Goal: Task Accomplishment & Management: Manage account settings

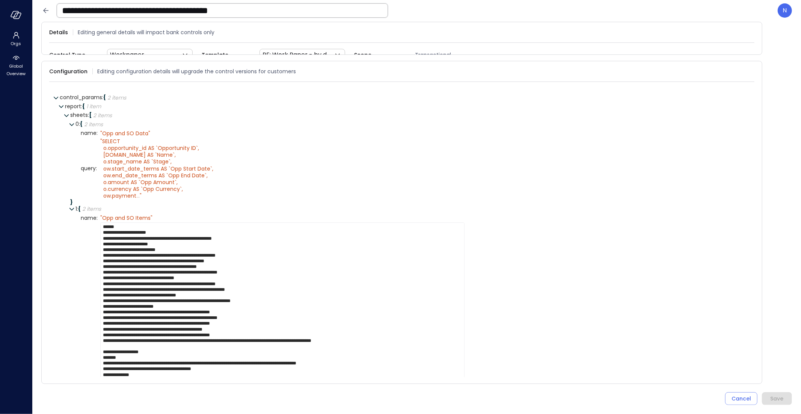
scroll to position [6, 0]
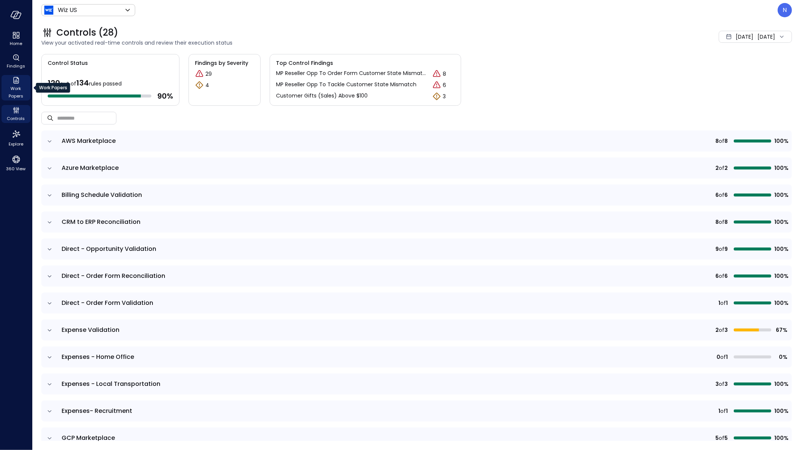
click at [23, 84] on div "Work Papers" at bounding box center [16, 88] width 29 height 26
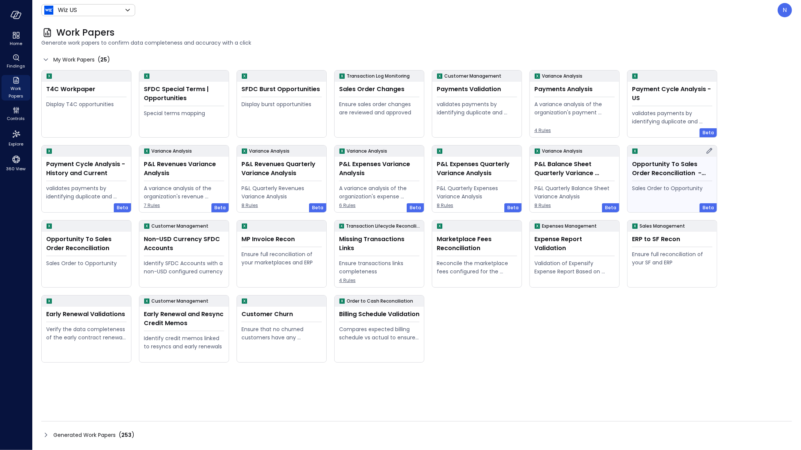
click at [710, 151] on icon at bounding box center [709, 151] width 6 height 6
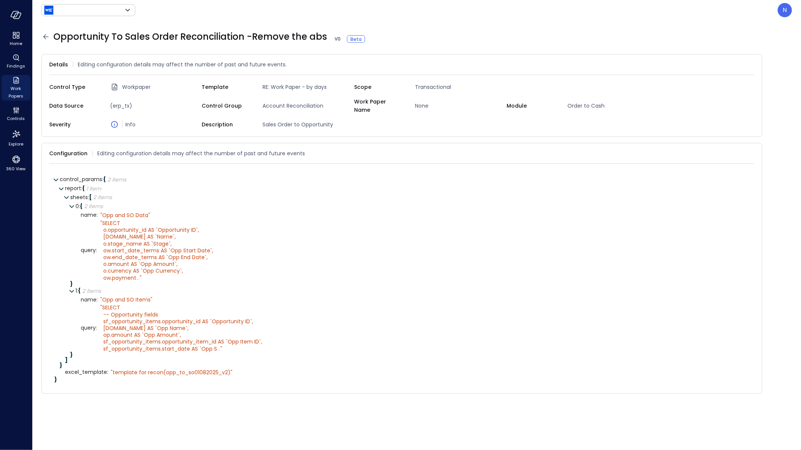
type input "******"
click at [751, 143] on div "Configuration Editing configuration details may affect the number of past and f…" at bounding box center [401, 153] width 705 height 21
click at [752, 150] on icon at bounding box center [751, 154] width 8 height 8
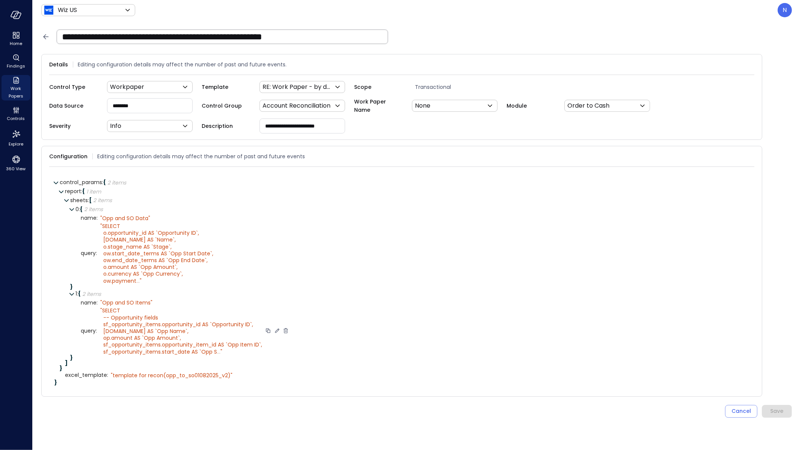
click at [276, 329] on icon at bounding box center [277, 331] width 7 height 7
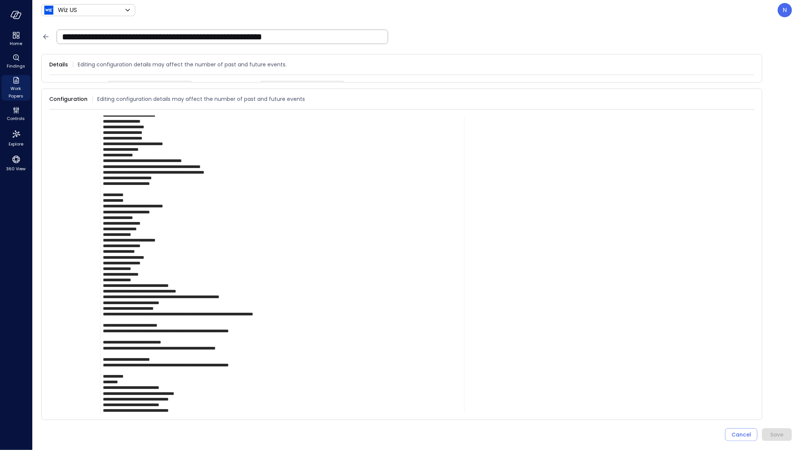
scroll to position [866, 0]
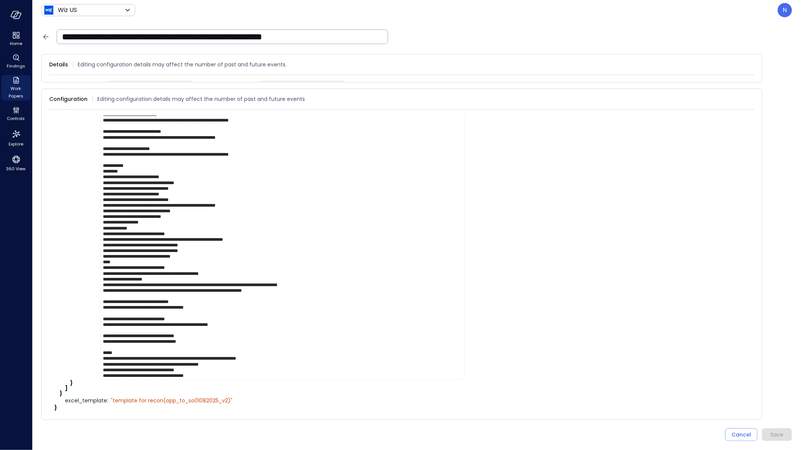
drag, startPoint x: 223, startPoint y: 377, endPoint x: 149, endPoint y: 354, distance: 77.4
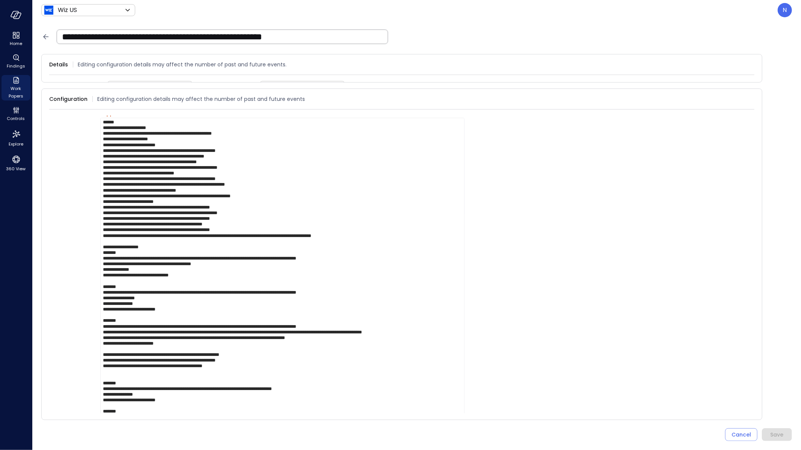
scroll to position [0, 0]
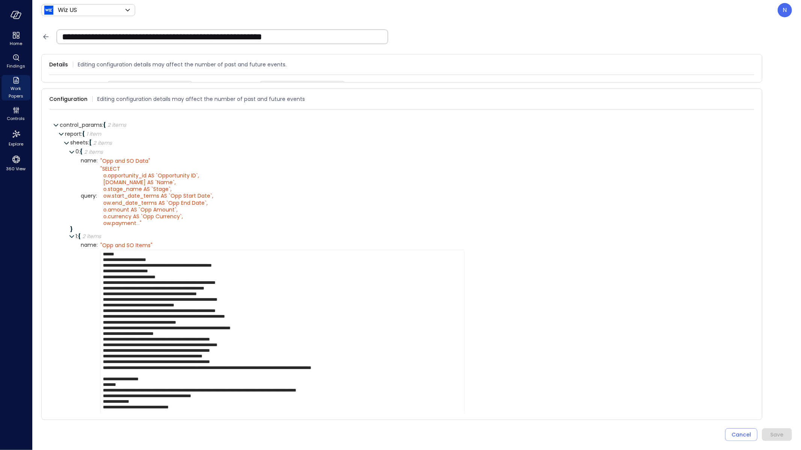
drag, startPoint x: 186, startPoint y: 363, endPoint x: 95, endPoint y: 246, distance: 148.7
drag, startPoint x: 339, startPoint y: 385, endPoint x: 352, endPoint y: 380, distance: 14.1
drag, startPoint x: 385, startPoint y: 368, endPoint x: 392, endPoint y: 368, distance: 6.8
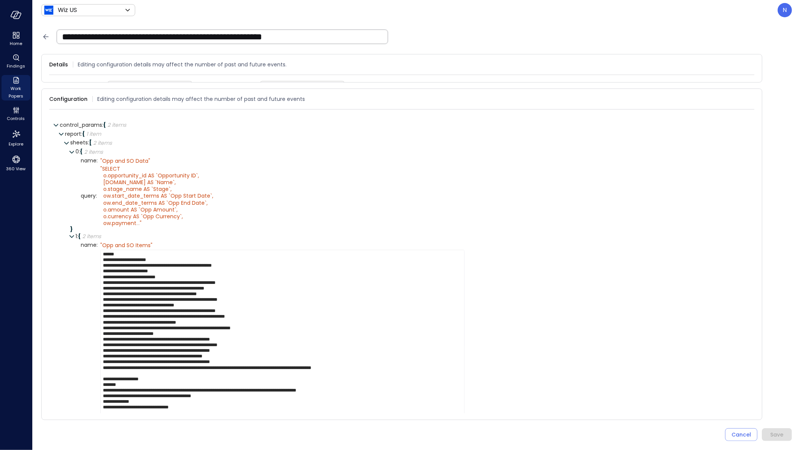
drag, startPoint x: 408, startPoint y: 367, endPoint x: 100, endPoint y: 369, distance: 308.2
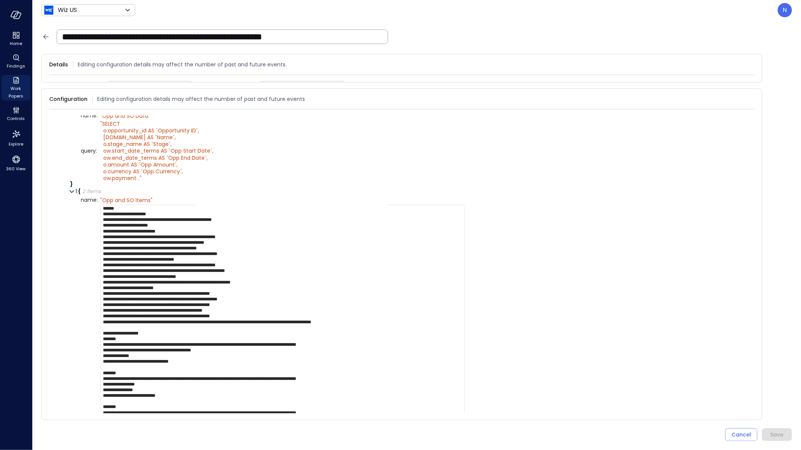
scroll to position [119, 0]
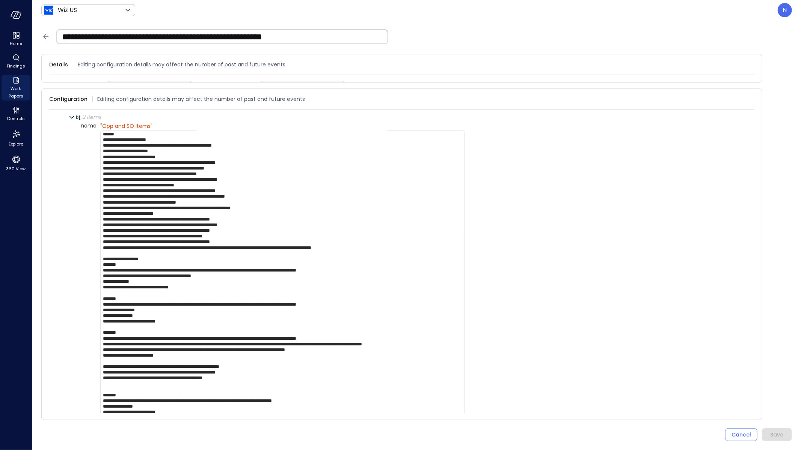
drag, startPoint x: 201, startPoint y: 283, endPoint x: 25, endPoint y: 259, distance: 177.7
click at [25, 259] on div "**********" at bounding box center [400, 225] width 801 height 450
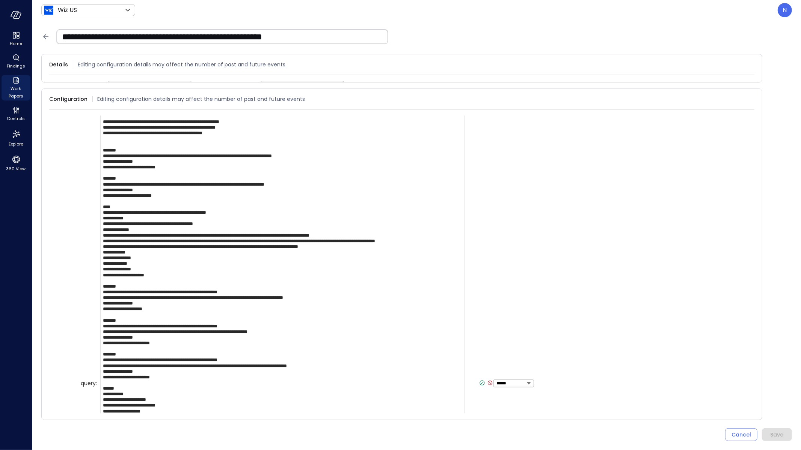
scroll to position [0, 0]
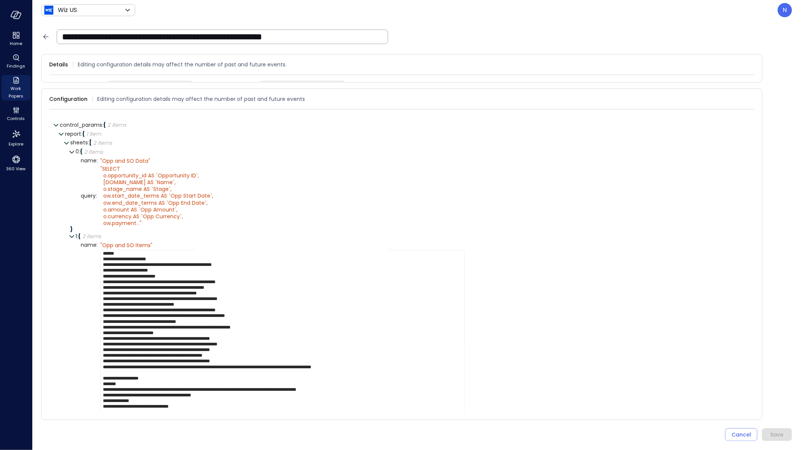
click at [47, 38] on icon at bounding box center [45, 36] width 9 height 9
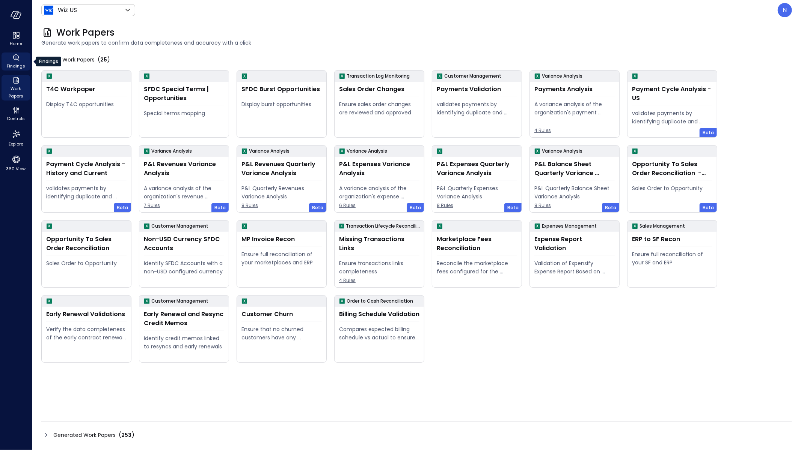
click at [17, 60] on icon "Findings" at bounding box center [16, 57] width 9 height 9
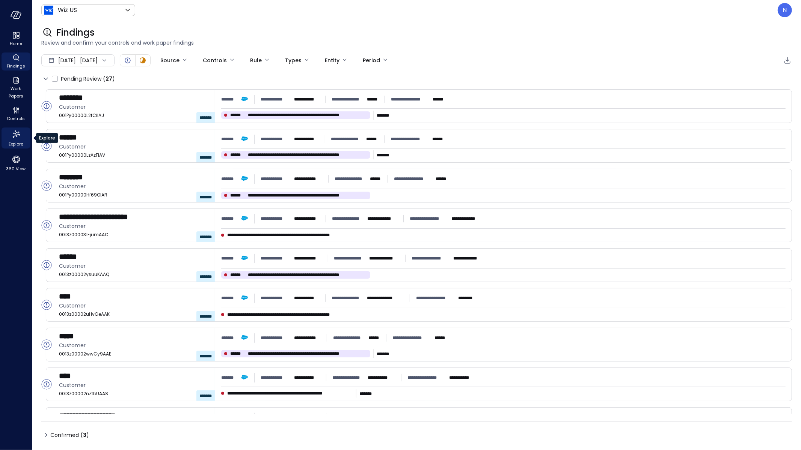
click at [18, 148] on div "Explore" at bounding box center [16, 138] width 29 height 21
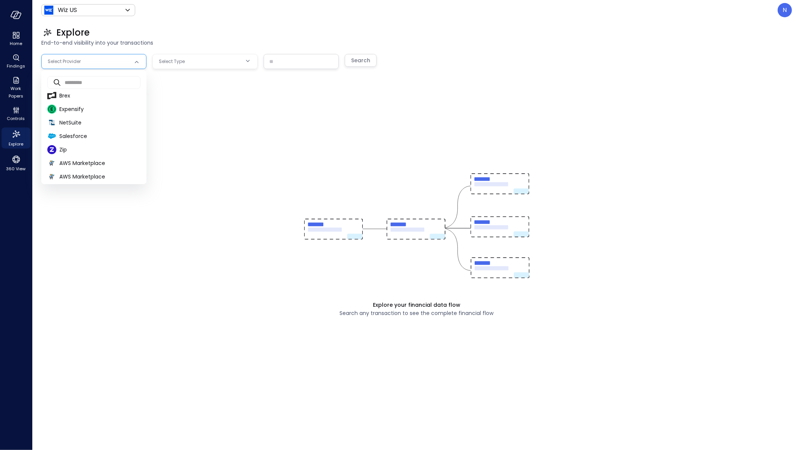
click at [109, 60] on body "Home Findings Work Papers Controls Explore 360 View Wiz US ****** ​ N Explore E…" at bounding box center [400, 225] width 801 height 450
click at [84, 140] on li "Salesforce" at bounding box center [93, 136] width 105 height 14
type input "**********"
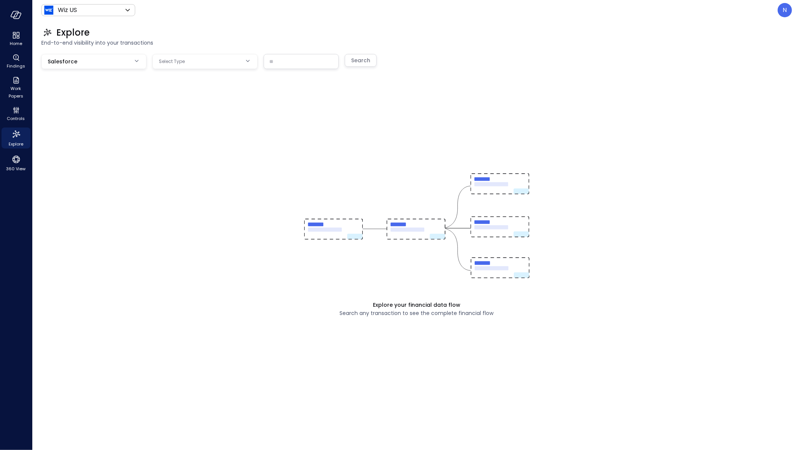
click at [180, 73] on div "Explore your financial data flow Search any transaction to see the complete fin…" at bounding box center [416, 234] width 750 height 360
click at [199, 61] on body "**********" at bounding box center [400, 225] width 801 height 450
click at [186, 95] on span "Opportunity" at bounding box center [204, 95] width 93 height 8
type input "***"
click at [273, 64] on input "text" at bounding box center [301, 61] width 74 height 14
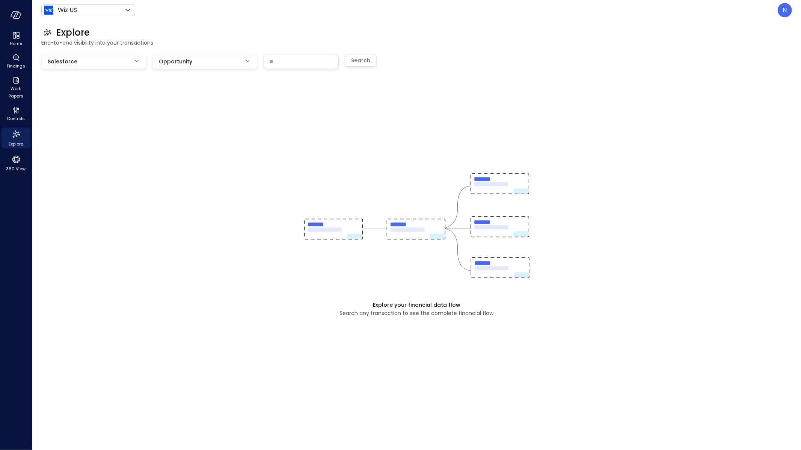
click at [320, 62] on input "text" at bounding box center [301, 61] width 74 height 14
paste input "**********"
click at [367, 61] on div "Search" at bounding box center [360, 60] width 19 height 9
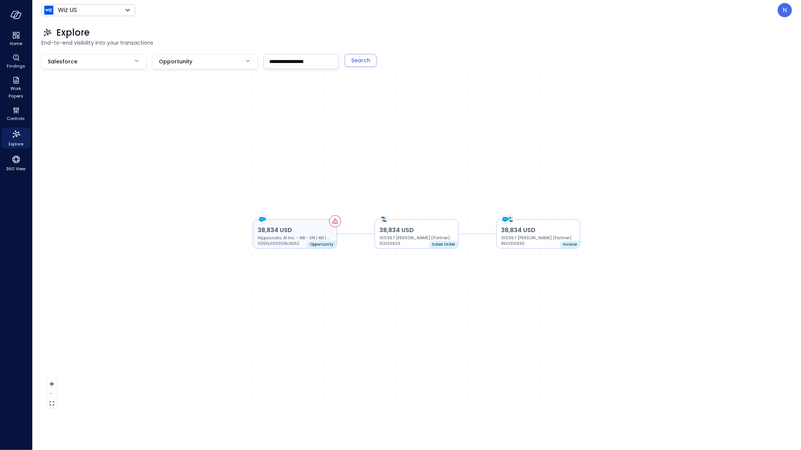
click at [318, 242] on p "Opportunity" at bounding box center [322, 245] width 24 height 6
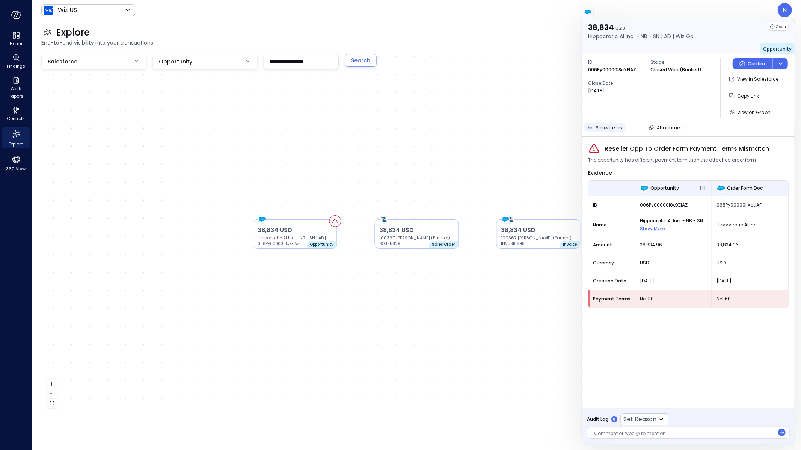
click at [611, 129] on span "Show Items" at bounding box center [608, 128] width 27 height 6
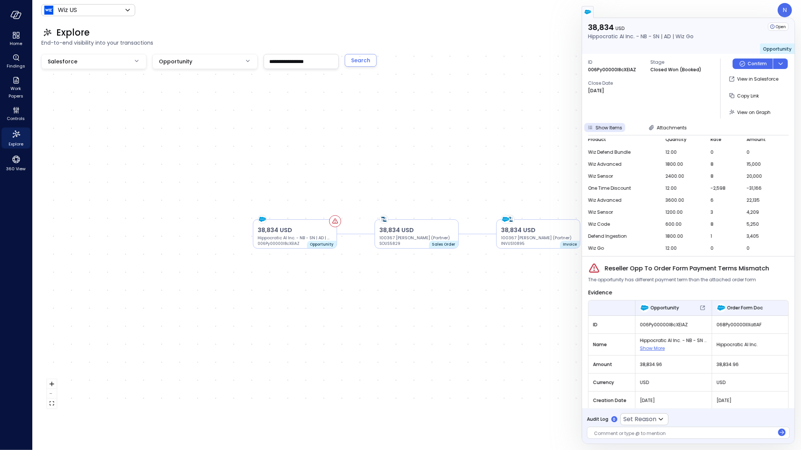
scroll to position [9, 0]
click at [488, 322] on div "38,834 USD Hippocratic AI Inc. - NB - SN | AD | Wiz Go 006Py00000I8cXEIAZ Oppor…" at bounding box center [416, 234] width 750 height 360
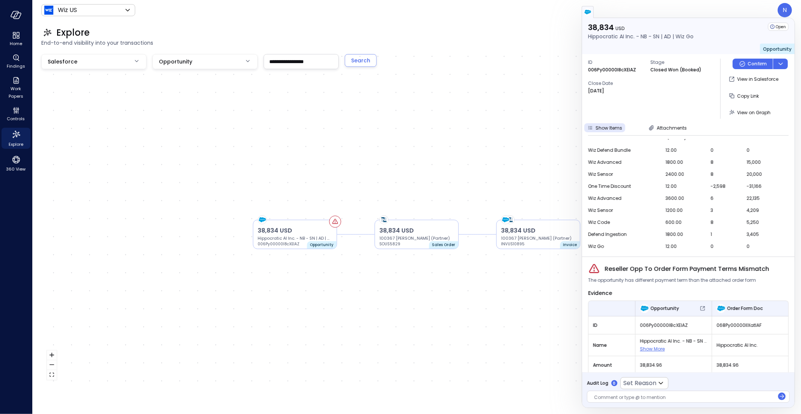
click at [667, 195] on span "3600.00" at bounding box center [683, 198] width 36 height 8
drag, startPoint x: 744, startPoint y: 197, endPoint x: 773, endPoint y: 196, distance: 29.0
click at [773, 196] on tr "Wiz Advanced 3600.00 6 22,135" at bounding box center [688, 198] width 200 height 12
click at [273, 62] on input "**********" at bounding box center [301, 61] width 74 height 14
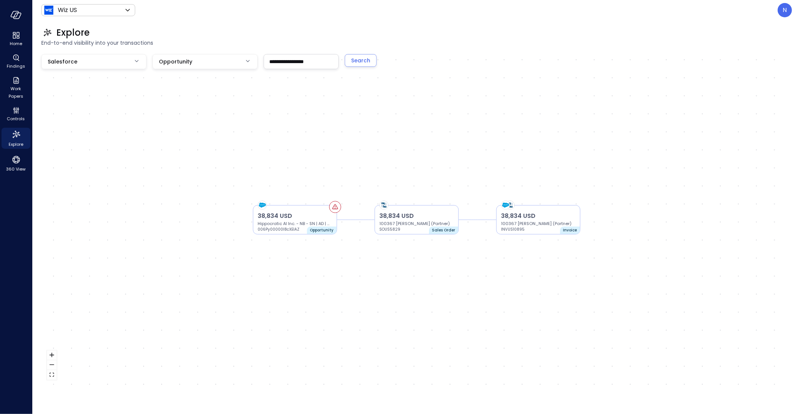
click at [273, 62] on input "**********" at bounding box center [301, 61] width 74 height 14
click at [294, 59] on input "**********" at bounding box center [301, 61] width 74 height 14
type input "**********"
click at [360, 59] on div "Search" at bounding box center [360, 60] width 19 height 9
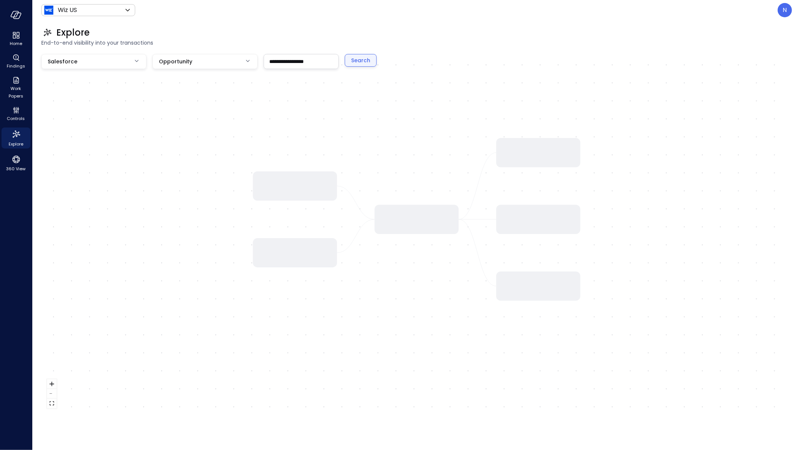
click at [368, 66] on button "Search" at bounding box center [361, 60] width 32 height 13
click at [330, 61] on input "**********" at bounding box center [301, 61] width 74 height 14
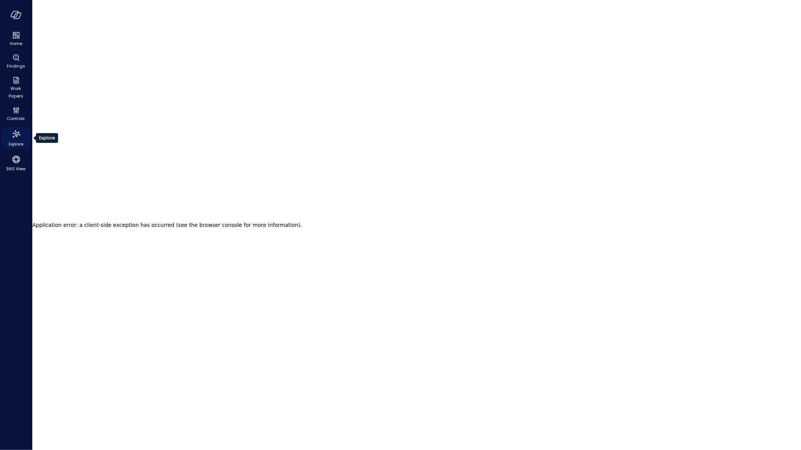
click at [15, 139] on icon "Explore" at bounding box center [16, 134] width 12 height 12
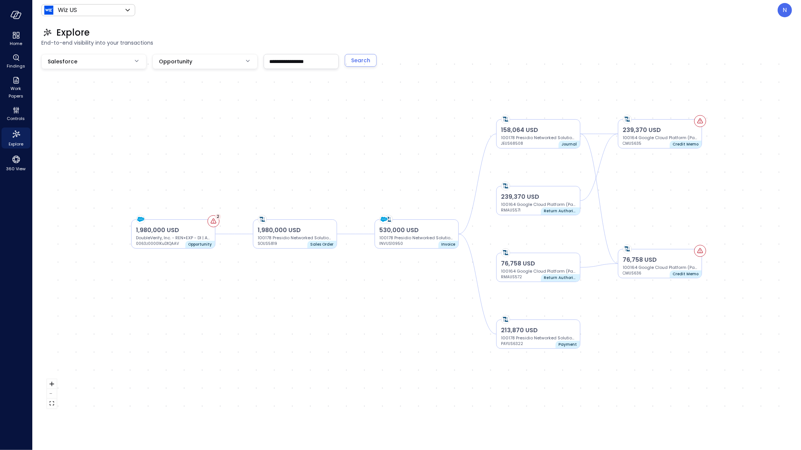
click at [328, 58] on input "**********" at bounding box center [301, 61] width 74 height 14
click at [356, 61] on div "Search" at bounding box center [360, 60] width 19 height 9
click at [165, 232] on p "1,980,000 USD" at bounding box center [173, 230] width 74 height 9
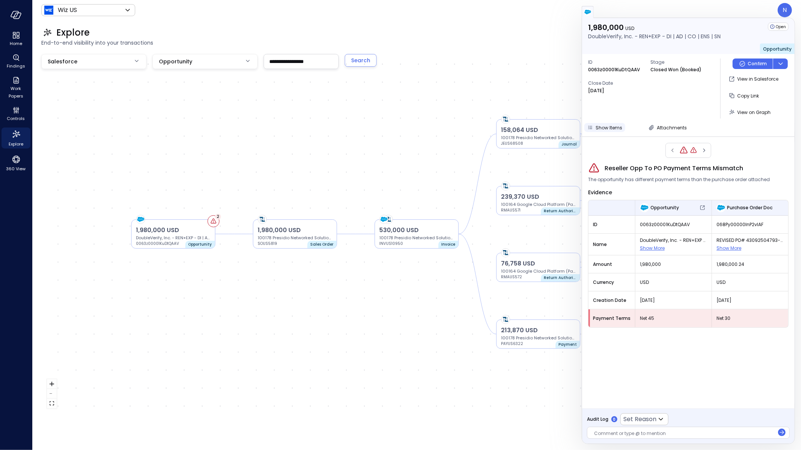
click at [605, 125] on span "Show Items" at bounding box center [608, 128] width 27 height 6
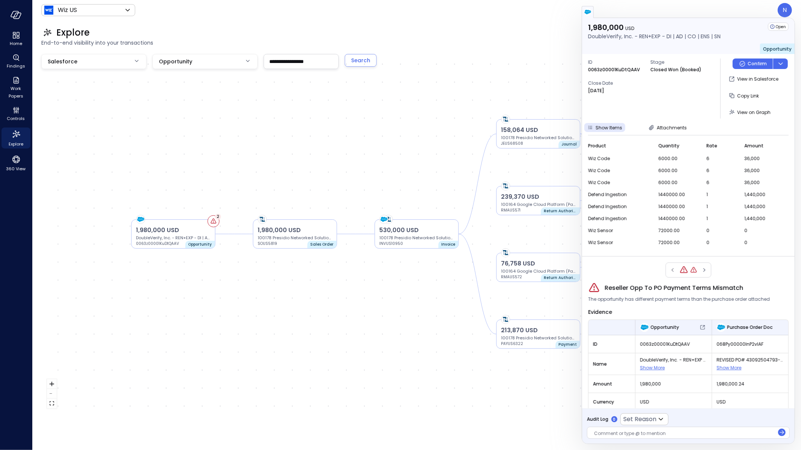
click at [364, 170] on div "1,980,000 USD DoubleVerify, Inc. - REN+EXP - DI | AD | CO | ENS | SN 0063z00001…" at bounding box center [416, 234] width 750 height 360
click at [304, 64] on input "**********" at bounding box center [301, 61] width 74 height 14
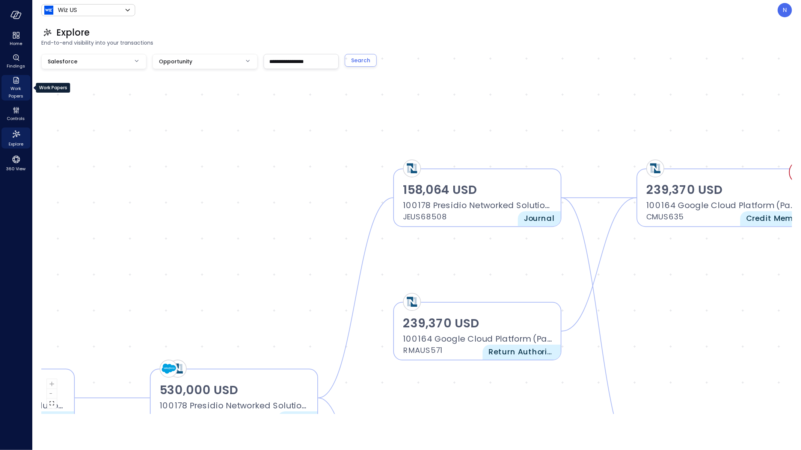
click at [17, 93] on span "Work Papers" at bounding box center [16, 92] width 23 height 15
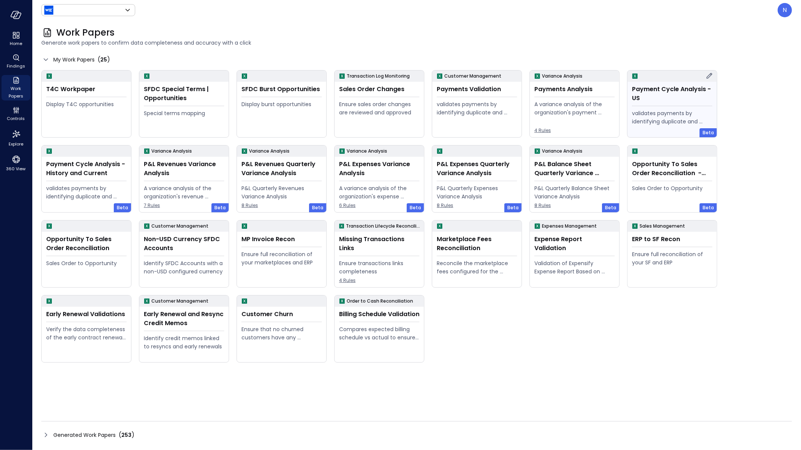
type input "******"
click at [789, 11] on div "N" at bounding box center [784, 10] width 14 height 14
click at [761, 76] on li "Builder" at bounding box center [753, 75] width 74 height 15
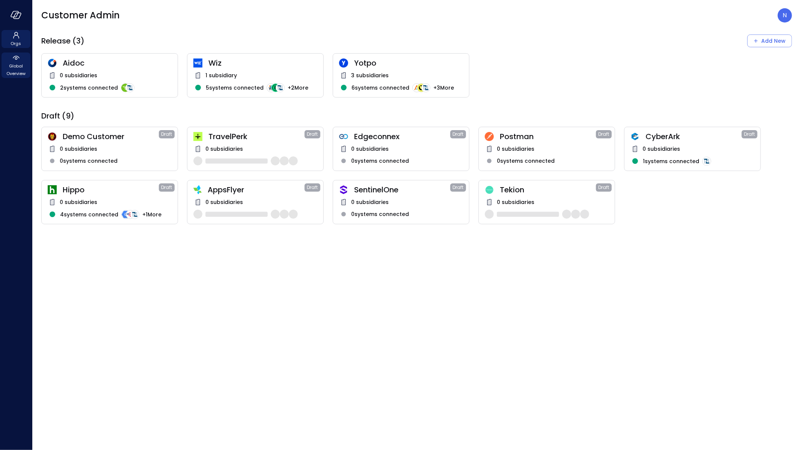
click at [12, 72] on span "Global Overview" at bounding box center [16, 69] width 23 height 15
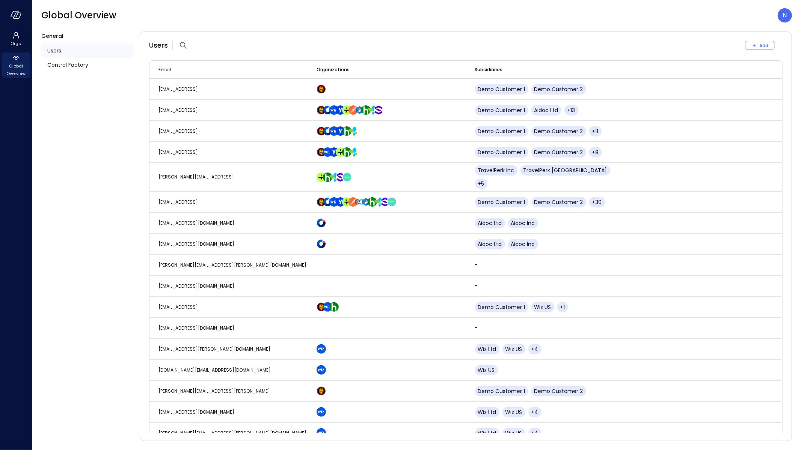
click at [100, 72] on ul "Users Control Factory" at bounding box center [87, 58] width 92 height 35
click at [99, 65] on div "Control Factory" at bounding box center [87, 65] width 92 height 14
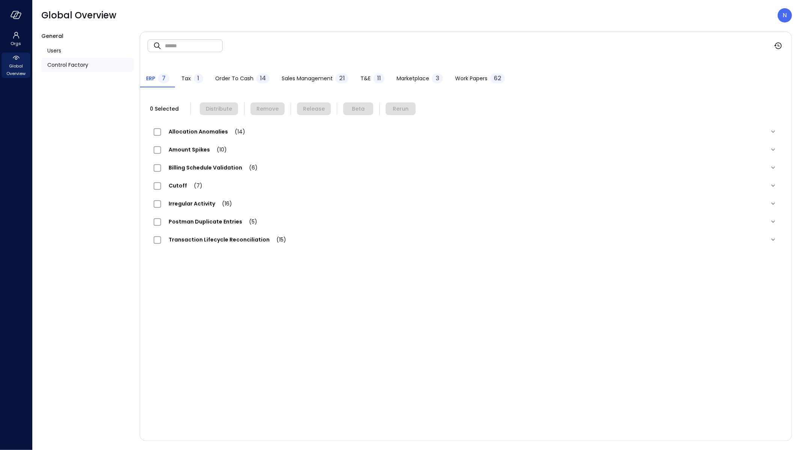
click at [467, 82] on span "Work Papers" at bounding box center [471, 78] width 32 height 8
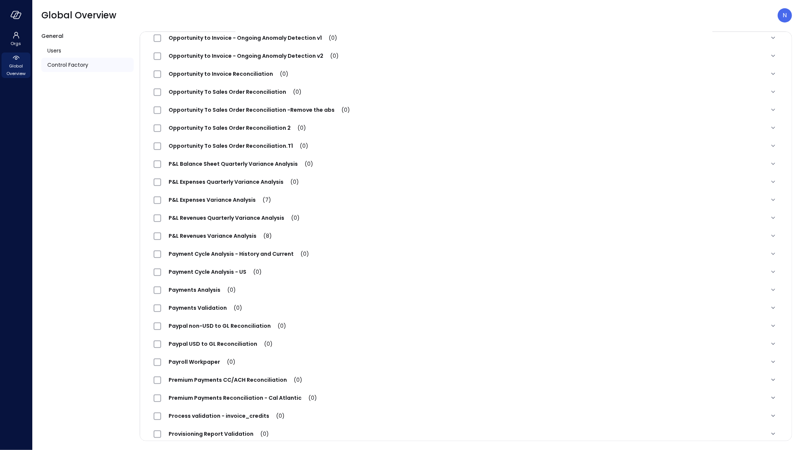
scroll to position [466, 0]
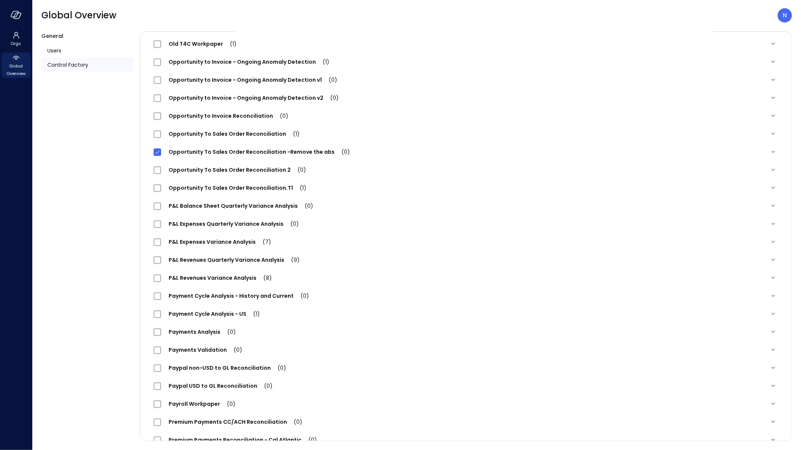
click at [203, 152] on span "Opportunity To Sales Order Reconciliation -Remove the abs (0)" at bounding box center [259, 152] width 196 height 8
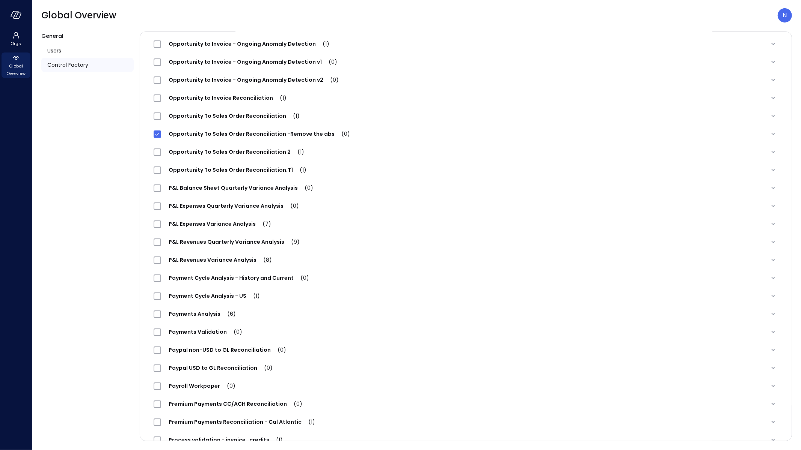
scroll to position [399, 0]
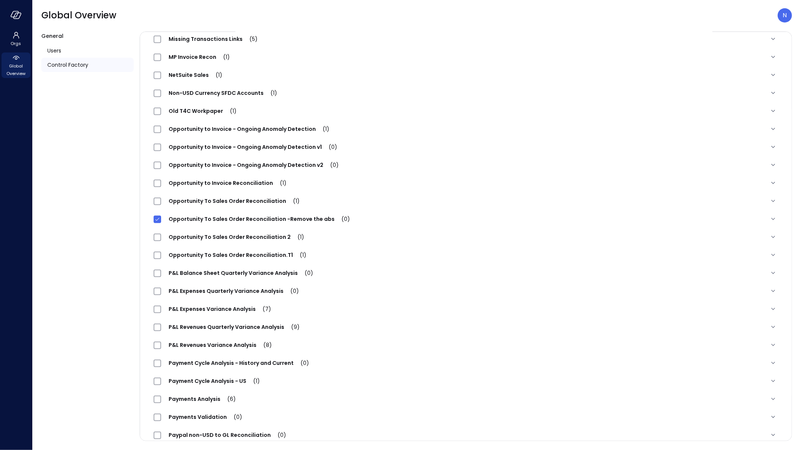
drag, startPoint x: 370, startPoint y: 222, endPoint x: 339, endPoint y: 220, distance: 31.6
click at [370, 222] on div "Opportunity To Sales Order Reconciliation -Remove the abs (0)" at bounding box center [456, 219] width 605 height 9
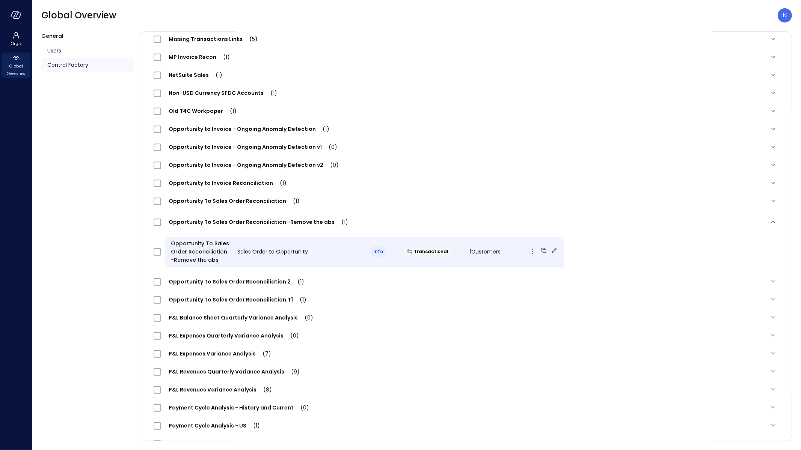
click at [167, 256] on div "Opportunity To Sales Order Reconciliation -Remove the abs" at bounding box center [198, 251] width 66 height 25
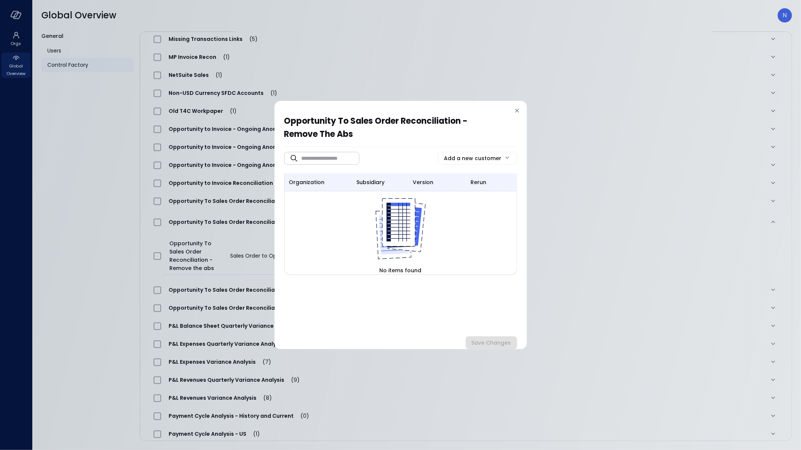
click at [516, 116] on div at bounding box center [517, 112] width 8 height 10
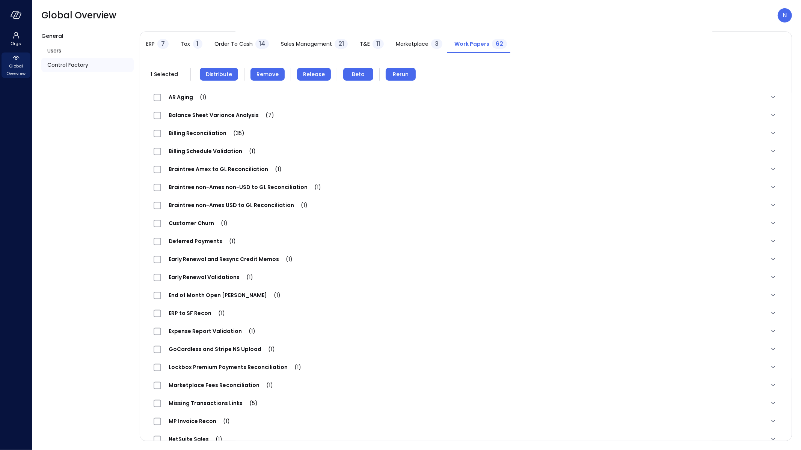
scroll to position [0, 0]
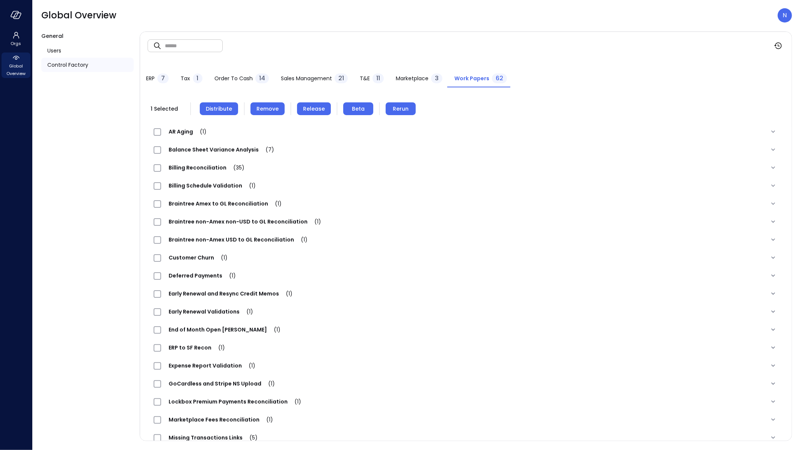
click at [261, 110] on span "Remove" at bounding box center [267, 109] width 22 height 8
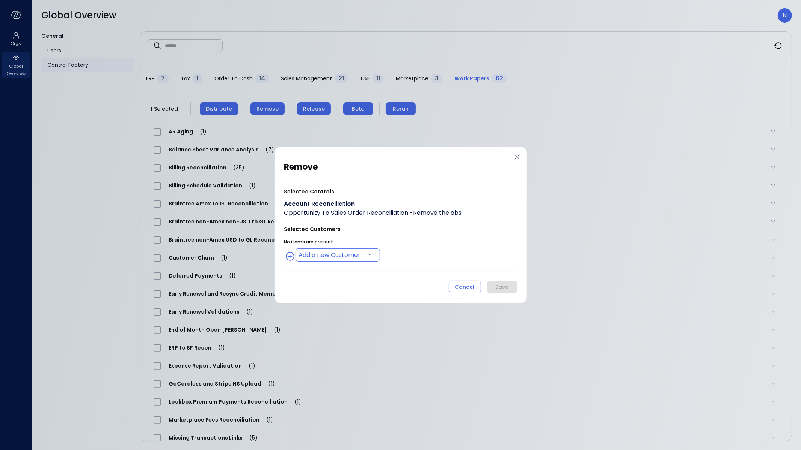
click at [330, 254] on body "Orgs Global Overview Global Overview N General Users Control Factory ​ ​ ERP 7 …" at bounding box center [400, 225] width 801 height 450
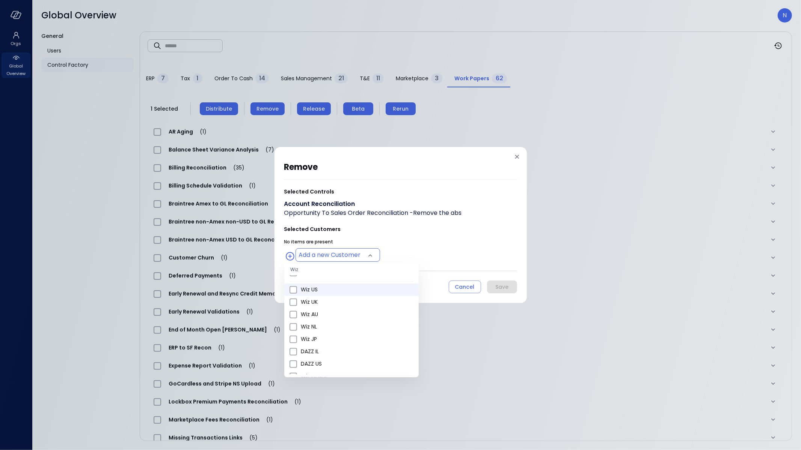
scroll to position [304, 0]
click at [334, 310] on li "Wiz US" at bounding box center [351, 306] width 134 height 12
type input "**********"
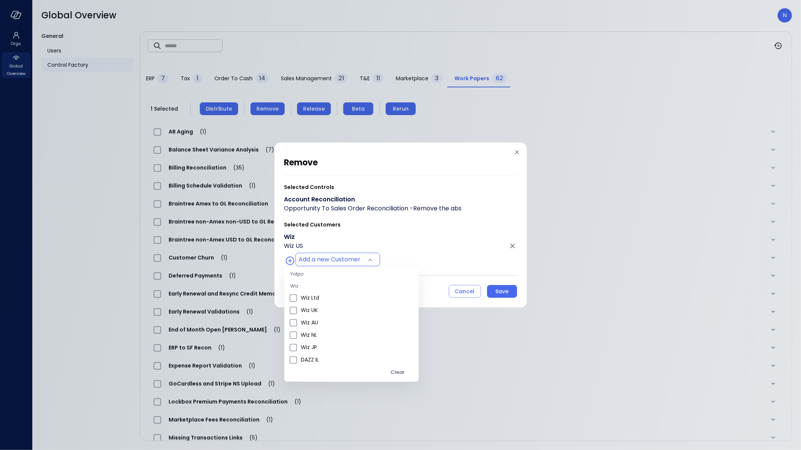
click at [490, 295] on div at bounding box center [400, 225] width 801 height 450
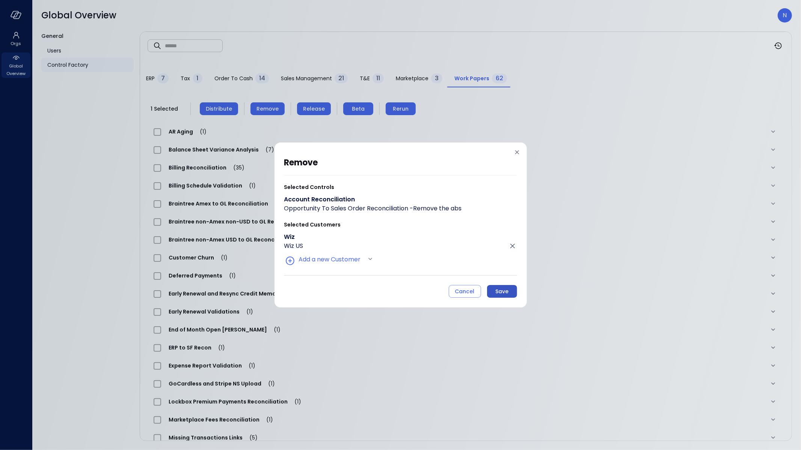
click at [494, 292] on button "Save" at bounding box center [502, 291] width 30 height 13
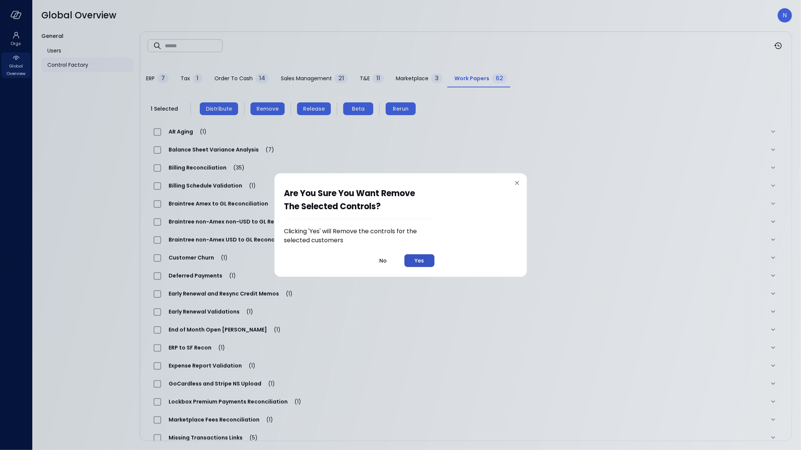
click at [429, 263] on button "Yes" at bounding box center [419, 260] width 30 height 13
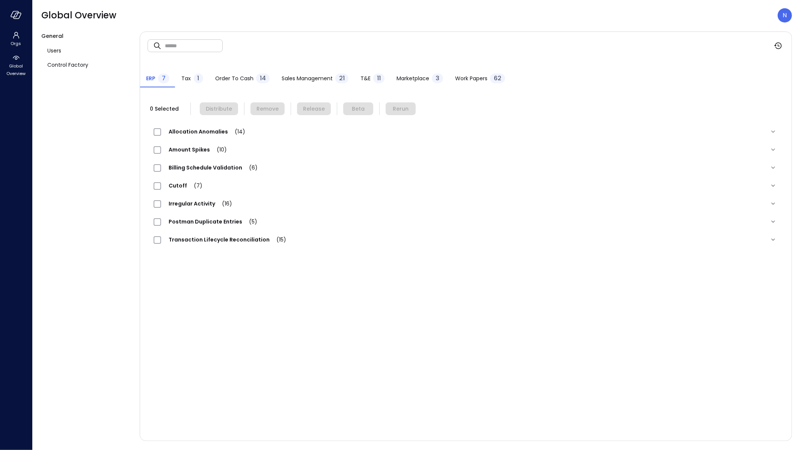
click at [472, 75] on span "Work Papers" at bounding box center [471, 78] width 32 height 8
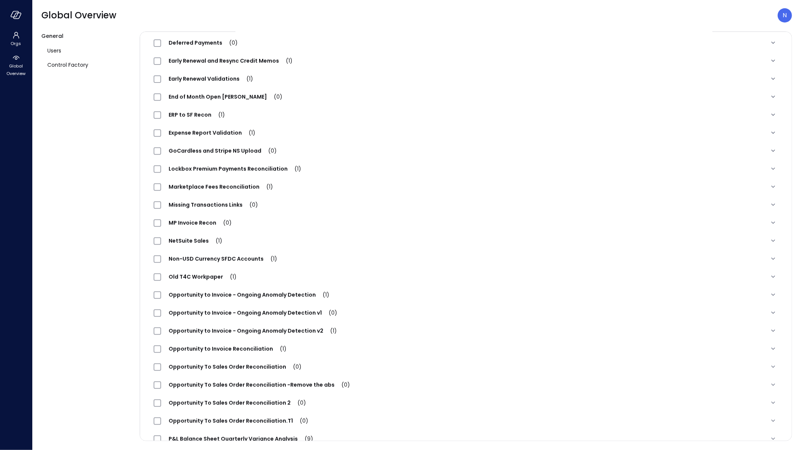
scroll to position [412, 0]
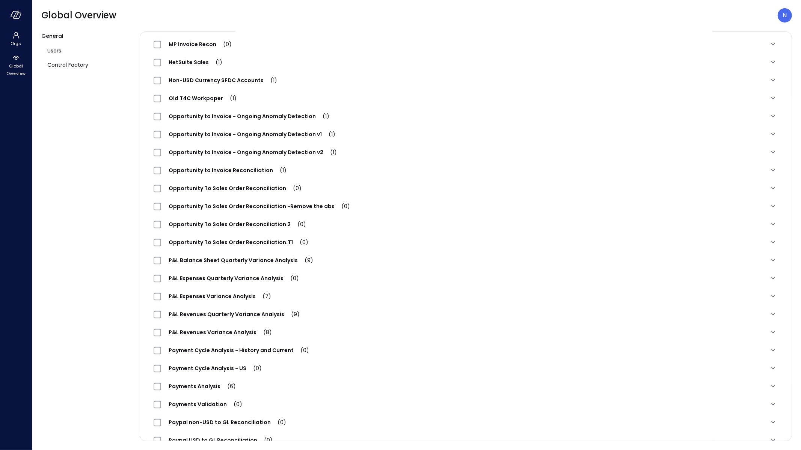
click at [290, 199] on div "Opportunity To Sales Order Reconciliation -Remove the abs (0)" at bounding box center [466, 206] width 636 height 18
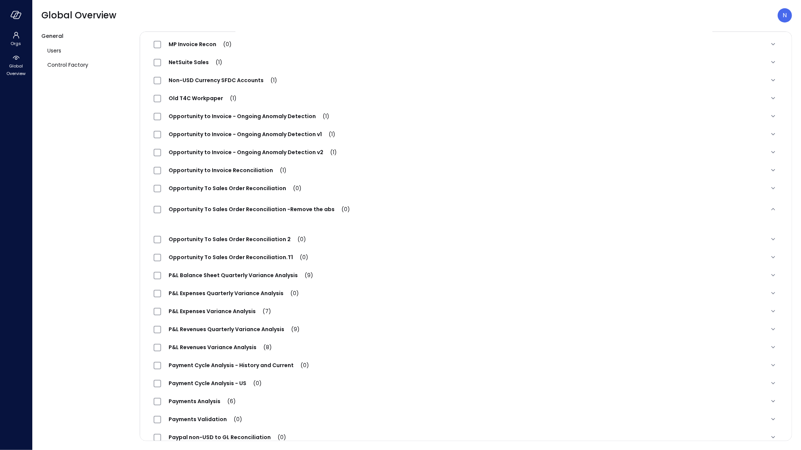
click at [411, 187] on div "Opportunity To Sales Order Reconciliation (0)" at bounding box center [456, 188] width 605 height 9
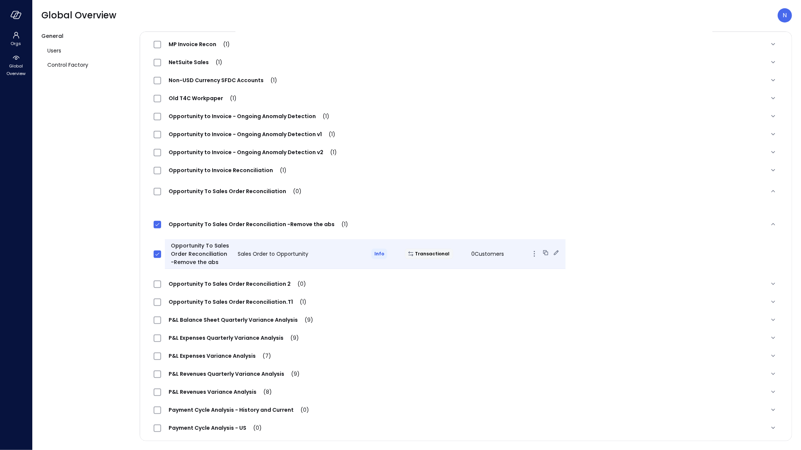
click at [533, 256] on icon "button" at bounding box center [533, 256] width 1 height 1
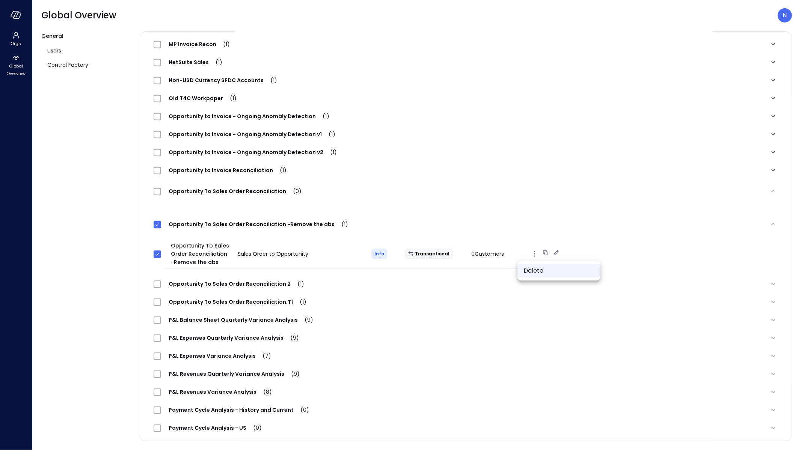
click at [528, 268] on li "Delete" at bounding box center [558, 271] width 83 height 14
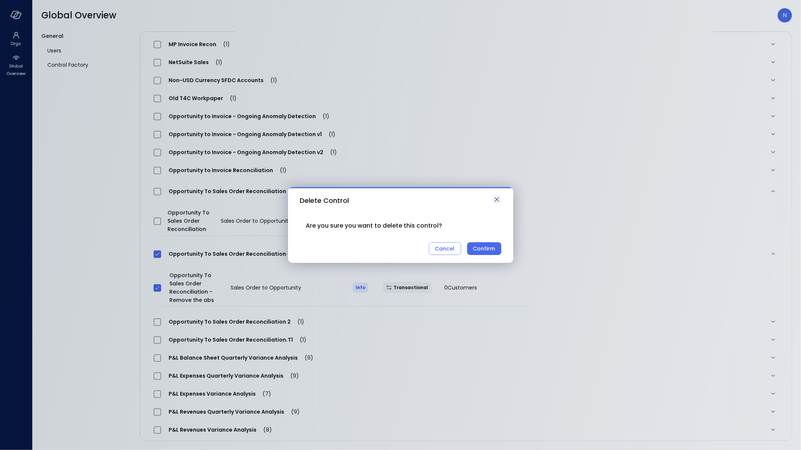
click at [500, 201] on icon "button" at bounding box center [496, 199] width 9 height 9
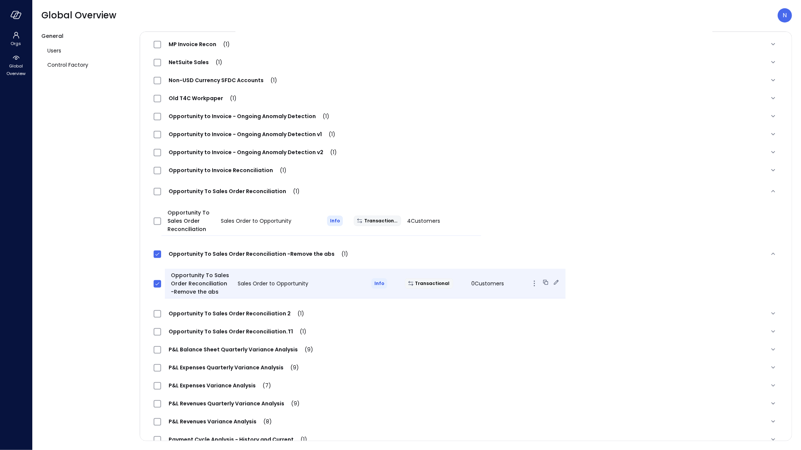
click at [530, 287] on icon "button" at bounding box center [534, 283] width 9 height 9
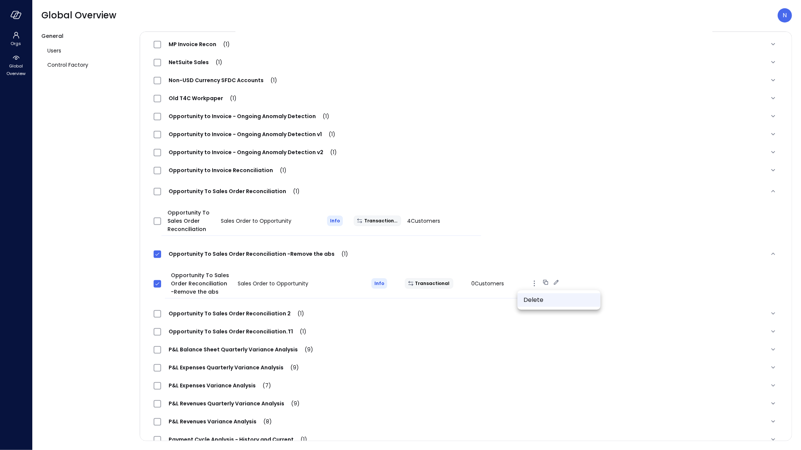
click at [534, 299] on li "Delete" at bounding box center [558, 301] width 83 height 14
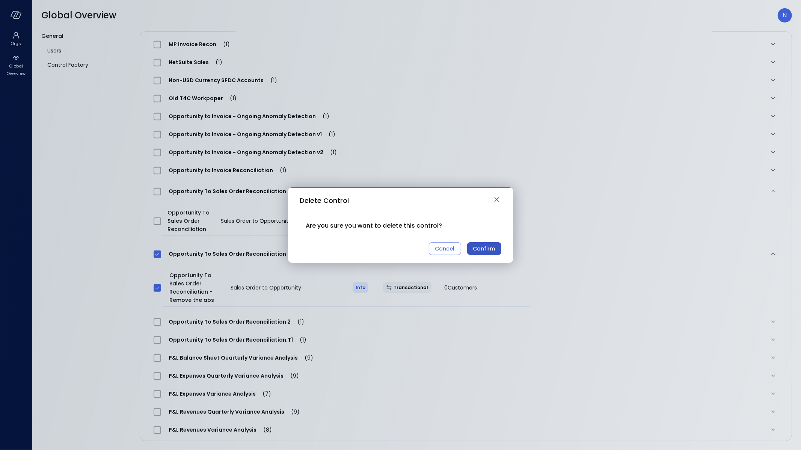
click at [488, 248] on div "Confirm" at bounding box center [484, 248] width 22 height 9
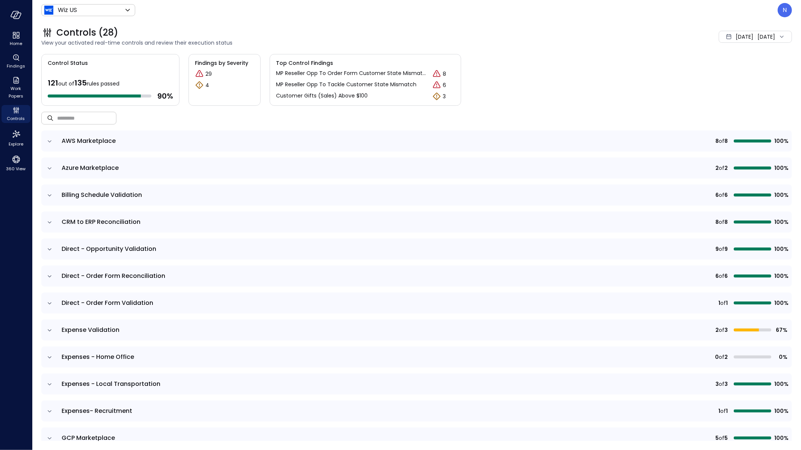
click at [66, 118] on input "text" at bounding box center [86, 118] width 59 height 20
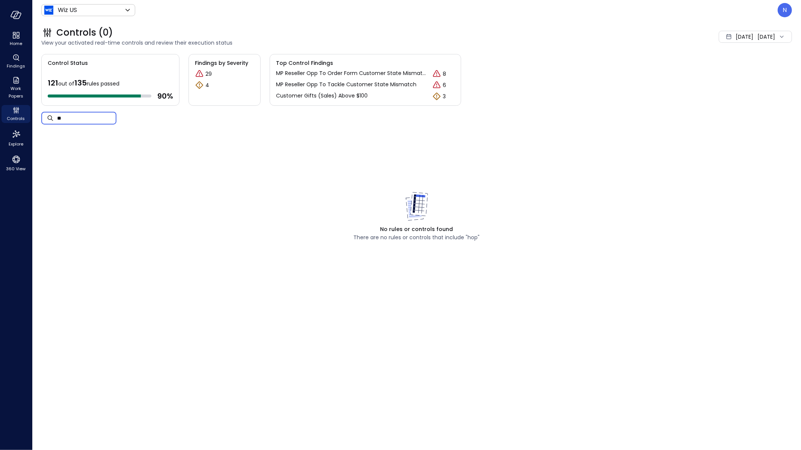
type input "*"
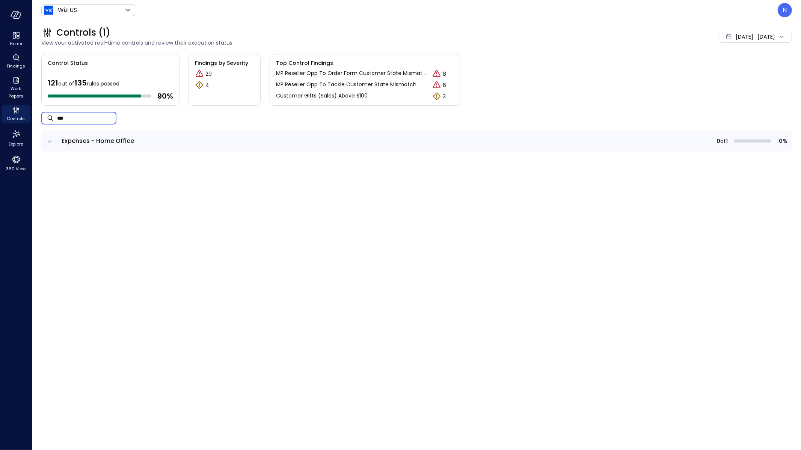
type input "***"
click at [46, 138] on icon "expand row" at bounding box center [50, 142] width 8 height 8
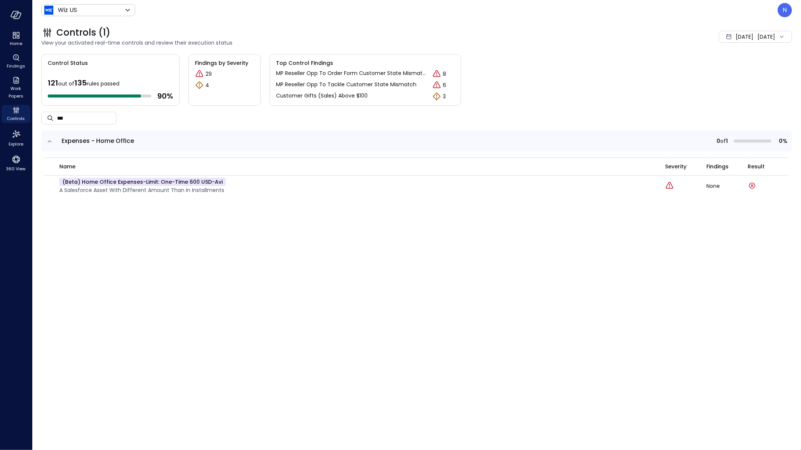
drag, startPoint x: 771, startPoint y: 169, endPoint x: 741, endPoint y: 163, distance: 31.4
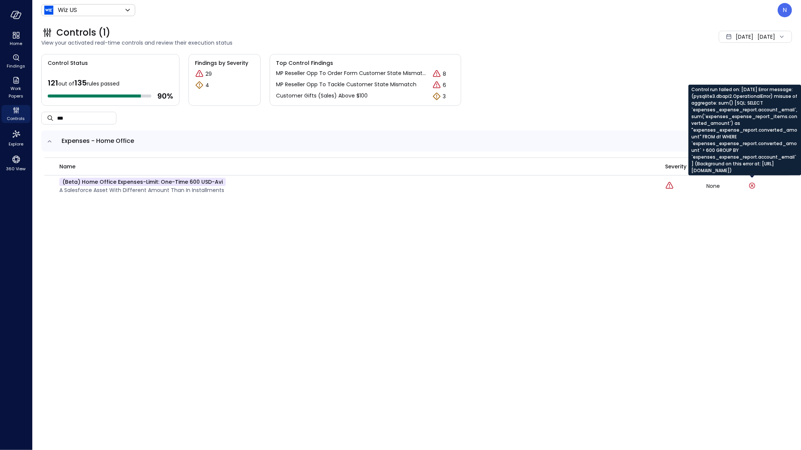
click at [752, 183] on icon at bounding box center [751, 185] width 9 height 9
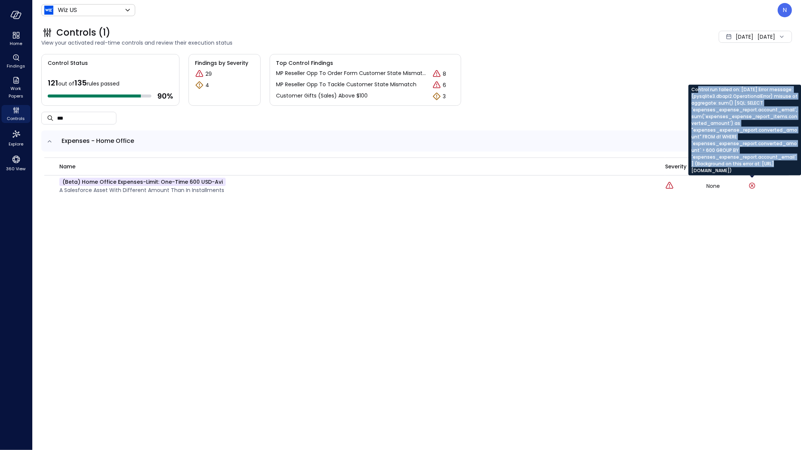
drag, startPoint x: 720, startPoint y: 142, endPoint x: 696, endPoint y: 89, distance: 58.8
click at [696, 89] on div "Control run failed on: Sep 7, 2025 Error message: (pysqlite3.dbapi2.Operational…" at bounding box center [744, 130] width 113 height 91
click at [694, 89] on div "Control run failed on: Sep 7, 2025 Error message: (pysqlite3.dbapi2.Operational…" at bounding box center [744, 130] width 113 height 91
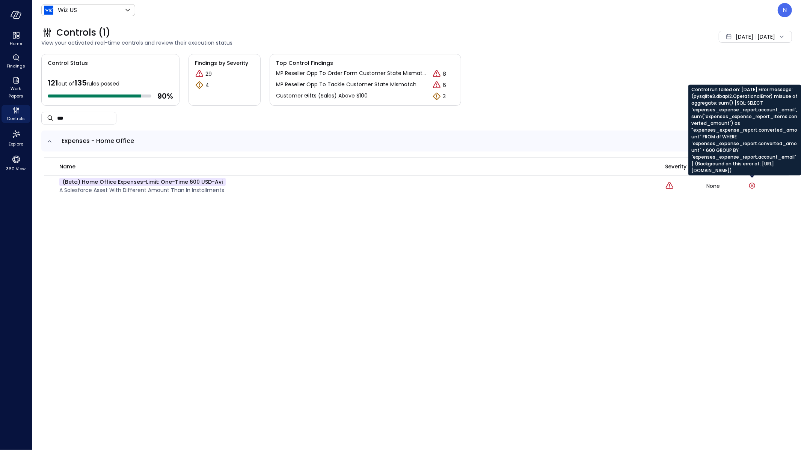
drag, startPoint x: 693, startPoint y: 89, endPoint x: 769, endPoint y: 174, distance: 114.6
click at [769, 174] on div "Control run failed on: Sep 7, 2025 Error message: (pysqlite3.dbapi2.Operational…" at bounding box center [744, 130] width 113 height 91
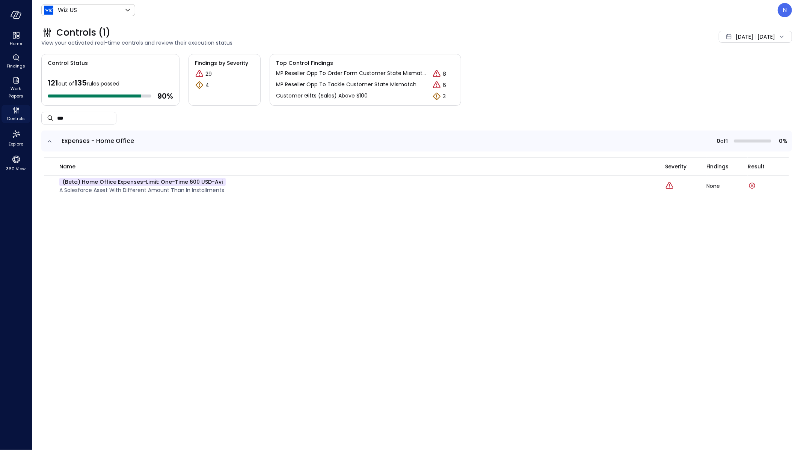
click at [14, 110] on icon "Controls" at bounding box center [14, 109] width 2 height 2
click at [15, 85] on span "Work Papers" at bounding box center [16, 92] width 23 height 15
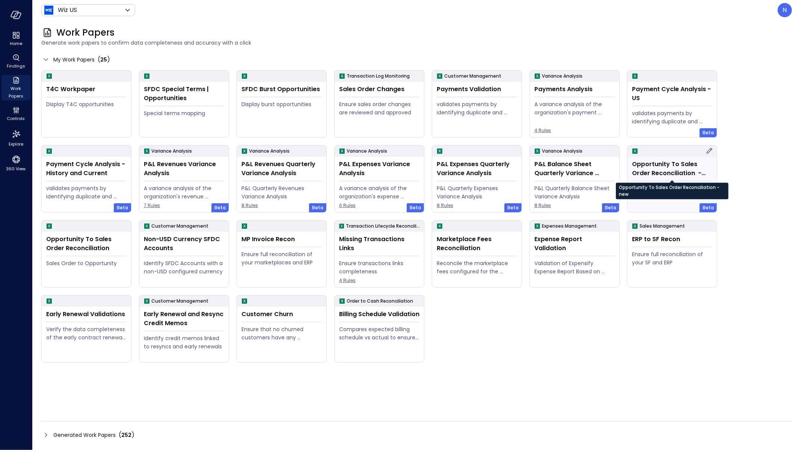
click at [688, 165] on div "Opportunity To Sales Order Reconciliation -new" at bounding box center [672, 169] width 80 height 18
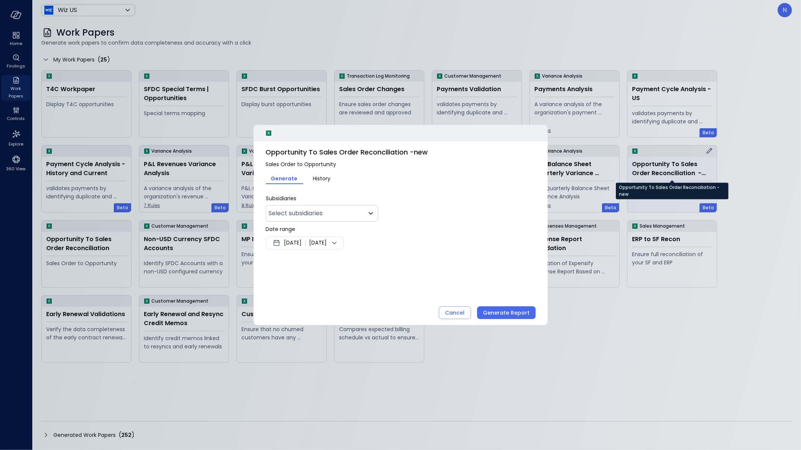
type input "**"
click at [301, 242] on span "Aug 31, 2025" at bounding box center [293, 243] width 18 height 9
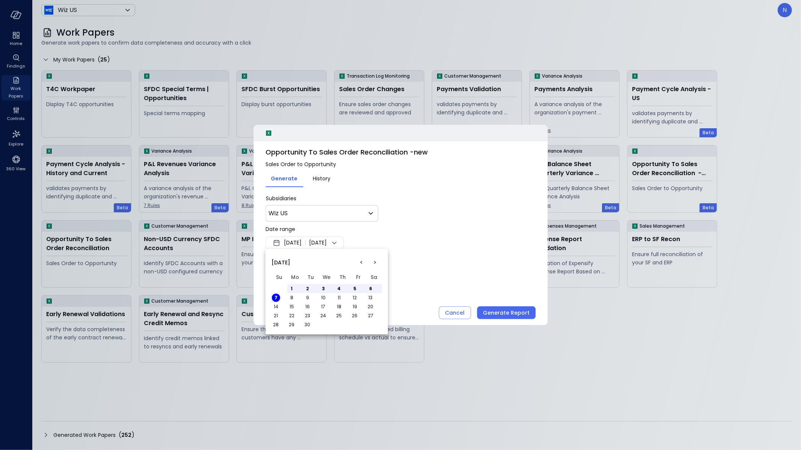
click at [359, 262] on button "<" at bounding box center [362, 263] width 14 height 14
click at [360, 262] on button "<" at bounding box center [362, 263] width 14 height 14
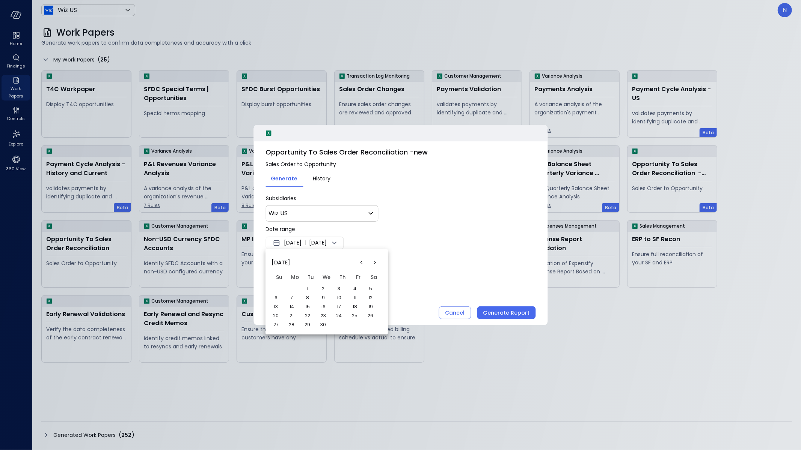
click at [360, 262] on button "<" at bounding box center [362, 263] width 14 height 14
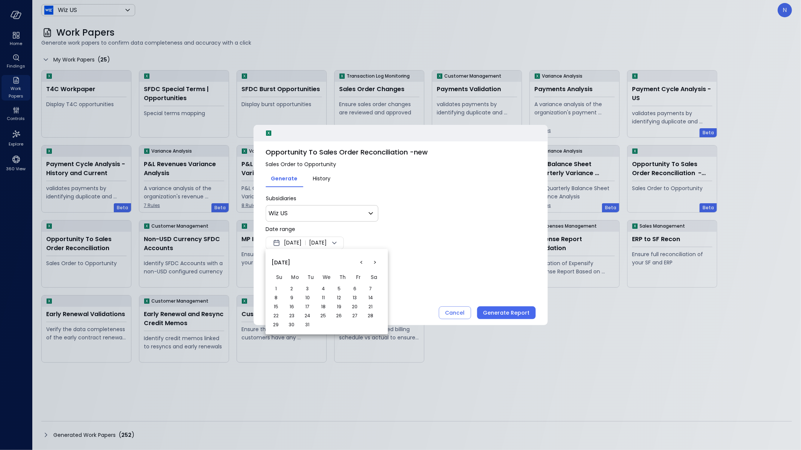
click at [360, 262] on button "<" at bounding box center [362, 263] width 14 height 14
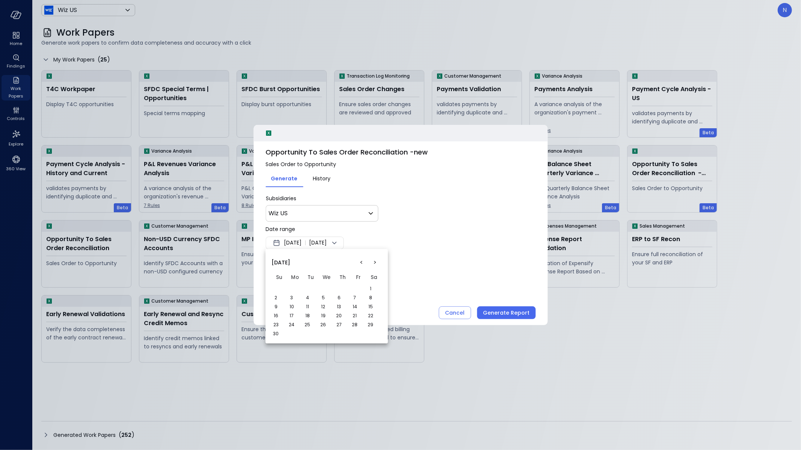
click at [375, 261] on button ">" at bounding box center [375, 263] width 14 height 14
click at [380, 261] on button ">" at bounding box center [375, 263] width 14 height 14
click at [307, 287] on table "Su Mo Tu We Th Fr Sa 1 2 3 4 5 6 7 8 9 10 11 12 13 14 15 16 17 18 19 20 21 22 2…" at bounding box center [326, 300] width 110 height 59
click at [335, 286] on td "1" at bounding box center [342, 289] width 16 height 9
click at [337, 288] on button "1" at bounding box center [339, 289] width 8 height 8
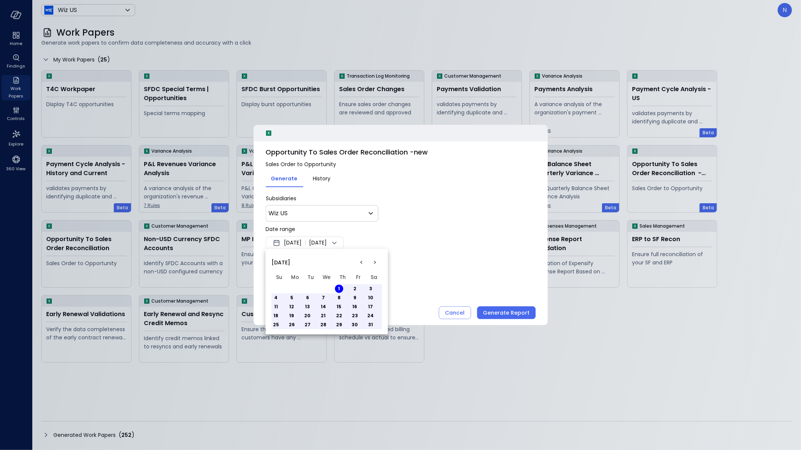
click at [417, 241] on div at bounding box center [400, 225] width 801 height 450
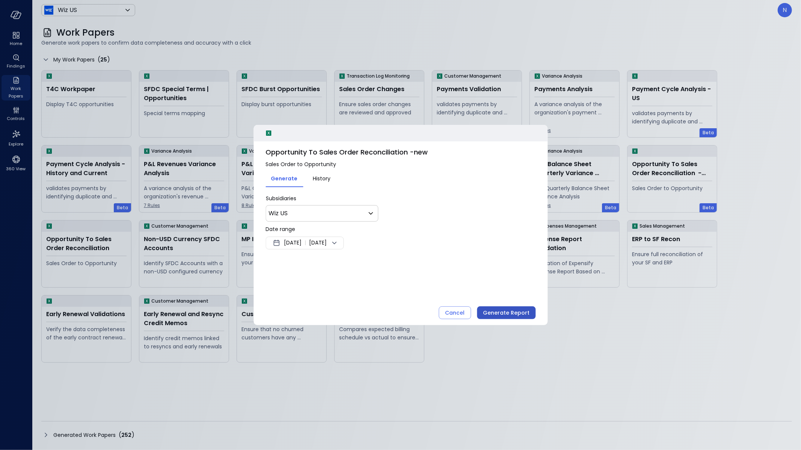
click at [502, 309] on div "Generate Report" at bounding box center [506, 313] width 47 height 9
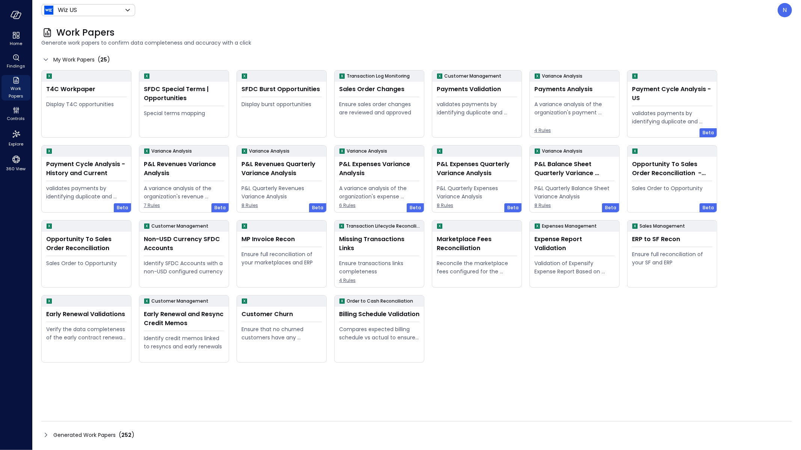
drag, startPoint x: 33, startPoint y: 388, endPoint x: 39, endPoint y: 428, distance: 39.9
click at [32, 397] on div "Home Findings Work Papers Controls Explore 360 View Wiz US ****** ​ N Work Pape…" at bounding box center [400, 225] width 801 height 450
click at [46, 433] on icon at bounding box center [45, 435] width 9 height 9
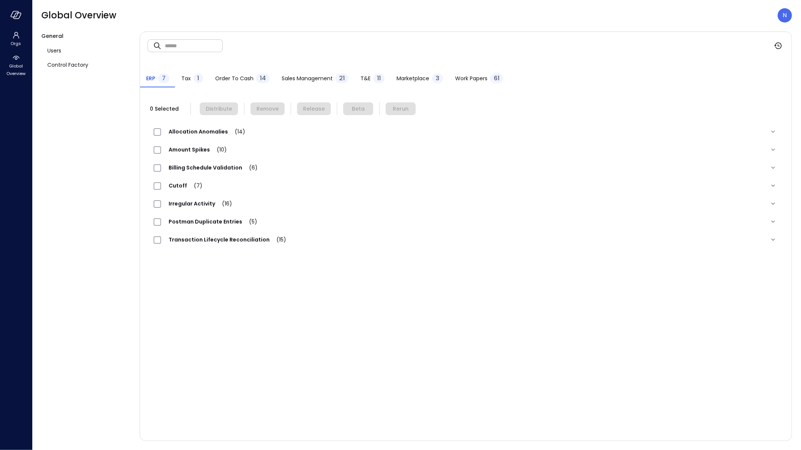
click at [467, 80] on span "Work Papers" at bounding box center [471, 78] width 32 height 8
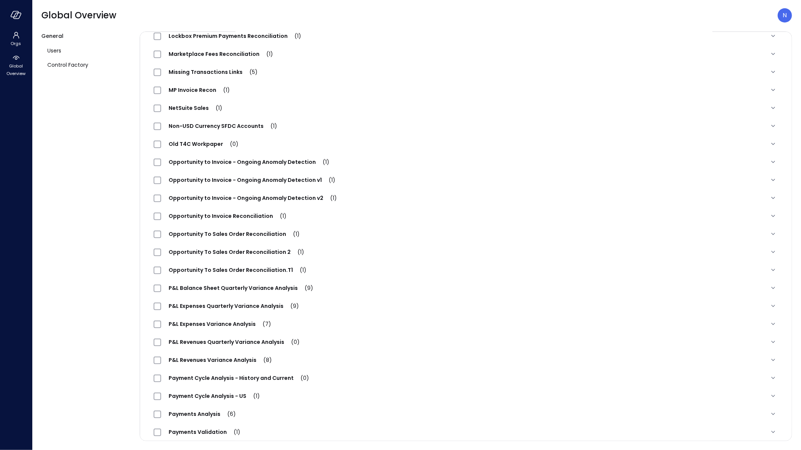
scroll to position [430, 0]
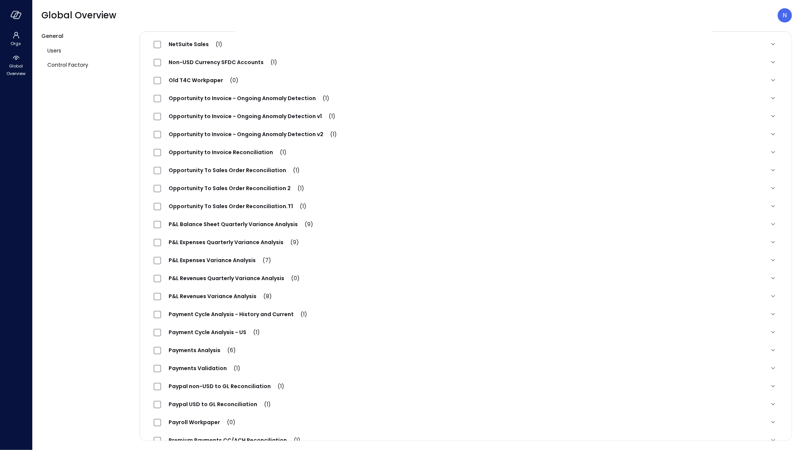
click at [244, 151] on span "Opportunity to Invoice Reconciliation (1)" at bounding box center [227, 153] width 133 height 8
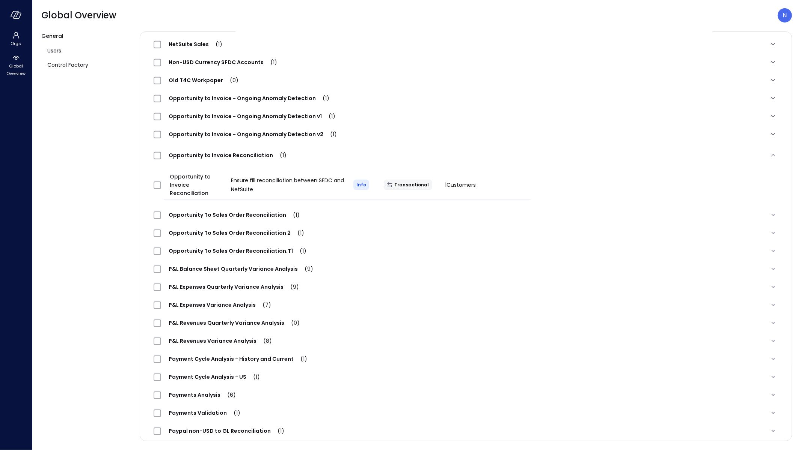
click at [244, 151] on div "Opportunity to Invoice Reconciliation (1)" at bounding box center [224, 155] width 140 height 9
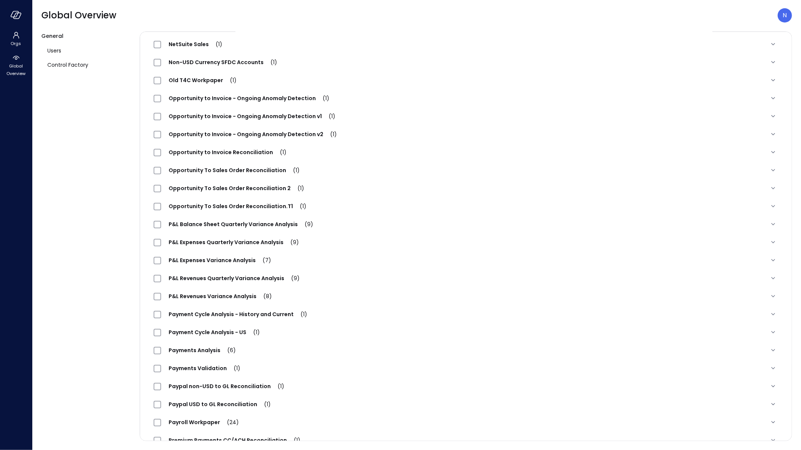
click at [243, 186] on span "Opportunity To Sales Order Reconciliation 2 (1)" at bounding box center [236, 189] width 151 height 8
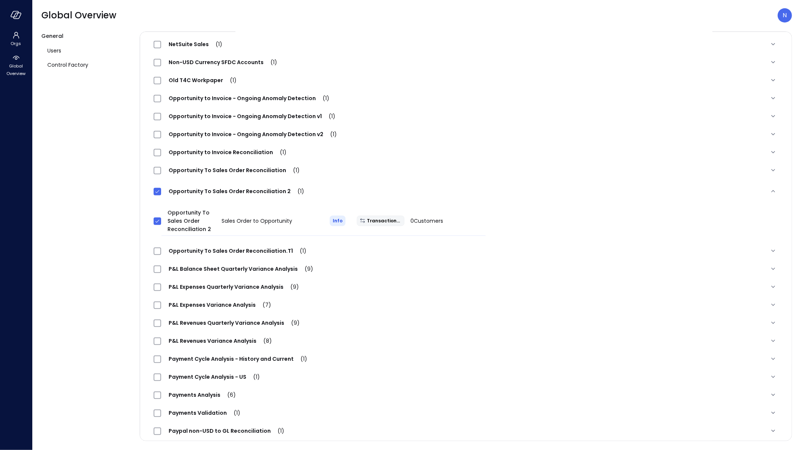
click at [216, 249] on span "Opportunity To Sales Order Reconciliation.T1 (1)" at bounding box center [237, 251] width 153 height 8
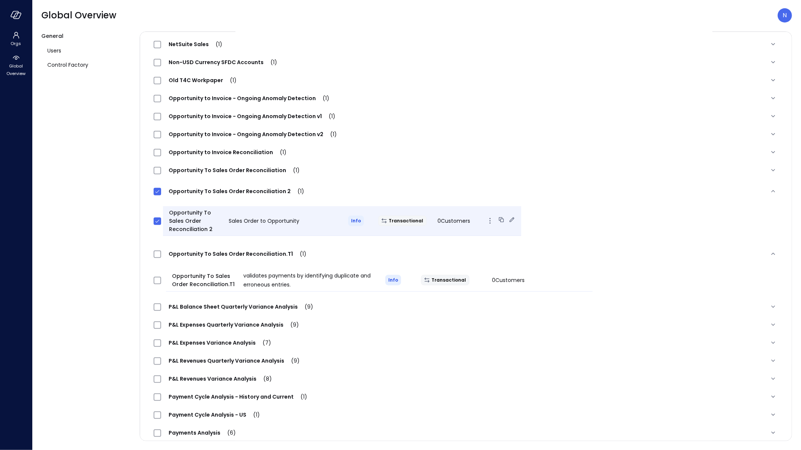
click at [485, 222] on icon "button" at bounding box center [489, 221] width 9 height 9
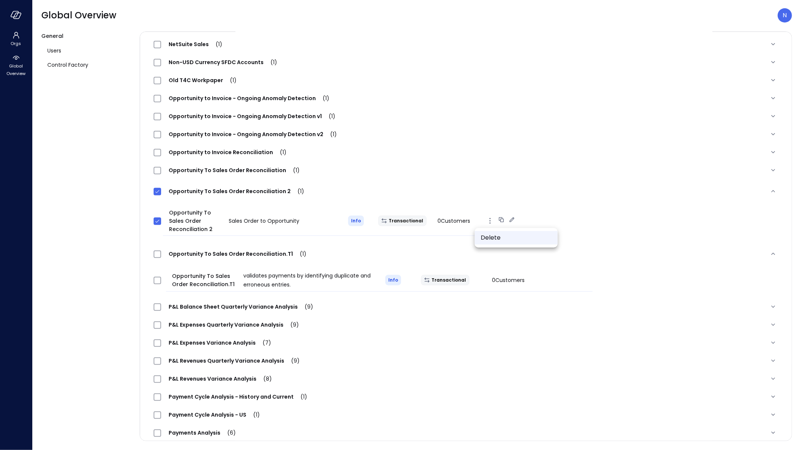
click at [487, 240] on li "Delete" at bounding box center [515, 238] width 83 height 14
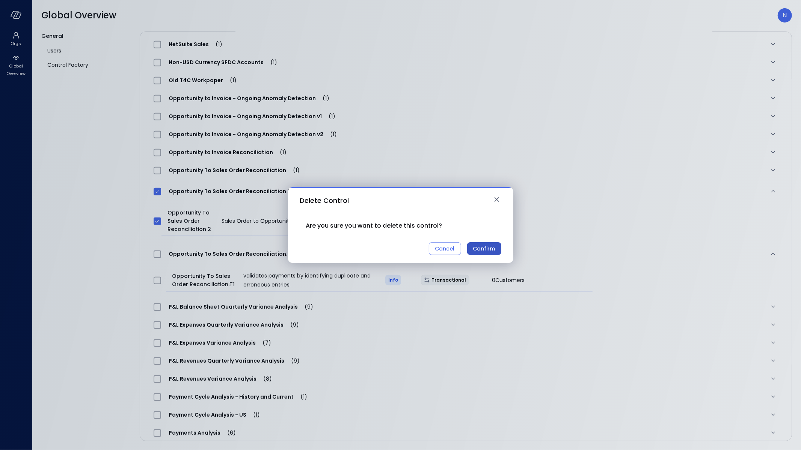
click at [472, 247] on button "Confirm" at bounding box center [484, 248] width 34 height 13
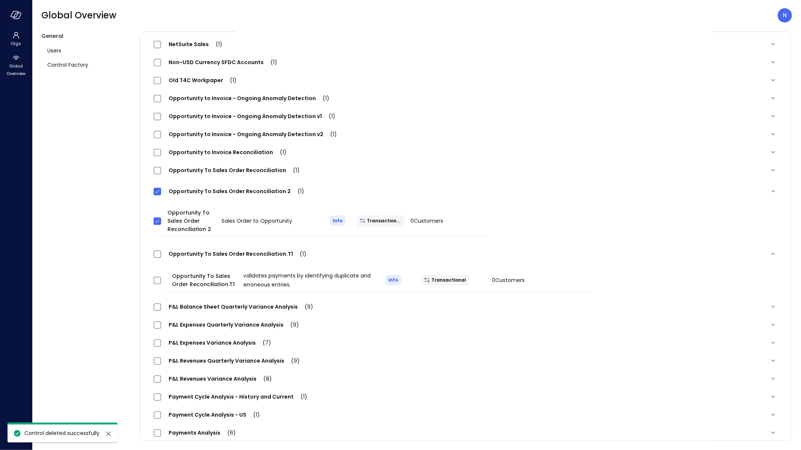
click at [261, 169] on span "Opportunity To Sales Order Reconciliation (1)" at bounding box center [234, 171] width 146 height 8
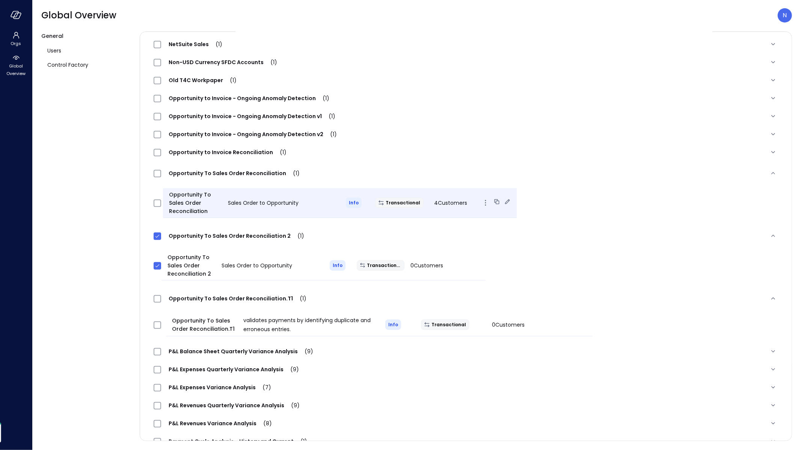
click at [493, 202] on icon at bounding box center [497, 202] width 8 height 8
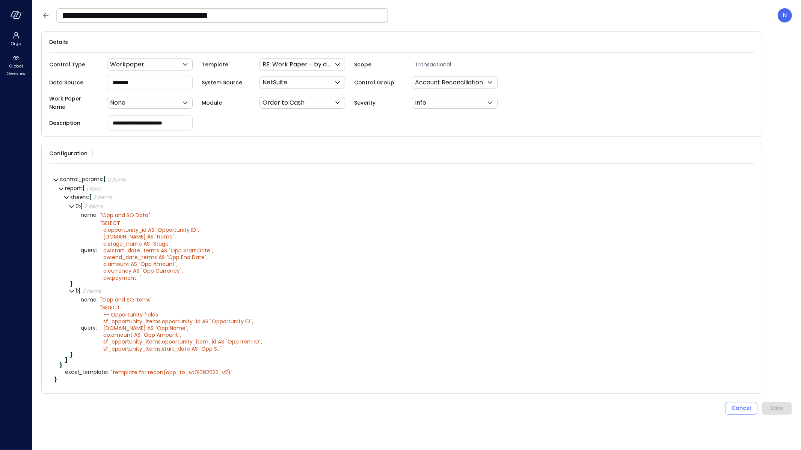
click at [255, 13] on input "**********" at bounding box center [222, 16] width 331 height 20
click at [273, 21] on input "**********" at bounding box center [222, 16] width 331 height 20
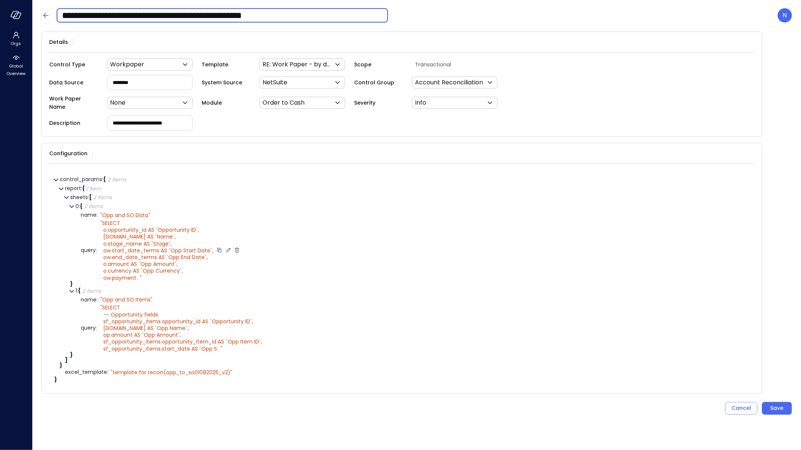
type input "**********"
click at [138, 274] on span "..." at bounding box center [137, 278] width 3 height 8
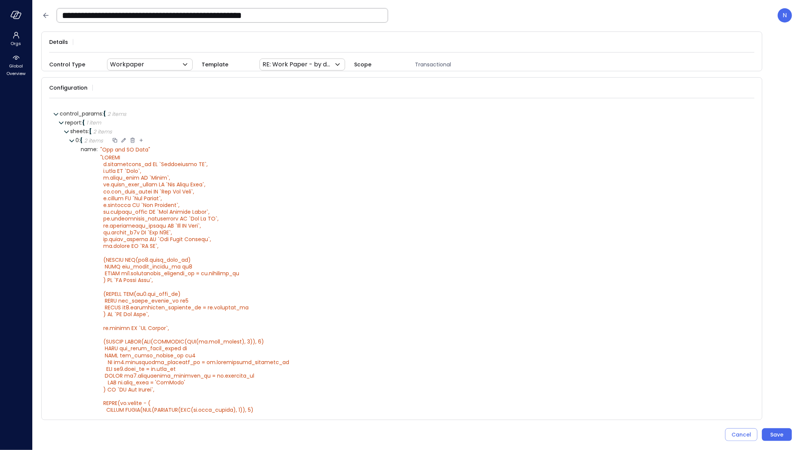
click at [71, 140] on icon at bounding box center [71, 141] width 5 height 3
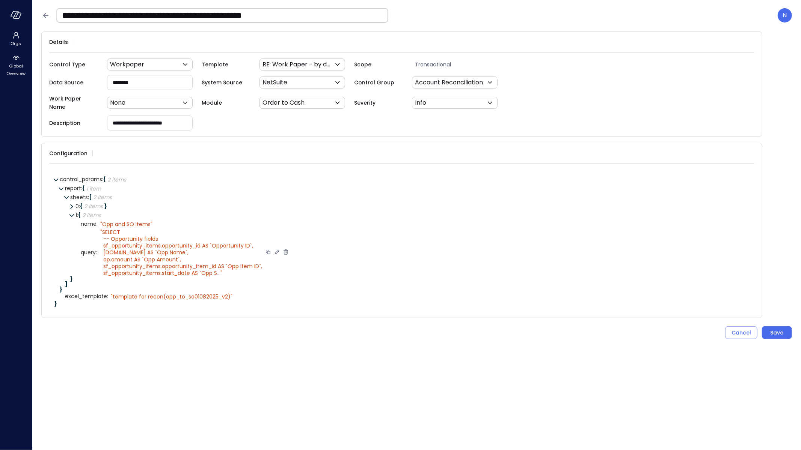
click at [275, 250] on icon at bounding box center [277, 252] width 4 height 4
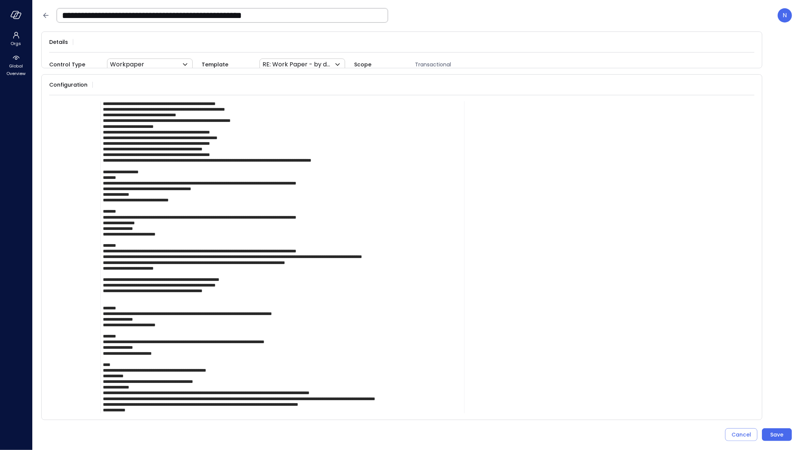
scroll to position [126, 0]
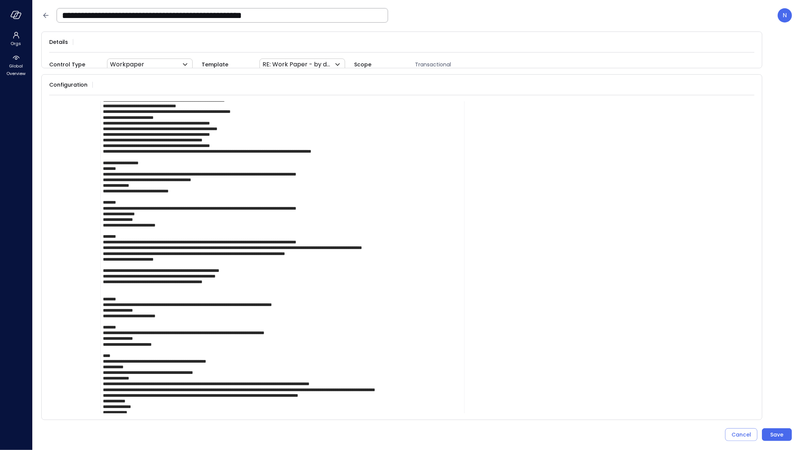
drag, startPoint x: 357, startPoint y: 239, endPoint x: 452, endPoint y: 241, distance: 95.0
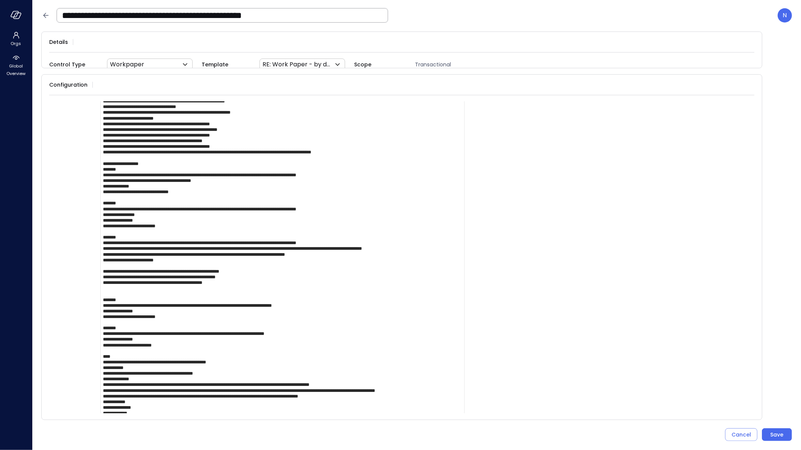
drag, startPoint x: 342, startPoint y: 246, endPoint x: 232, endPoint y: 245, distance: 110.0
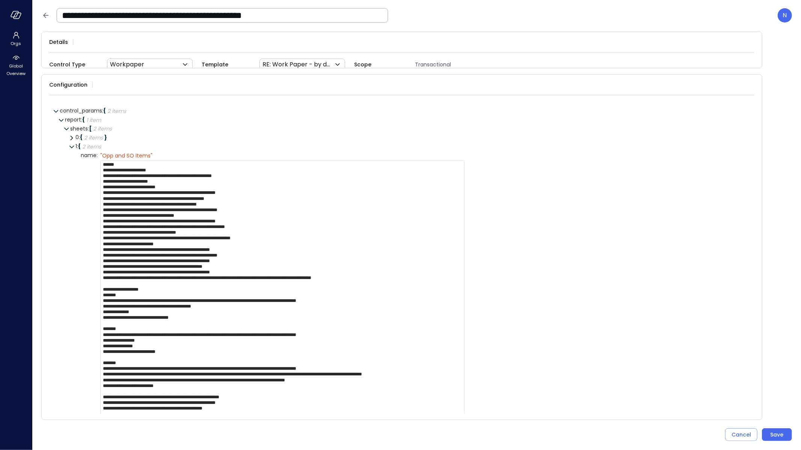
drag, startPoint x: 360, startPoint y: 372, endPoint x: 440, endPoint y: 371, distance: 80.3
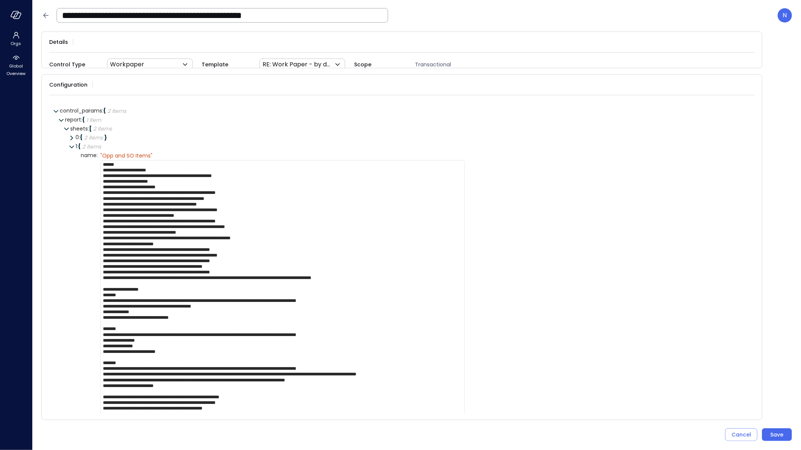
drag, startPoint x: 359, startPoint y: 371, endPoint x: 441, endPoint y: 373, distance: 82.2
drag, startPoint x: 123, startPoint y: 372, endPoint x: 173, endPoint y: 369, distance: 50.4
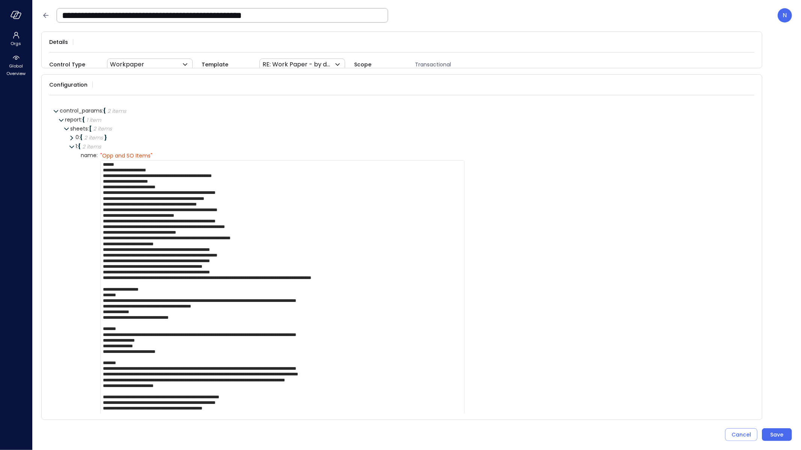
paste textarea "**********"
drag, startPoint x: 431, startPoint y: 372, endPoint x: 458, endPoint y: 370, distance: 27.4
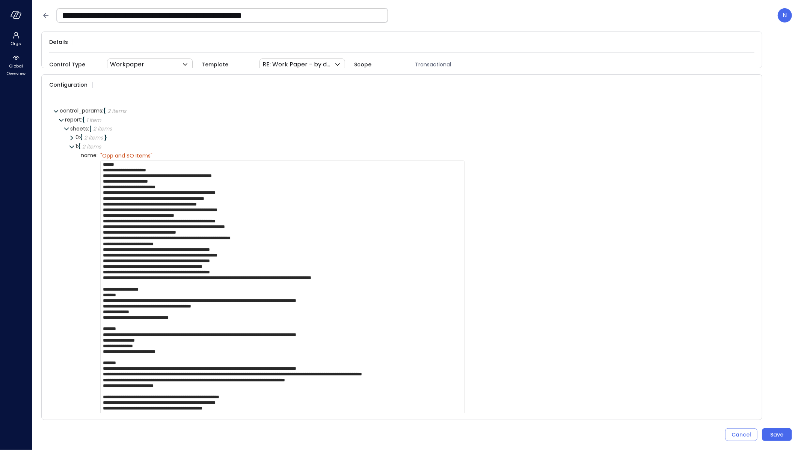
drag, startPoint x: 433, startPoint y: 372, endPoint x: 451, endPoint y: 372, distance: 18.0
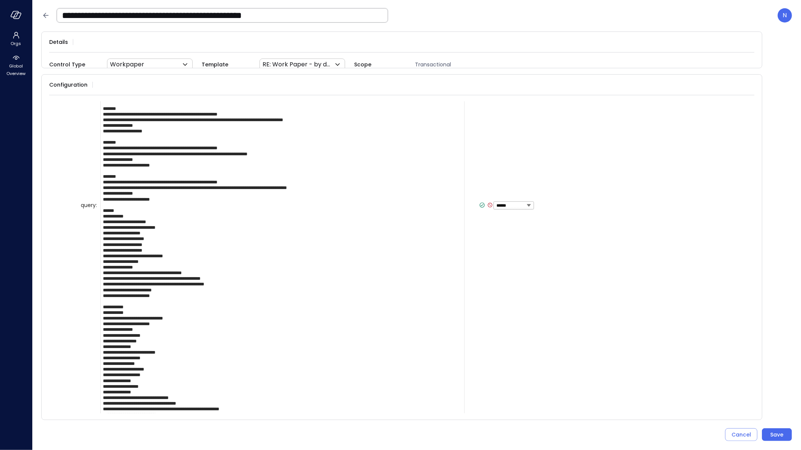
scroll to position [520, 0]
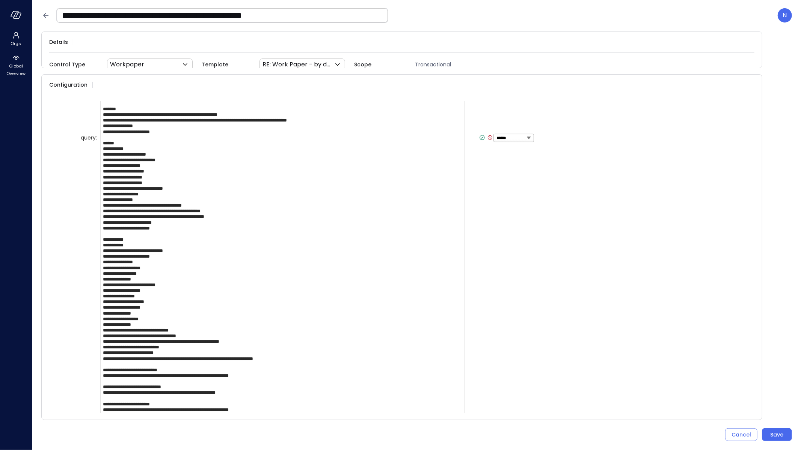
type textarea "**********"
click at [470, 134] on div "****** ****** ******* **** ****** *****" at bounding box center [316, 138] width 436 height 997
click at [479, 136] on icon at bounding box center [482, 137] width 7 height 7
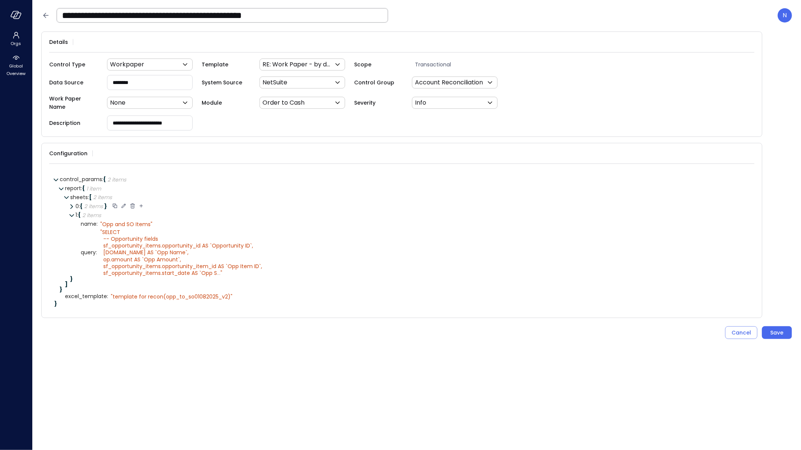
click at [71, 204] on icon at bounding box center [71, 206] width 5 height 5
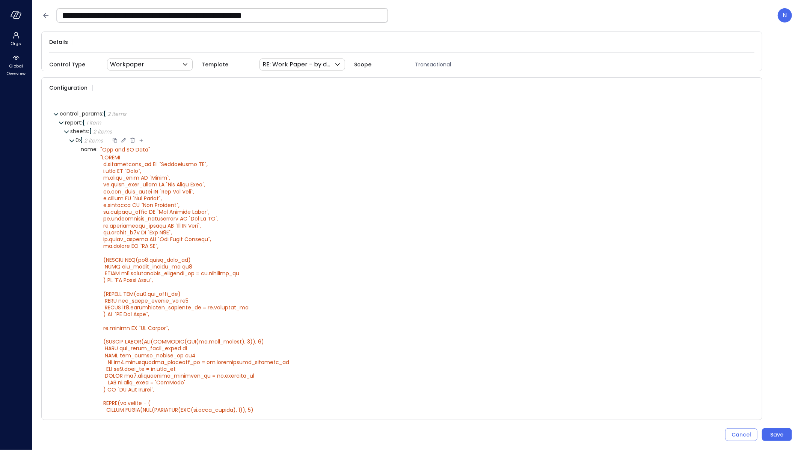
click at [133, 139] on icon at bounding box center [132, 140] width 7 height 7
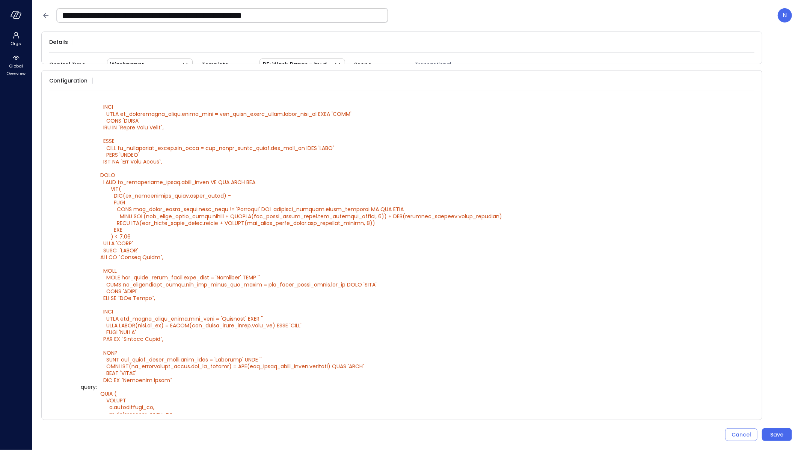
scroll to position [360, 0]
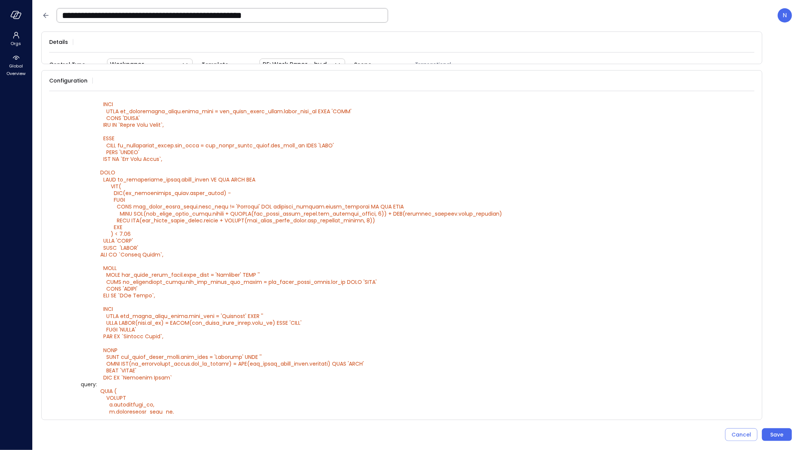
click at [734, 436] on div "Cancel" at bounding box center [741, 435] width 20 height 9
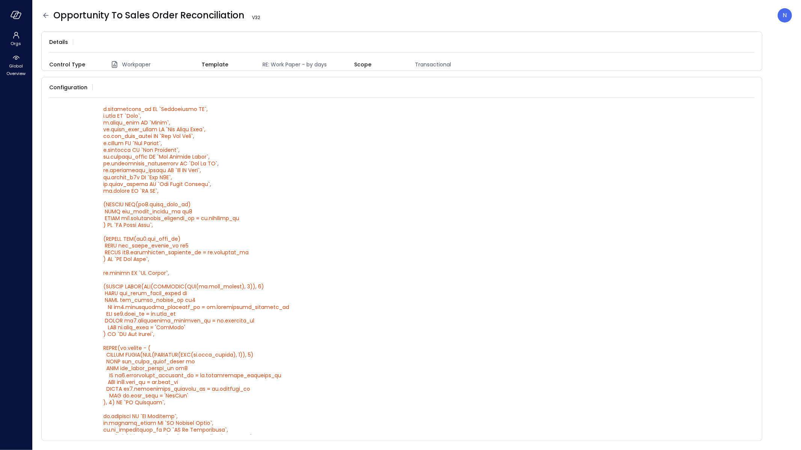
scroll to position [0, 0]
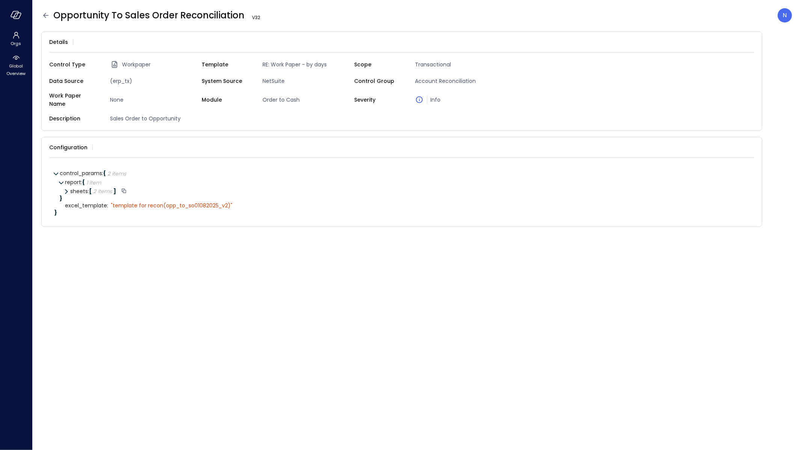
click at [67, 189] on icon at bounding box center [65, 191] width 5 height 5
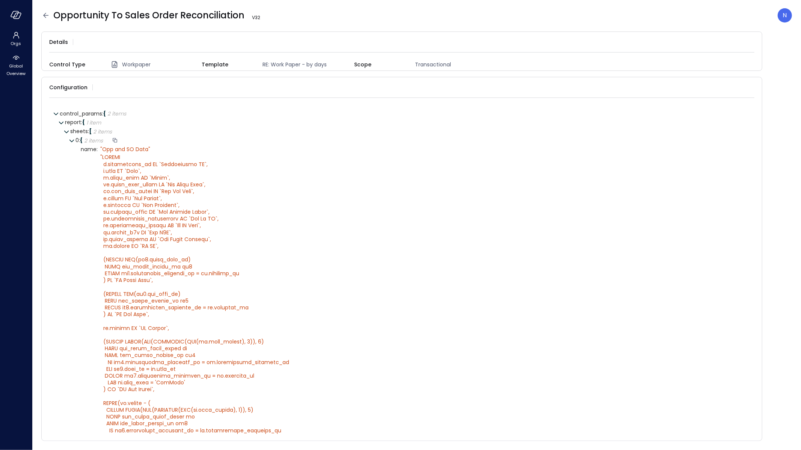
click at [71, 140] on icon at bounding box center [71, 141] width 5 height 3
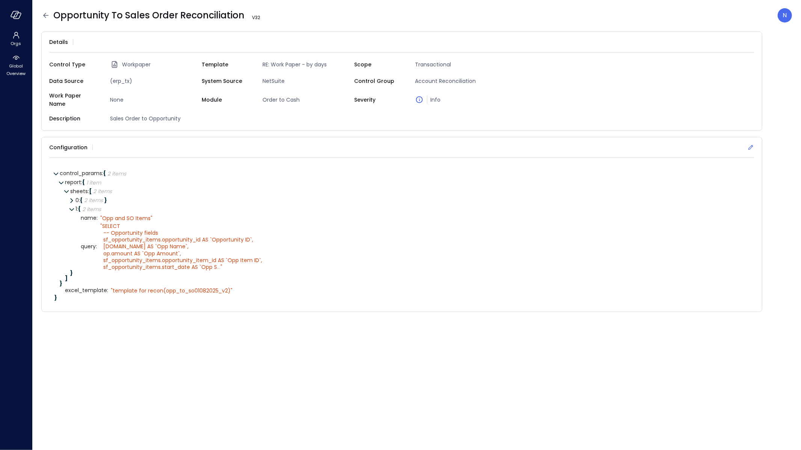
click at [752, 144] on icon at bounding box center [751, 148] width 8 height 8
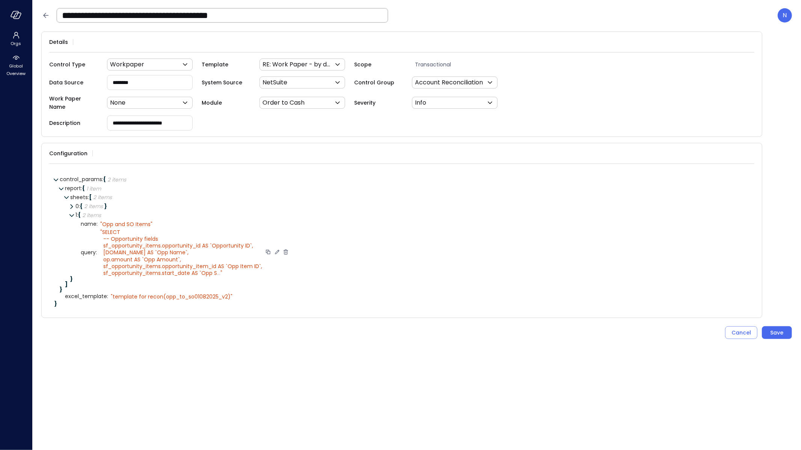
click at [275, 250] on icon at bounding box center [277, 252] width 4 height 4
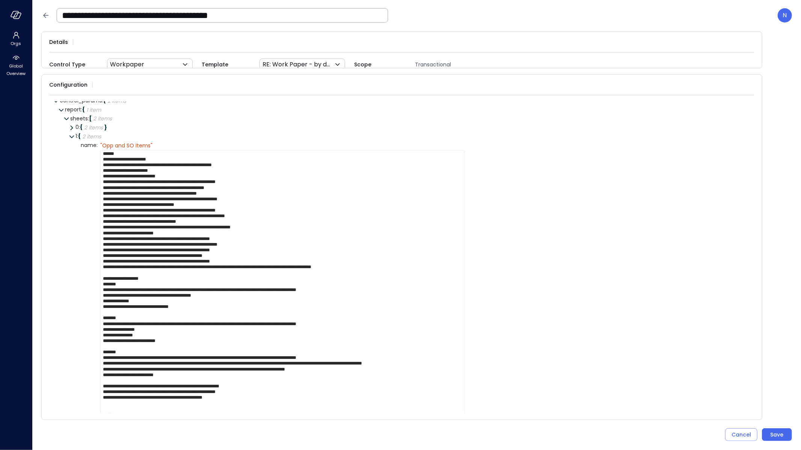
scroll to position [11, 0]
drag, startPoint x: 348, startPoint y: 355, endPoint x: 444, endPoint y: 353, distance: 96.9
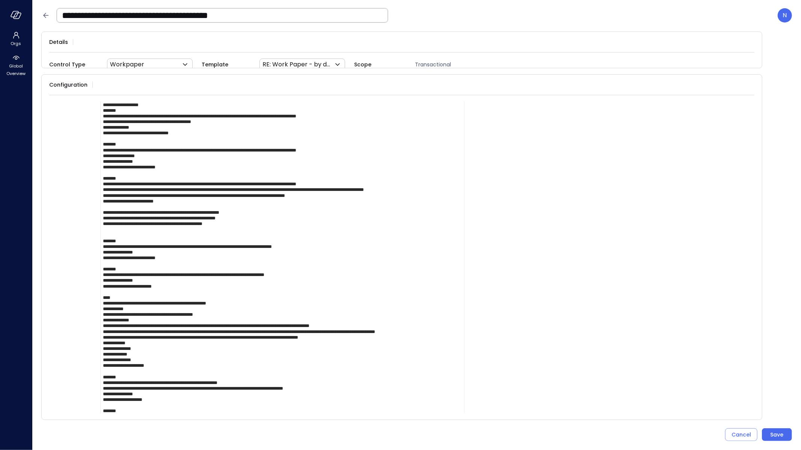
scroll to position [177, 0]
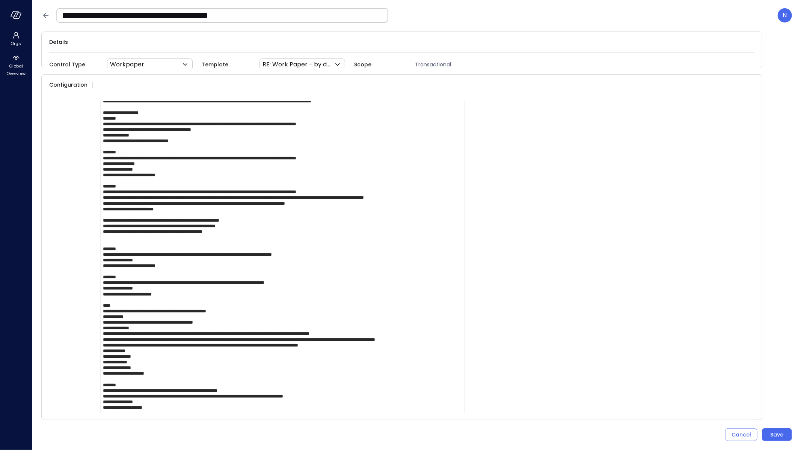
type textarea "**********"
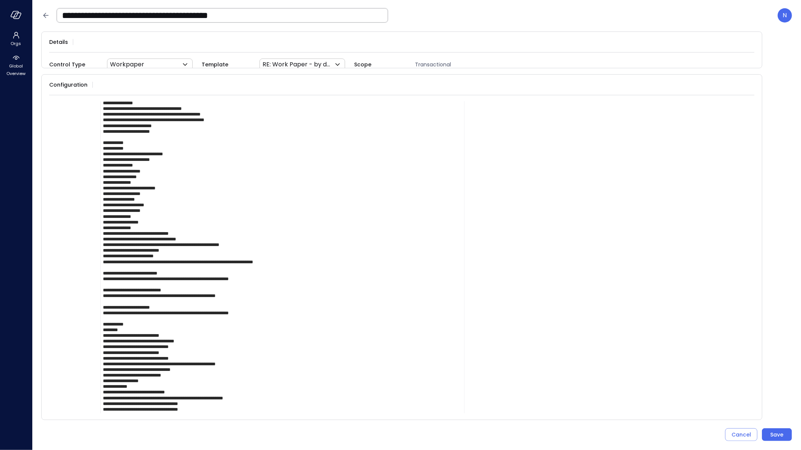
scroll to position [775, 0]
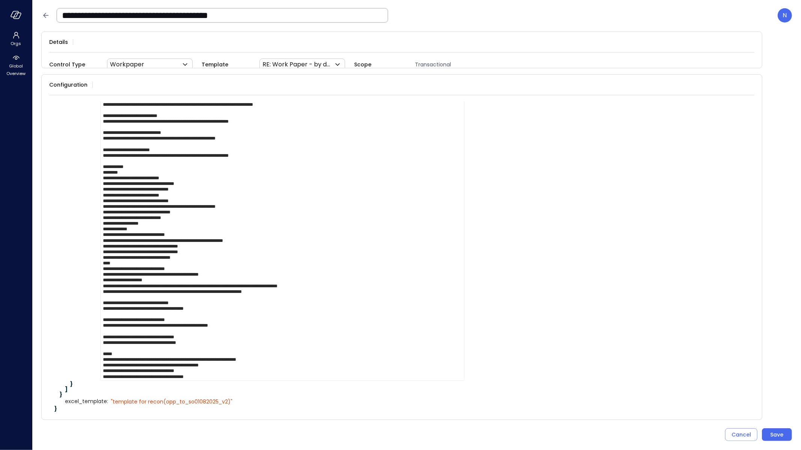
click at [744, 439] on div "Cancel" at bounding box center [741, 435] width 20 height 9
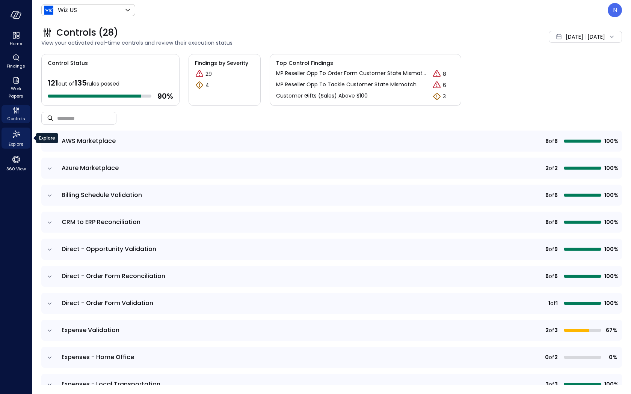
click at [12, 139] on icon "Explore" at bounding box center [16, 134] width 12 height 12
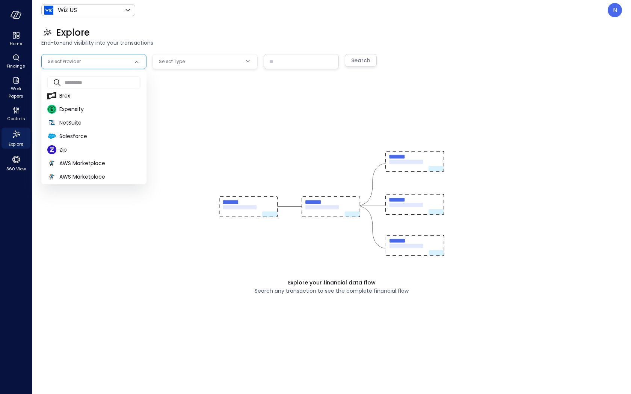
click at [79, 62] on body "Home Findings Work Papers Controls Explore 360 View Wiz US ****** ​ N Explore E…" at bounding box center [315, 197] width 631 height 394
click at [83, 125] on span "NetSuite" at bounding box center [99, 123] width 81 height 8
type input "********"
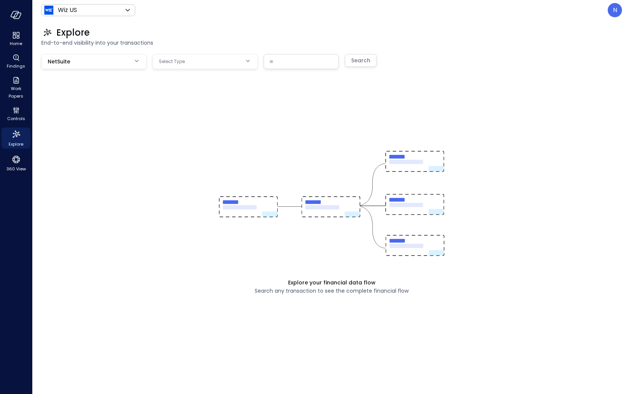
click at [180, 67] on body "Home Findings Work Papers Controls Explore 360 View Wiz US ****** ​ N Explore E…" at bounding box center [315, 197] width 631 height 394
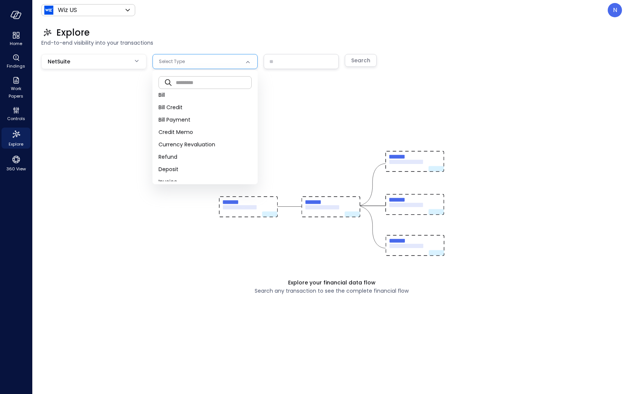
click at [203, 78] on input "text" at bounding box center [214, 82] width 76 height 20
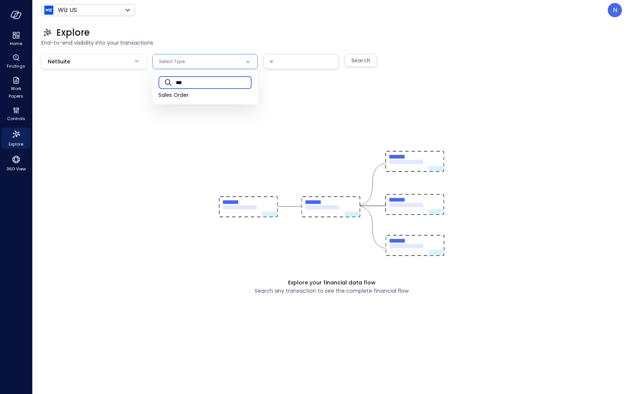
type input "***"
click at [184, 102] on li at bounding box center [204, 102] width 105 height 3
click at [188, 95] on span "Sales Order" at bounding box center [204, 95] width 93 height 8
type input "**"
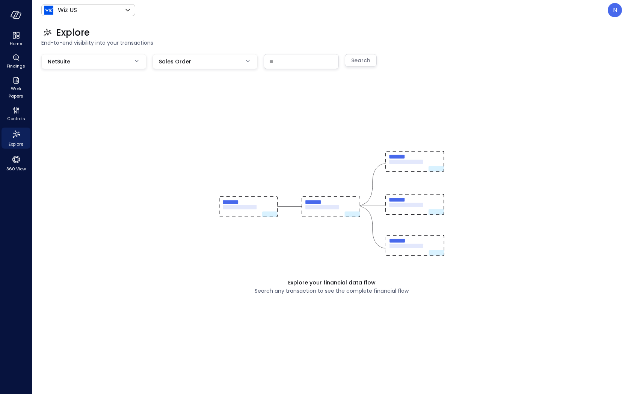
click at [258, 69] on div "Explore your financial data flow Search any transaction to see the complete fin…" at bounding box center [331, 211] width 580 height 315
click at [280, 60] on input "text" at bounding box center [301, 61] width 74 height 14
paste input "*******"
type input "*******"
click at [354, 64] on div "Search" at bounding box center [360, 60] width 19 height 9
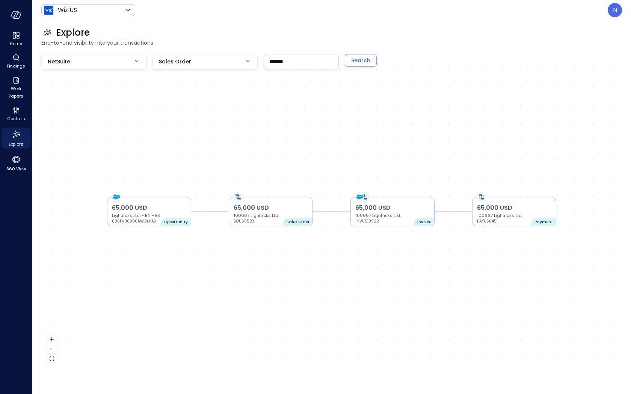
click at [315, 211] on div "65,000 USD 100667 Lightricks Ltd. SOUS5523 Sales Order 65,000 USD 100667 Lightr…" at bounding box center [331, 211] width 580 height 315
click at [260, 212] on p "100667 Lightricks Ltd." at bounding box center [270, 215] width 74 height 6
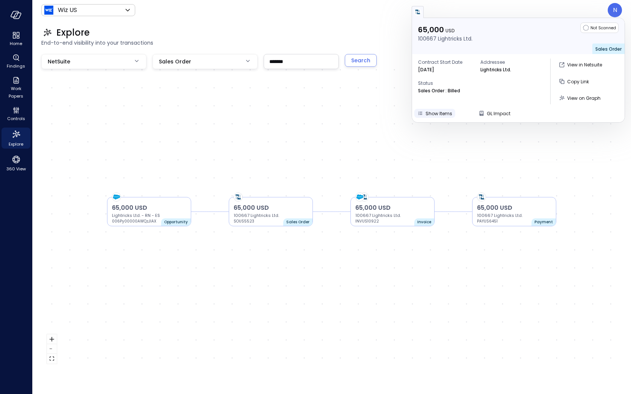
click at [435, 115] on span "Show Items" at bounding box center [438, 113] width 27 height 6
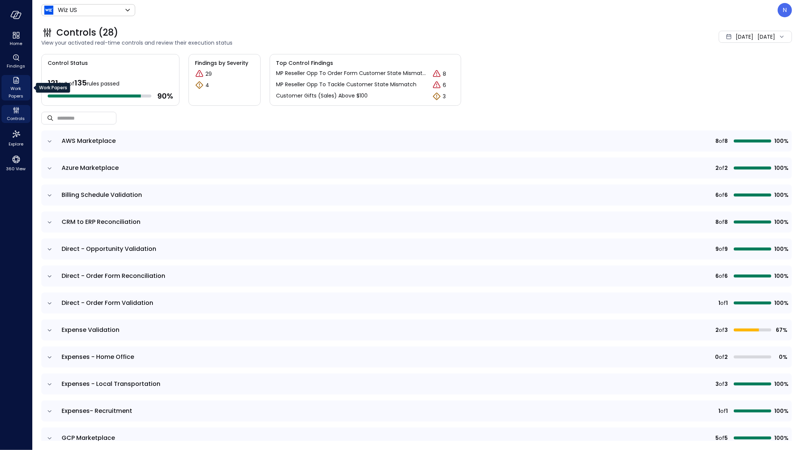
click at [18, 89] on span "Work Papers" at bounding box center [16, 92] width 23 height 15
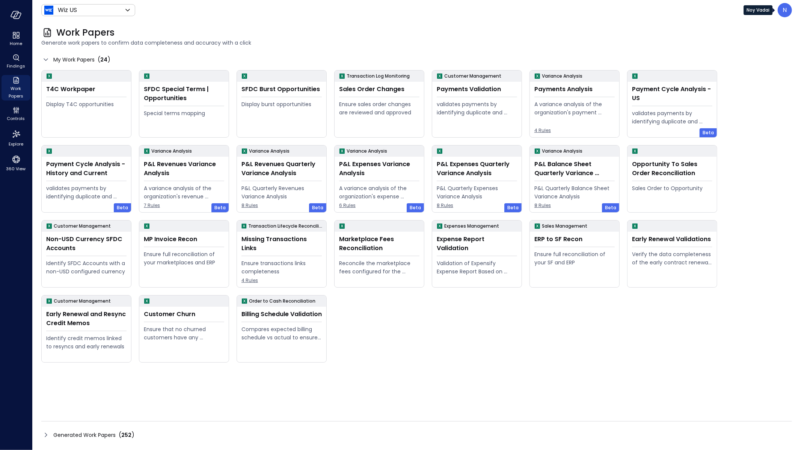
click at [780, 12] on div "N" at bounding box center [784, 10] width 14 height 14
click at [741, 75] on li "Builder" at bounding box center [753, 75] width 74 height 15
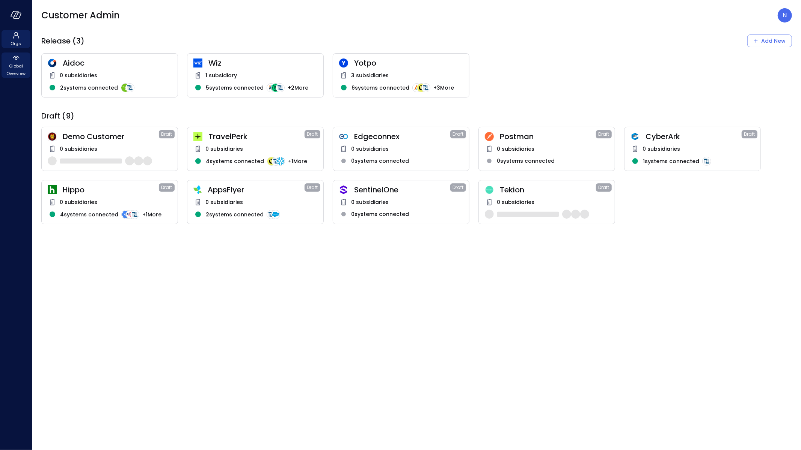
click at [7, 66] on span "Global Overview" at bounding box center [16, 69] width 23 height 15
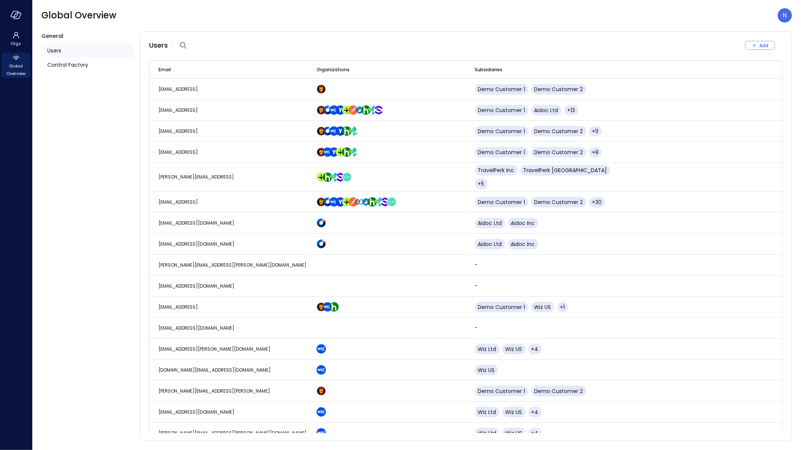
click at [102, 73] on ul "Users Control Factory" at bounding box center [87, 58] width 92 height 35
click at [101, 66] on div "Control Factory" at bounding box center [87, 65] width 92 height 14
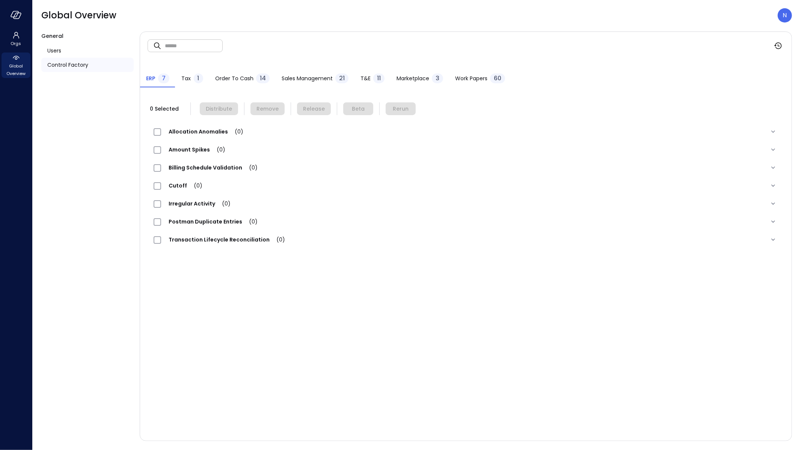
click at [458, 77] on span "Work Papers" at bounding box center [471, 78] width 32 height 8
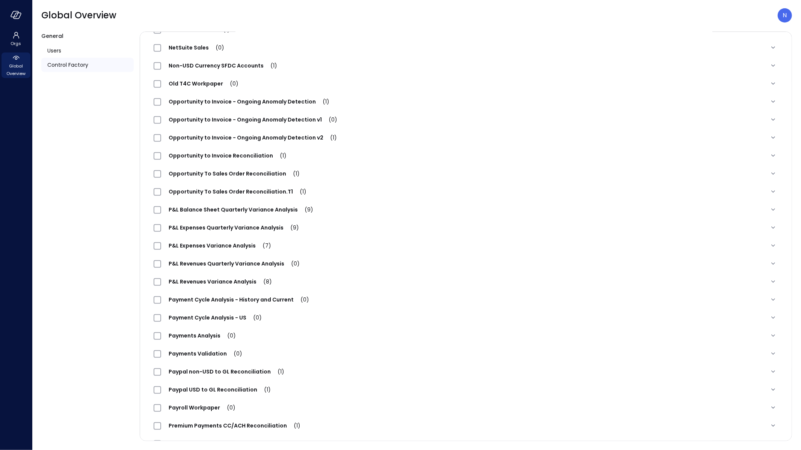
scroll to position [415, 0]
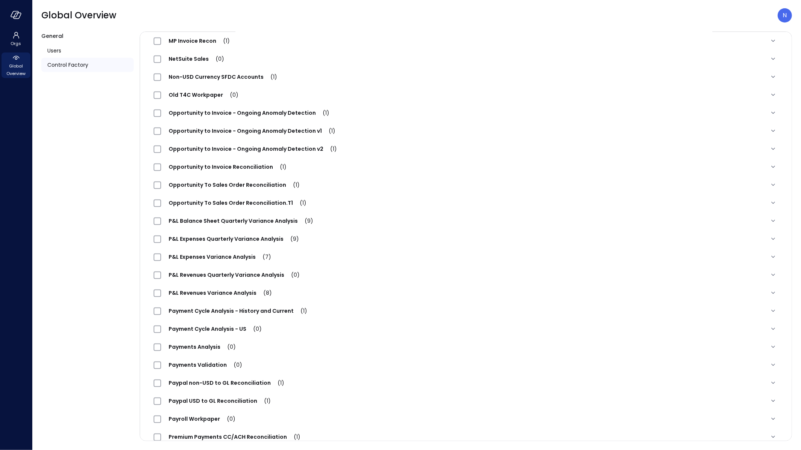
drag, startPoint x: 281, startPoint y: 185, endPoint x: 172, endPoint y: 187, distance: 109.2
click at [166, 187] on span "Opportunity To Sales Order Reconciliation (1)" at bounding box center [234, 185] width 146 height 8
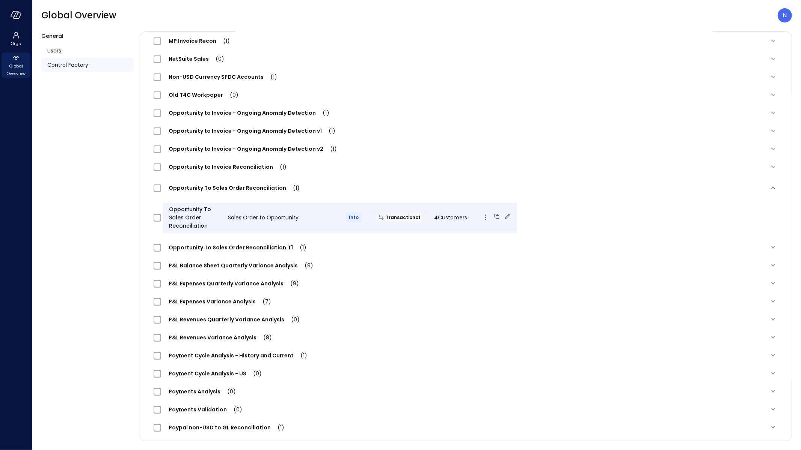
click at [493, 216] on icon at bounding box center [497, 217] width 8 height 8
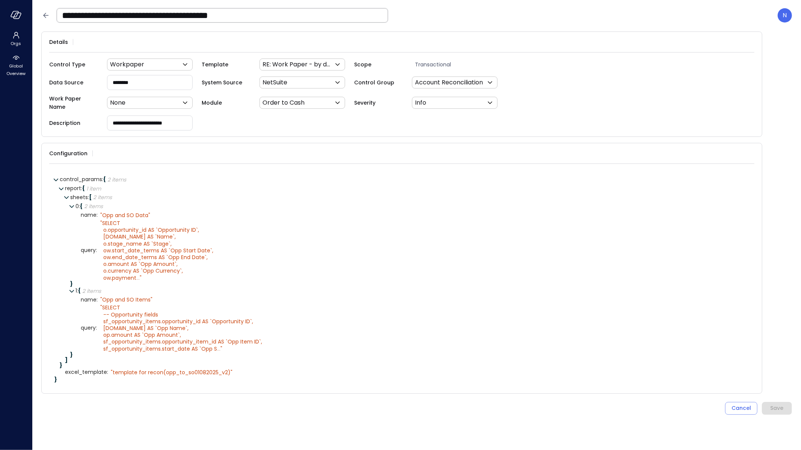
click at [278, 15] on input "**********" at bounding box center [222, 16] width 331 height 20
drag, startPoint x: 303, startPoint y: 9, endPoint x: 291, endPoint y: 19, distance: 16.0
click at [295, 16] on input "**********" at bounding box center [222, 16] width 331 height 20
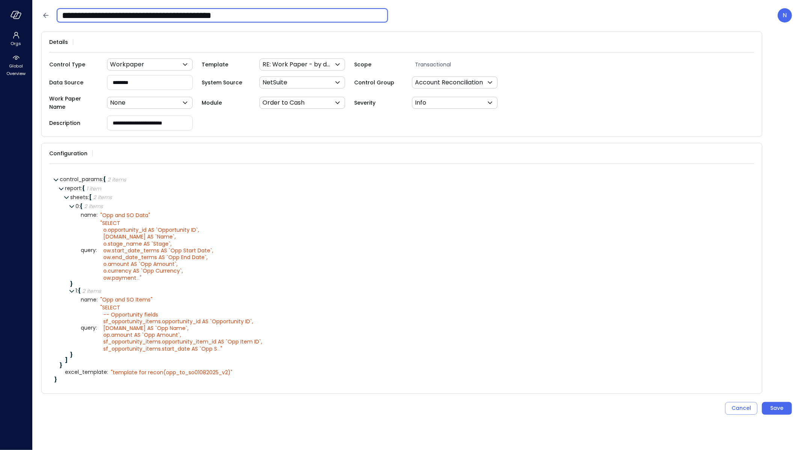
click at [292, 16] on input "**********" at bounding box center [222, 16] width 331 height 20
type input "**********"
click at [274, 325] on icon at bounding box center [277, 328] width 7 height 7
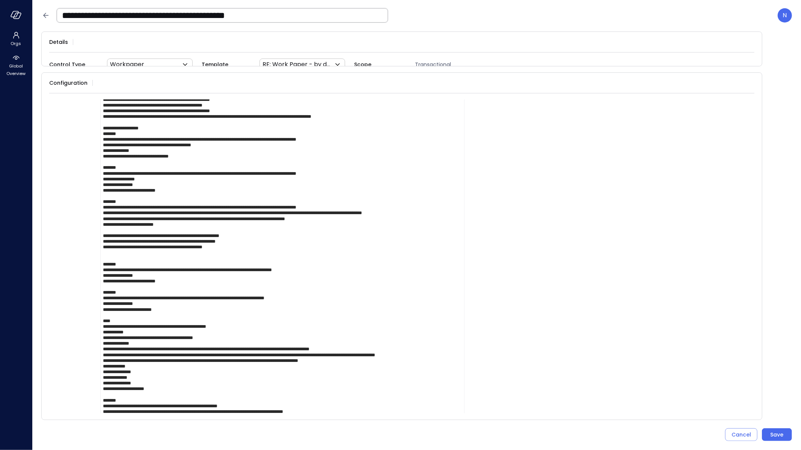
scroll to position [184, 0]
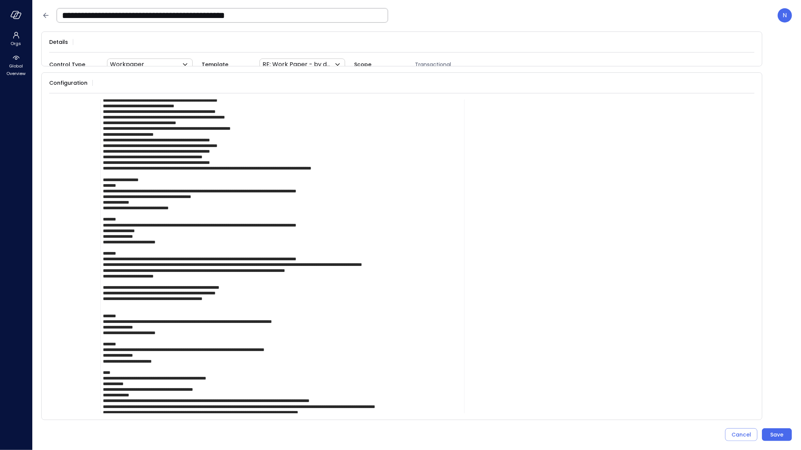
drag, startPoint x: 358, startPoint y: 263, endPoint x: 455, endPoint y: 261, distance: 96.1
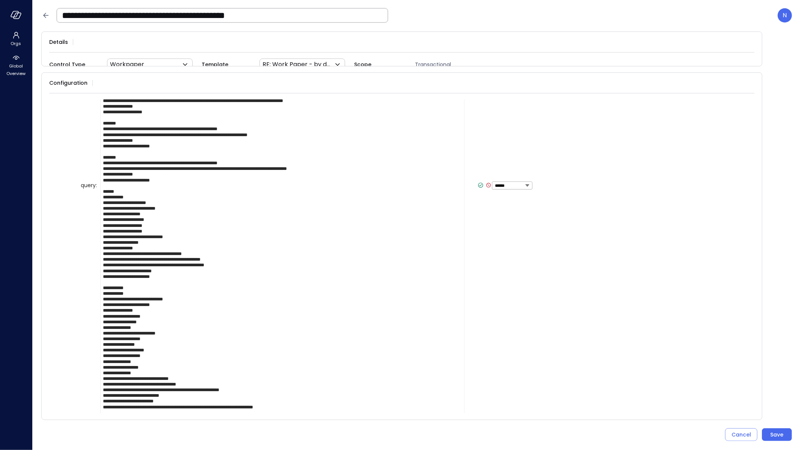
scroll to position [474, 0]
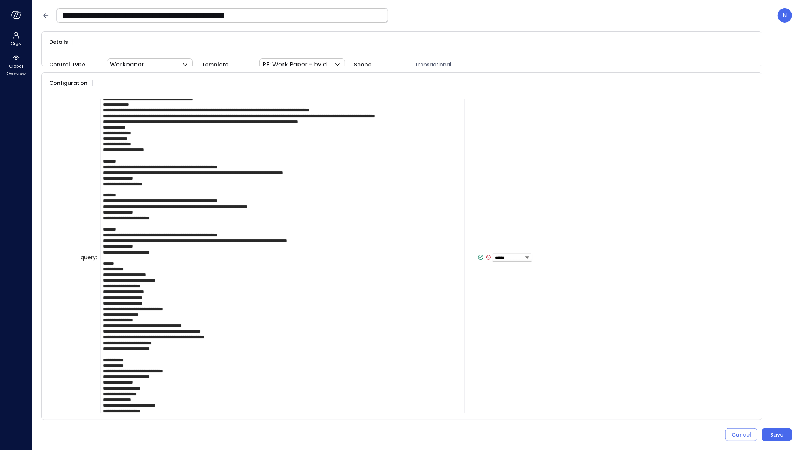
type textarea "**********"
click at [479, 256] on icon at bounding box center [480, 257] width 3 height 2
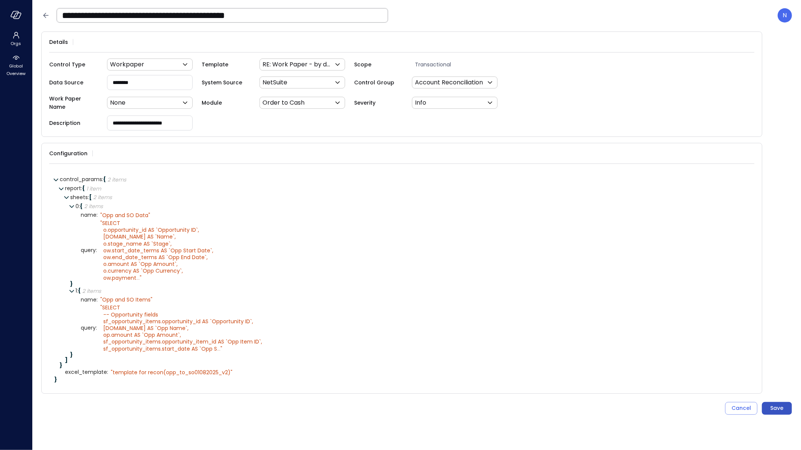
click at [774, 404] on div "Save" at bounding box center [776, 408] width 13 height 9
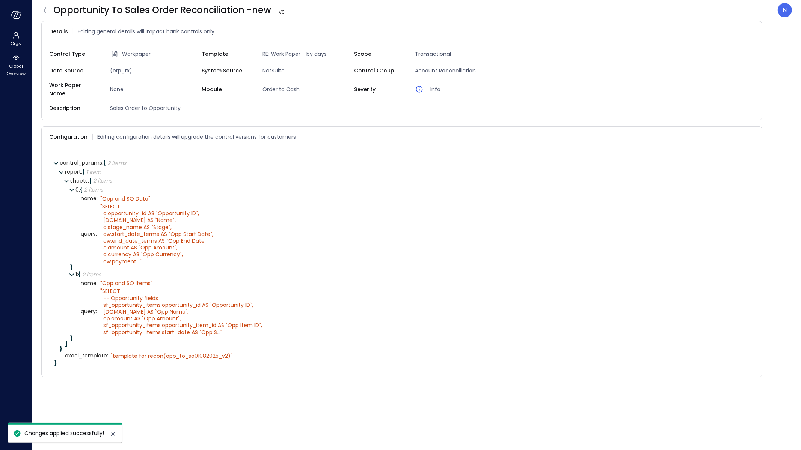
click at [46, 11] on icon at bounding box center [45, 10] width 9 height 9
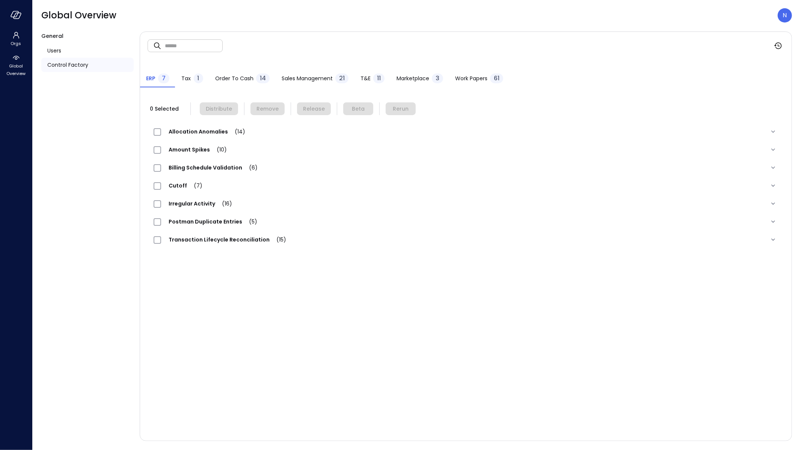
click at [482, 76] on span "Work Papers" at bounding box center [471, 78] width 32 height 8
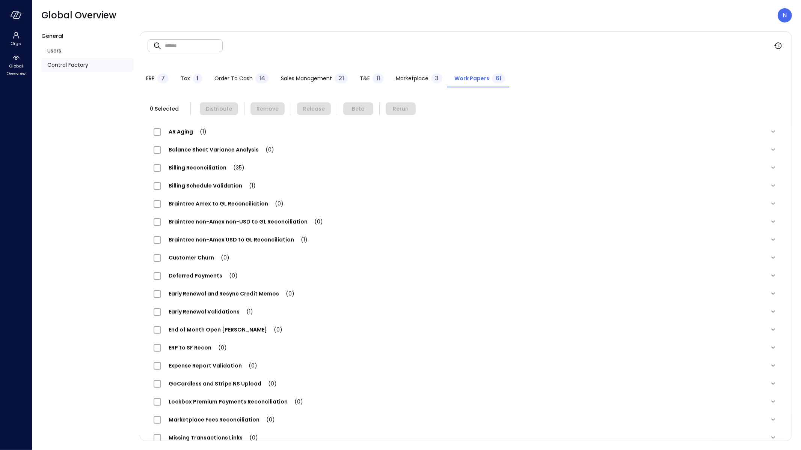
click at [201, 50] on input "text" at bounding box center [194, 46] width 58 height 20
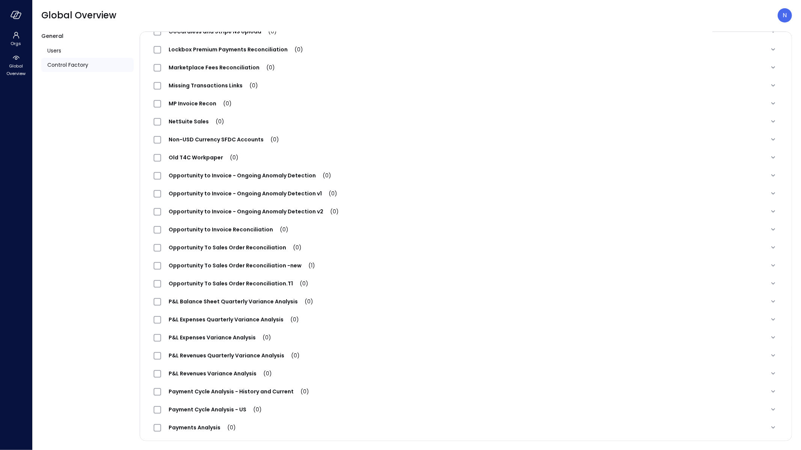
scroll to position [352, 0]
type input "***"
click at [271, 269] on span "Opportunity To Sales Order Reconciliation -new (1)" at bounding box center [241, 266] width 161 height 8
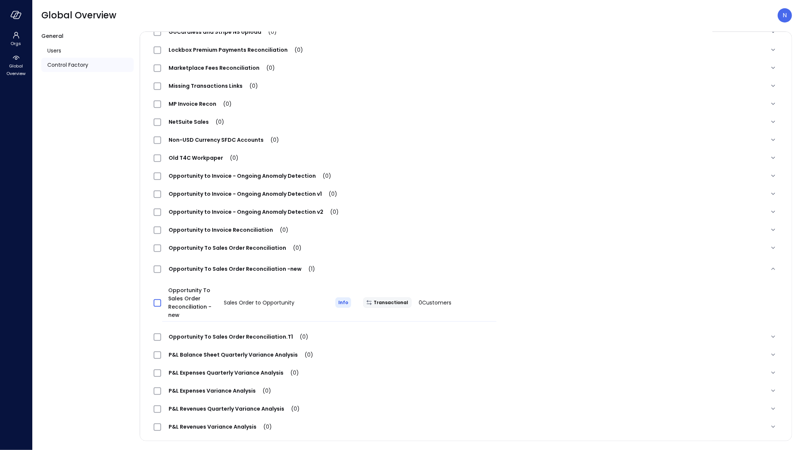
click at [157, 300] on span at bounding box center [158, 304] width 8 height 8
click at [154, 301] on span at bounding box center [158, 304] width 8 height 8
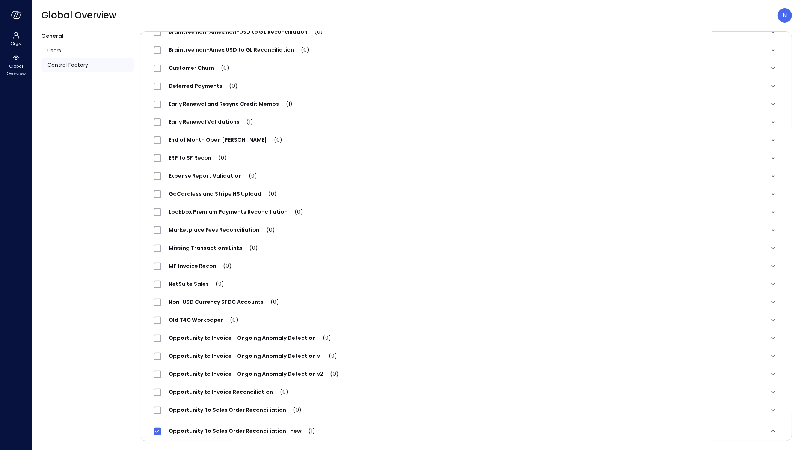
scroll to position [0, 0]
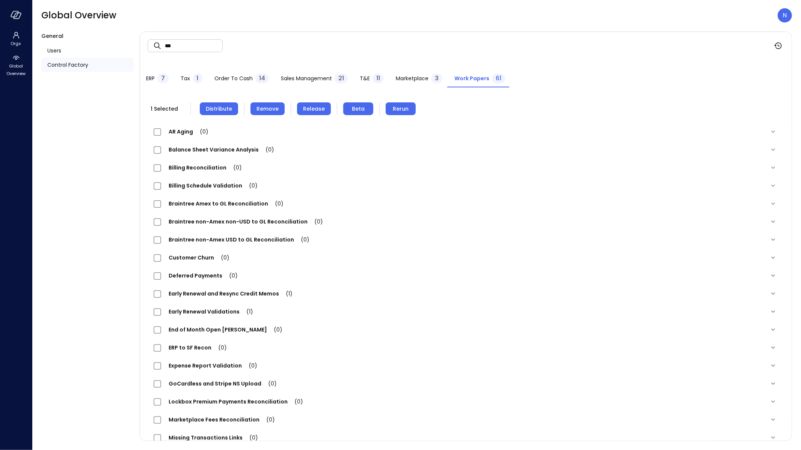
click at [209, 108] on span "Distribute" at bounding box center [219, 109] width 26 height 8
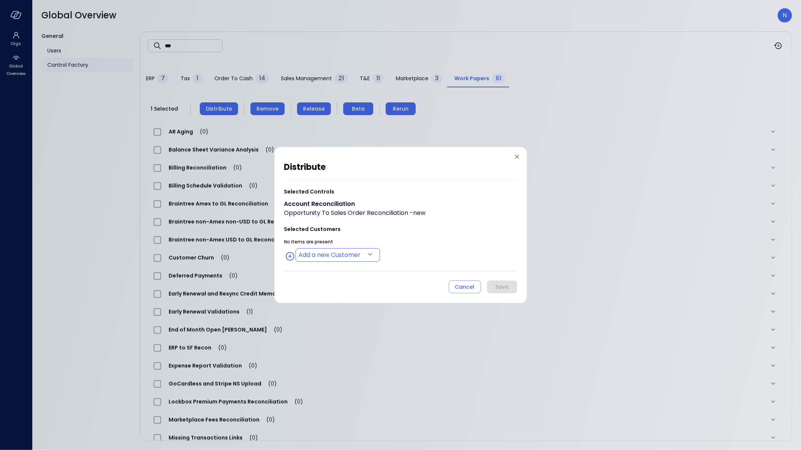
click at [321, 250] on body "Orgs Global Overview Global Overview N General Users Control Factory ​ *** ​ ER…" at bounding box center [400, 225] width 801 height 450
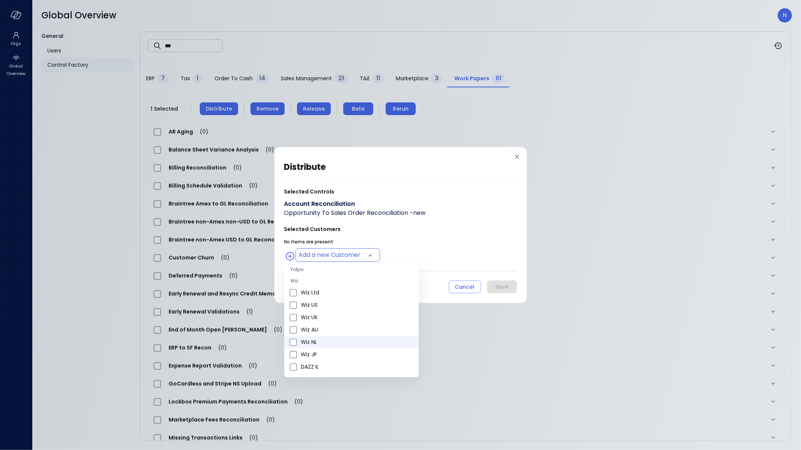
scroll to position [289, 0]
click at [334, 322] on span "Wiz US" at bounding box center [357, 320] width 112 height 8
type input "**********"
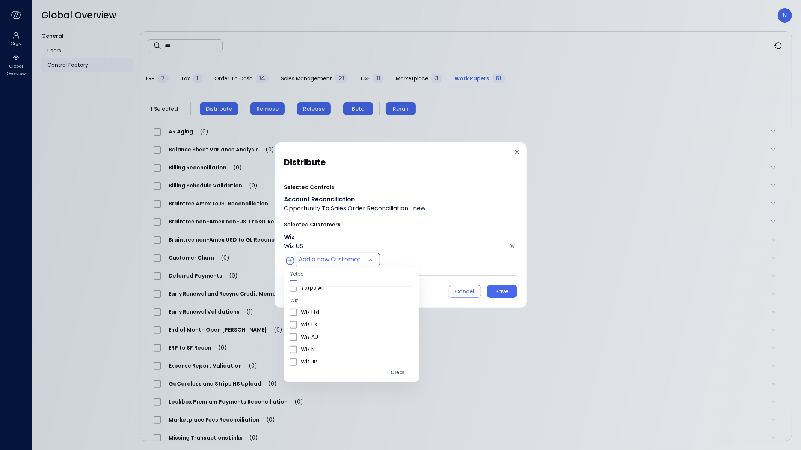
click at [511, 292] on div at bounding box center [400, 225] width 801 height 450
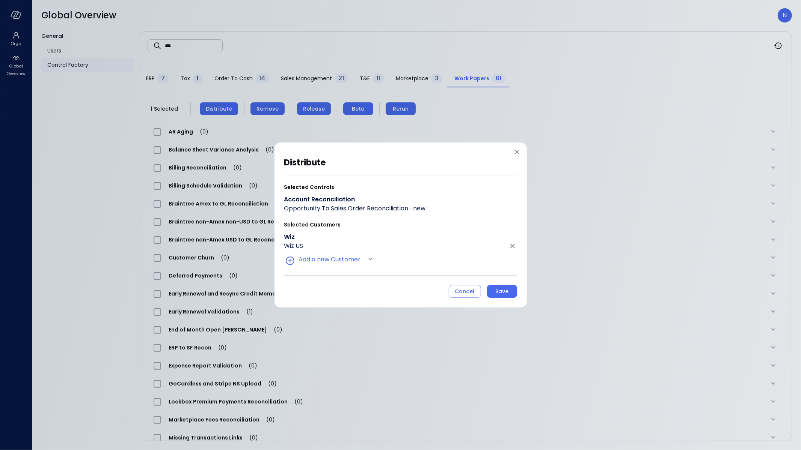
click at [497, 292] on div "Save" at bounding box center [501, 291] width 13 height 9
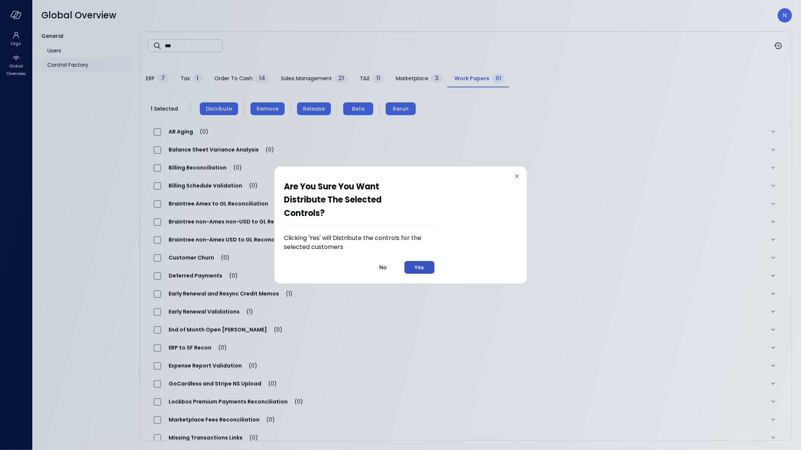
click at [414, 270] on button "Yes" at bounding box center [419, 267] width 30 height 13
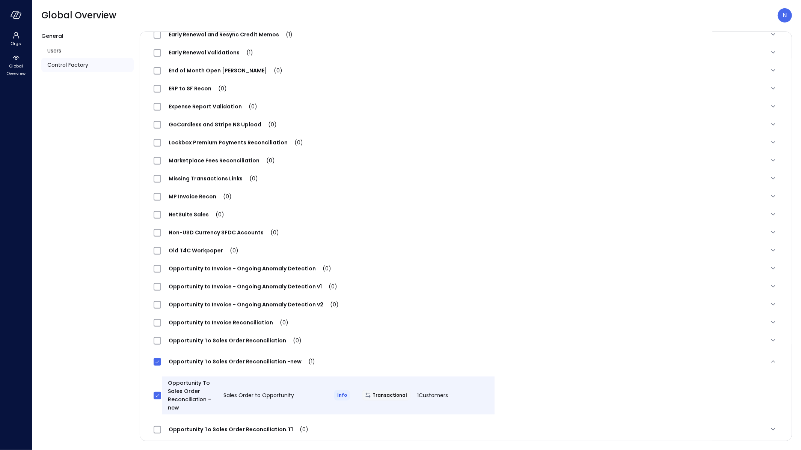
scroll to position [260, 0]
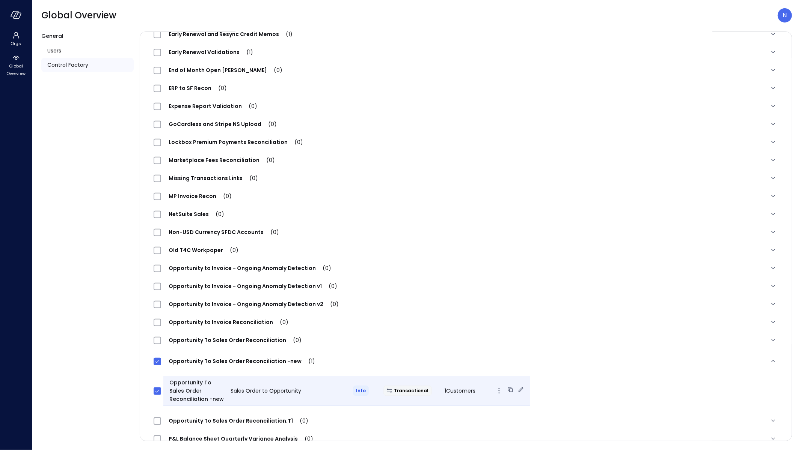
click at [518, 388] on icon at bounding box center [520, 389] width 5 height 5
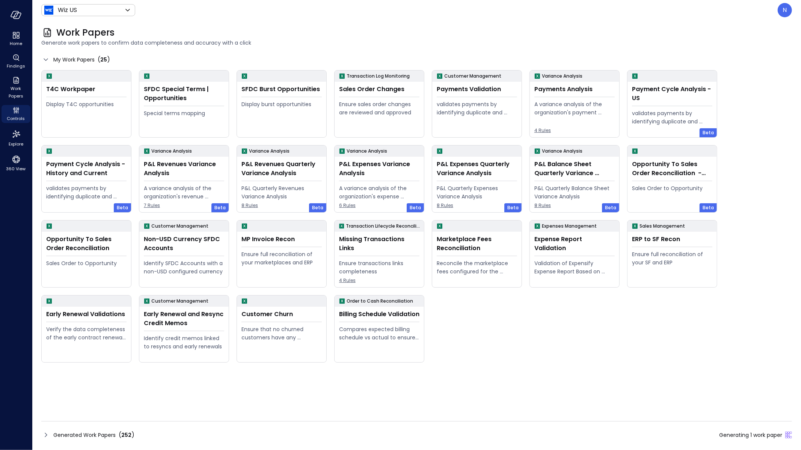
click at [49, 433] on icon at bounding box center [45, 435] width 9 height 9
click at [42, 439] on icon at bounding box center [45, 435] width 9 height 9
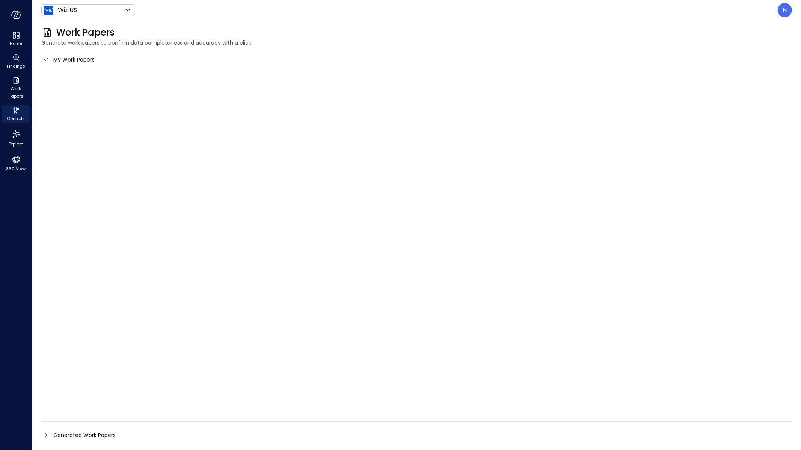
click at [46, 434] on icon at bounding box center [45, 435] width 9 height 9
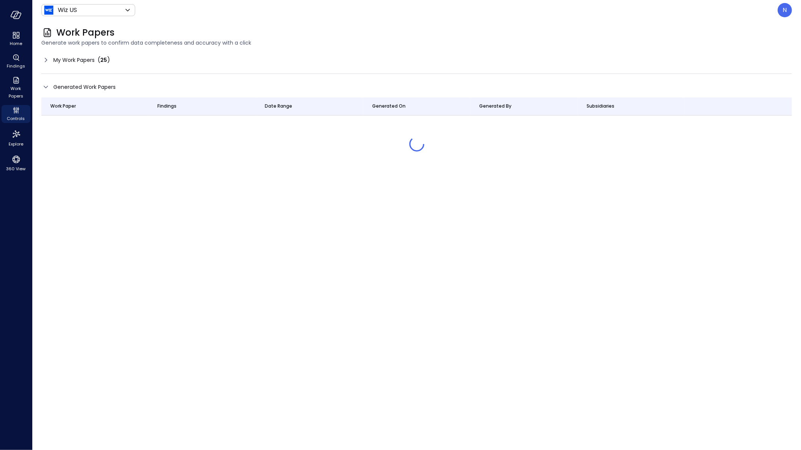
click at [47, 89] on icon at bounding box center [45, 87] width 9 height 9
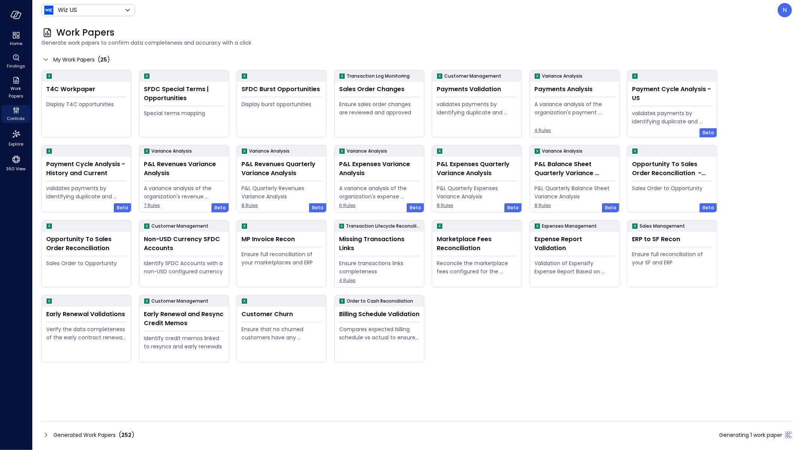
click at [46, 439] on icon at bounding box center [45, 435] width 9 height 9
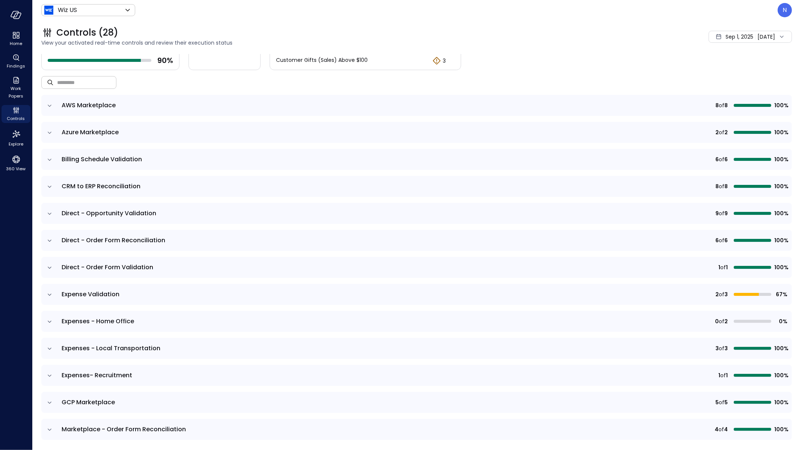
scroll to position [42, 0]
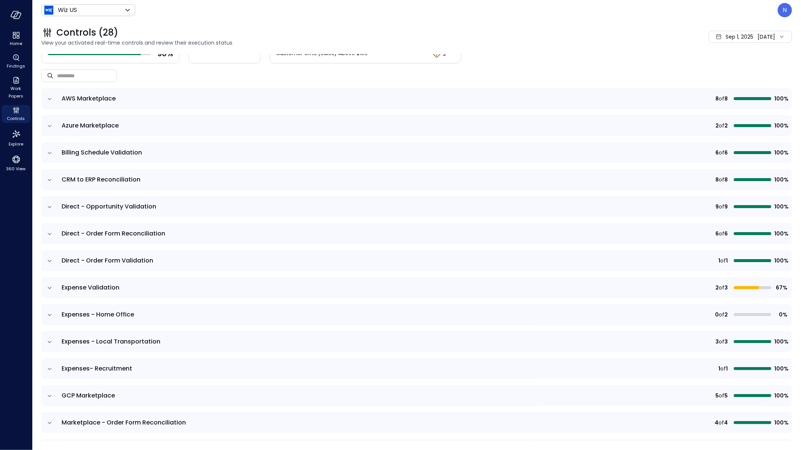
click at [548, 152] on div "6 of 6 100%" at bounding box center [665, 153] width 244 height 8
click at [784, 15] on div "N" at bounding box center [784, 10] width 14 height 14
click at [740, 90] on li "Platform" at bounding box center [753, 90] width 74 height 15
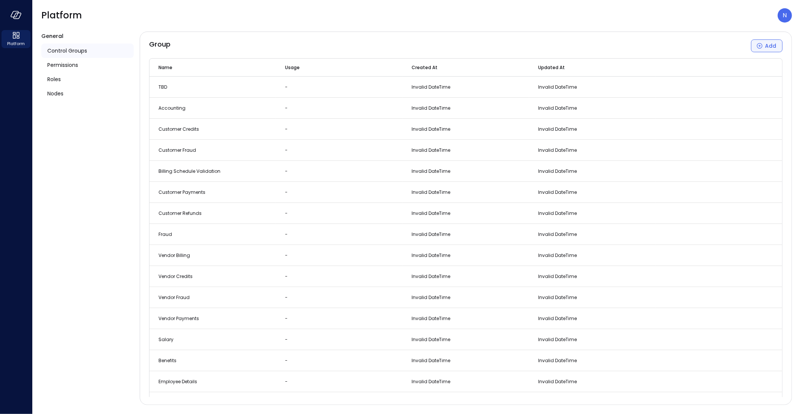
click at [778, 44] on button "Add" at bounding box center [767, 45] width 32 height 13
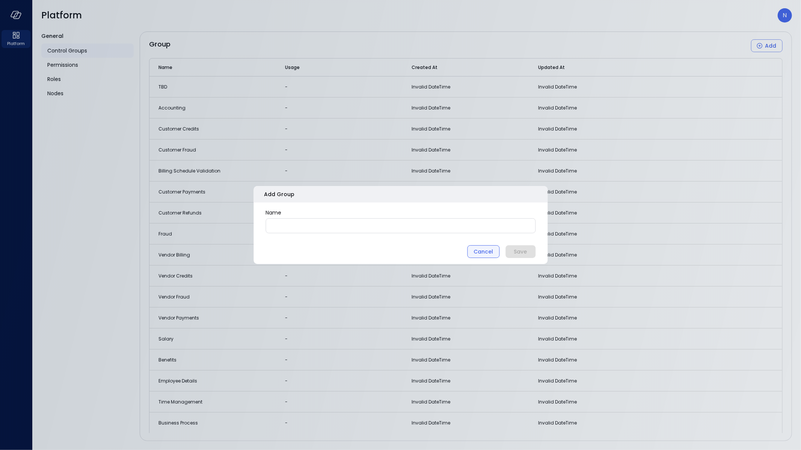
click at [490, 253] on div "Cancel" at bounding box center [483, 251] width 20 height 9
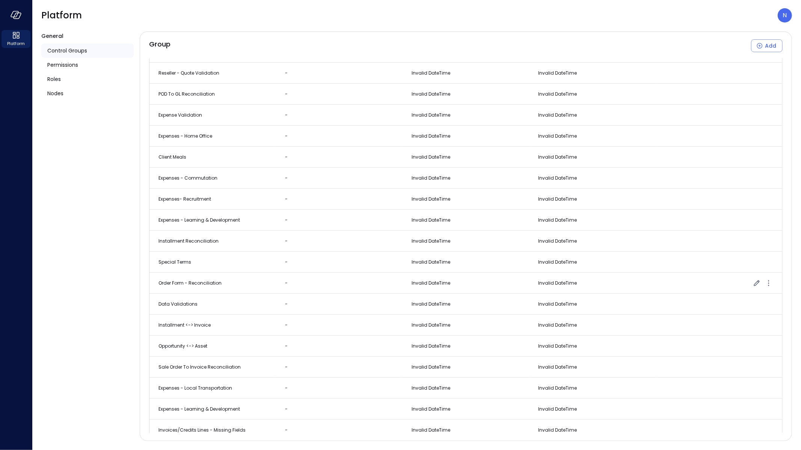
scroll to position [1576, 0]
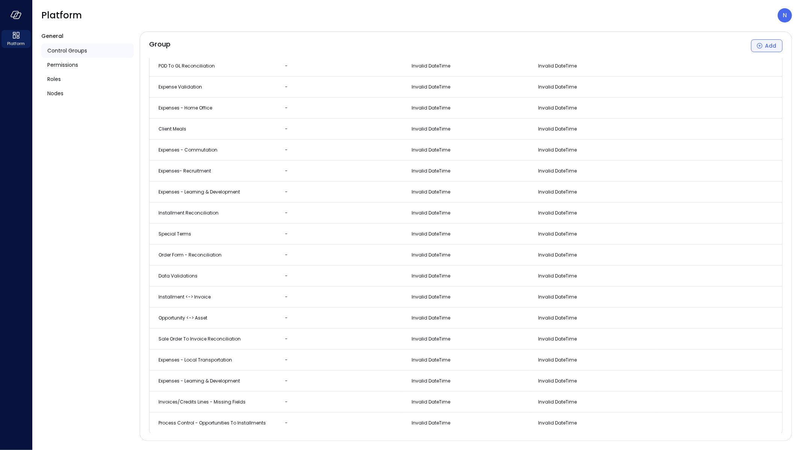
click at [765, 44] on div "Add" at bounding box center [770, 45] width 11 height 9
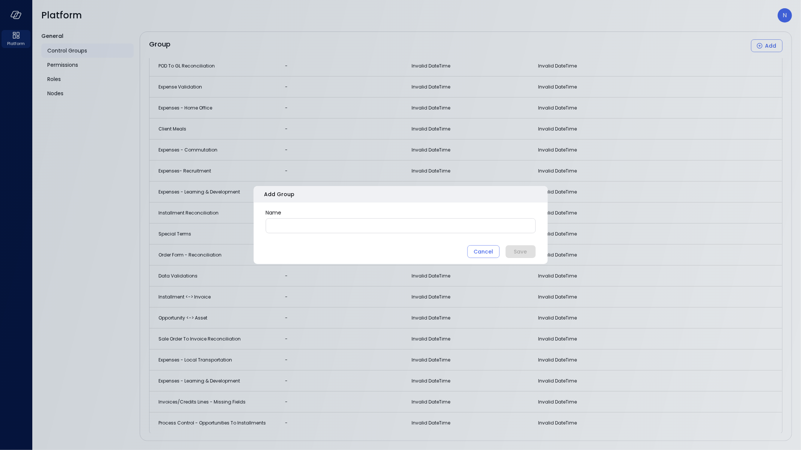
click at [374, 222] on input "Name" at bounding box center [400, 226] width 269 height 14
paste input "**********"
type input "**********"
click at [533, 256] on button "Save" at bounding box center [520, 251] width 30 height 13
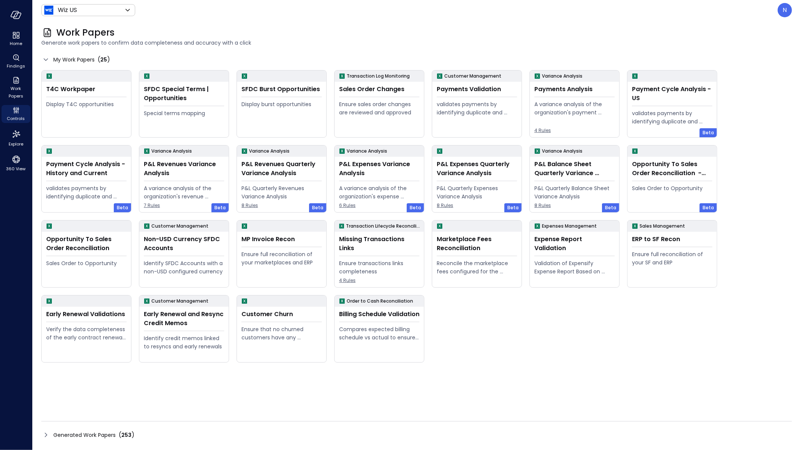
click at [45, 433] on icon at bounding box center [45, 435] width 9 height 9
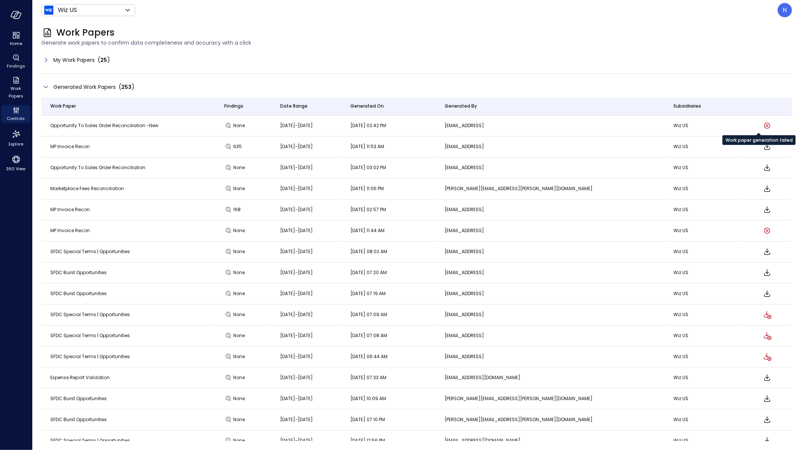
click at [764, 127] on icon "Work paper generation failed" at bounding box center [767, 126] width 6 height 6
click at [47, 88] on icon at bounding box center [45, 87] width 9 height 9
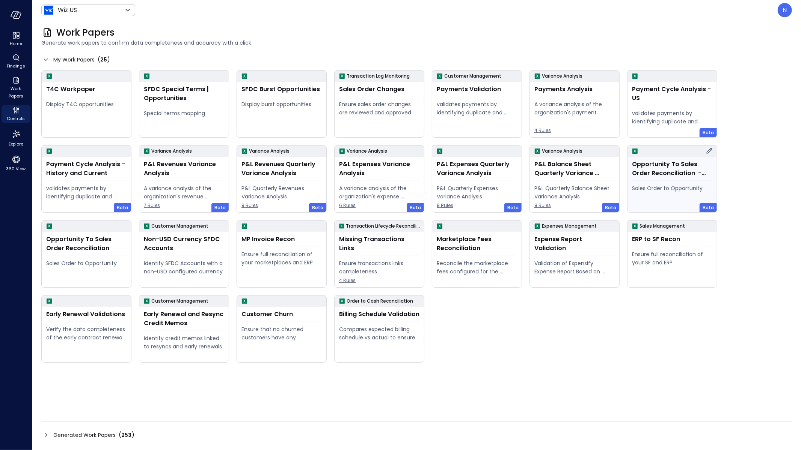
click at [706, 151] on icon at bounding box center [709, 150] width 9 height 9
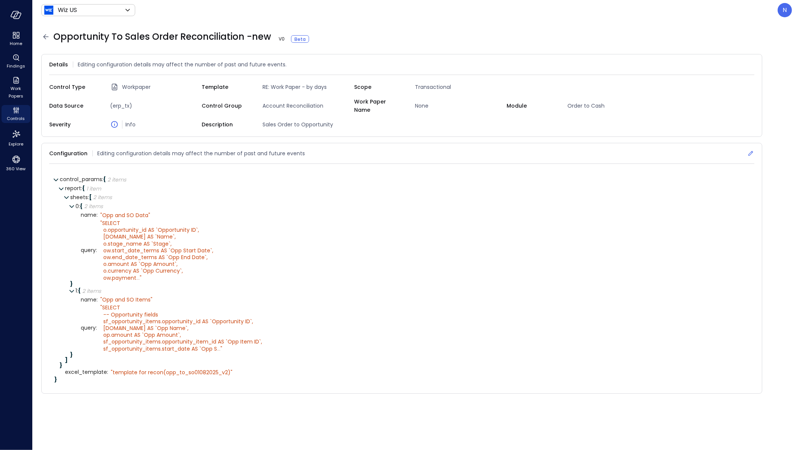
click at [749, 150] on icon at bounding box center [751, 154] width 8 height 8
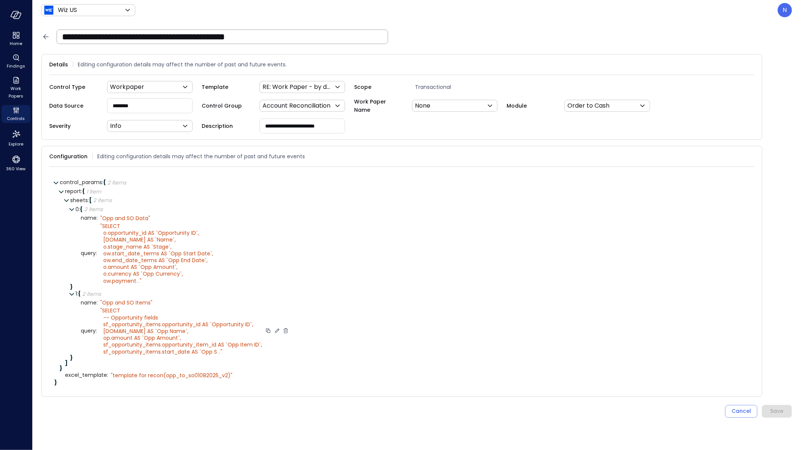
click at [275, 330] on icon at bounding box center [277, 331] width 4 height 4
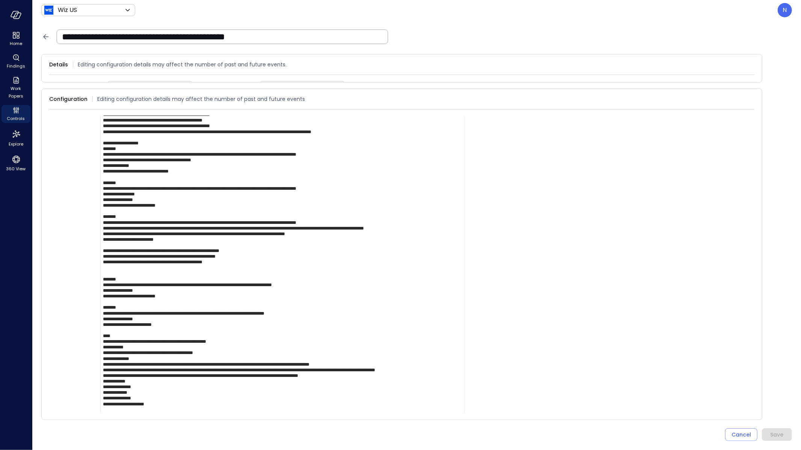
scroll to position [235, 0]
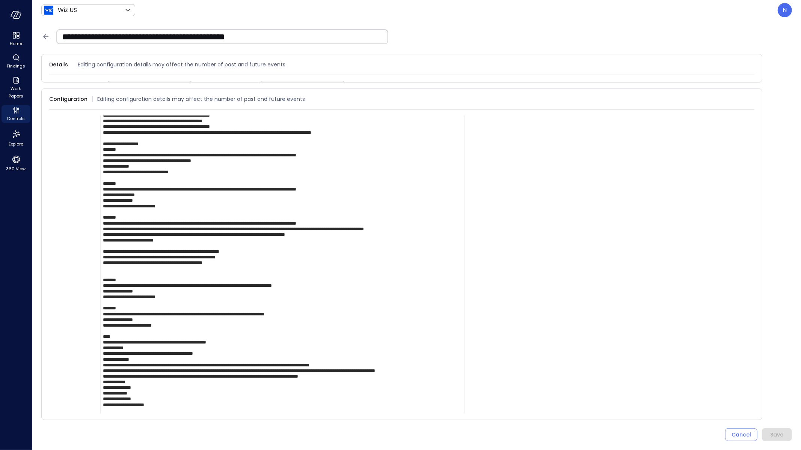
scroll to position [6, 0]
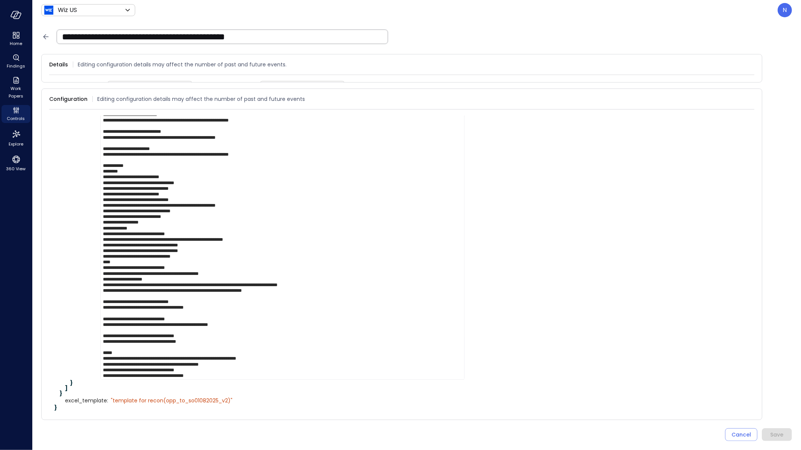
scroll to position [0, 0]
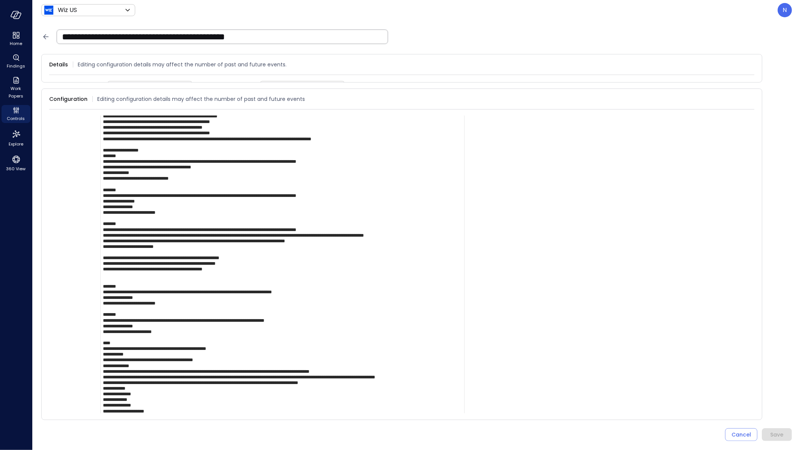
scroll to position [217, 0]
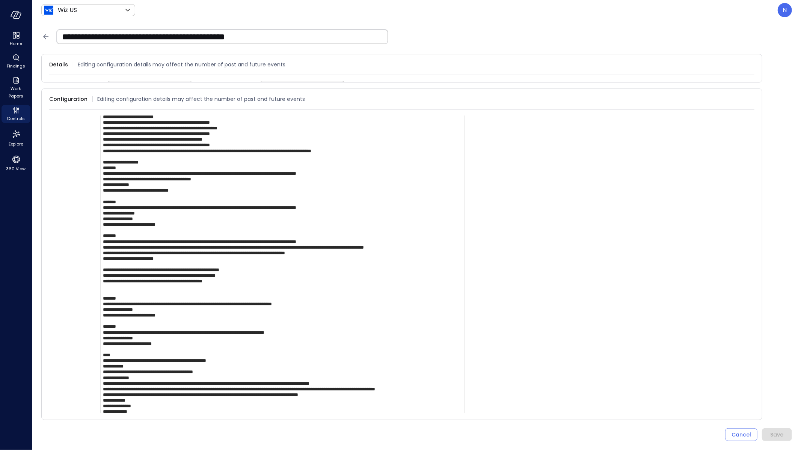
drag, startPoint x: 186, startPoint y: 258, endPoint x: 44, endPoint y: 234, distance: 144.0
click at [44, 234] on div "Configuration Editing configuration details may affect the number of past and f…" at bounding box center [401, 255] width 721 height 332
paste textarea "**********"
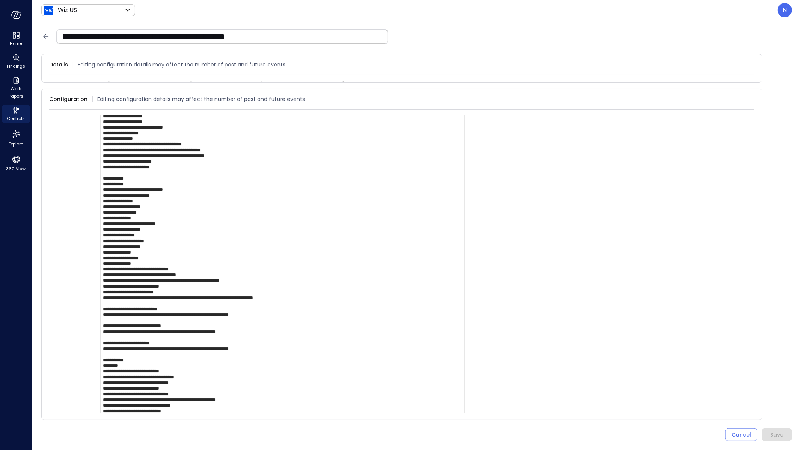
scroll to position [504, 0]
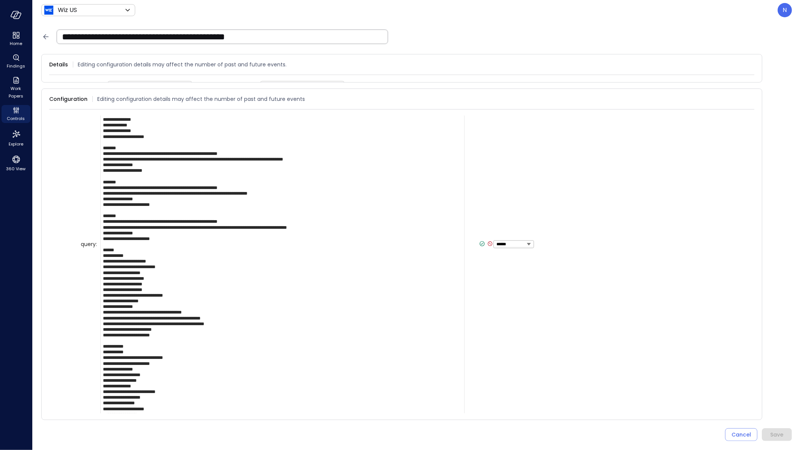
type textarea "**********"
click at [481, 243] on icon at bounding box center [482, 244] width 3 height 2
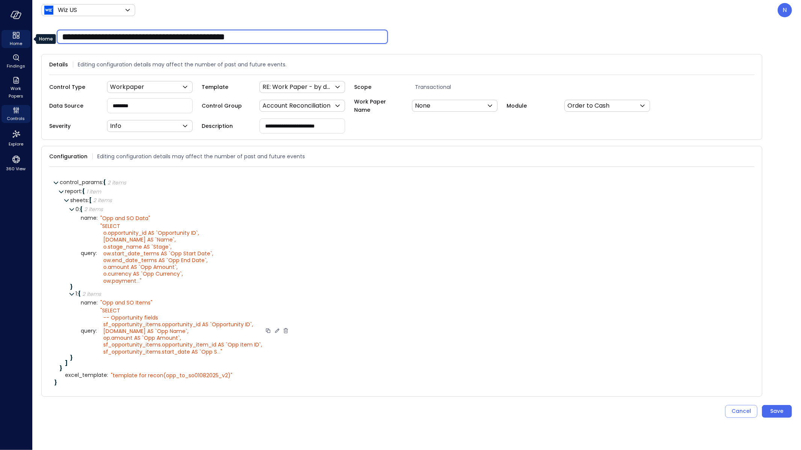
drag, startPoint x: 284, startPoint y: 39, endPoint x: 3, endPoint y: 36, distance: 281.2
click at [3, 36] on div "**********" at bounding box center [400, 225] width 801 height 450
click at [774, 409] on div "Save" at bounding box center [776, 411] width 13 height 9
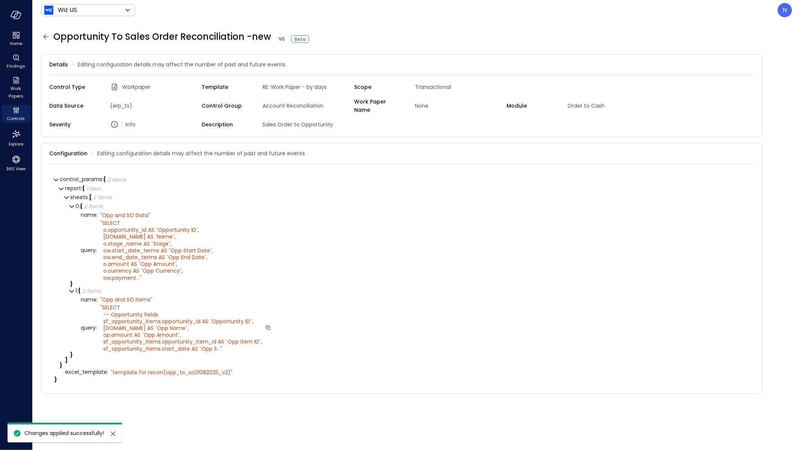
click at [44, 39] on icon at bounding box center [45, 36] width 9 height 9
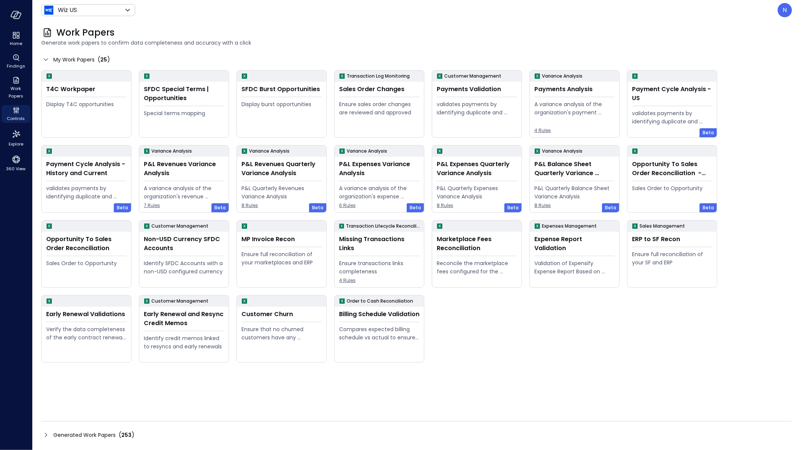
click at [782, 17] on div "N" at bounding box center [784, 10] width 14 height 14
click at [784, 9] on p "N" at bounding box center [785, 10] width 4 height 9
click at [737, 74] on li "Builder" at bounding box center [753, 75] width 74 height 15
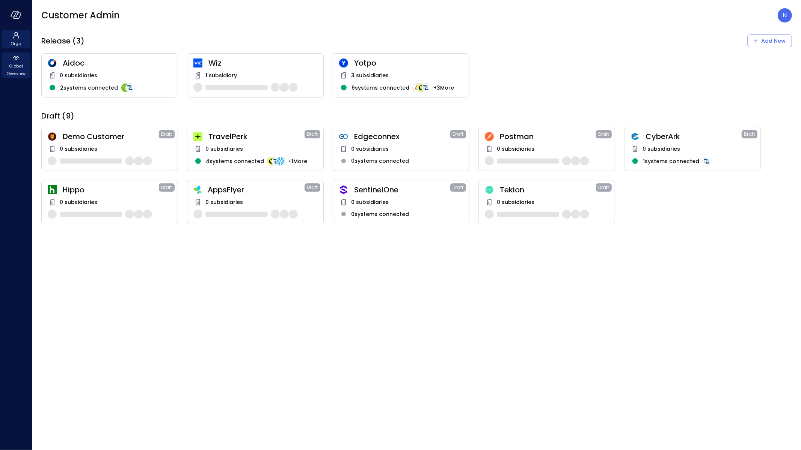
click at [25, 73] on span "Global Overview" at bounding box center [16, 69] width 23 height 15
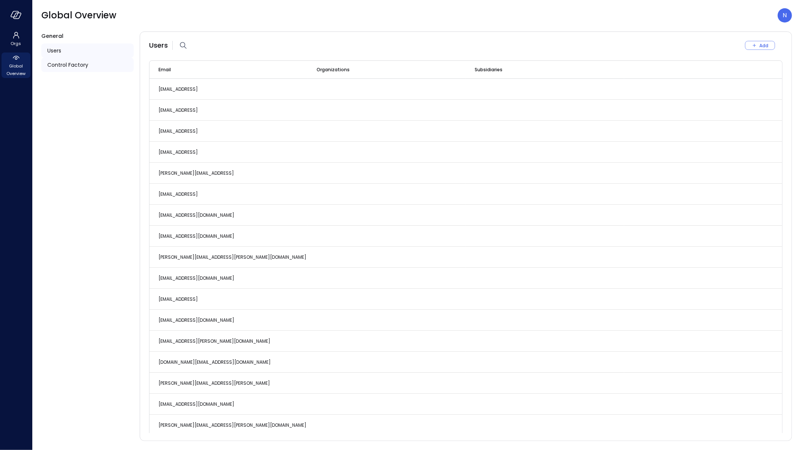
click at [92, 61] on div "Control Factory" at bounding box center [87, 65] width 92 height 14
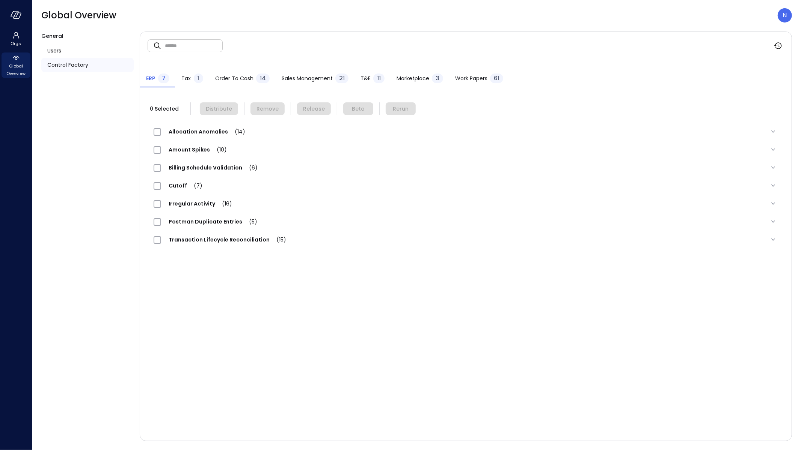
click at [458, 78] on span "Work Papers" at bounding box center [471, 78] width 32 height 8
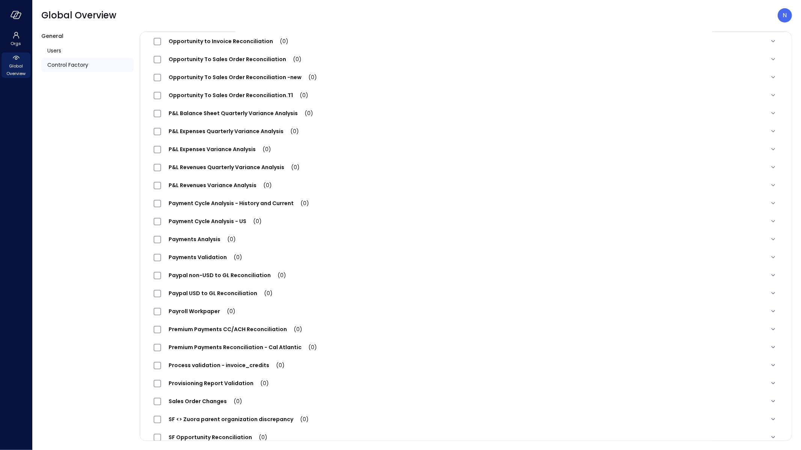
scroll to position [441, 0]
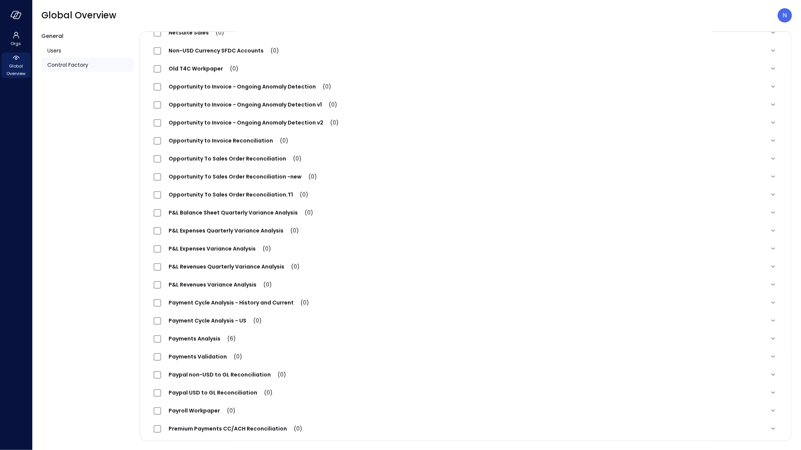
click at [207, 176] on span "Opportunity To Sales Order Reconciliation -new (0)" at bounding box center [242, 177] width 163 height 8
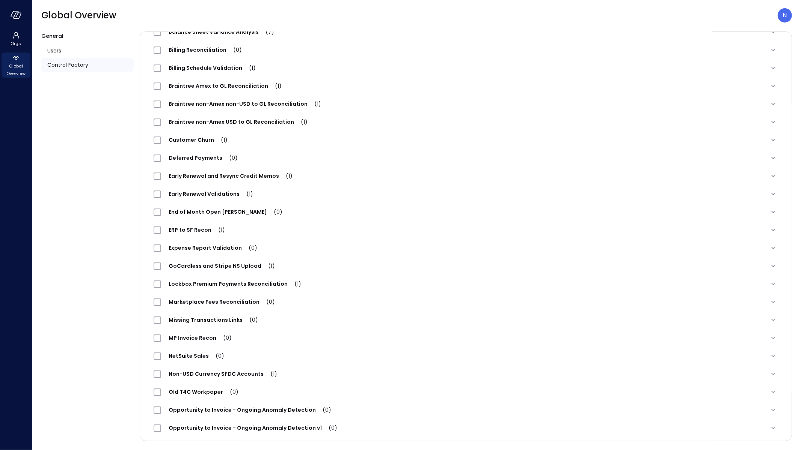
scroll to position [0, 0]
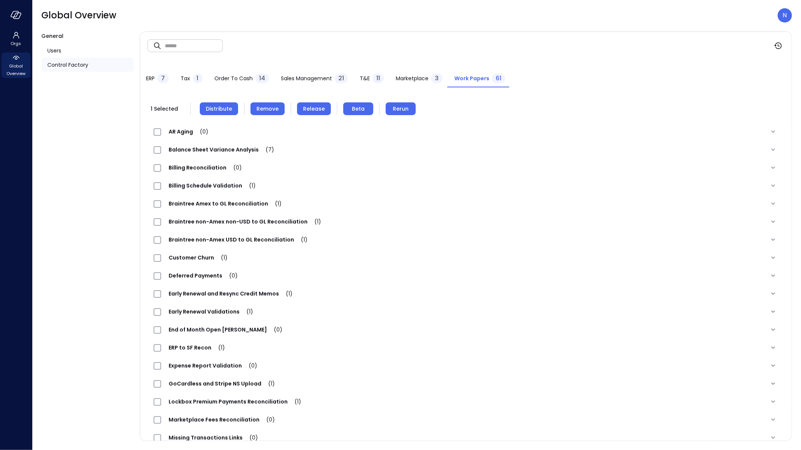
click at [277, 107] on button "Remove" at bounding box center [267, 108] width 34 height 13
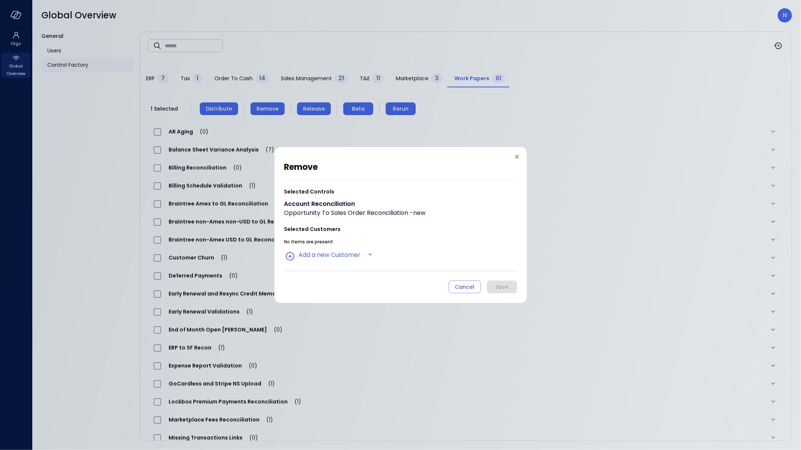
click at [322, 247] on div "No items are present Add a new Customer" at bounding box center [400, 249] width 233 height 25
click at [333, 260] on body "Orgs Global Overview Global Overview N General Users Control Factory ​ ​ ERP 7 …" at bounding box center [400, 225] width 801 height 450
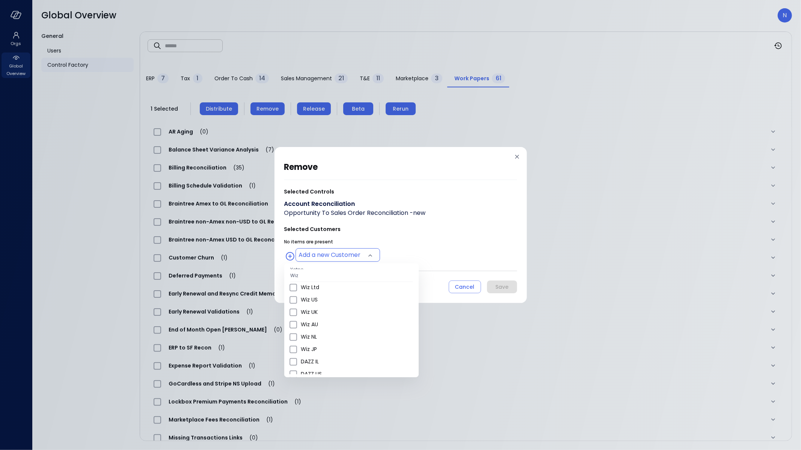
scroll to position [263, 0]
click at [337, 342] on span "Wiz US" at bounding box center [357, 346] width 112 height 8
type input "**********"
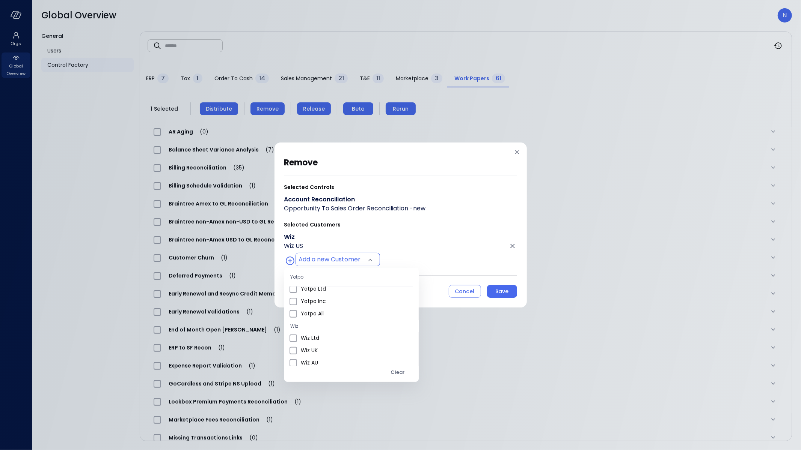
click at [501, 291] on div at bounding box center [400, 225] width 801 height 450
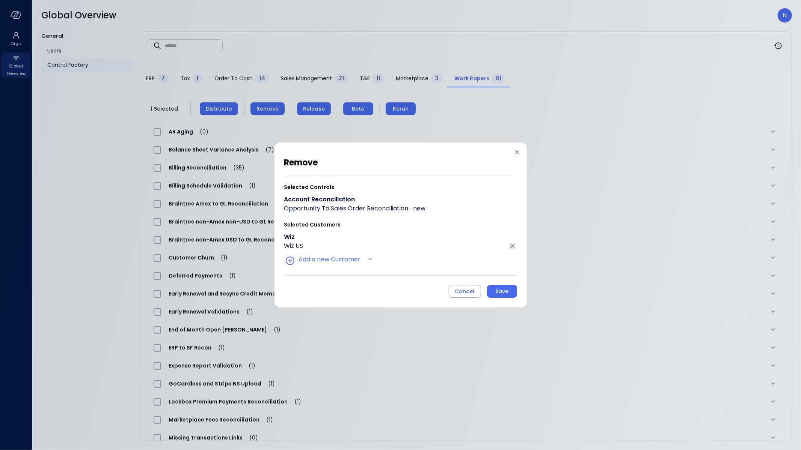
click at [501, 290] on div "Save" at bounding box center [501, 291] width 13 height 9
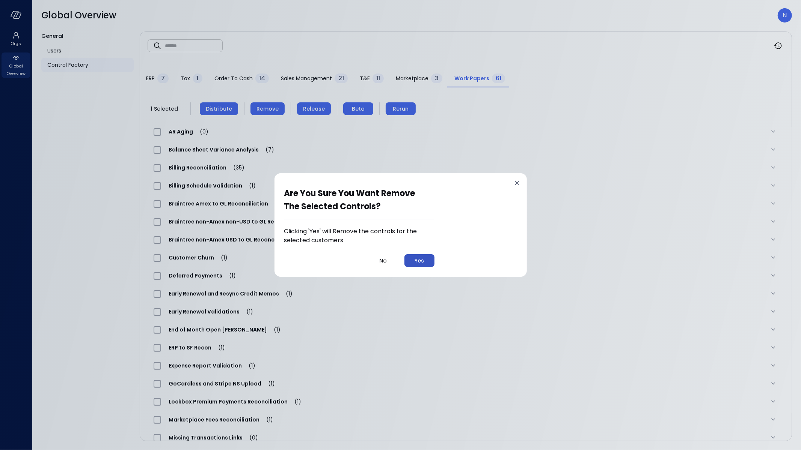
click at [420, 265] on div "Yes" at bounding box center [418, 260] width 9 height 9
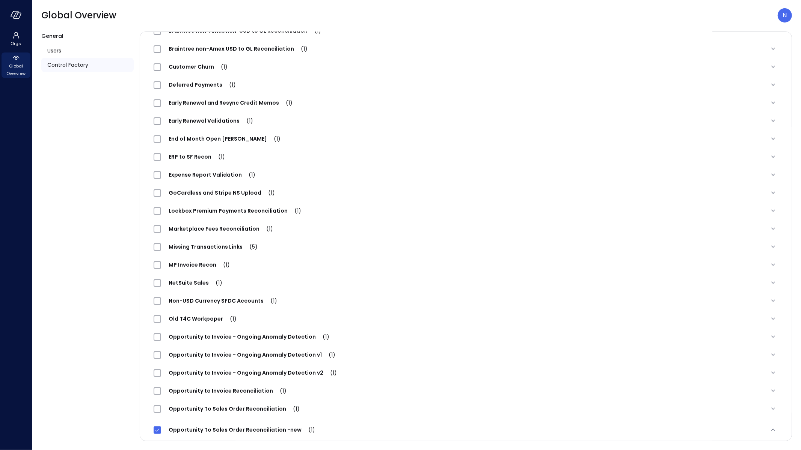
scroll to position [266, 0]
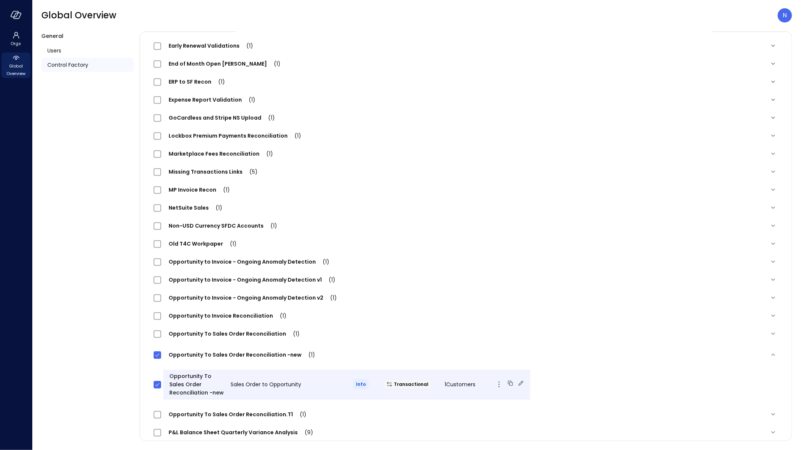
click at [517, 382] on icon at bounding box center [521, 384] width 8 height 8
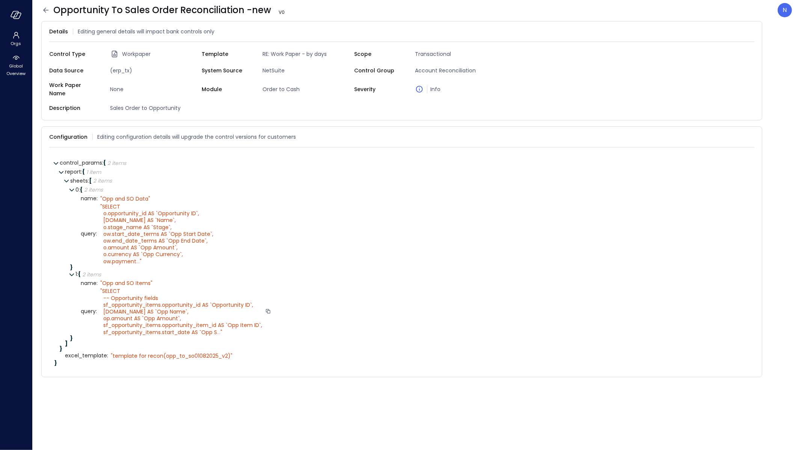
click at [218, 329] on span "..." at bounding box center [218, 333] width 3 height 8
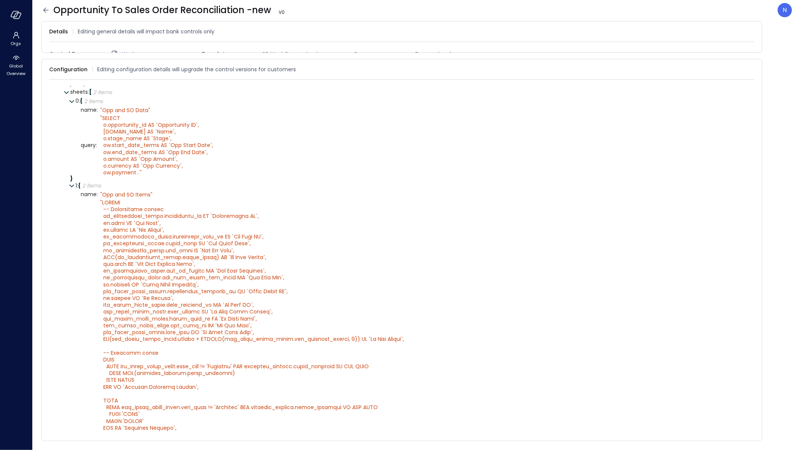
scroll to position [23, 0]
click at [751, 66] on icon at bounding box center [751, 70] width 8 height 8
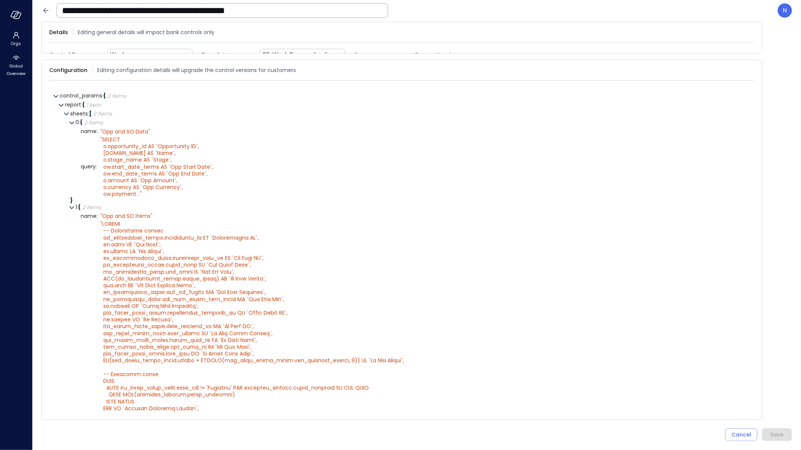
scroll to position [0, 0]
click at [379, 212] on div "name : " Opp and SO Items"" at bounding box center [415, 216] width 668 height 9
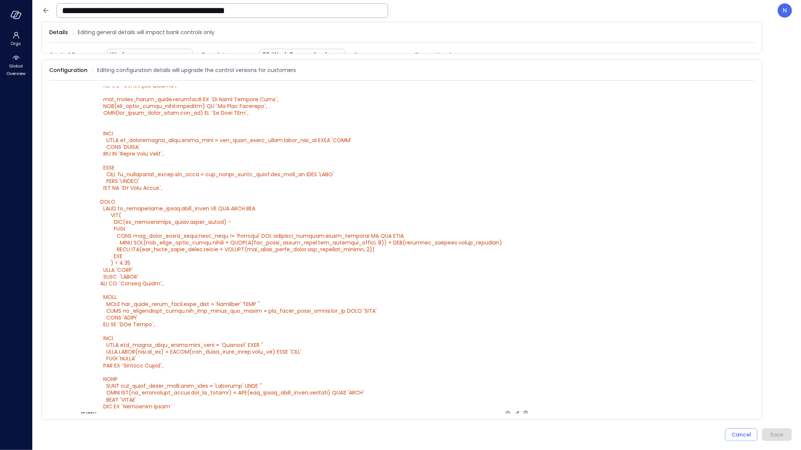
scroll to position [570, 0]
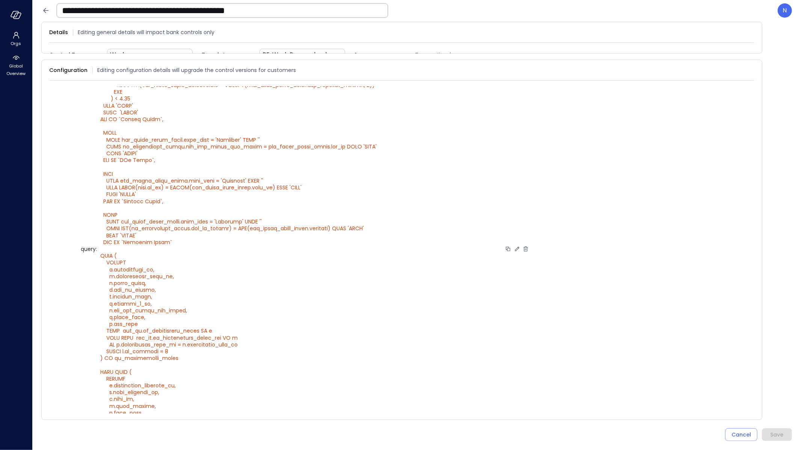
click at [513, 246] on icon at bounding box center [516, 249] width 7 height 7
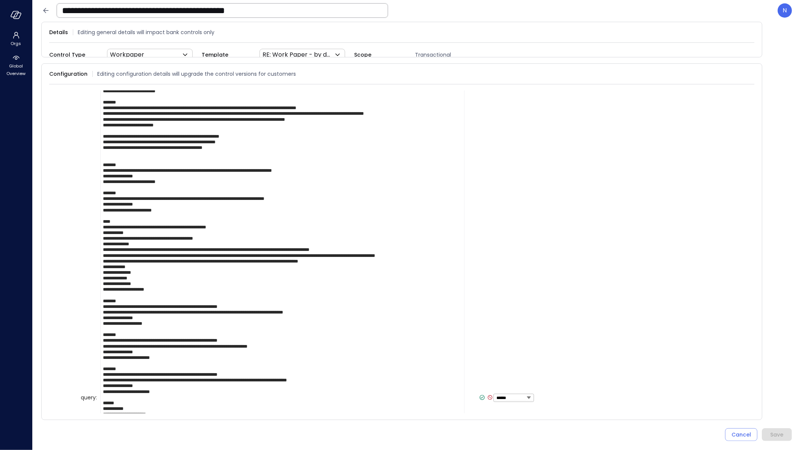
scroll to position [326, 0]
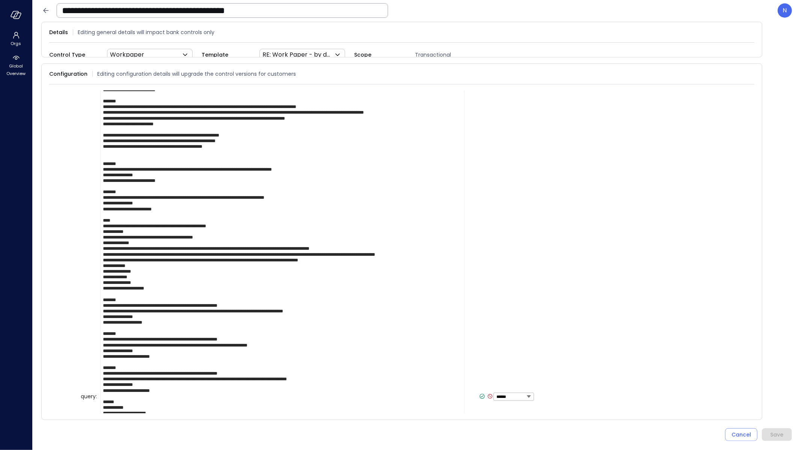
click at [157, 289] on textarea at bounding box center [282, 397] width 364 height 996
drag, startPoint x: 181, startPoint y: 283, endPoint x: 85, endPoint y: 242, distance: 103.5
click at [85, 242] on div "query : ****** ****** ******* **** ****** *****" at bounding box center [415, 397] width 668 height 997
click at [145, 278] on textarea at bounding box center [282, 397] width 364 height 996
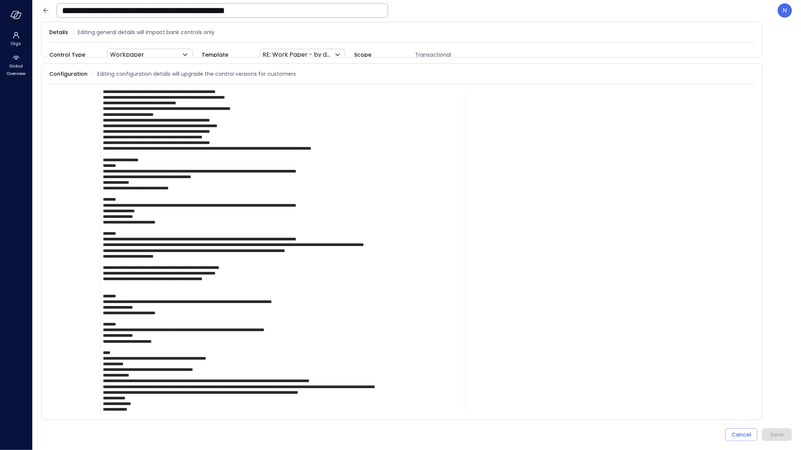
scroll to position [599, 0]
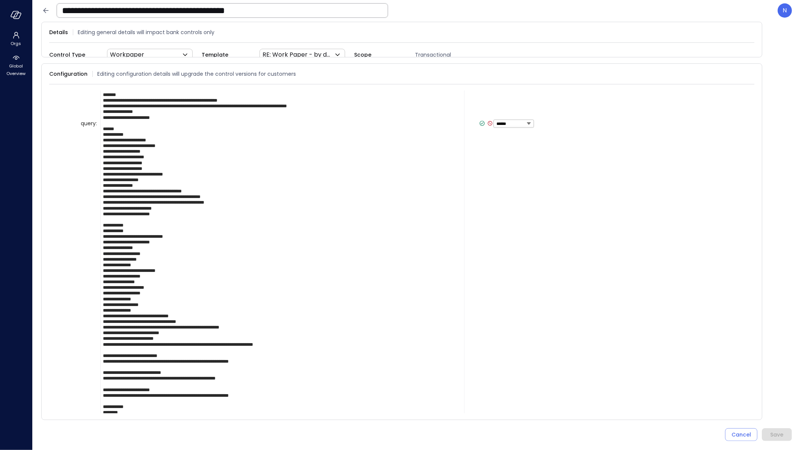
click at [479, 120] on icon at bounding box center [482, 123] width 7 height 7
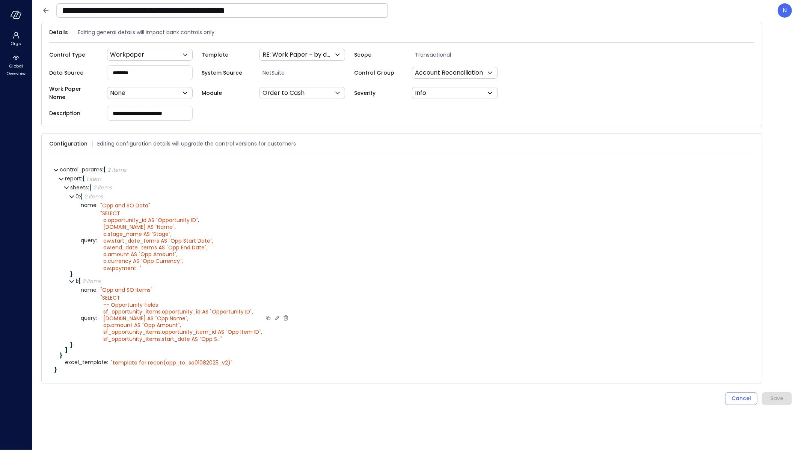
scroll to position [0, 0]
click at [277, 315] on icon at bounding box center [277, 318] width 7 height 7
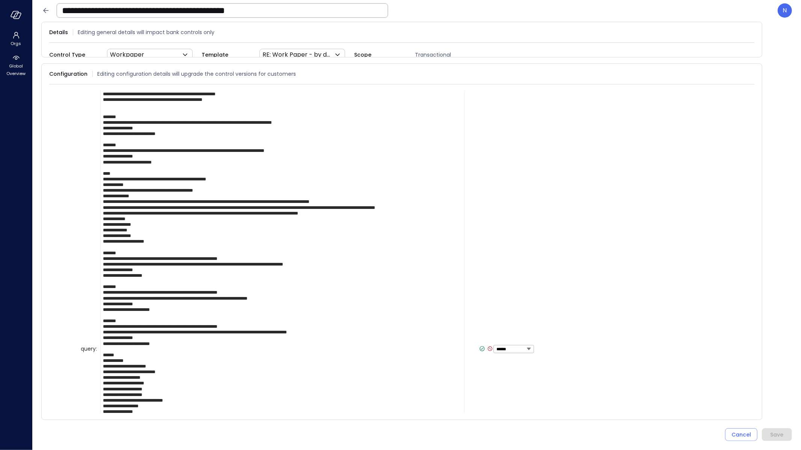
scroll to position [339, 0]
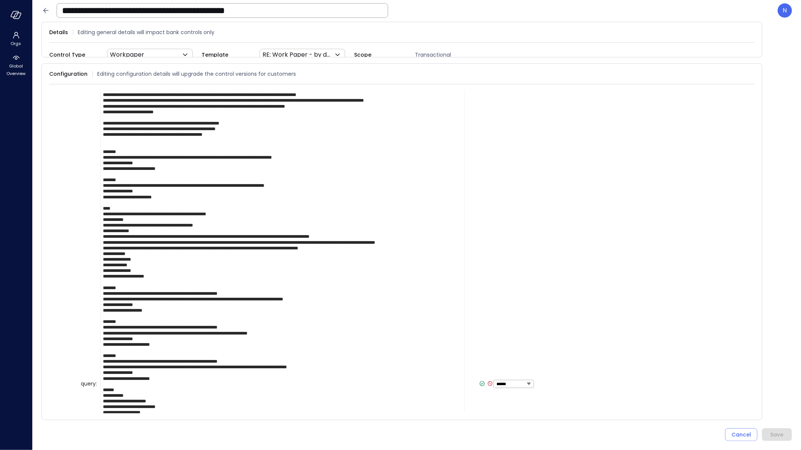
click at [163, 278] on textarea at bounding box center [282, 384] width 364 height 996
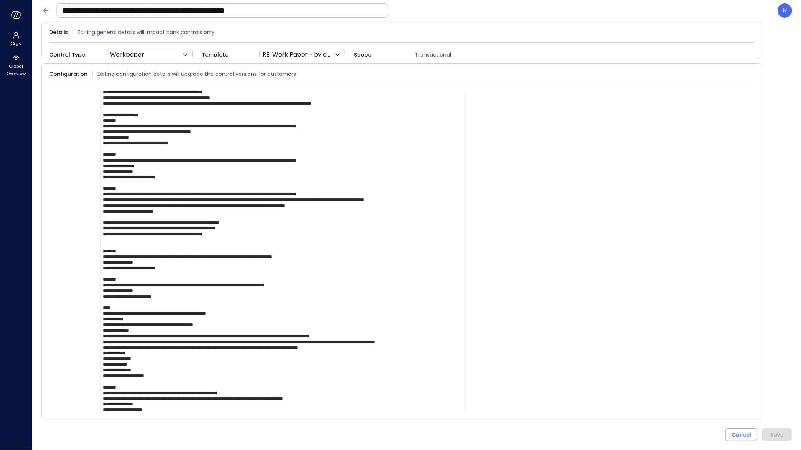
scroll to position [225, 0]
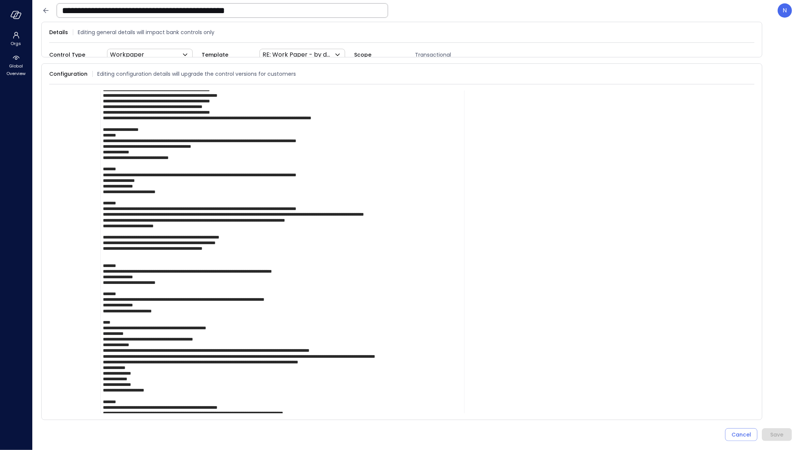
drag, startPoint x: 180, startPoint y: 227, endPoint x: 91, endPoint y: 199, distance: 93.2
drag, startPoint x: 158, startPoint y: 219, endPoint x: 95, endPoint y: 194, distance: 68.6
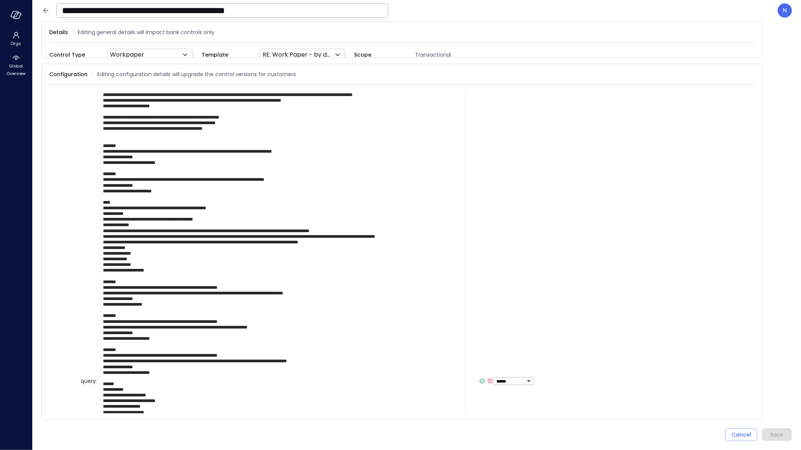
scroll to position [454, 0]
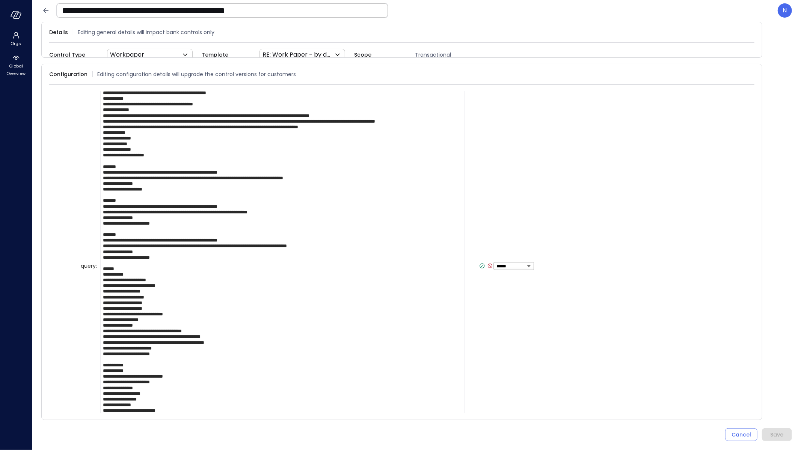
type textarea "**********"
click at [479, 263] on icon at bounding box center [482, 266] width 7 height 7
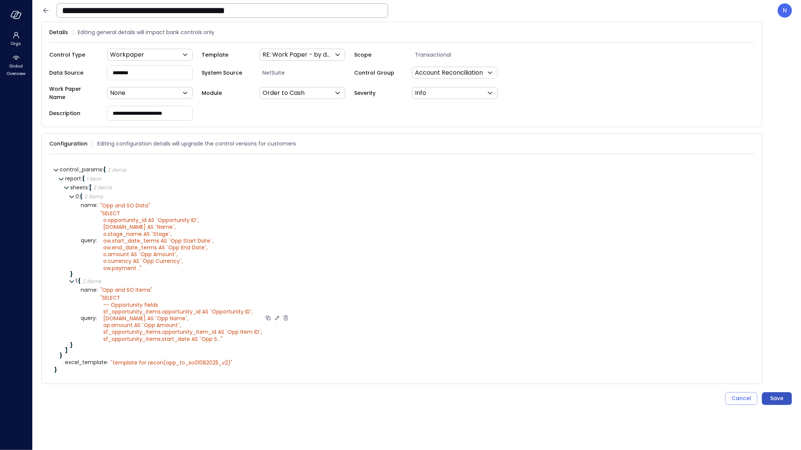
click at [773, 397] on div "Save" at bounding box center [776, 398] width 13 height 9
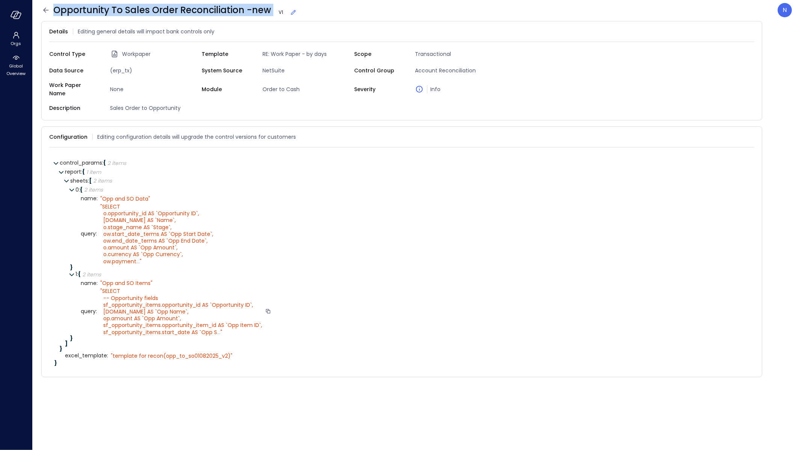
copy span "Opportunity To Sales Order Reconciliation -new"
drag, startPoint x: 271, startPoint y: 8, endPoint x: 56, endPoint y: 10, distance: 215.1
click at [56, 10] on span "Opportunity To Sales Order Reconciliation -new V 1" at bounding box center [175, 10] width 244 height 12
click at [50, 11] on icon at bounding box center [45, 10] width 9 height 9
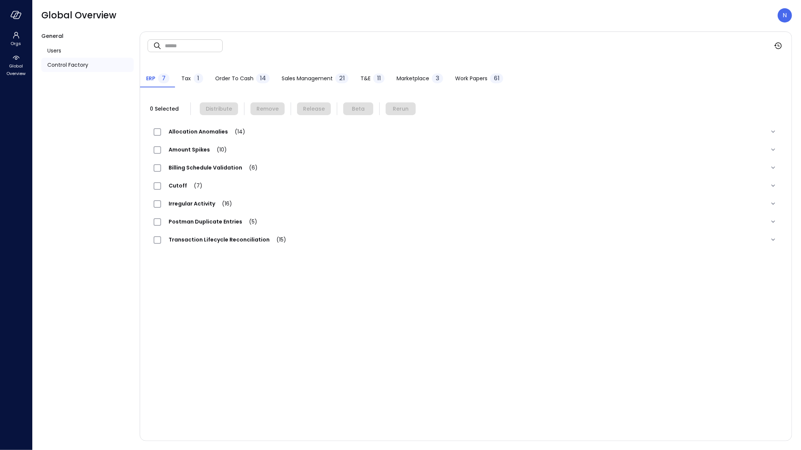
drag, startPoint x: 169, startPoint y: 36, endPoint x: 172, endPoint y: 41, distance: 6.4
click at [169, 36] on input "text" at bounding box center [194, 46] width 58 height 20
click at [173, 43] on input "text" at bounding box center [194, 46] width 58 height 20
paste input "**********"
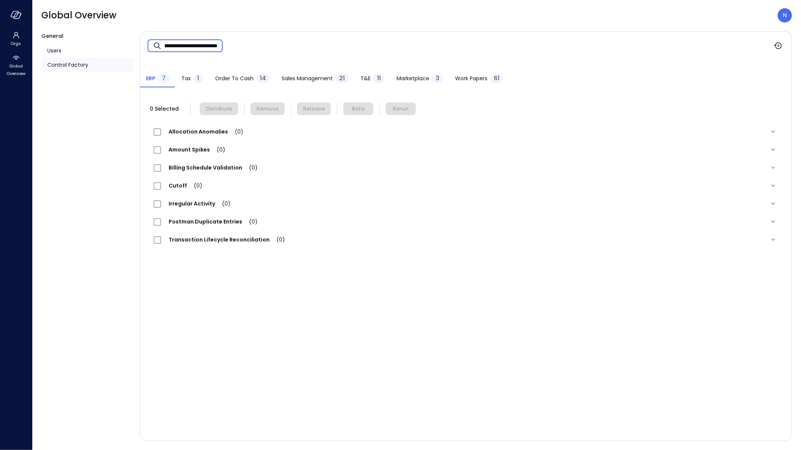
type input "**********"
click at [477, 81] on span "Work Papers" at bounding box center [471, 78] width 32 height 8
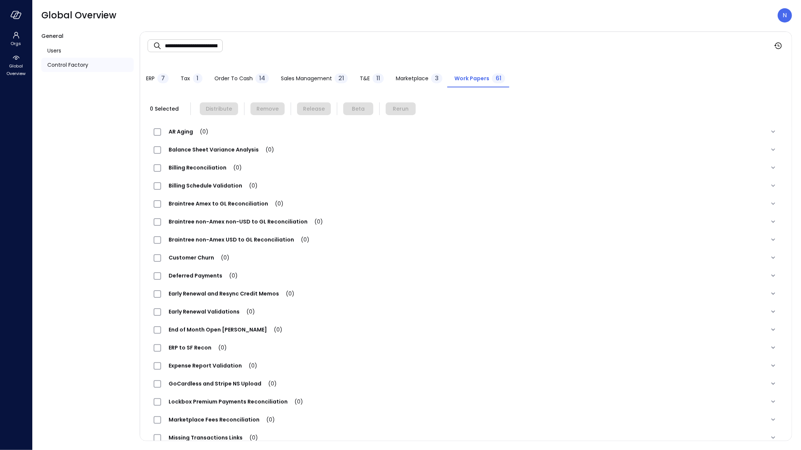
click at [206, 49] on input "**********" at bounding box center [194, 46] width 58 height 20
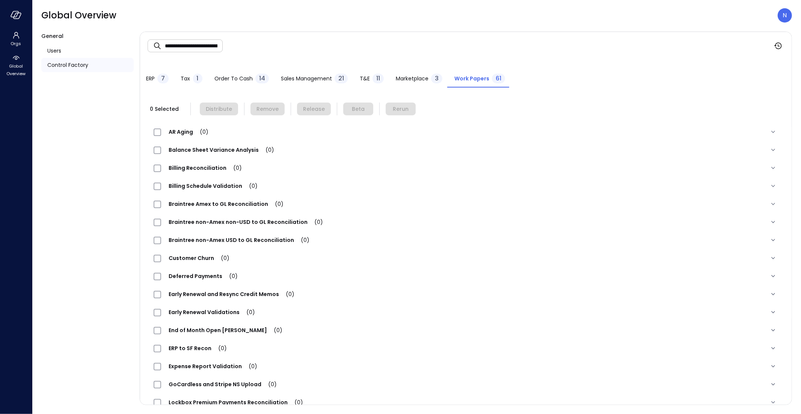
scroll to position [400, 0]
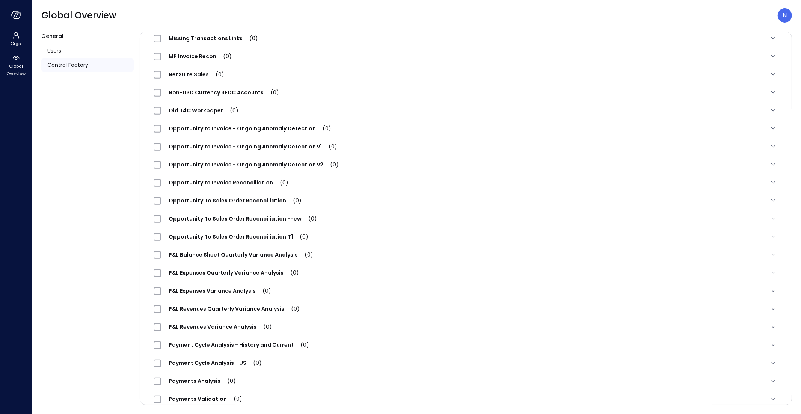
click at [260, 217] on span "Opportunity To Sales Order Reconciliation -new (0)" at bounding box center [242, 219] width 163 height 8
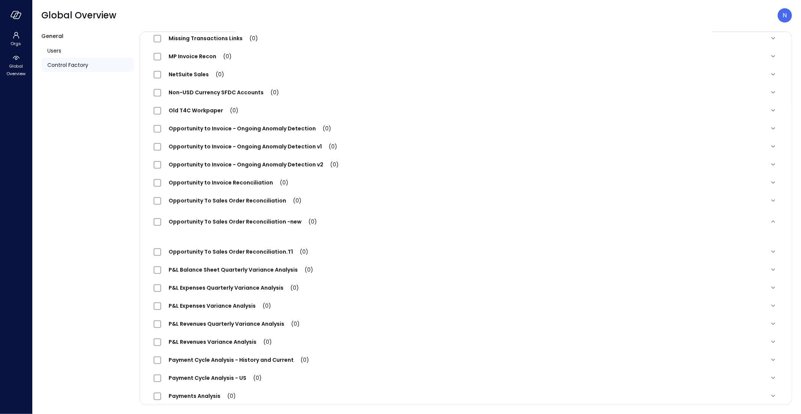
click at [408, 211] on div "Opportunity To Sales Order Reconciliation -new (0)" at bounding box center [466, 221] width 636 height 24
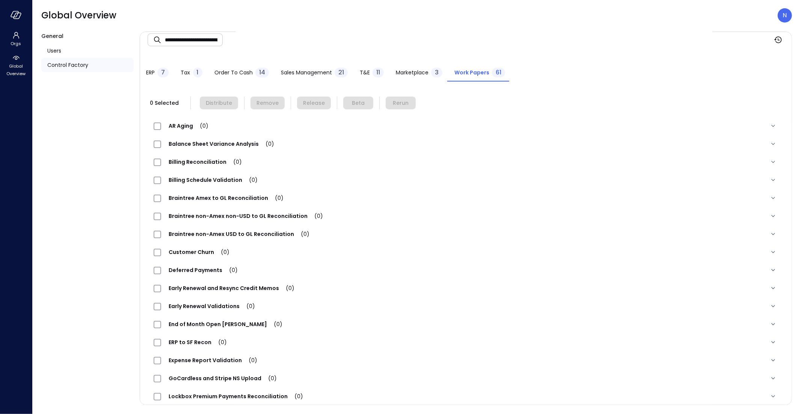
scroll to position [0, 0]
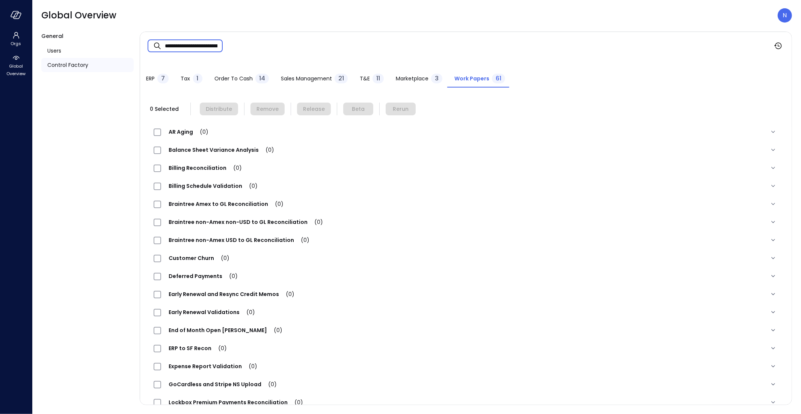
click at [215, 45] on input "**********" at bounding box center [194, 46] width 58 height 20
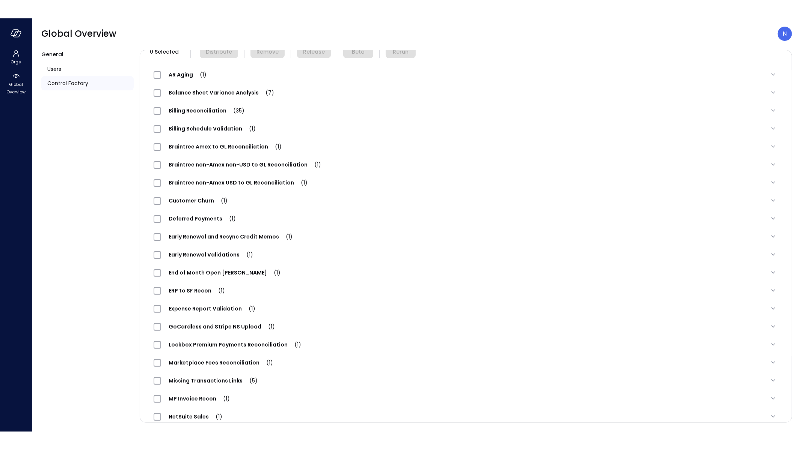
scroll to position [400, 0]
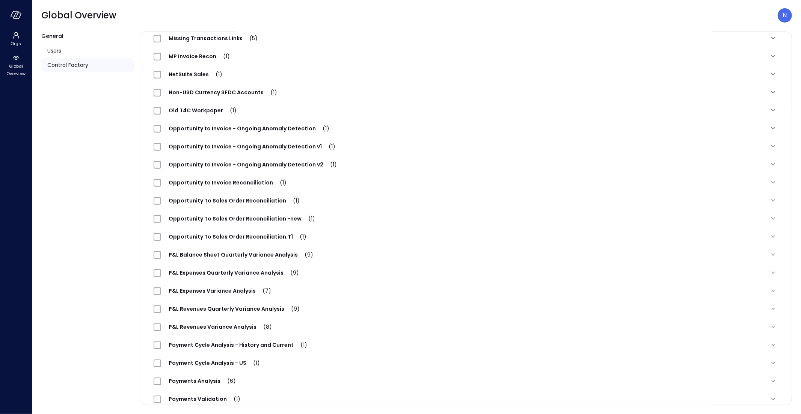
click at [215, 221] on span "Opportunity To Sales Order Reconciliation -new (1)" at bounding box center [241, 219] width 161 height 8
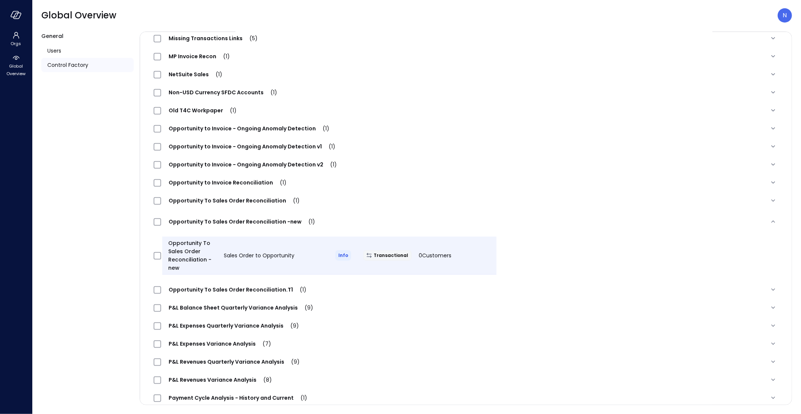
click at [164, 254] on div "Opportunity To Sales Order Reconciliation -new" at bounding box center [190, 255] width 56 height 33
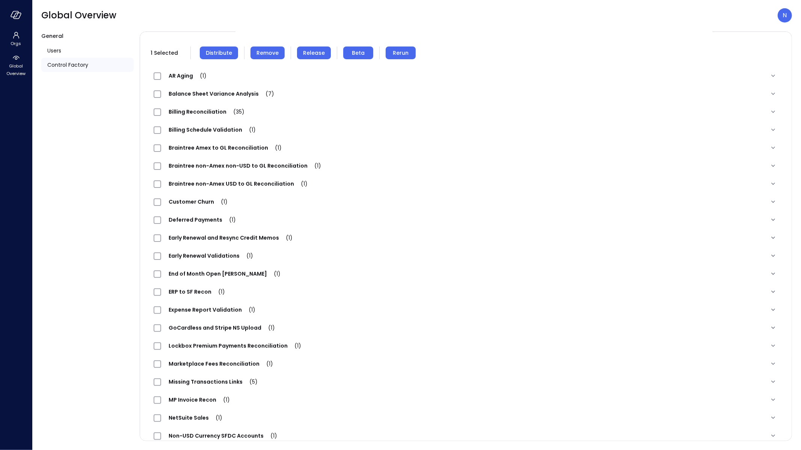
scroll to position [0, 0]
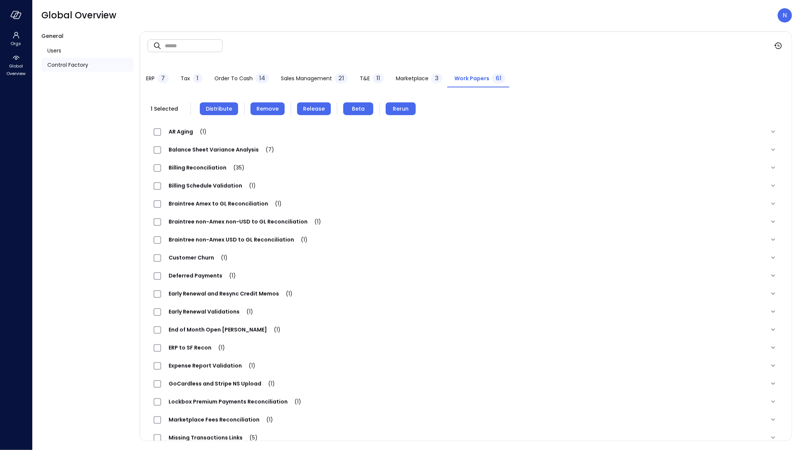
click at [226, 107] on span "Distribute" at bounding box center [219, 109] width 26 height 8
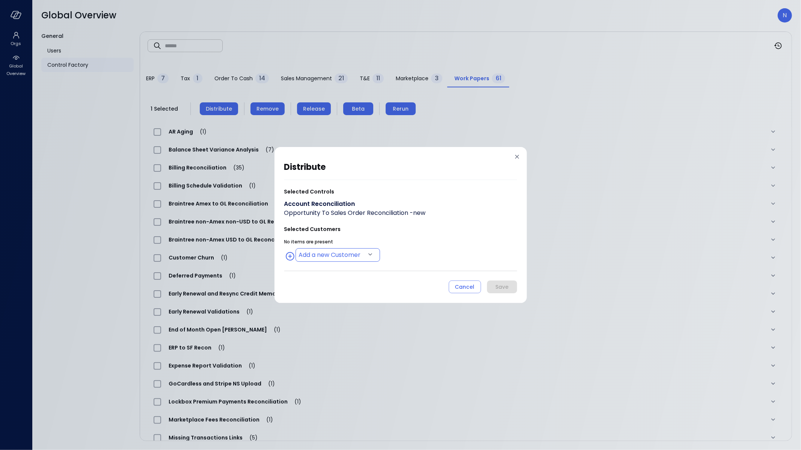
click at [339, 254] on body "Orgs Global Overview Global Overview N General Users Control Factory ​ ​ ERP 7 …" at bounding box center [400, 225] width 801 height 450
click at [443, 232] on div at bounding box center [400, 225] width 801 height 450
click at [325, 255] on body "Orgs Global Overview Global Overview N General Users Control Factory ​ ​ ERP 7 …" at bounding box center [400, 225] width 801 height 450
click at [453, 235] on div at bounding box center [400, 225] width 801 height 450
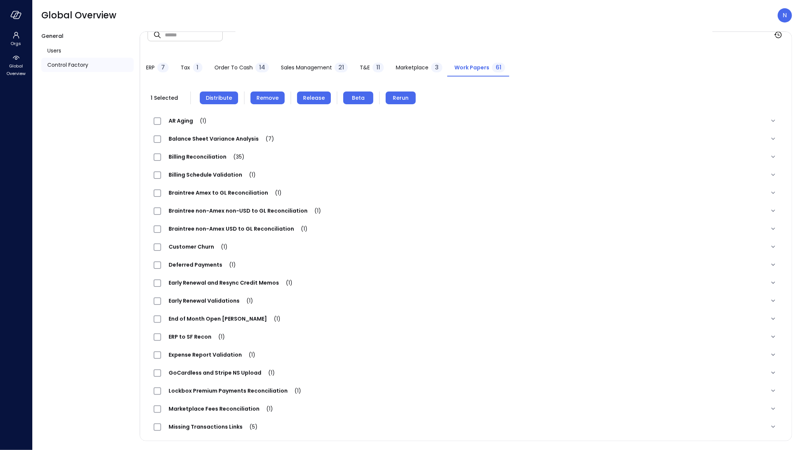
scroll to position [17, 0]
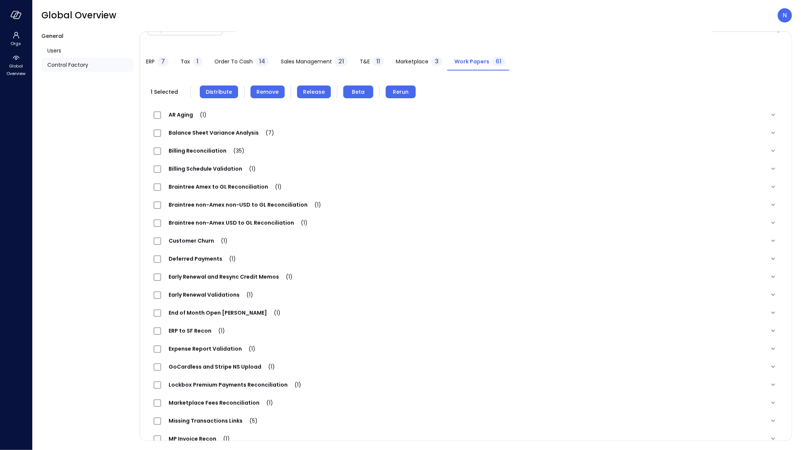
click at [228, 90] on span "Distribute" at bounding box center [219, 92] width 26 height 8
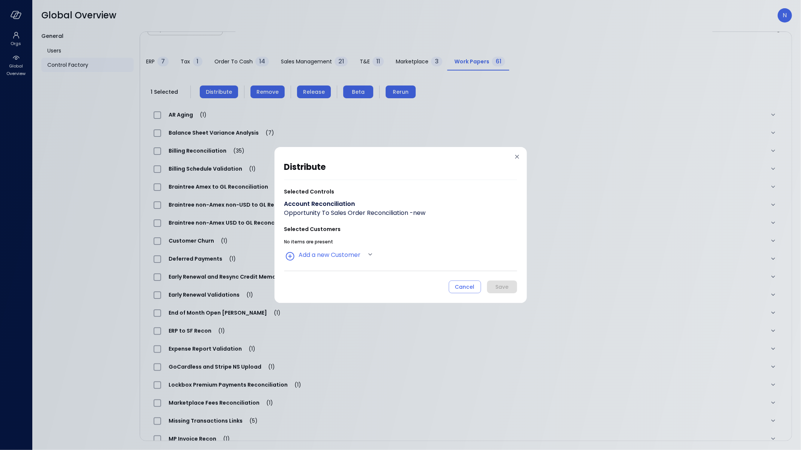
click at [331, 245] on div "No items are present" at bounding box center [400, 241] width 233 height 9
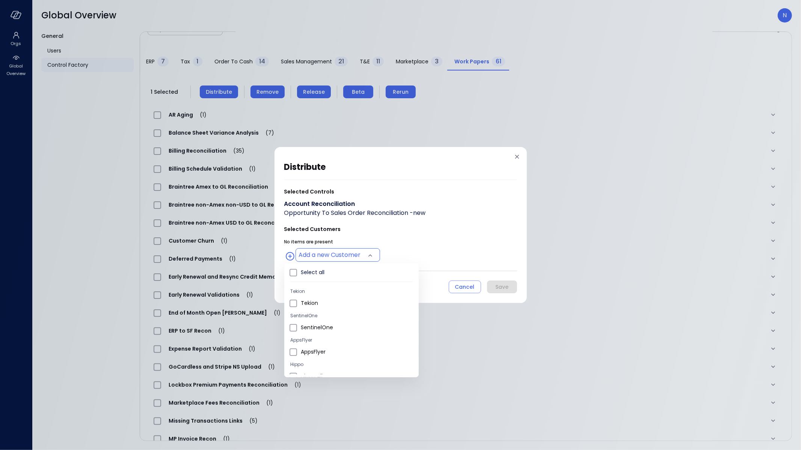
click at [337, 254] on body "Orgs Global Overview Global Overview N General Users Control Factory ​ ​ ERP 7 …" at bounding box center [400, 225] width 801 height 450
drag, startPoint x: 327, startPoint y: 325, endPoint x: 337, endPoint y: 315, distance: 13.5
click at [327, 324] on span "Wiz US" at bounding box center [357, 325] width 112 height 8
type input "**********"
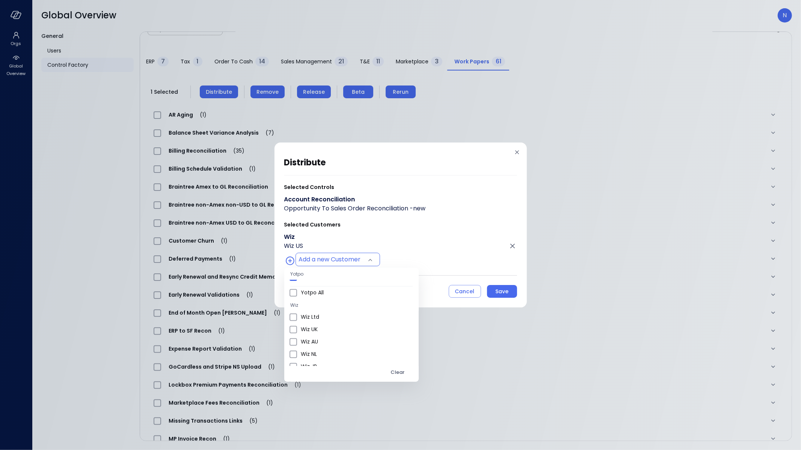
click at [433, 249] on div at bounding box center [400, 225] width 801 height 450
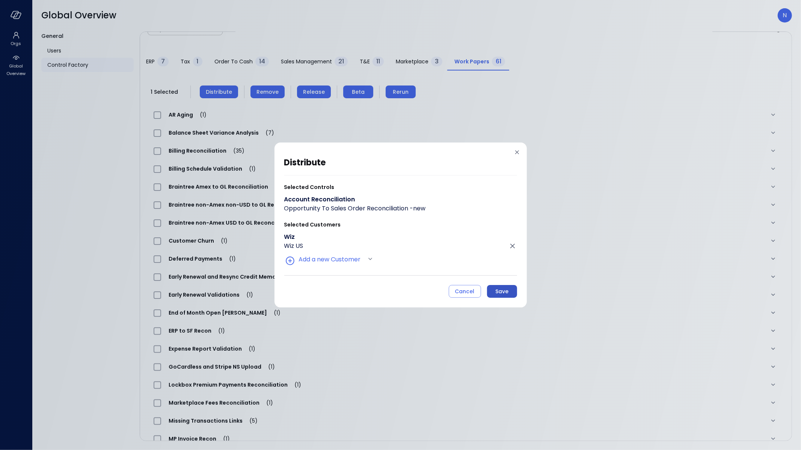
click at [504, 291] on div "Save" at bounding box center [501, 291] width 13 height 9
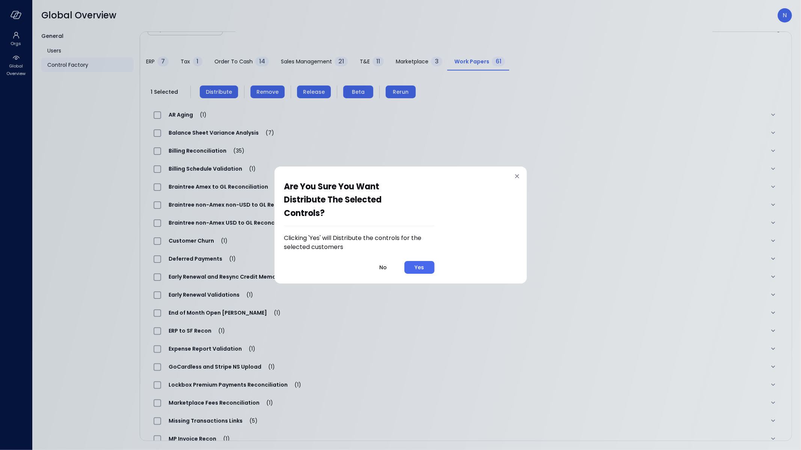
click at [420, 259] on div "Clicking 'Yes' will Distribute the controls for the selected customers No Yes" at bounding box center [359, 254] width 150 height 40
click at [419, 269] on div "Yes" at bounding box center [418, 267] width 9 height 9
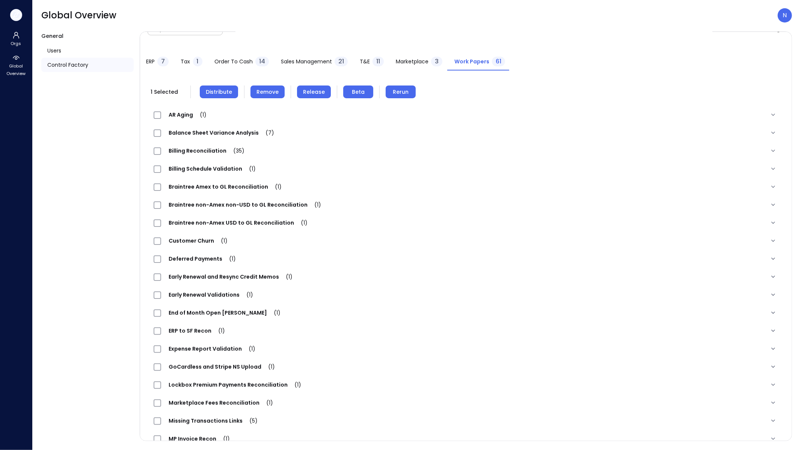
click at [17, 16] on icon "button" at bounding box center [16, 15] width 11 height 8
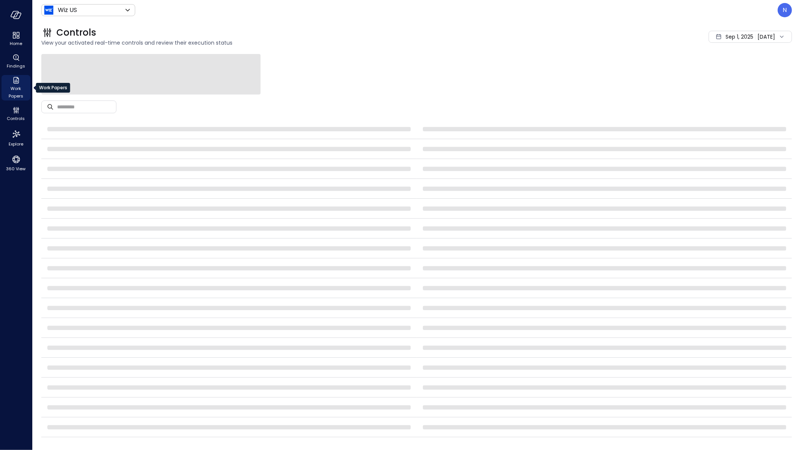
click at [17, 81] on icon "Work Papers" at bounding box center [16, 80] width 6 height 7
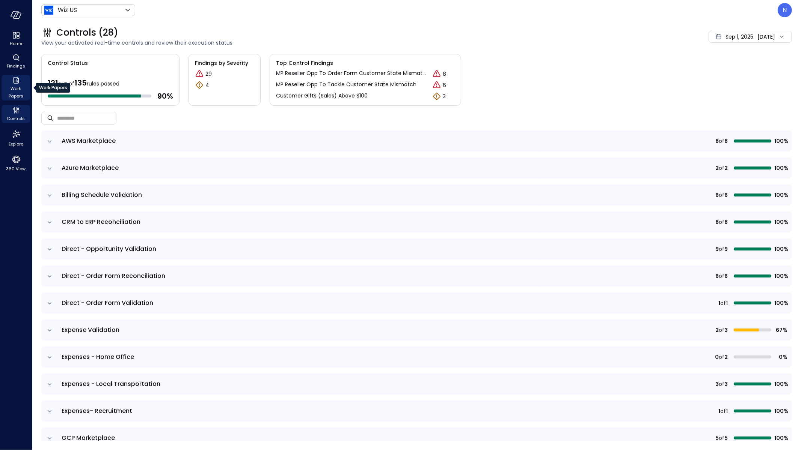
click at [18, 94] on span "Work Papers" at bounding box center [16, 92] width 23 height 15
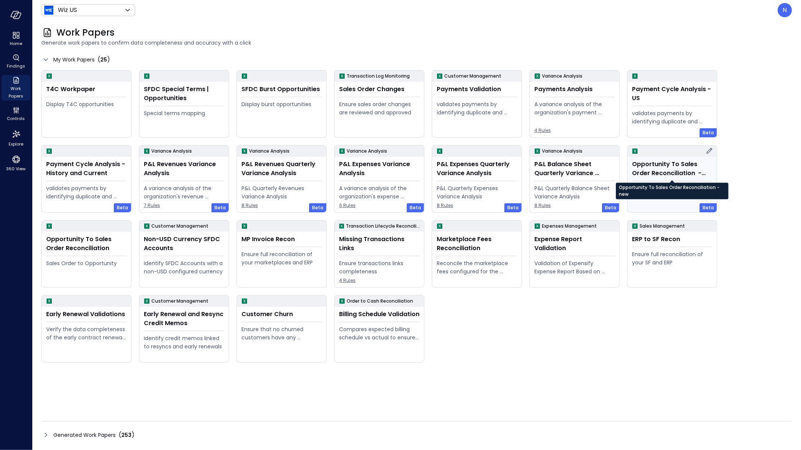
click at [652, 168] on div "Opportunity To Sales Order Reconciliation -new" at bounding box center [672, 169] width 80 height 18
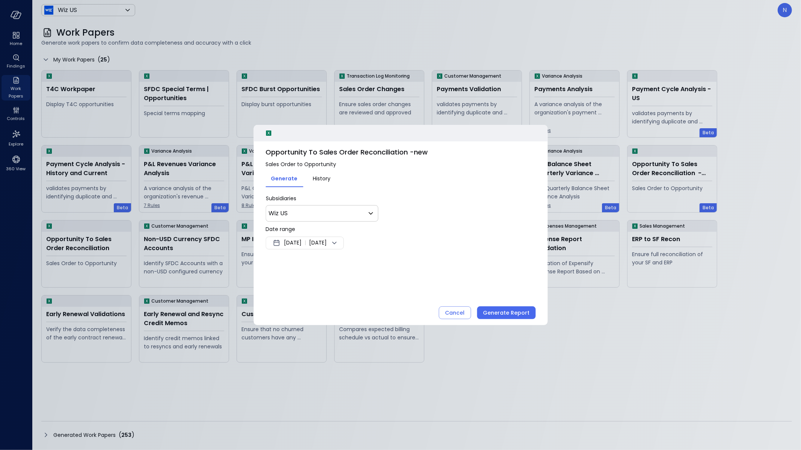
click at [297, 244] on span "Aug 31, 2025" at bounding box center [293, 243] width 18 height 9
click at [363, 262] on button "<" at bounding box center [362, 263] width 14 height 14
click at [354, 287] on button "1" at bounding box center [355, 289] width 8 height 8
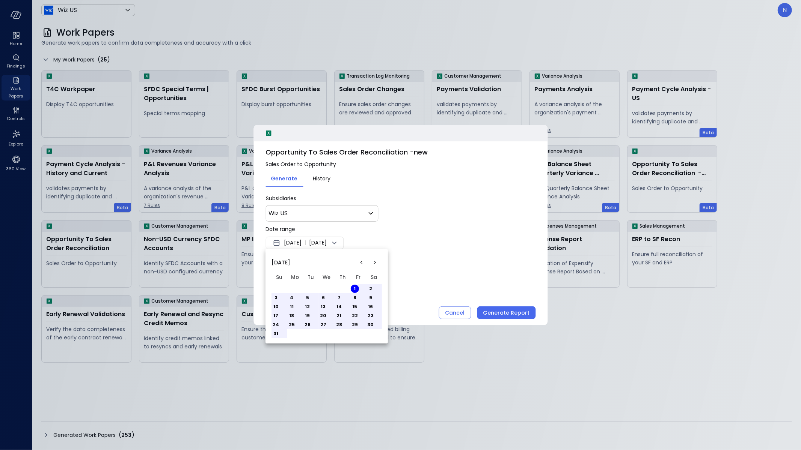
click at [436, 248] on div at bounding box center [400, 225] width 801 height 450
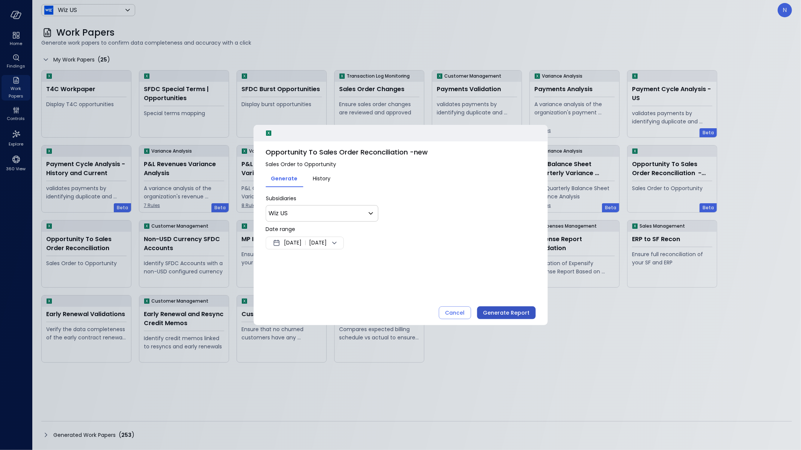
click at [515, 313] on div "Generate Report" at bounding box center [506, 313] width 47 height 9
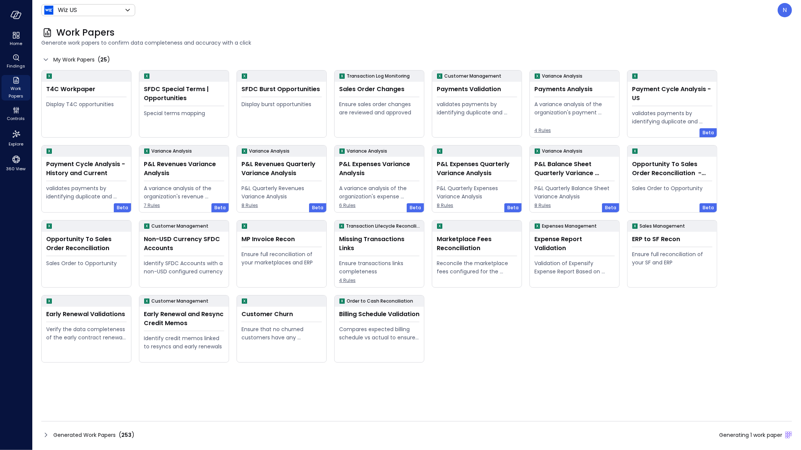
click at [50, 435] on icon at bounding box center [45, 435] width 9 height 9
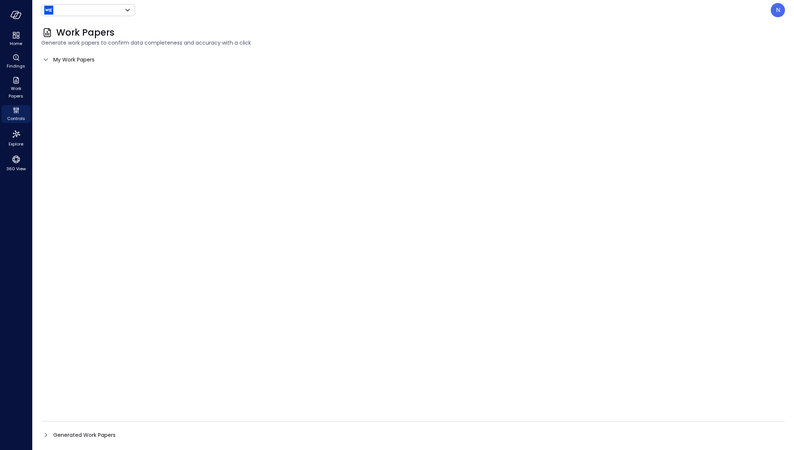
type input "******"
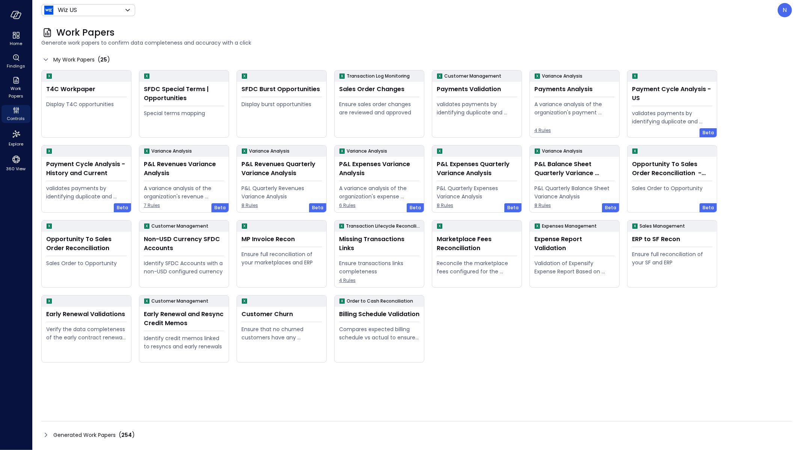
click at [48, 436] on icon at bounding box center [45, 435] width 9 height 9
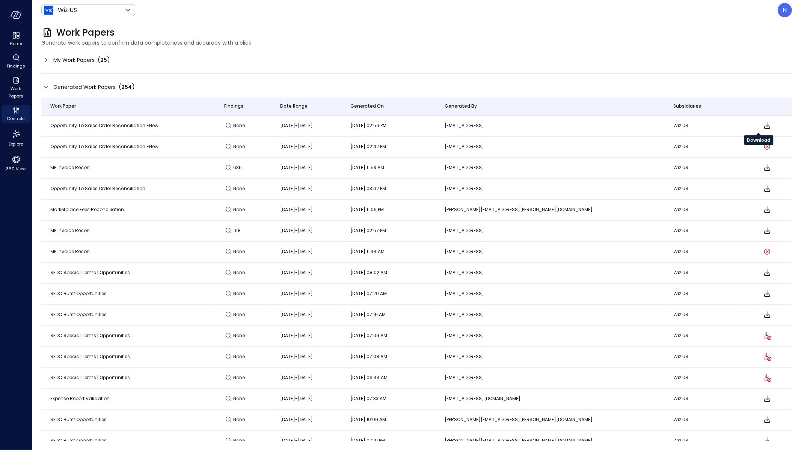
click at [762, 128] on icon "Download" at bounding box center [766, 125] width 9 height 9
click at [789, 13] on div "N" at bounding box center [784, 10] width 14 height 14
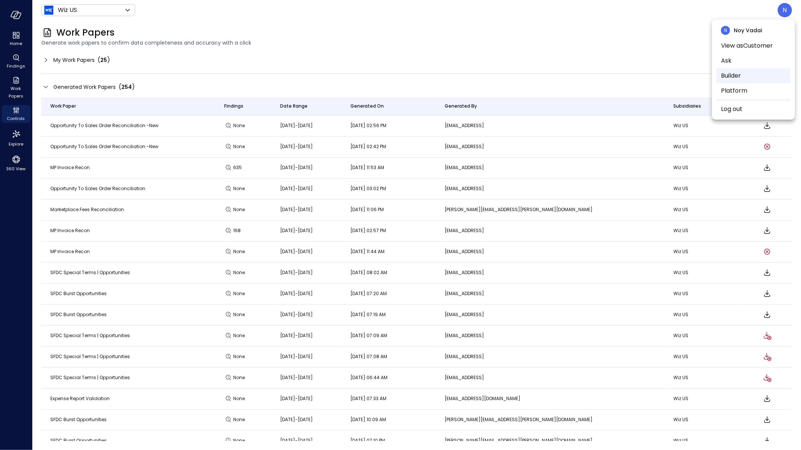
click at [747, 77] on li "Builder" at bounding box center [753, 75] width 74 height 15
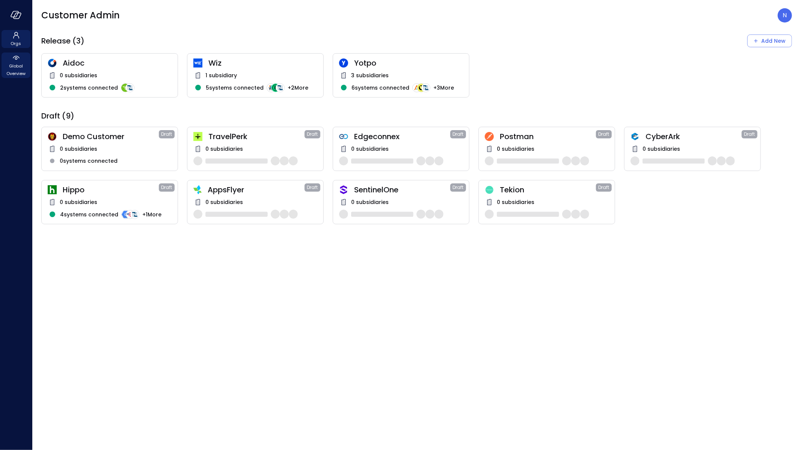
click at [23, 68] on span "Global Overview" at bounding box center [16, 69] width 23 height 15
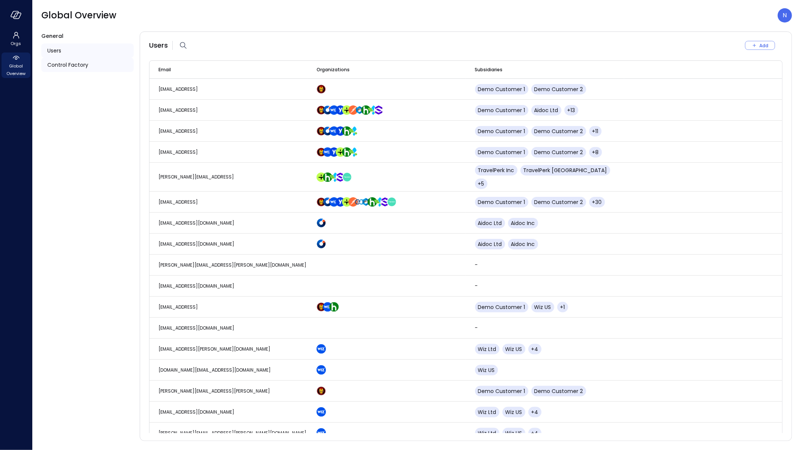
click at [107, 63] on div "Control Factory" at bounding box center [87, 65] width 92 height 14
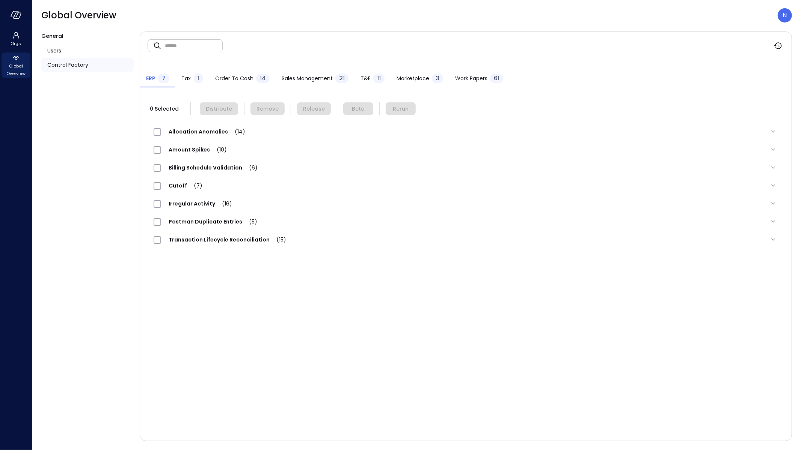
click at [475, 80] on span "Work Papers" at bounding box center [471, 78] width 32 height 8
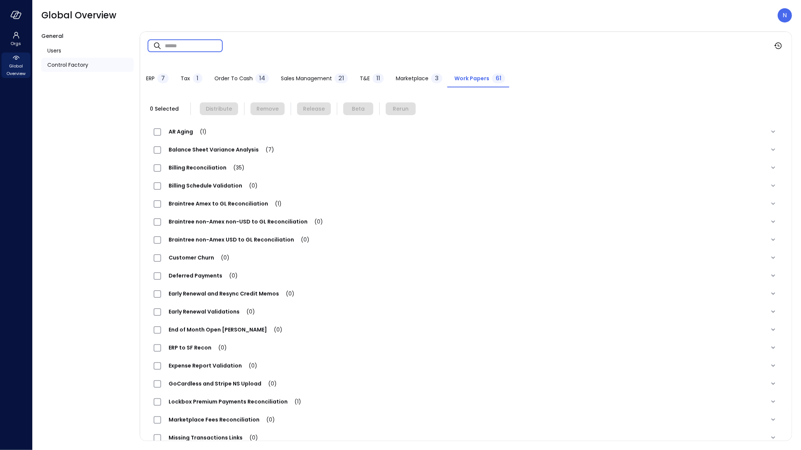
click at [182, 47] on input "text" at bounding box center [194, 46] width 58 height 20
type input "***"
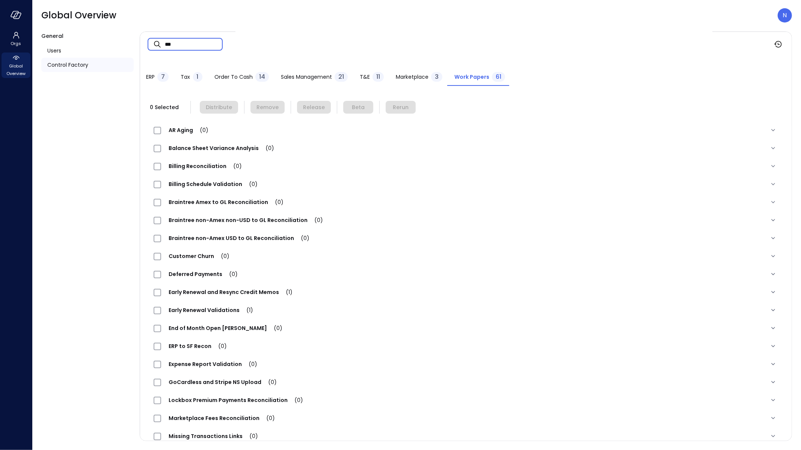
drag, startPoint x: 190, startPoint y: 43, endPoint x: 99, endPoint y: 34, distance: 92.0
click at [99, 34] on div "General Users Control Factory ​ *** ​ ERP 7 Tax 1 Order to Cash 14 Sales Manage…" at bounding box center [416, 237] width 750 height 410
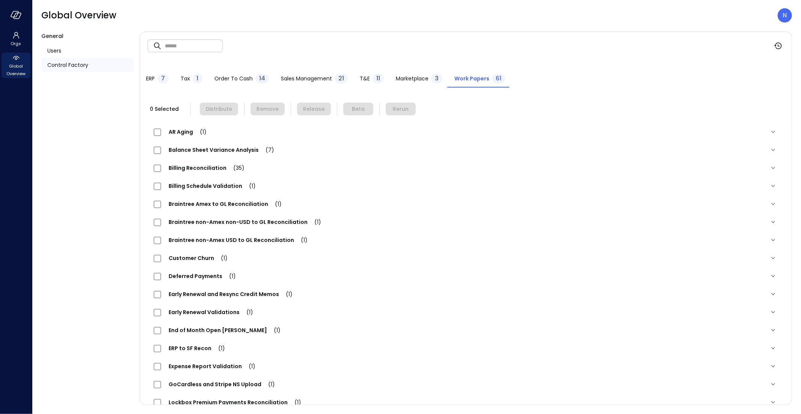
scroll to position [400, 0]
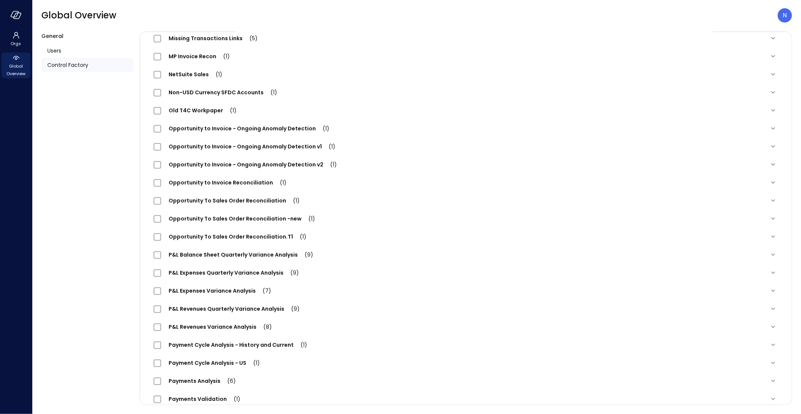
click at [274, 212] on div "Opportunity To Sales Order Reconciliation -new (1)" at bounding box center [466, 218] width 636 height 18
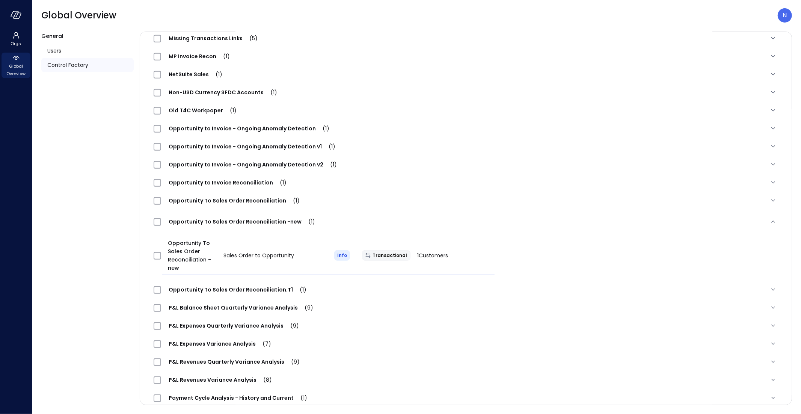
click at [158, 250] on div at bounding box center [158, 255] width 14 height 15
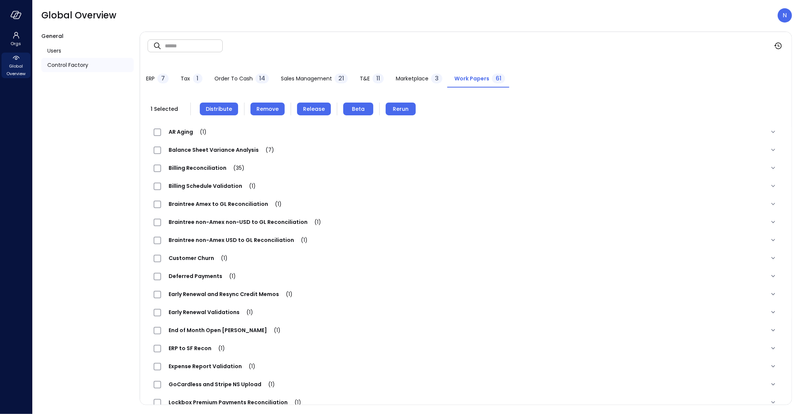
click at [263, 108] on span "Remove" at bounding box center [267, 109] width 22 height 8
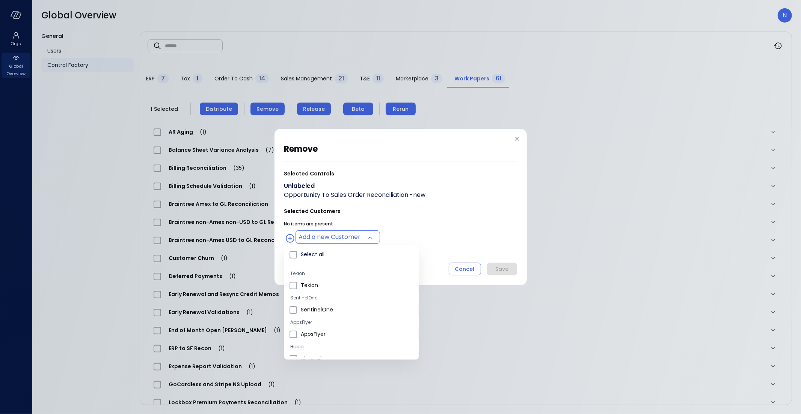
click at [323, 238] on body "Orgs Global Overview Global Overview N General Users Control Factory ​ ​ ERP 7 …" at bounding box center [400, 207] width 801 height 414
click at [327, 271] on span "Wiz US" at bounding box center [357, 269] width 112 height 8
type input "**********"
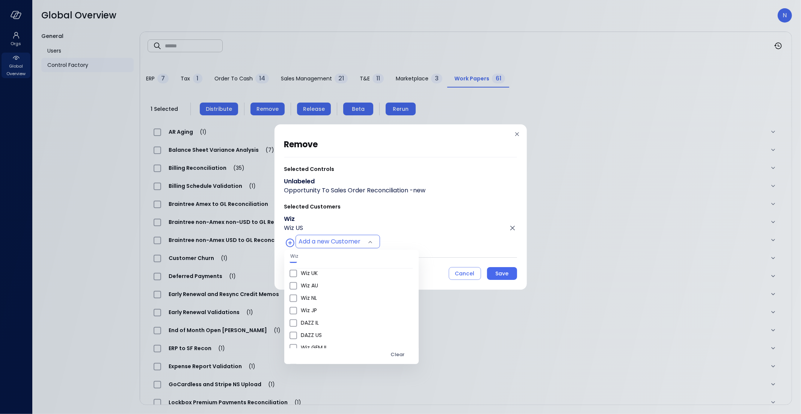
click at [413, 209] on div at bounding box center [400, 207] width 801 height 414
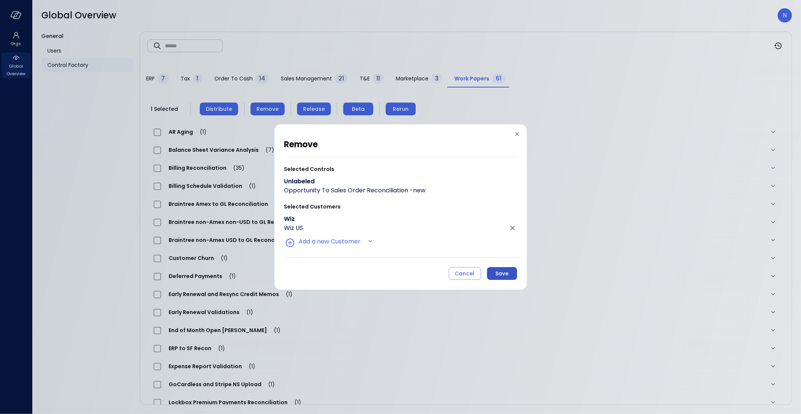
click at [494, 271] on button "Save" at bounding box center [502, 273] width 30 height 13
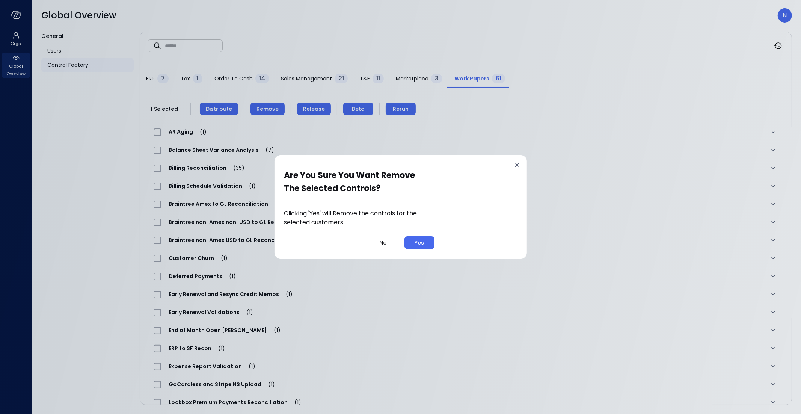
click at [428, 242] on button "Yes" at bounding box center [419, 242] width 30 height 13
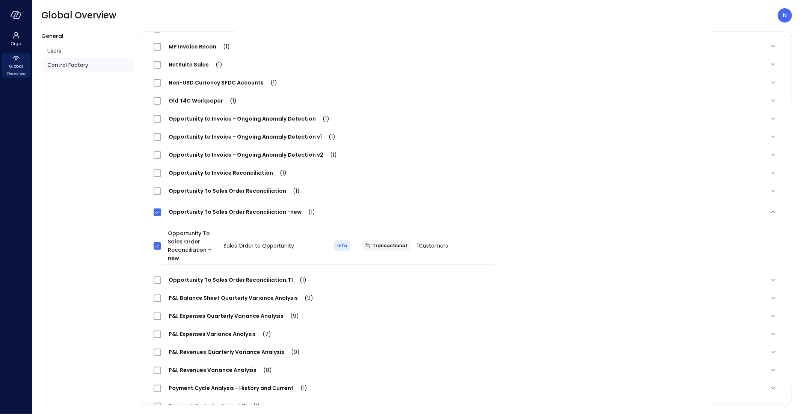
scroll to position [455, 0]
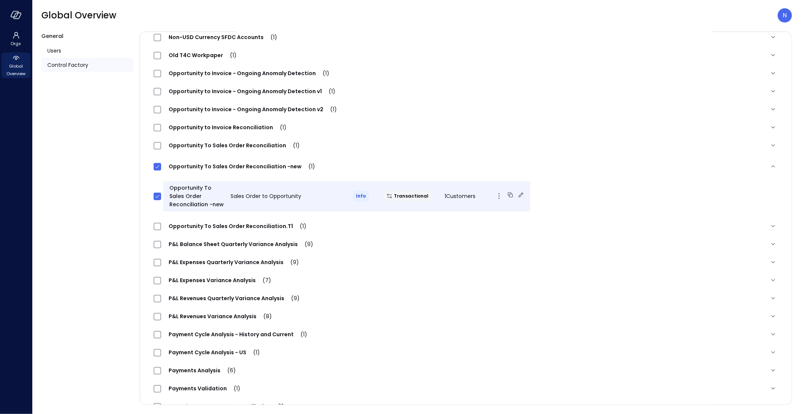
click at [517, 194] on icon at bounding box center [521, 195] width 8 height 8
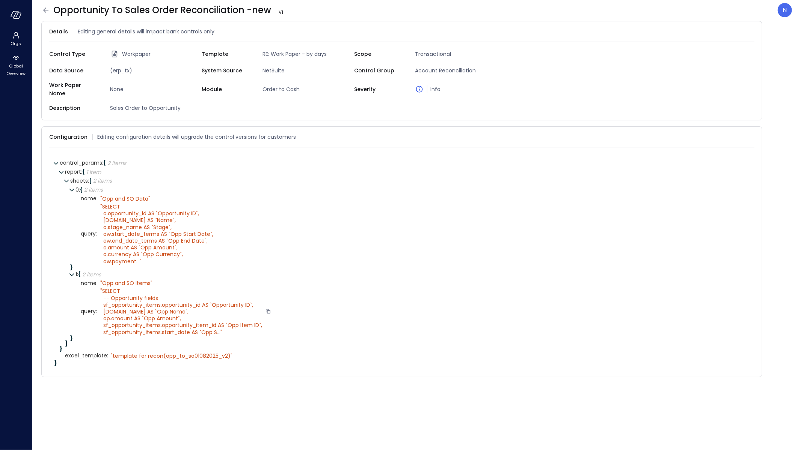
click at [218, 329] on span "..." at bounding box center [218, 333] width 3 height 8
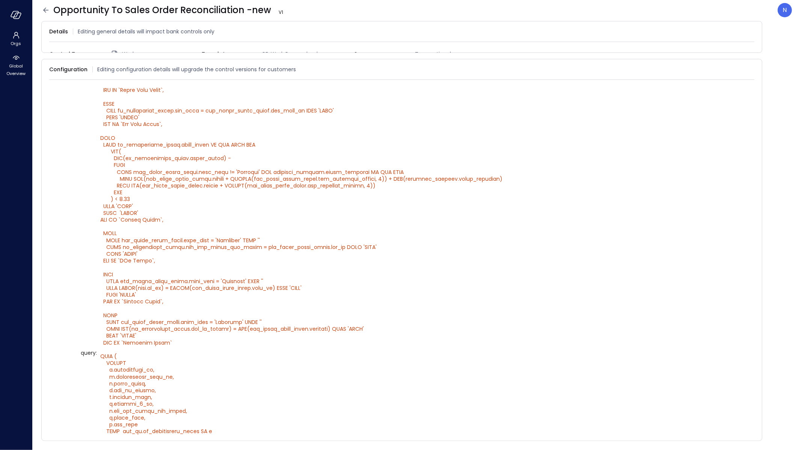
scroll to position [468, 0]
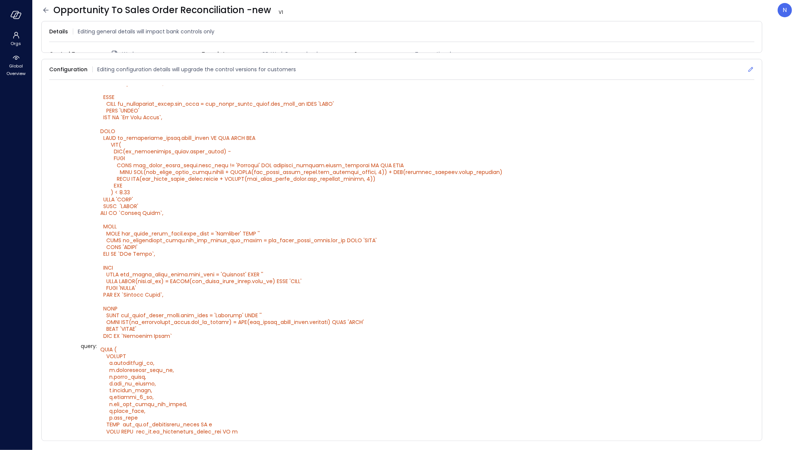
click at [747, 67] on icon at bounding box center [751, 70] width 8 height 8
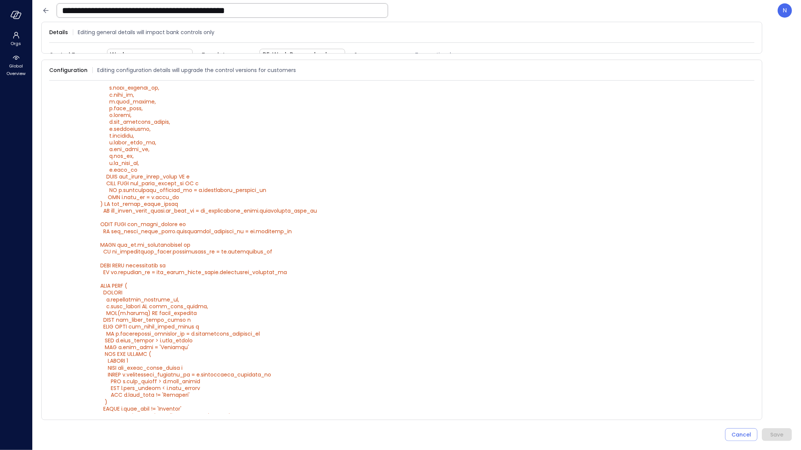
scroll to position [1029, 0]
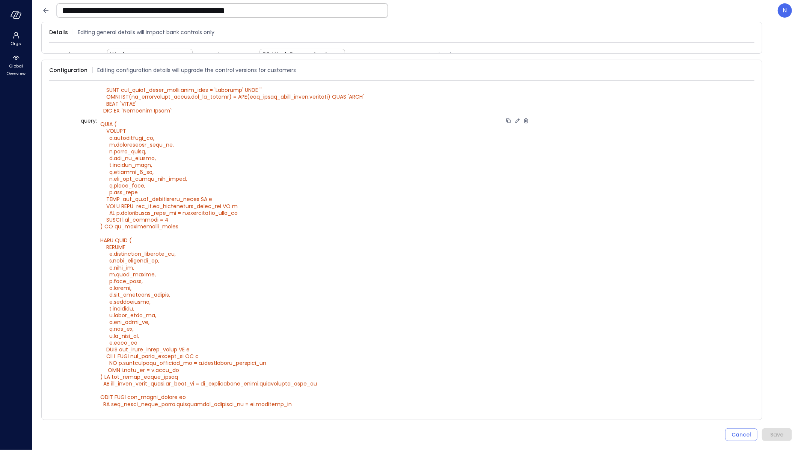
click at [145, 250] on span """ at bounding box center [301, 120] width 402 height 1189
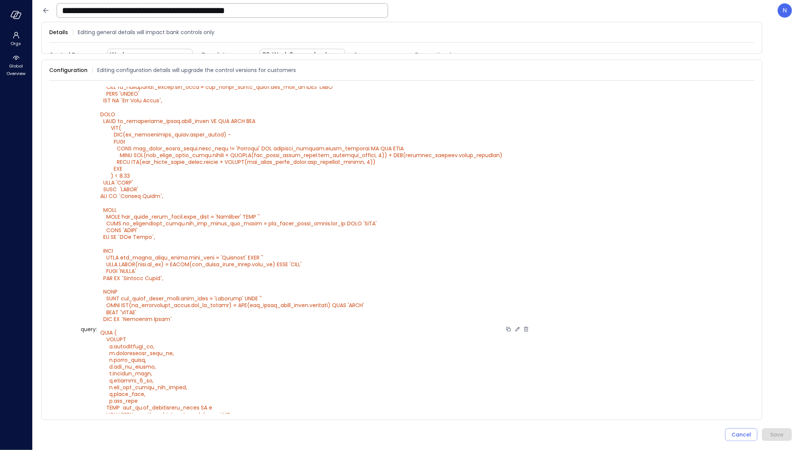
scroll to position [487, 0]
click at [515, 327] on icon at bounding box center [517, 328] width 4 height 4
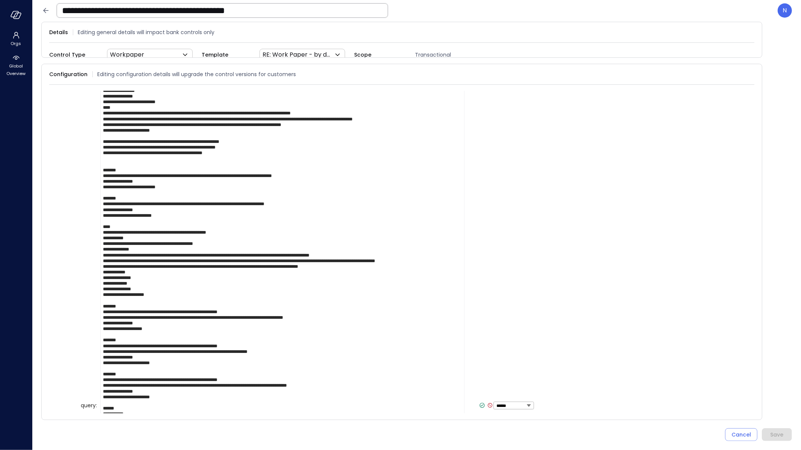
scroll to position [337, 0]
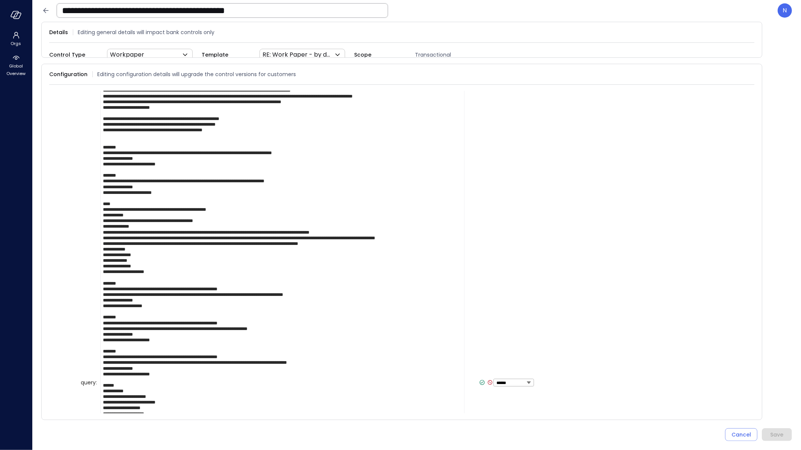
click at [126, 253] on textarea at bounding box center [282, 383] width 364 height 990
click at [140, 255] on textarea at bounding box center [282, 383] width 364 height 990
click at [107, 219] on textarea at bounding box center [282, 383] width 364 height 990
drag, startPoint x: 128, startPoint y: 243, endPoint x: 376, endPoint y: 244, distance: 248.5
click at [376, 244] on textarea at bounding box center [282, 383] width 364 height 990
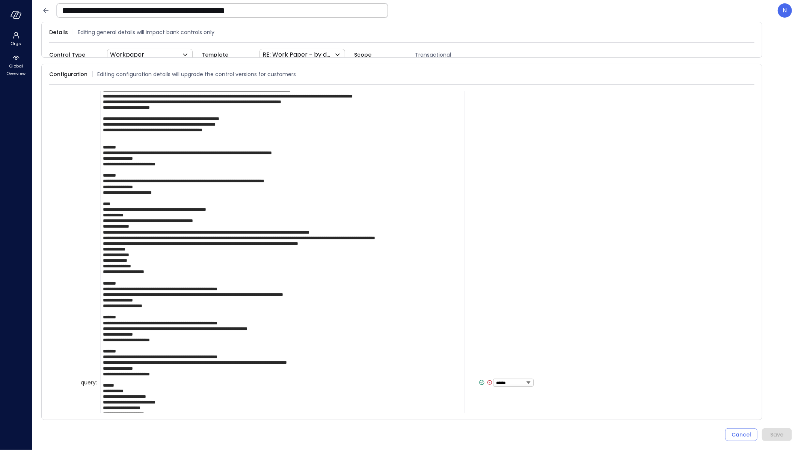
drag, startPoint x: 229, startPoint y: 236, endPoint x: 97, endPoint y: 233, distance: 132.5
click at [98, 233] on div "****** ****** ******* **** ****** *****" at bounding box center [316, 383] width 436 height 991
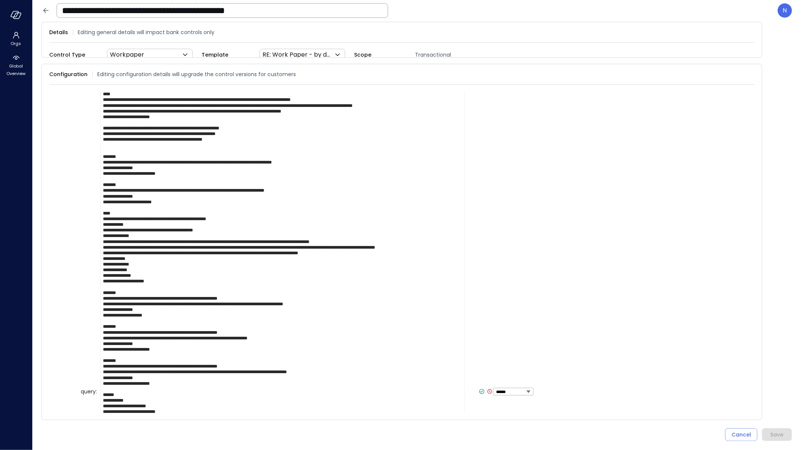
scroll to position [328, 0]
drag, startPoint x: 446, startPoint y: 104, endPoint x: 119, endPoint y: 104, distance: 326.2
click at [119, 104] on textarea at bounding box center [282, 392] width 364 height 990
click at [170, 251] on textarea at bounding box center [282, 392] width 364 height 990
drag, startPoint x: 216, startPoint y: 249, endPoint x: 132, endPoint y: 245, distance: 84.2
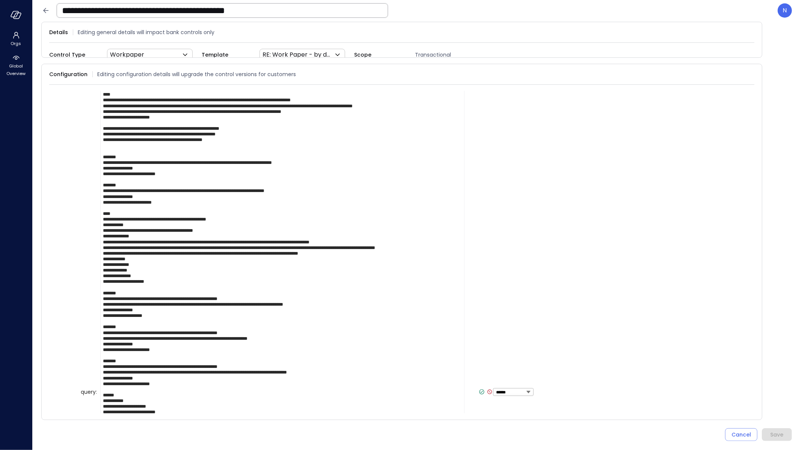
click at [132, 245] on textarea at bounding box center [282, 392] width 364 height 990
type textarea "**********"
click at [465, 391] on icon at bounding box center [468, 392] width 7 height 7
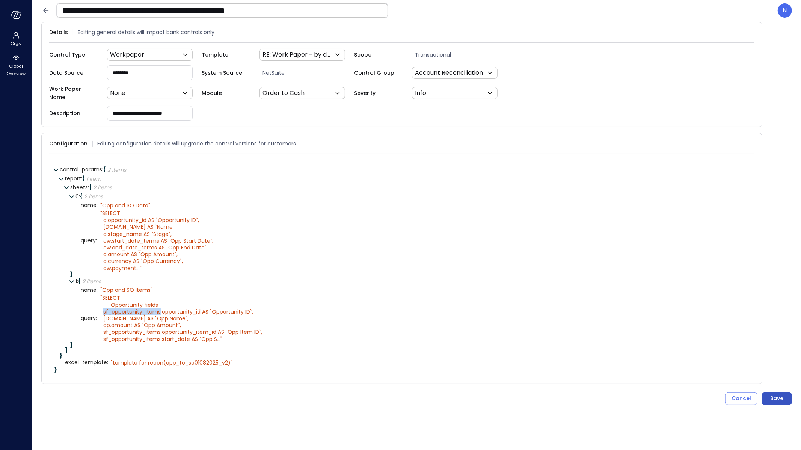
click at [770, 394] on div "Save" at bounding box center [776, 398] width 13 height 9
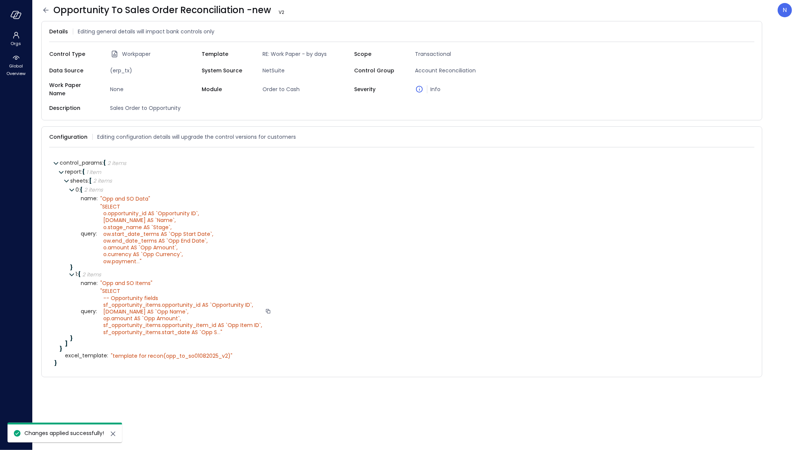
click at [218, 329] on span "..." at bounding box center [218, 333] width 3 height 8
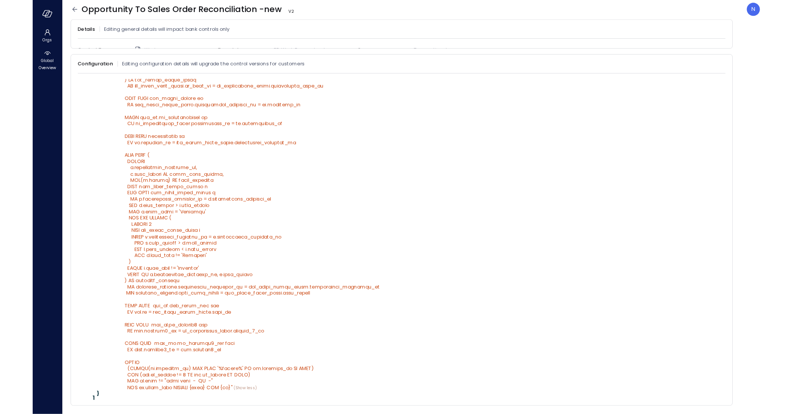
scroll to position [1007, 0]
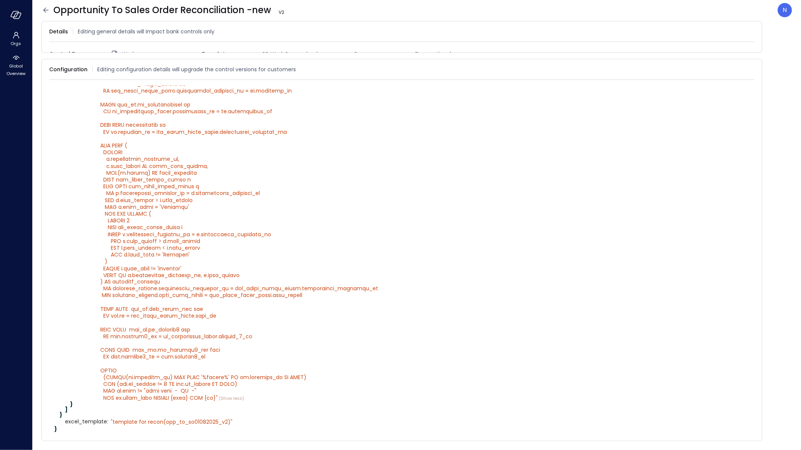
click at [46, 13] on icon at bounding box center [45, 10] width 9 height 9
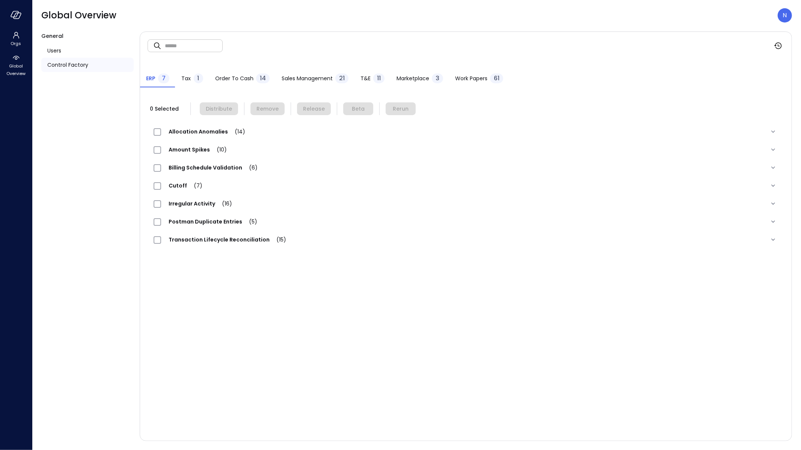
click at [477, 80] on span "Work Papers" at bounding box center [471, 78] width 32 height 8
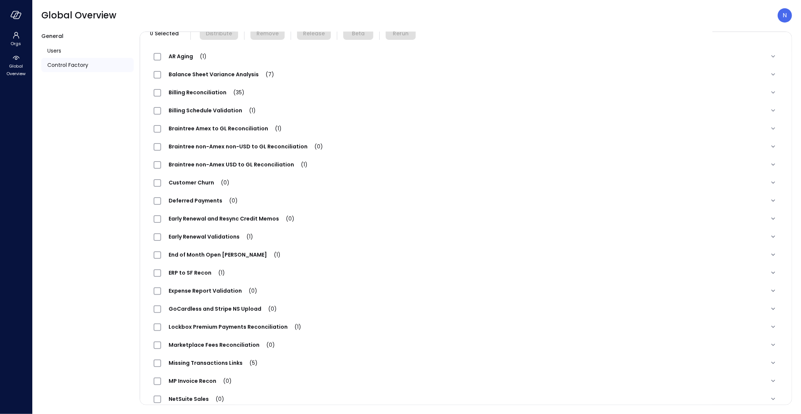
scroll to position [400, 0]
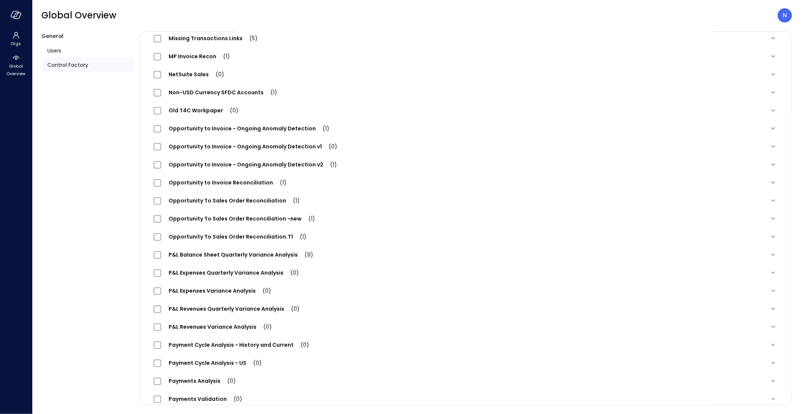
click at [252, 219] on span "Opportunity To Sales Order Reconciliation -new (1)" at bounding box center [241, 219] width 161 height 8
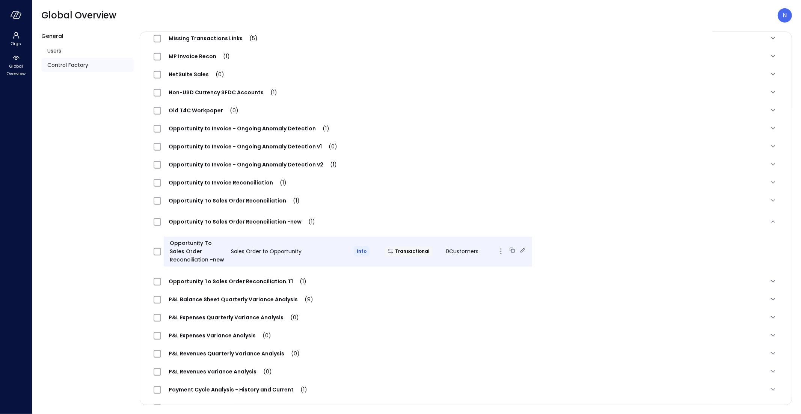
click at [161, 251] on div at bounding box center [159, 251] width 16 height 15
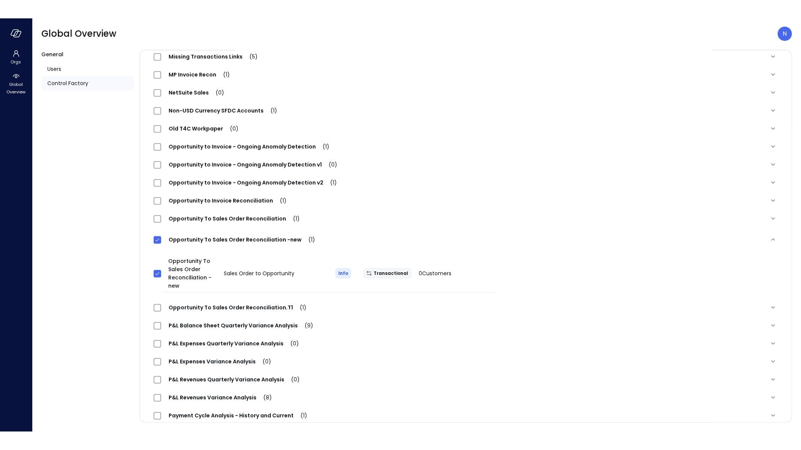
scroll to position [0, 0]
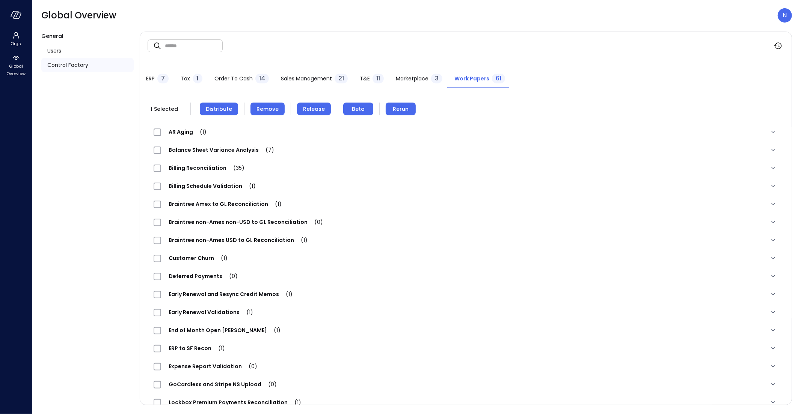
click at [217, 110] on span "Distribute" at bounding box center [219, 109] width 26 height 8
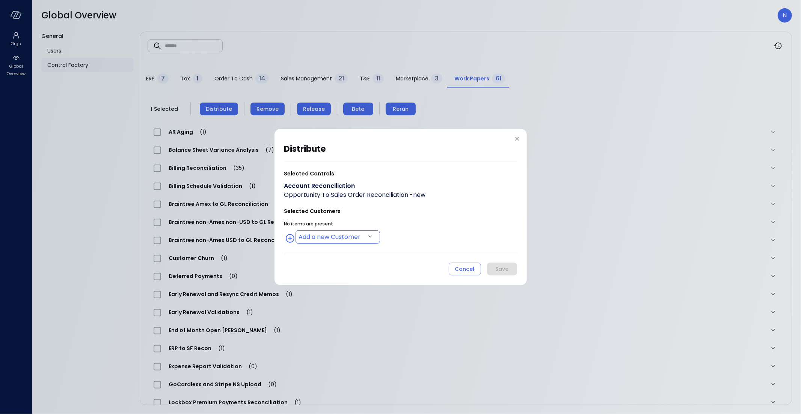
click at [344, 238] on body "Orgs Global Overview Global Overview N General Users Control Factory ​ ​ ERP 7 …" at bounding box center [400, 207] width 801 height 414
click at [461, 229] on div at bounding box center [400, 207] width 801 height 414
click at [338, 233] on body "Orgs Global Overview Global Overview N General Users Control Factory ​ ​ ERP 7 …" at bounding box center [400, 207] width 801 height 414
click at [428, 231] on div at bounding box center [400, 207] width 801 height 414
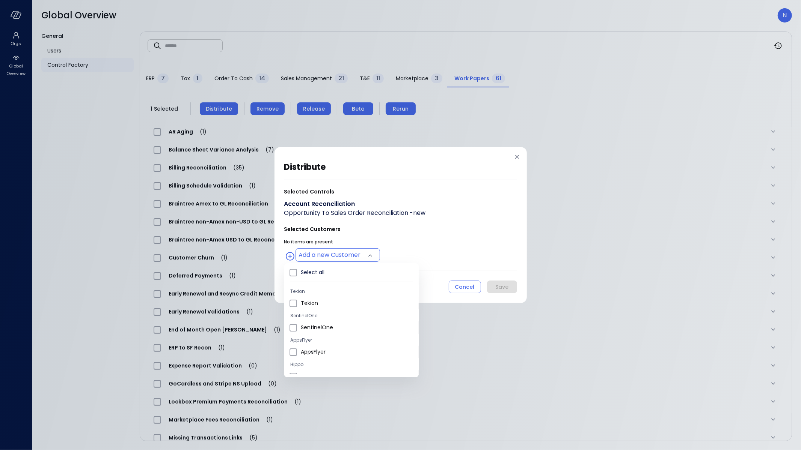
click at [349, 254] on body "Orgs Global Overview Global Overview N General Users Control Factory ​ ​ ERP 7 …" at bounding box center [400, 225] width 801 height 450
click at [324, 327] on li "Wiz US" at bounding box center [351, 331] width 134 height 12
type input "**********"
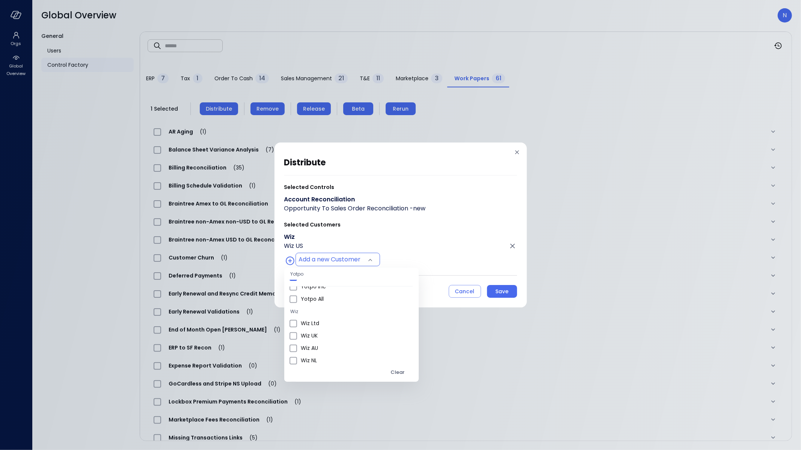
click at [406, 211] on div at bounding box center [400, 225] width 801 height 450
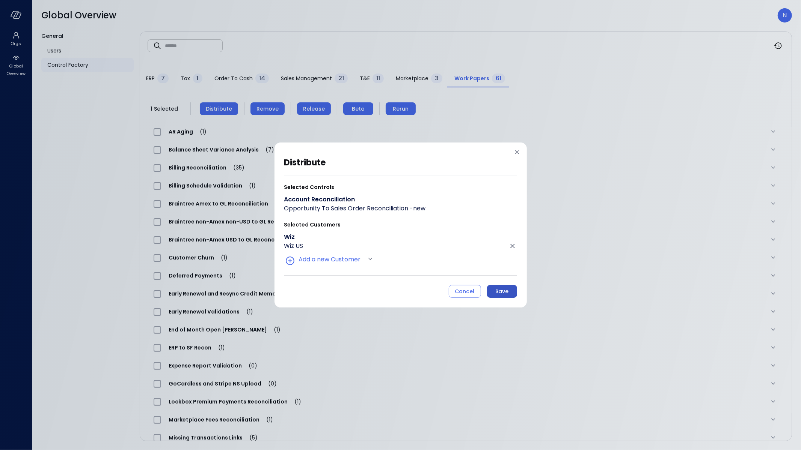
click at [499, 289] on div "Save" at bounding box center [501, 291] width 13 height 9
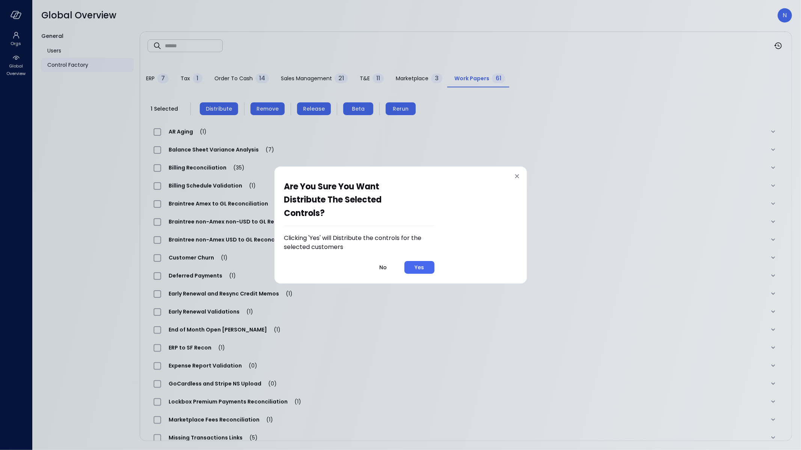
click at [424, 264] on div "Yes" at bounding box center [418, 267] width 9 height 9
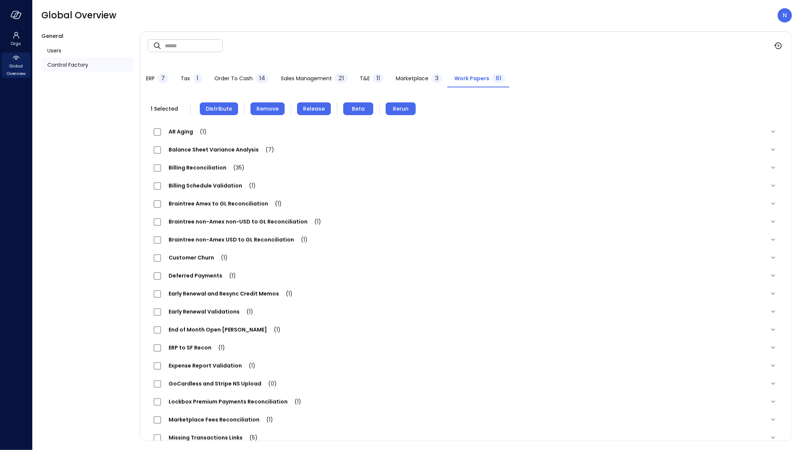
click at [13, 64] on span "Global Overview" at bounding box center [16, 69] width 23 height 15
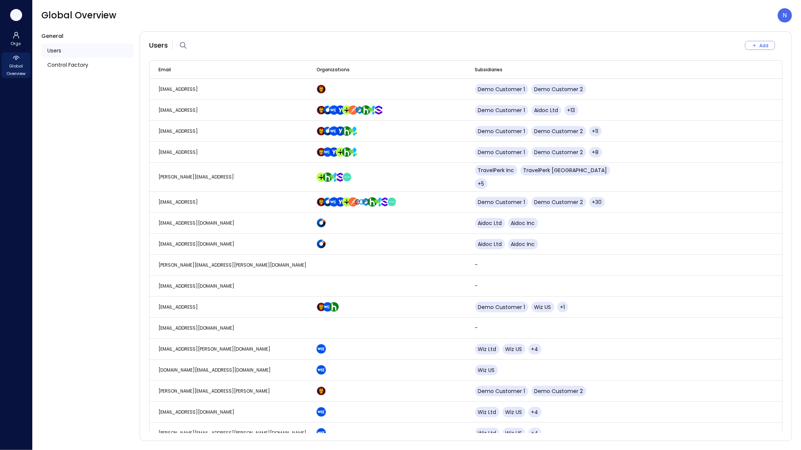
click at [14, 12] on icon "button" at bounding box center [16, 15] width 11 height 8
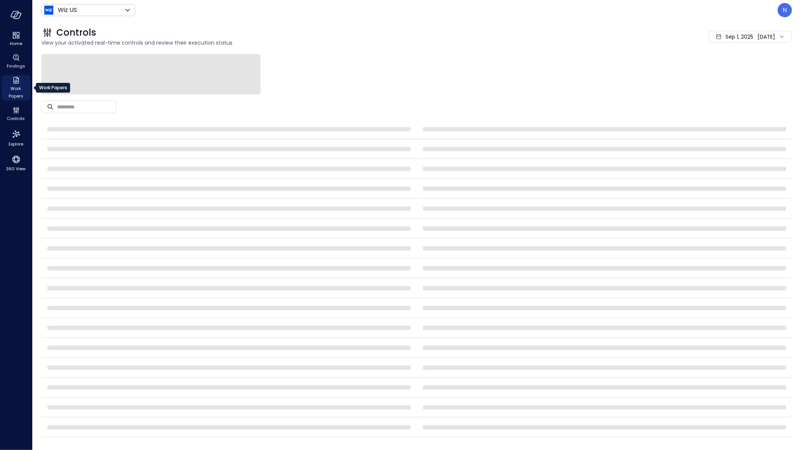
click at [21, 91] on span "Work Papers" at bounding box center [16, 92] width 23 height 15
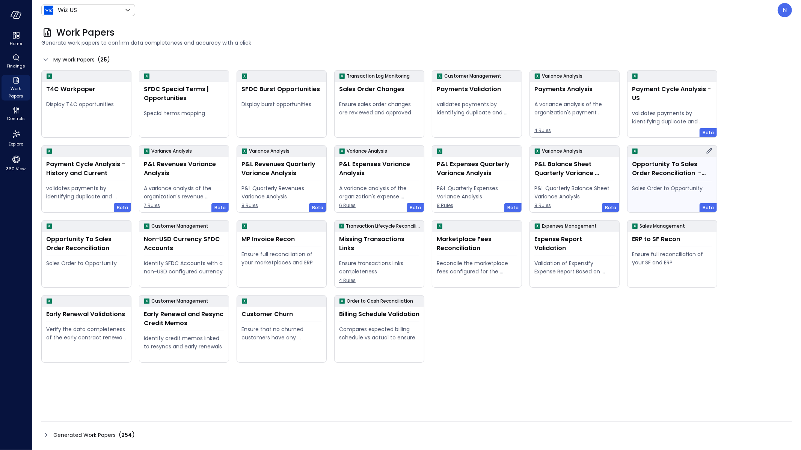
click at [674, 197] on div "Sales Order to Opportunity" at bounding box center [672, 196] width 80 height 25
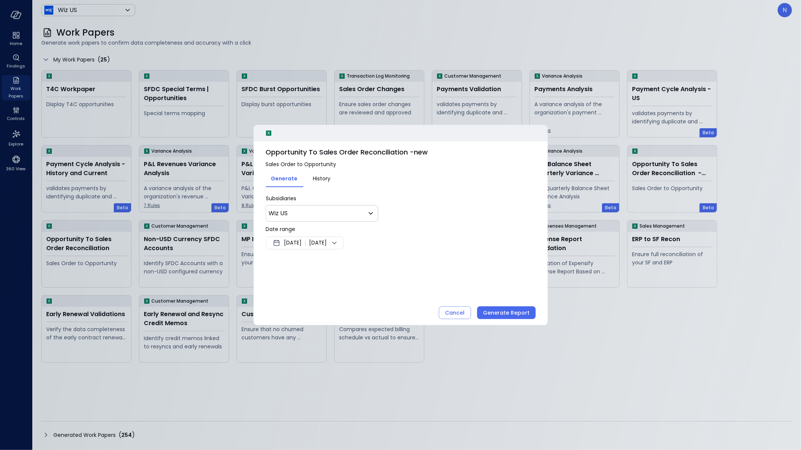
click at [301, 242] on span "Aug 31, 2025" at bounding box center [293, 243] width 18 height 9
click at [361, 263] on button "<" at bounding box center [362, 263] width 14 height 14
click at [359, 259] on button "<" at bounding box center [362, 263] width 14 height 14
click at [309, 288] on button "1" at bounding box center [307, 289] width 8 height 8
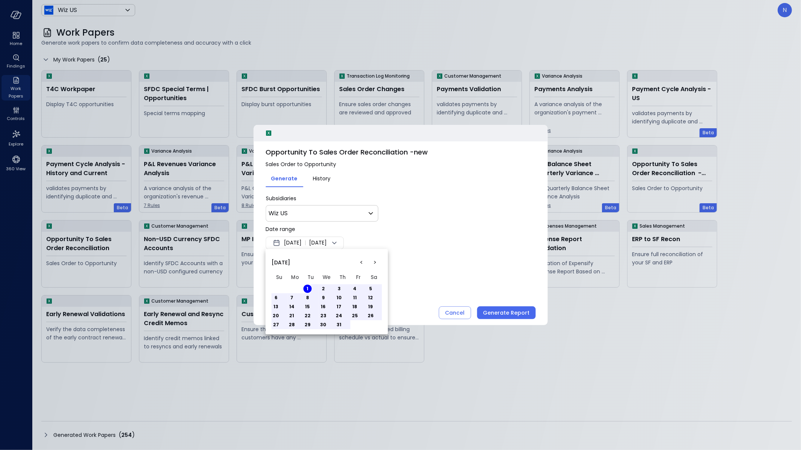
click at [389, 239] on div at bounding box center [400, 225] width 801 height 450
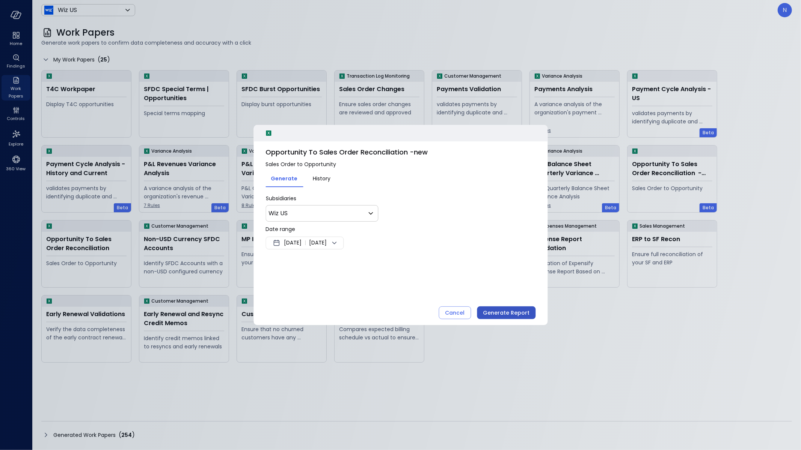
click at [501, 307] on button "Generate Report" at bounding box center [506, 313] width 59 height 13
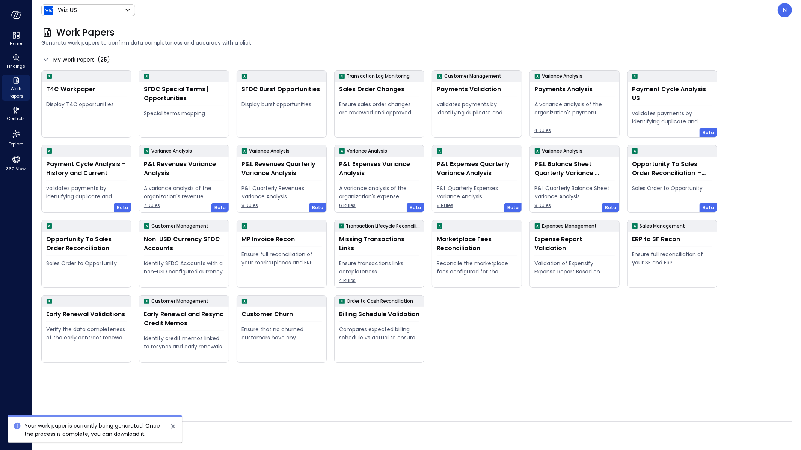
click at [176, 428] on icon "close" at bounding box center [173, 426] width 9 height 9
click at [45, 437] on icon at bounding box center [45, 435] width 9 height 9
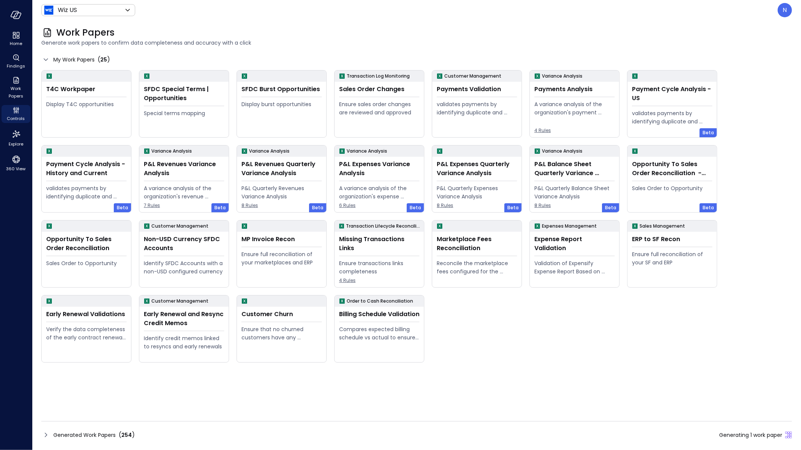
click at [47, 433] on icon at bounding box center [45, 435] width 9 height 9
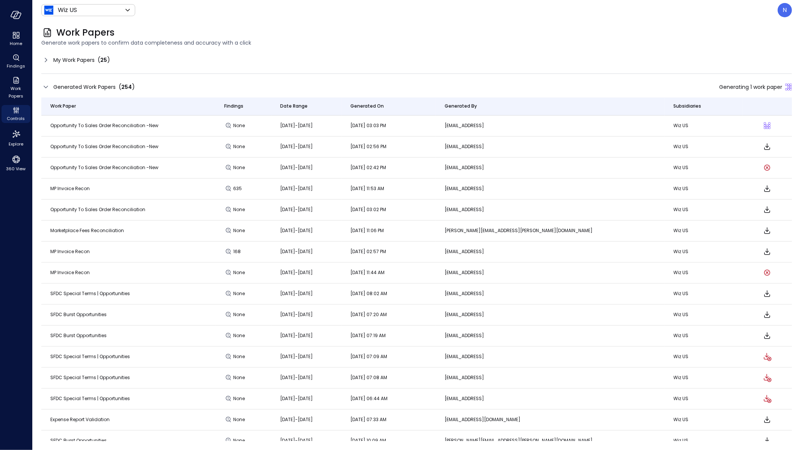
click at [48, 84] on icon at bounding box center [45, 87] width 9 height 9
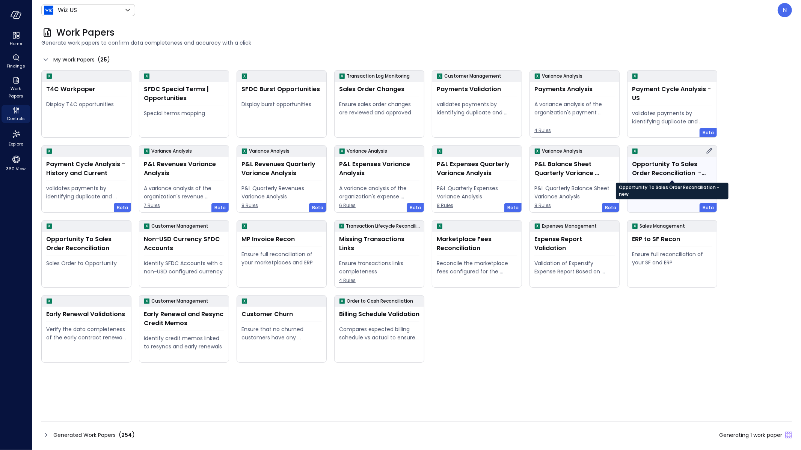
click at [657, 175] on div "Opportunity To Sales Order Reconciliation -new" at bounding box center [672, 169] width 80 height 18
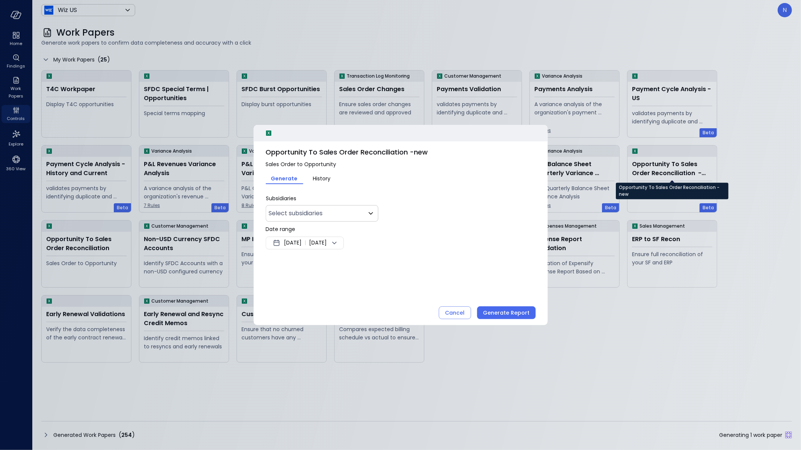
type input "**"
click at [290, 244] on span "Aug 31, 2025" at bounding box center [293, 243] width 18 height 9
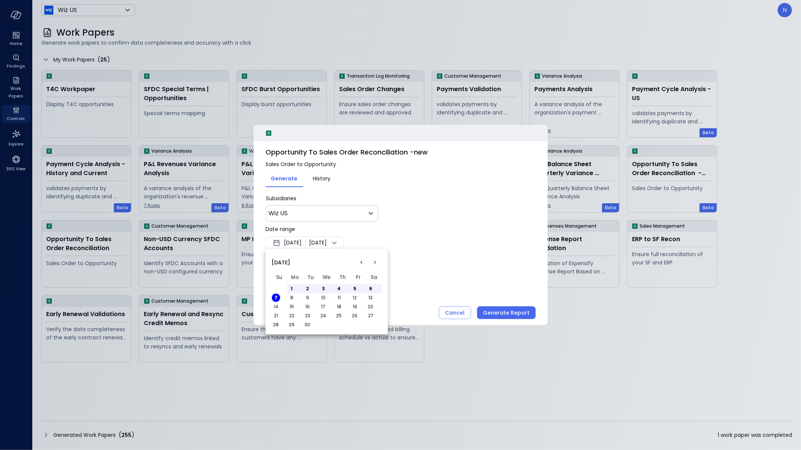
click at [363, 259] on button "<" at bounding box center [362, 263] width 14 height 14
click at [362, 259] on button "<" at bounding box center [362, 263] width 14 height 14
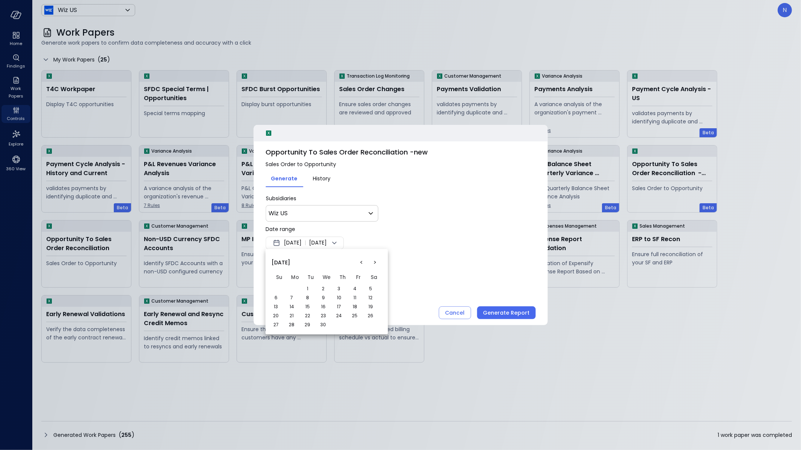
click at [362, 259] on button "<" at bounding box center [362, 263] width 14 height 14
click at [358, 262] on button "<" at bounding box center [362, 263] width 14 height 14
click at [361, 263] on button "<" at bounding box center [362, 263] width 14 height 14
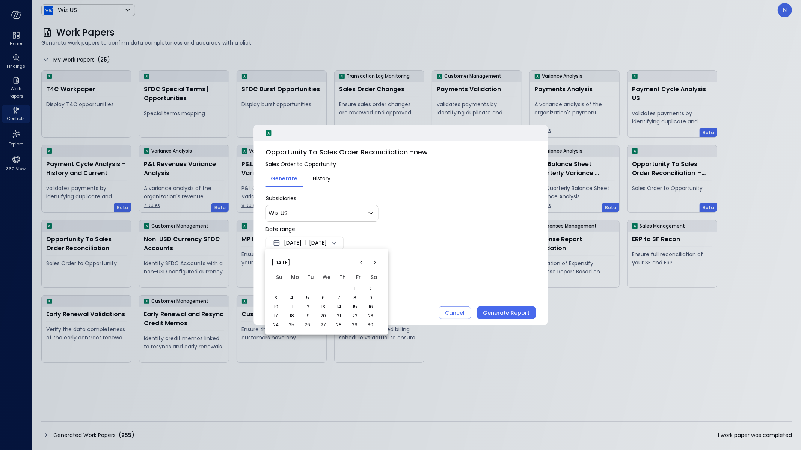
click at [361, 263] on button "<" at bounding box center [362, 263] width 14 height 14
drag, startPoint x: 337, startPoint y: 288, endPoint x: 342, endPoint y: 288, distance: 4.9
click at [337, 288] on button "1" at bounding box center [339, 289] width 8 height 8
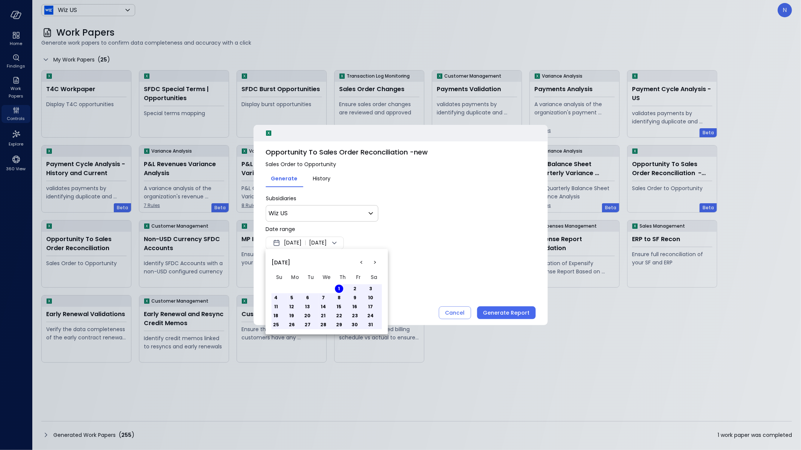
click at [445, 244] on div at bounding box center [400, 225] width 801 height 450
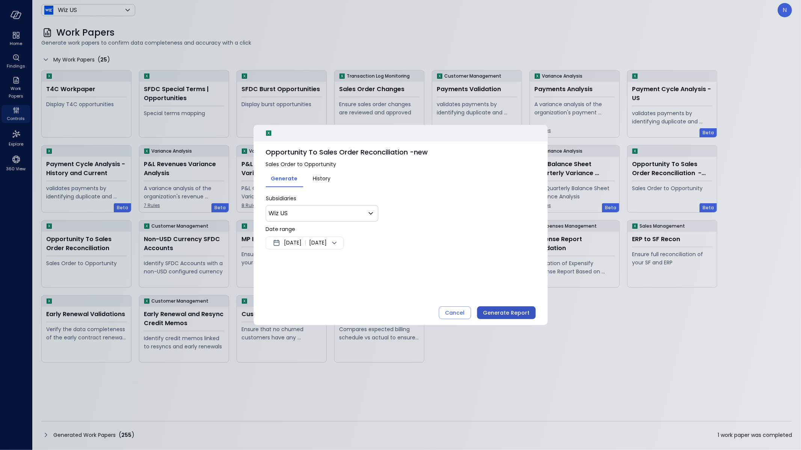
click at [491, 316] on div "Generate Report" at bounding box center [506, 313] width 47 height 9
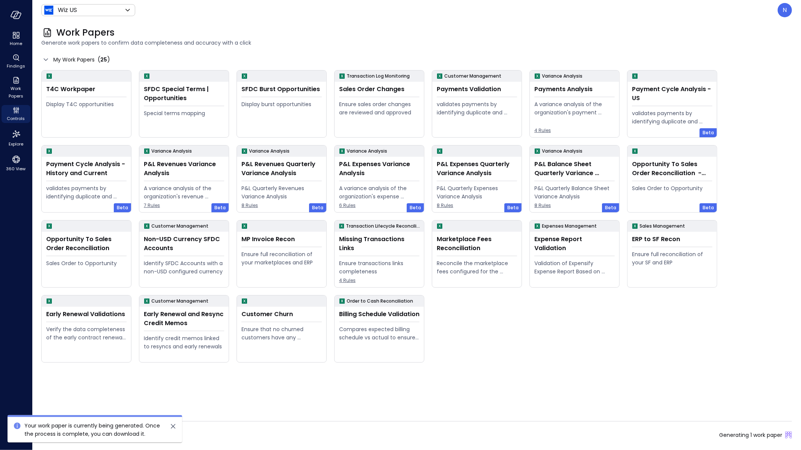
click at [221, 420] on div "My Work Papers ( 25 ) T4C Workpaper Display T4C opportunities SFDC Special Term…" at bounding box center [416, 247] width 750 height 387
click at [425, 433] on div "Generated Work Papers ( 255 ) Generating 1 work paper" at bounding box center [416, 435] width 750 height 12
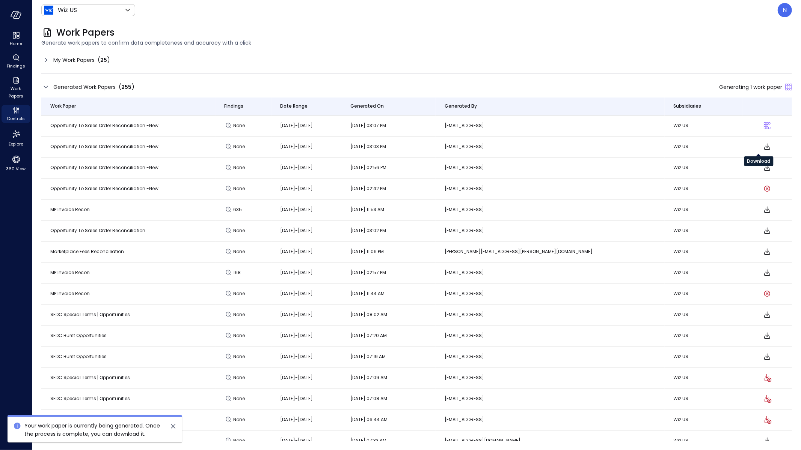
click at [764, 147] on icon "Download" at bounding box center [767, 146] width 6 height 6
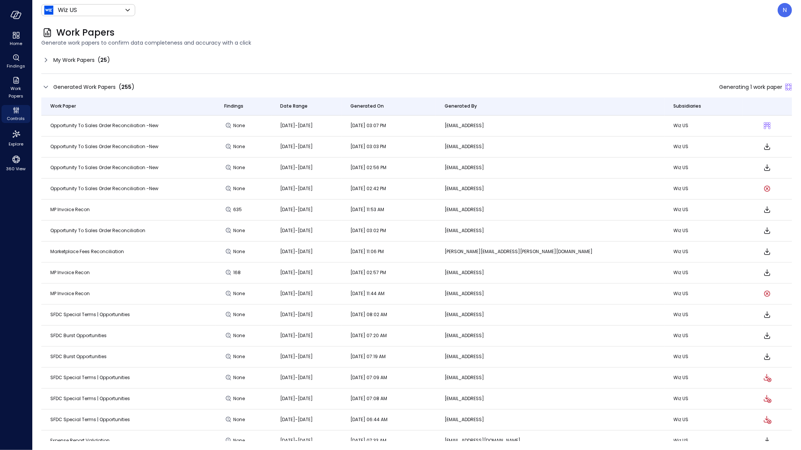
click at [46, 86] on icon at bounding box center [45, 87] width 9 height 9
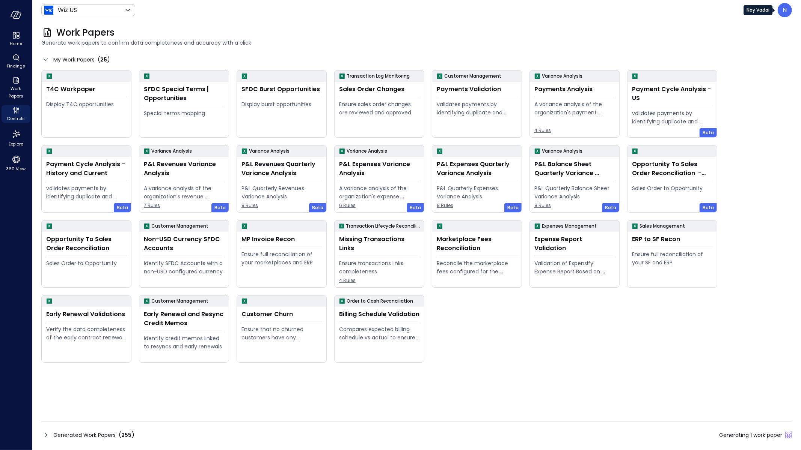
click at [781, 13] on div "N" at bounding box center [784, 10] width 14 height 14
click at [753, 80] on li "Builder" at bounding box center [753, 75] width 74 height 15
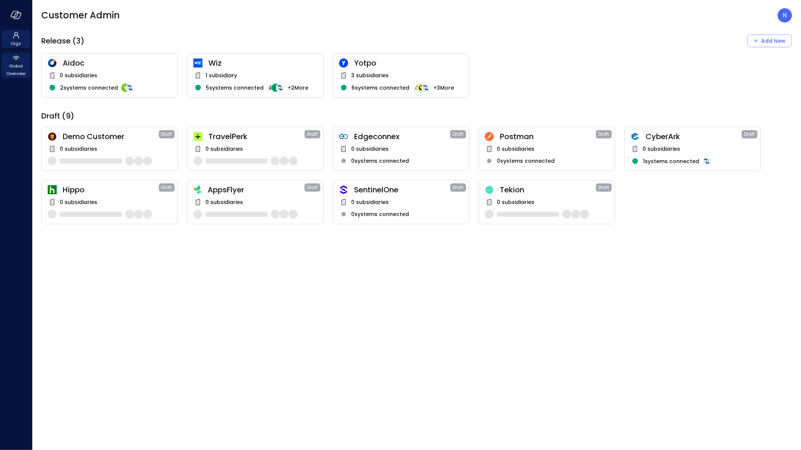
click at [11, 63] on span "Global Overview" at bounding box center [16, 69] width 23 height 15
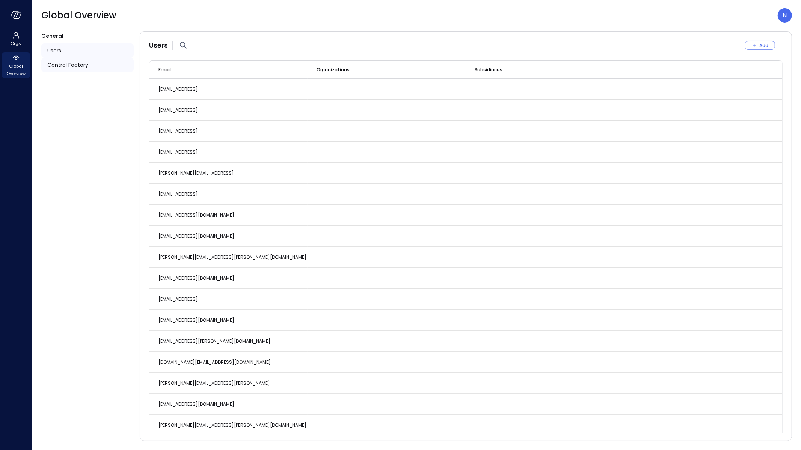
click at [108, 71] on div "Control Factory" at bounding box center [87, 65] width 92 height 14
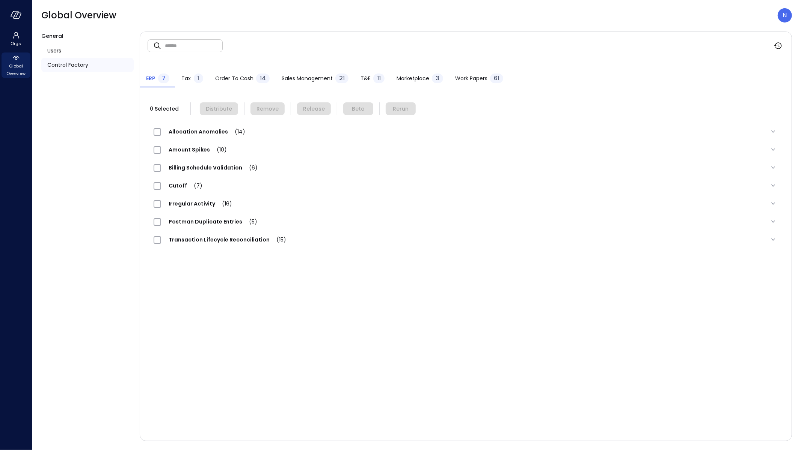
click at [467, 75] on span "Work Papers" at bounding box center [471, 78] width 32 height 8
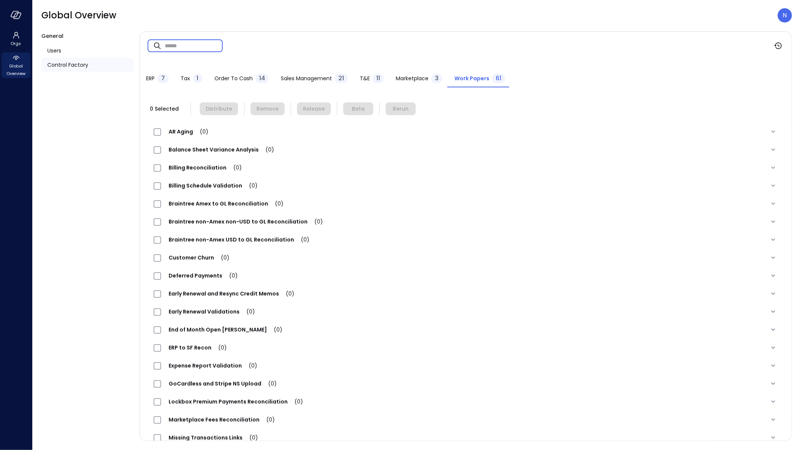
click at [176, 44] on input "text" at bounding box center [194, 46] width 58 height 20
type input "*"
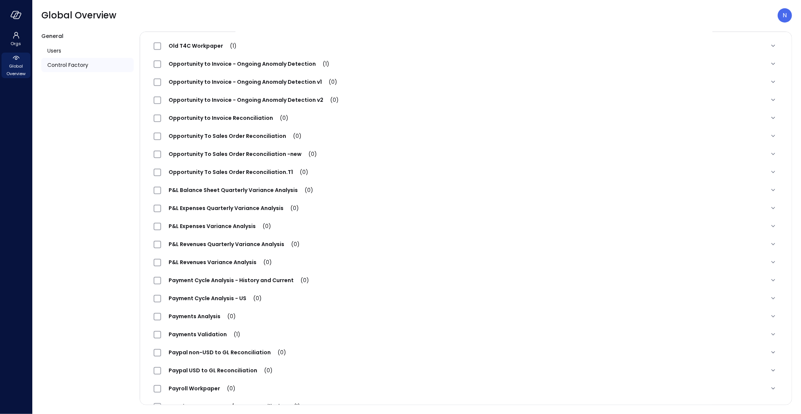
scroll to position [493, 0]
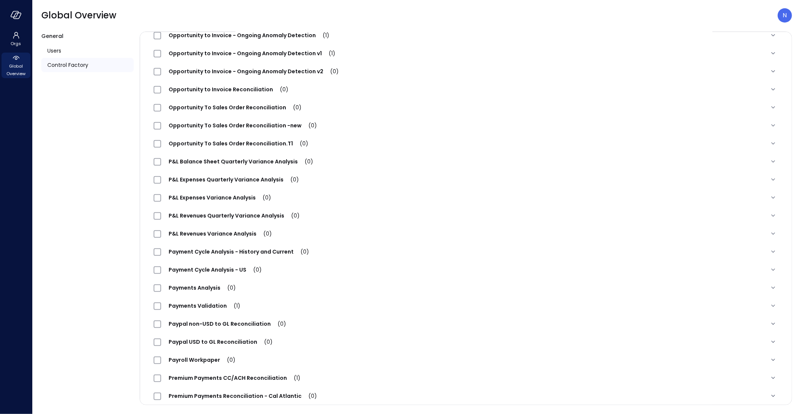
click at [198, 106] on span "Opportunity To Sales Order Reconciliation (0)" at bounding box center [235, 108] width 148 height 8
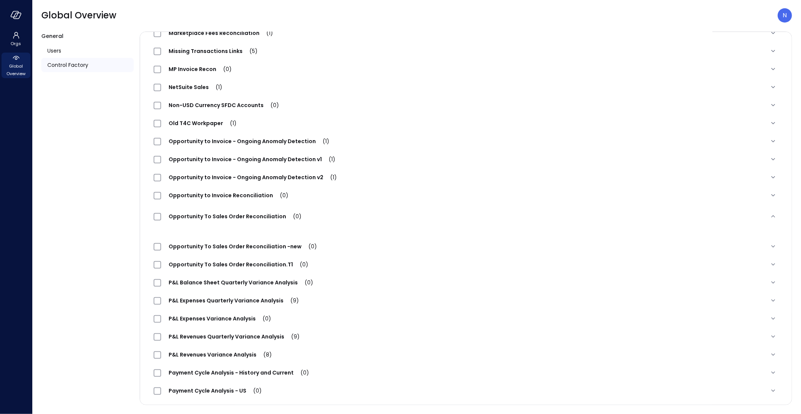
scroll to position [372, 0]
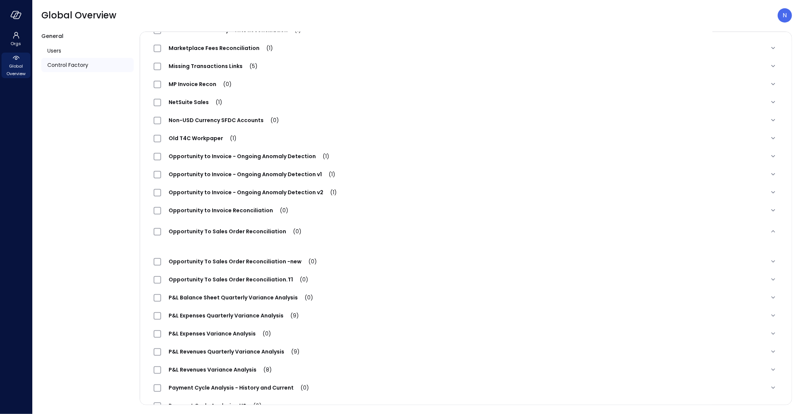
click at [236, 231] on span "Opportunity To Sales Order Reconciliation (0)" at bounding box center [235, 231] width 148 height 8
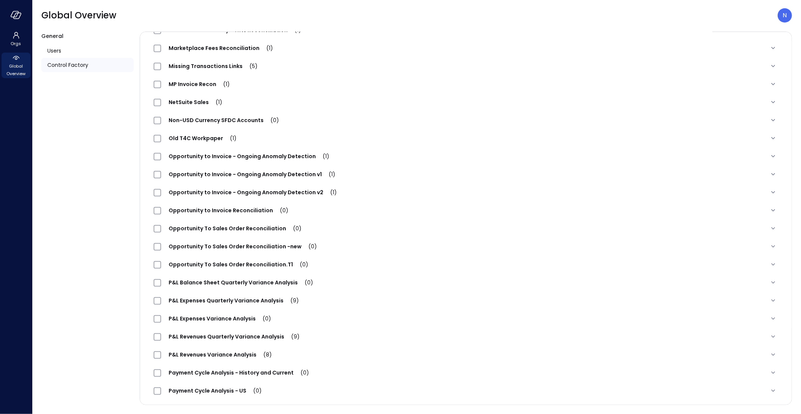
click at [219, 229] on span "Opportunity To Sales Order Reconciliation (0)" at bounding box center [235, 228] width 148 height 8
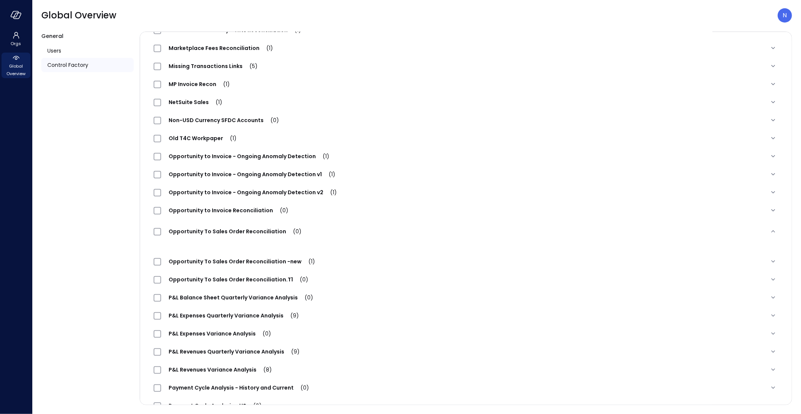
click at [211, 233] on span "Opportunity To Sales Order Reconciliation (0)" at bounding box center [235, 231] width 148 height 8
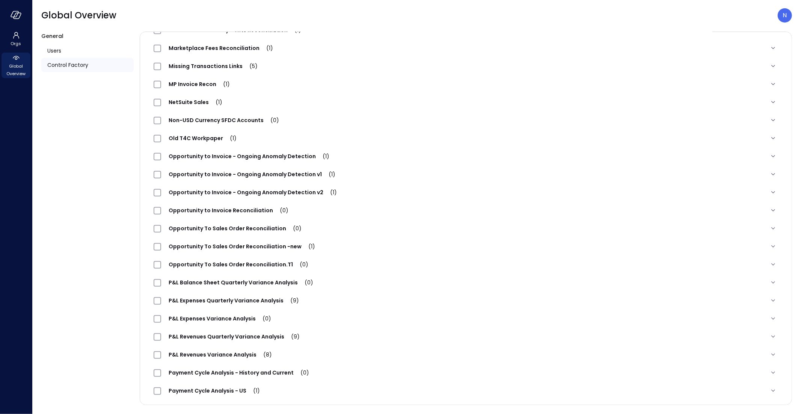
click at [162, 228] on span "Opportunity To Sales Order Reconciliation (0)" at bounding box center [235, 228] width 148 height 8
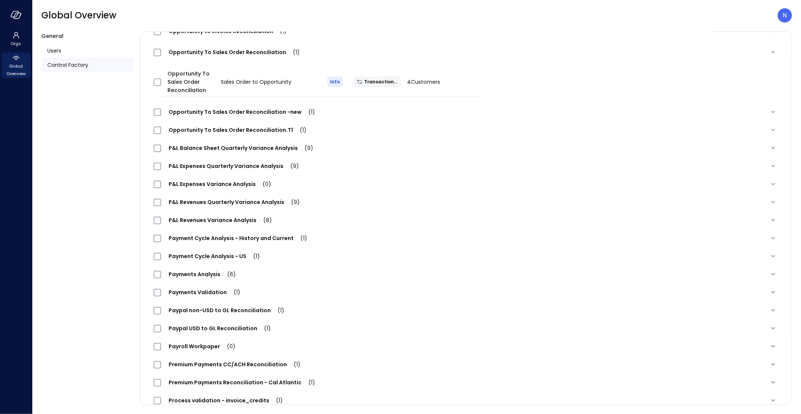
scroll to position [389, 0]
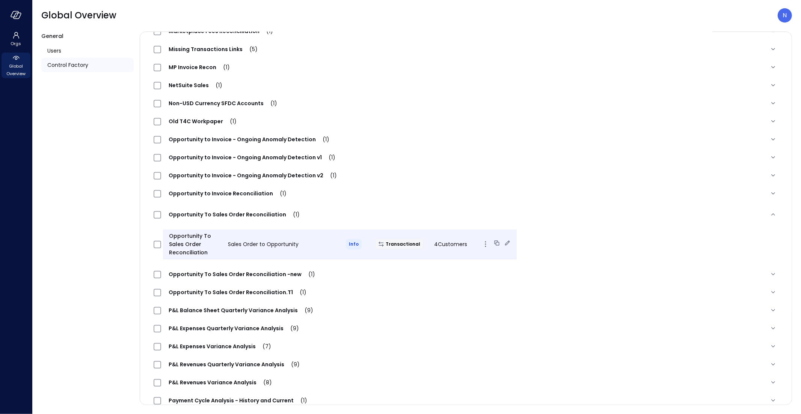
click at [449, 246] on span "4 Customers" at bounding box center [450, 244] width 33 height 8
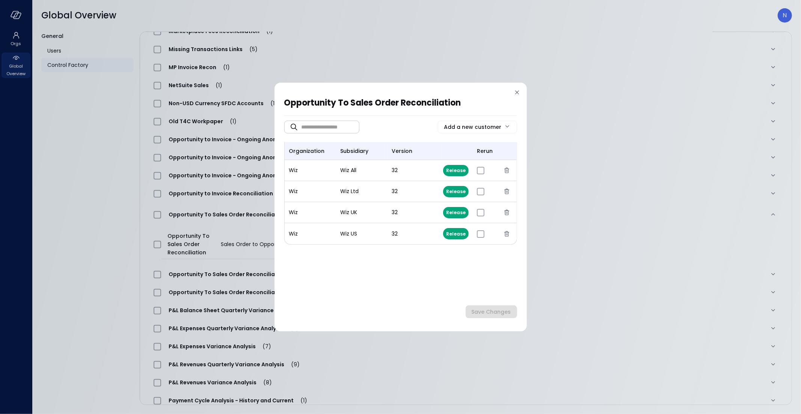
click at [513, 96] on icon at bounding box center [517, 93] width 8 height 8
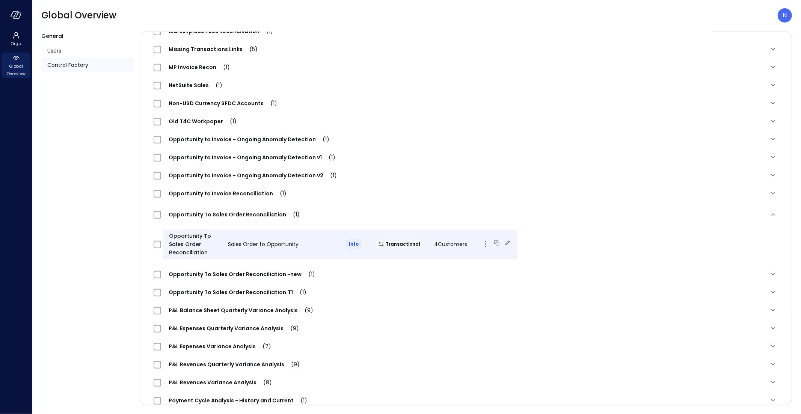
click at [434, 244] on span "4 Customers" at bounding box center [450, 244] width 33 height 8
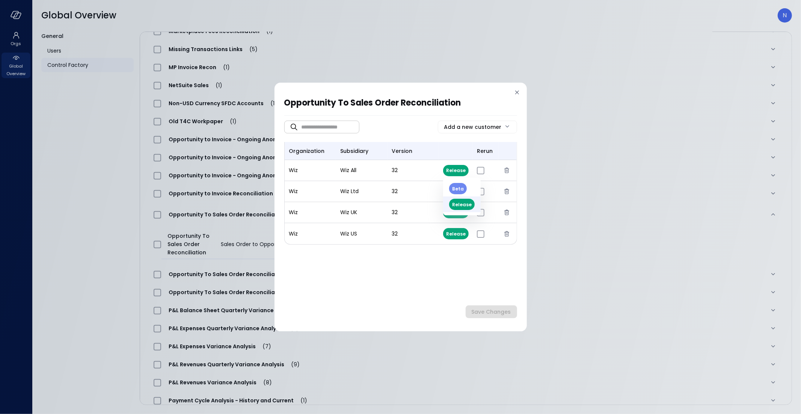
click at [447, 171] on body "Orgs Global Overview Global Overview N General Users Control Factory ​ ​ ERP 7 …" at bounding box center [400, 207] width 801 height 414
click at [458, 190] on li "Beta" at bounding box center [462, 189] width 38 height 16
type input "*"
click at [459, 191] on body "Orgs Global Overview Global Overview N General Users Control Factory ​ ​ ERP 7 …" at bounding box center [400, 207] width 801 height 414
click at [460, 211] on li "Beta" at bounding box center [462, 210] width 38 height 16
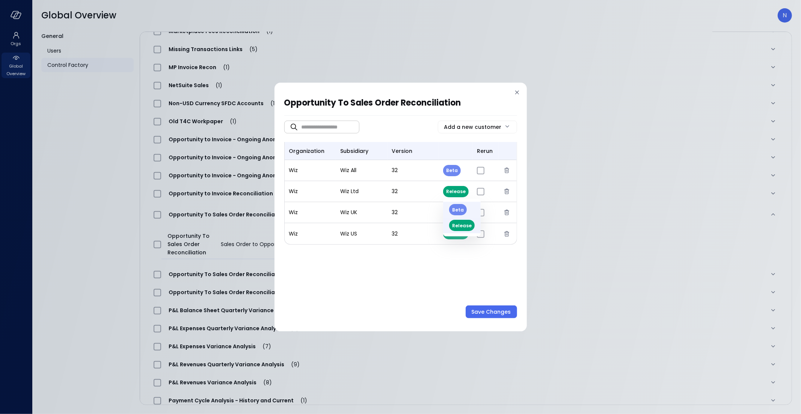
type input "*"
click at [458, 211] on body "Orgs Global Overview Global Overview N General Users Control Factory ​ ​ ERP 7 …" at bounding box center [400, 207] width 801 height 414
click at [453, 230] on li "Beta" at bounding box center [462, 231] width 38 height 16
type input "*"
click at [458, 235] on body "Orgs Global Overview Global Overview N General Users Control Factory ​ ​ ERP 7 …" at bounding box center [400, 207] width 801 height 414
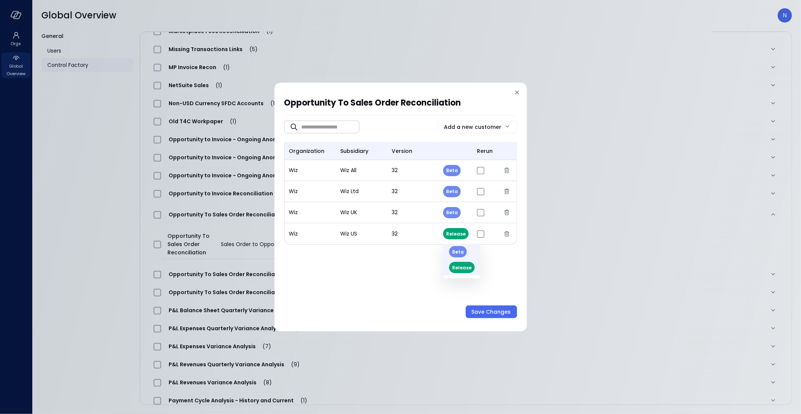
click at [457, 251] on li "Beta" at bounding box center [462, 252] width 38 height 16
type input "*"
click at [496, 313] on div "Save Changes" at bounding box center [490, 311] width 39 height 9
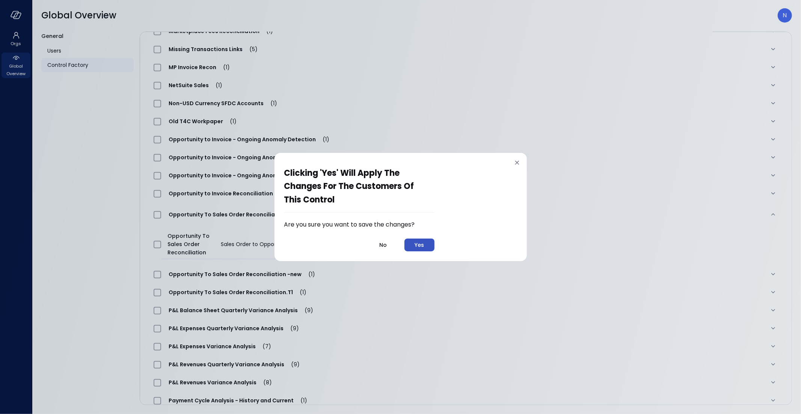
click at [429, 239] on button "Yes" at bounding box center [419, 244] width 30 height 13
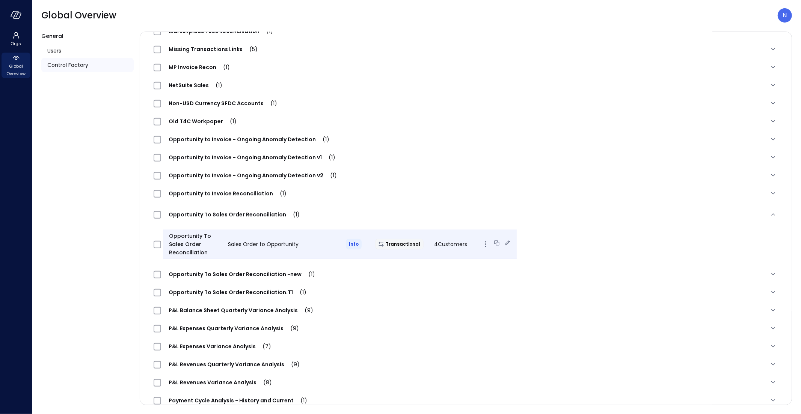
click at [503, 242] on icon at bounding box center [507, 243] width 8 height 8
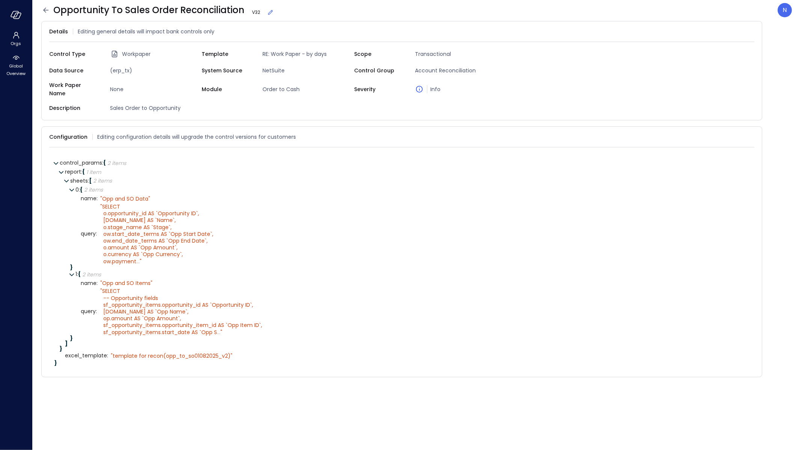
click at [266, 14] on icon at bounding box center [270, 13] width 8 height 8
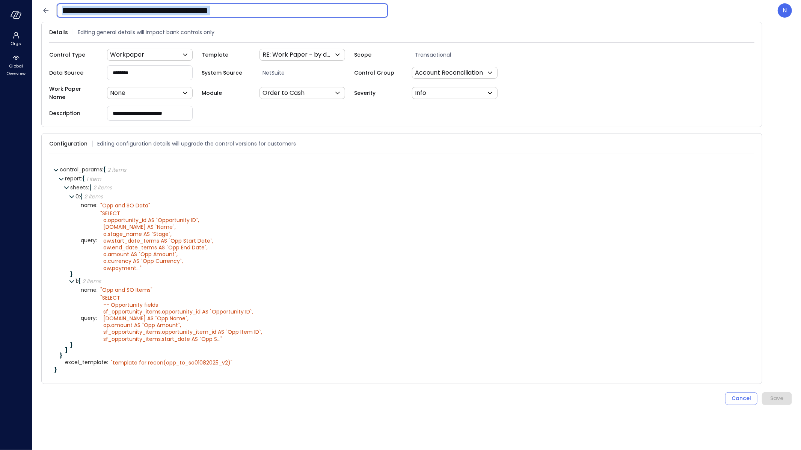
click at [259, 14] on input "**********" at bounding box center [222, 11] width 331 height 20
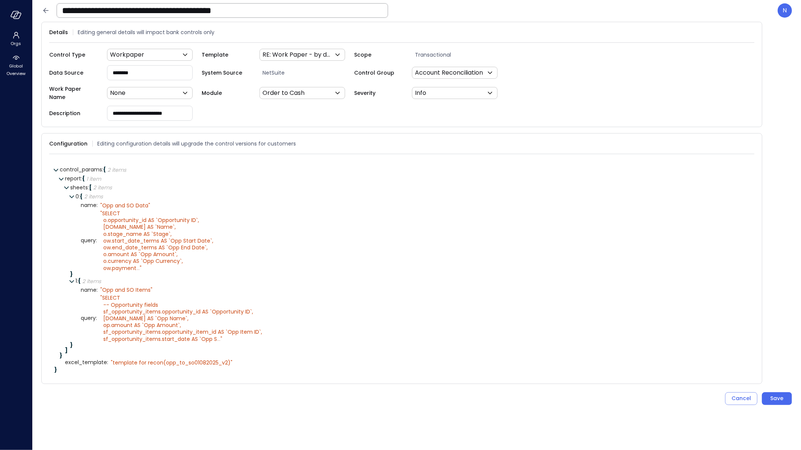
click at [270, 9] on input "**********" at bounding box center [222, 11] width 331 height 20
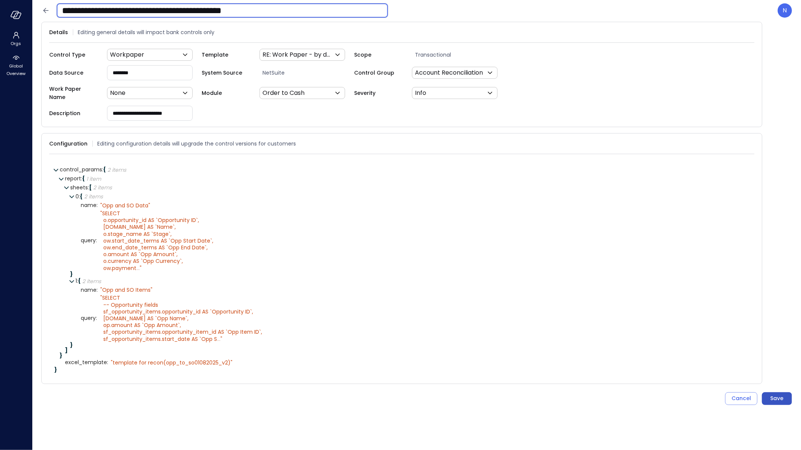
type input "**********"
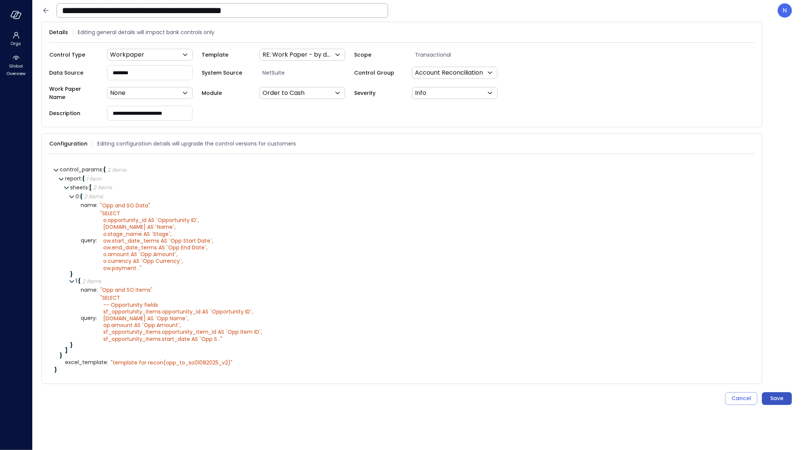
click at [775, 394] on div "Save" at bounding box center [776, 398] width 13 height 9
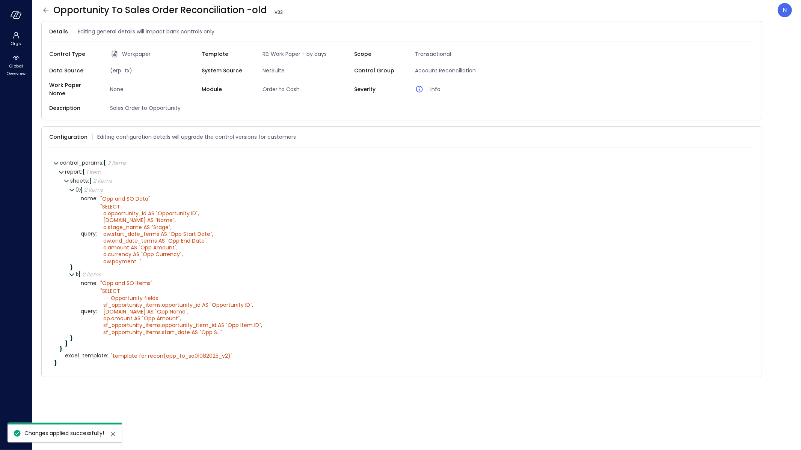
click at [46, 11] on icon at bounding box center [45, 10] width 9 height 9
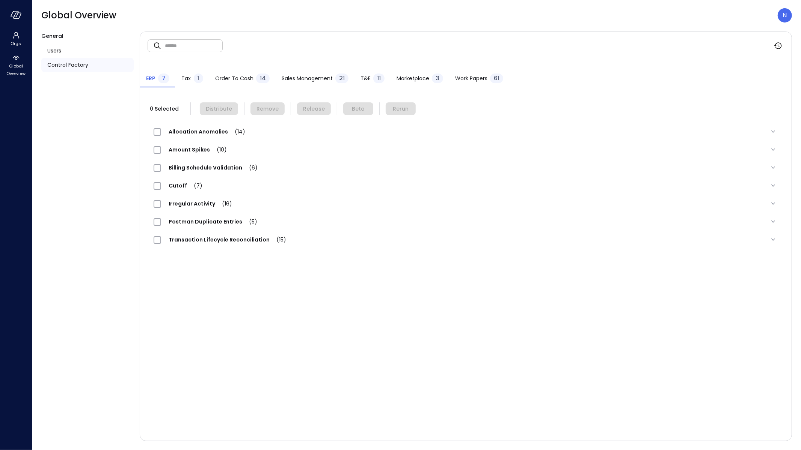
click at [488, 77] on div "Work Papers 61" at bounding box center [479, 79] width 48 height 11
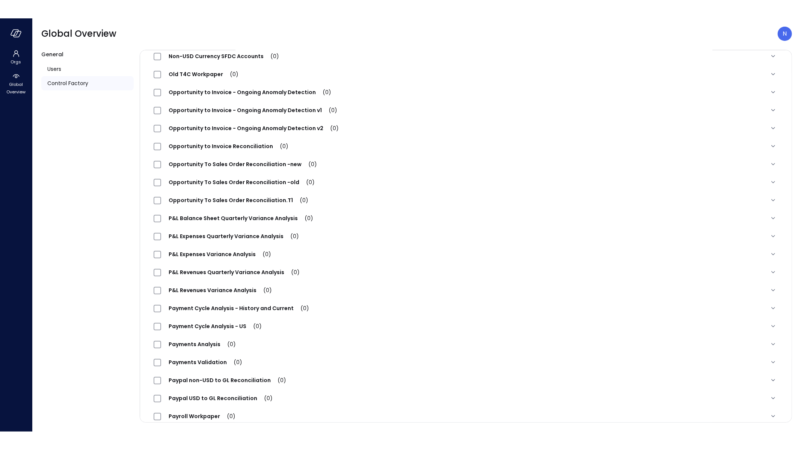
scroll to position [411, 0]
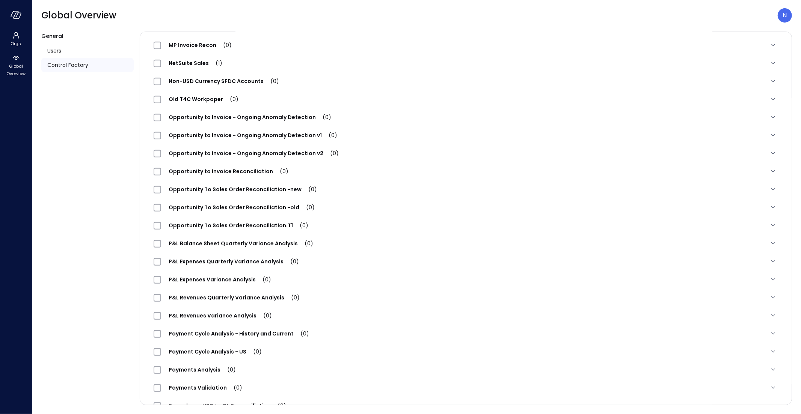
click at [207, 188] on span "Opportunity To Sales Order Reconciliation -new (0)" at bounding box center [242, 189] width 163 height 8
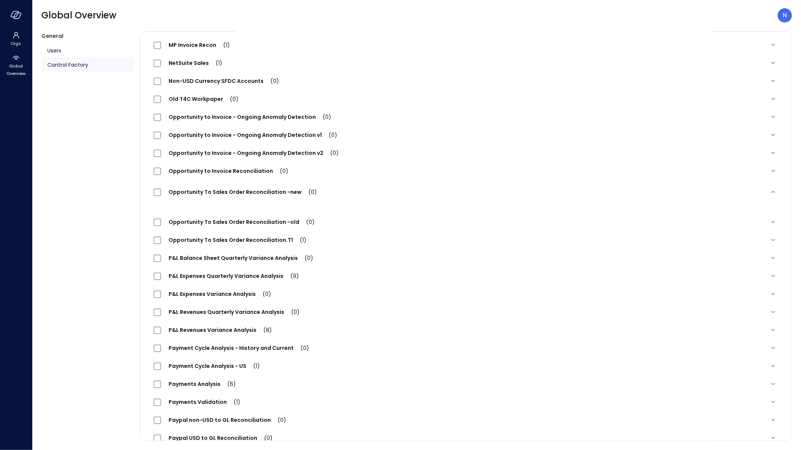
click at [247, 194] on span "Opportunity To Sales Order Reconciliation -new (0)" at bounding box center [242, 192] width 163 height 8
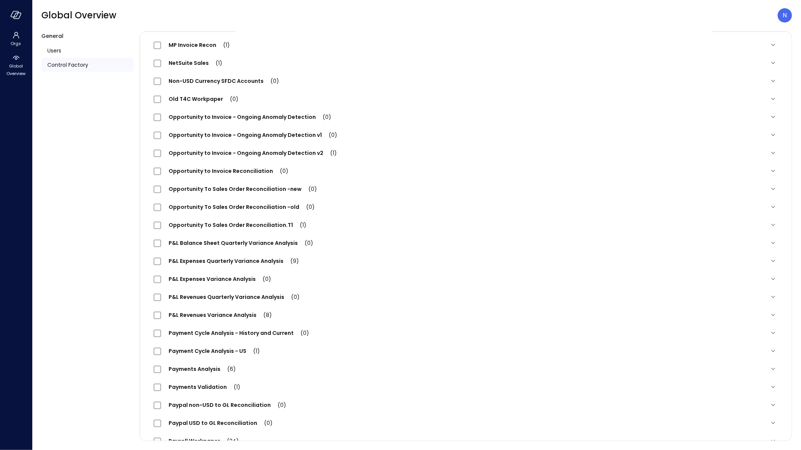
click at [248, 192] on span "Opportunity To Sales Order Reconciliation -new (0)" at bounding box center [242, 189] width 163 height 8
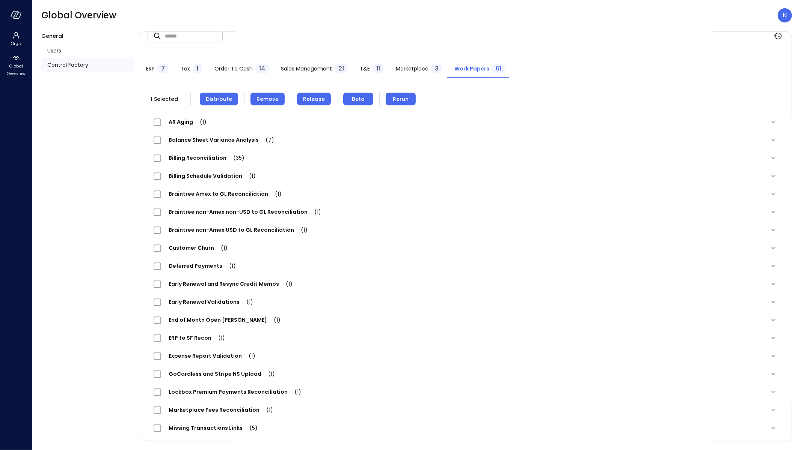
scroll to position [0, 0]
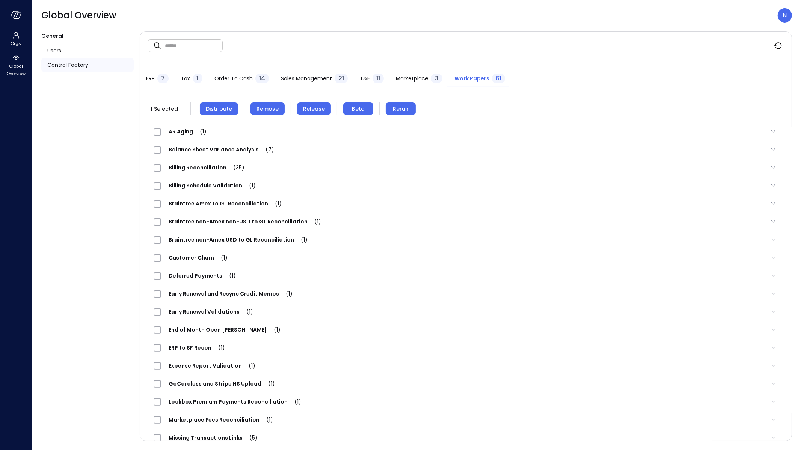
click at [256, 110] on span "Remove" at bounding box center [267, 109] width 22 height 8
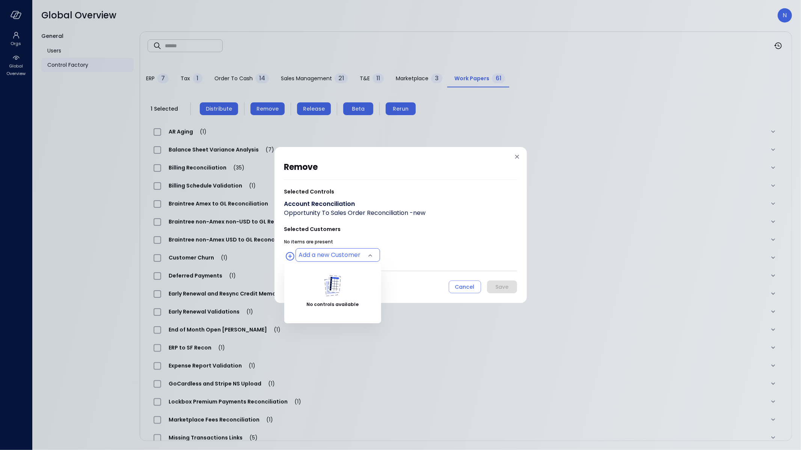
click at [318, 254] on body "Orgs Global Overview Global Overview N General Users Control Factory ​ ​ ERP 7 …" at bounding box center [400, 225] width 801 height 450
click at [417, 263] on div at bounding box center [400, 225] width 801 height 450
click at [372, 256] on body "Orgs Global Overview Global Overview N General Users Control Factory ​ ​ ERP 7 …" at bounding box center [400, 225] width 801 height 450
click at [428, 248] on div at bounding box center [400, 225] width 801 height 450
click at [346, 252] on body "Orgs Global Overview Global Overview N General Users Control Factory ​ ​ ERP 7 …" at bounding box center [400, 225] width 801 height 450
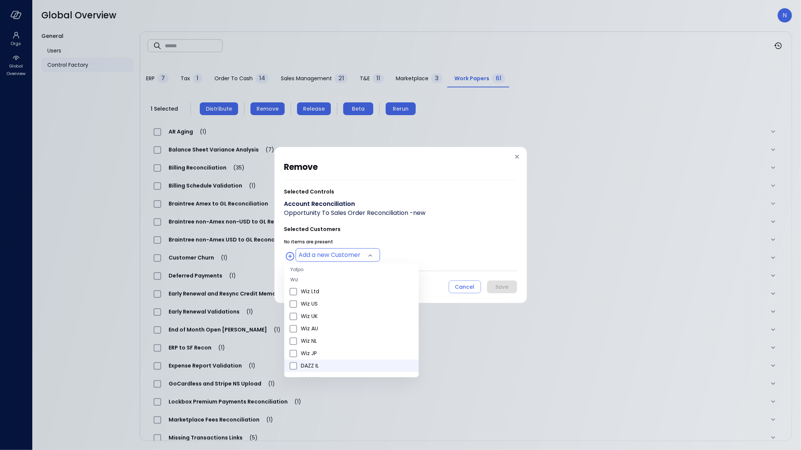
scroll to position [298, 0]
click at [327, 314] on span "Wiz US" at bounding box center [357, 312] width 112 height 8
type input "**********"
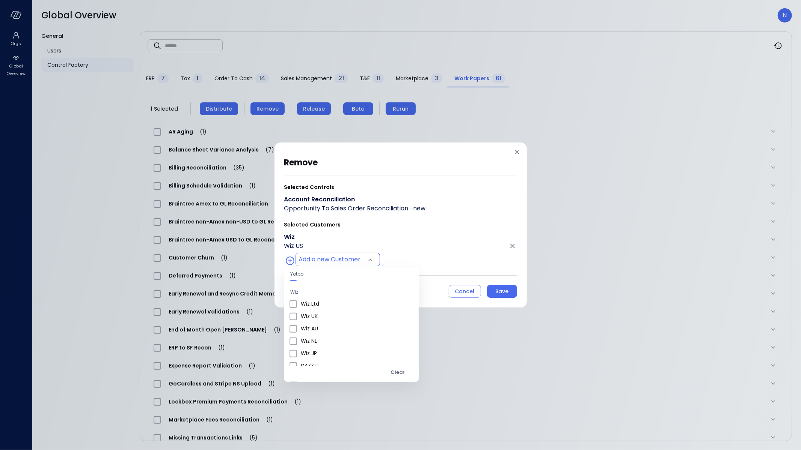
click at [431, 254] on div at bounding box center [400, 225] width 801 height 450
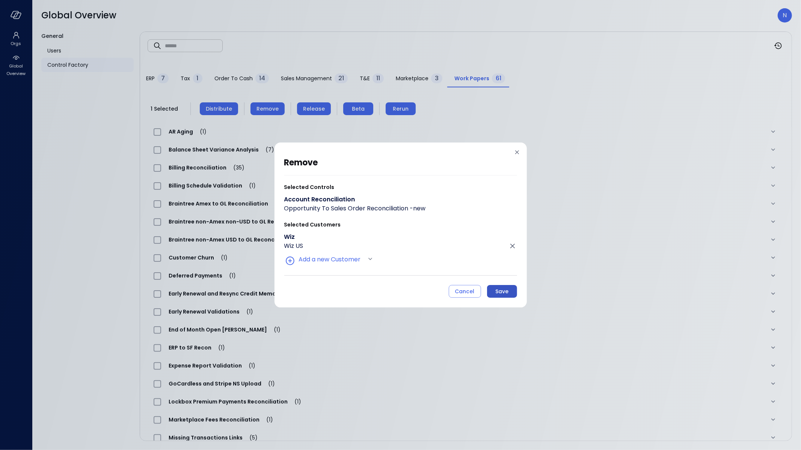
click at [503, 297] on button "Save" at bounding box center [502, 291] width 30 height 13
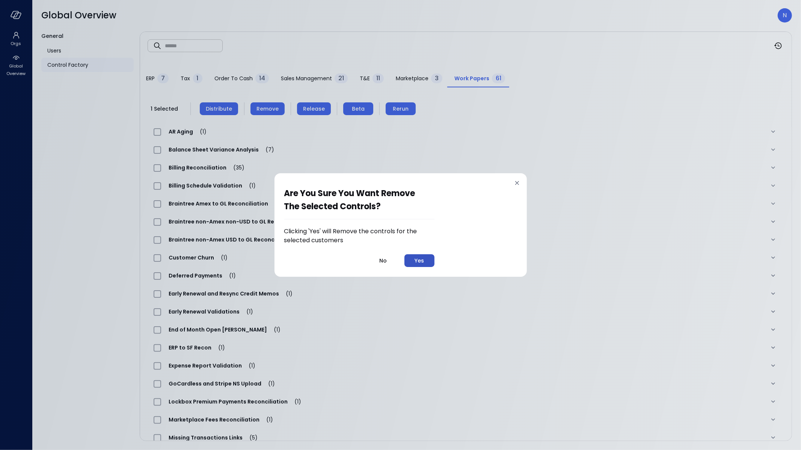
click at [418, 258] on div "Yes" at bounding box center [418, 260] width 9 height 9
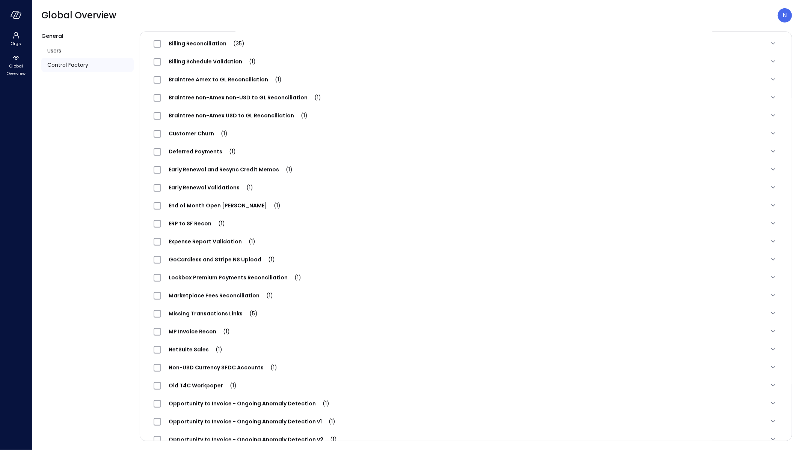
scroll to position [281, 0]
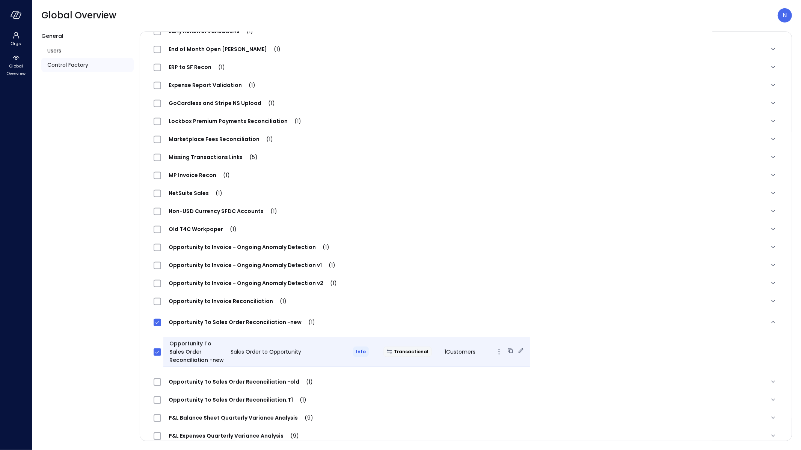
click at [517, 349] on icon at bounding box center [521, 351] width 8 height 8
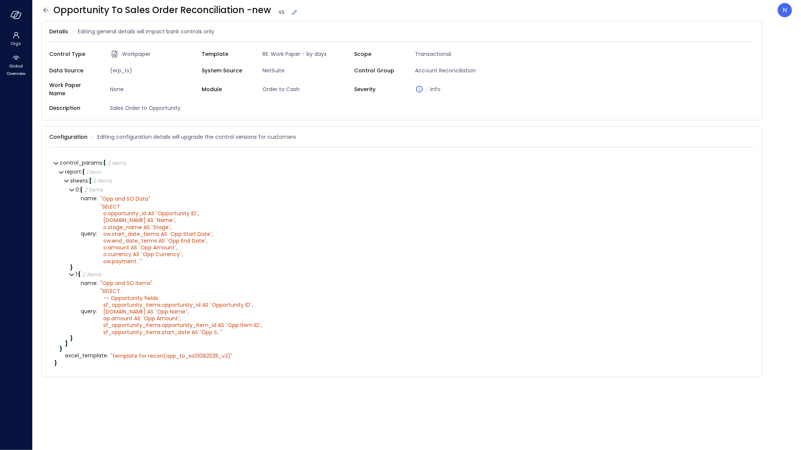
click at [294, 11] on icon at bounding box center [294, 12] width 5 height 5
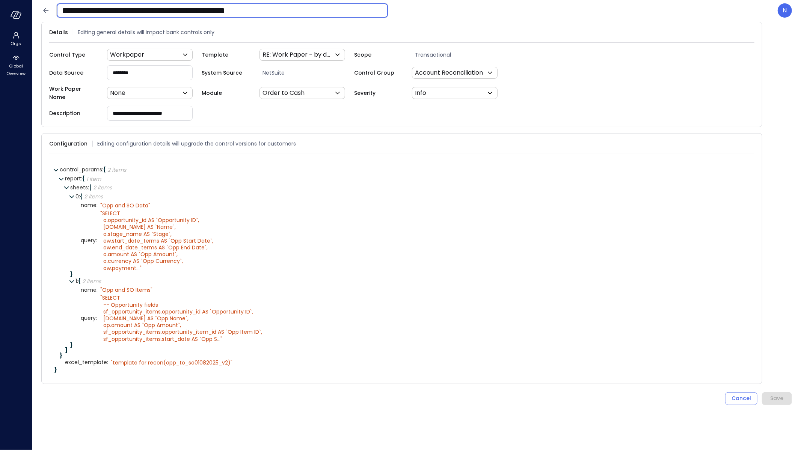
drag, startPoint x: 249, startPoint y: 8, endPoint x: 326, endPoint y: 11, distance: 76.6
click input "**********"
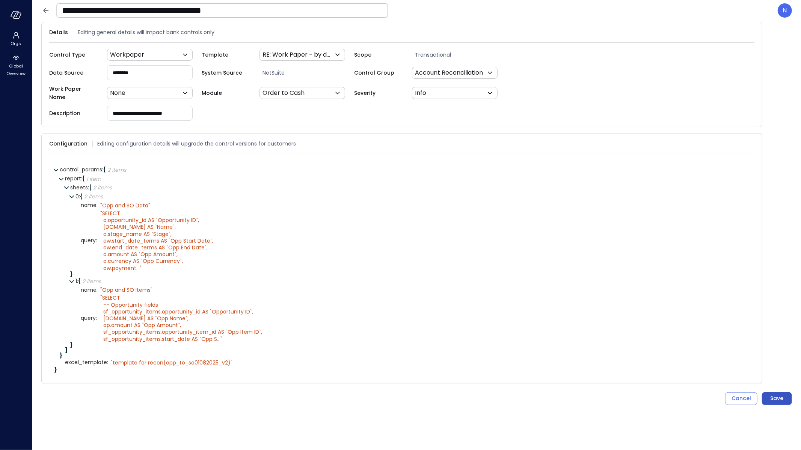
click div "Save"
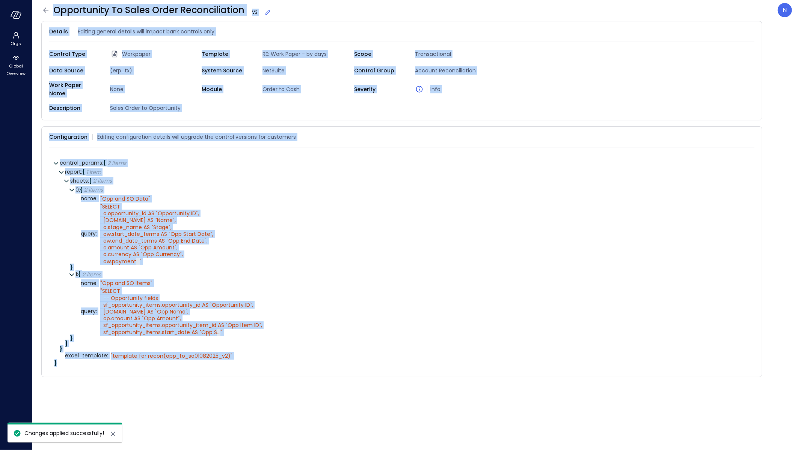
click span "Opportunity To Sales Order Reconciliation V 3"
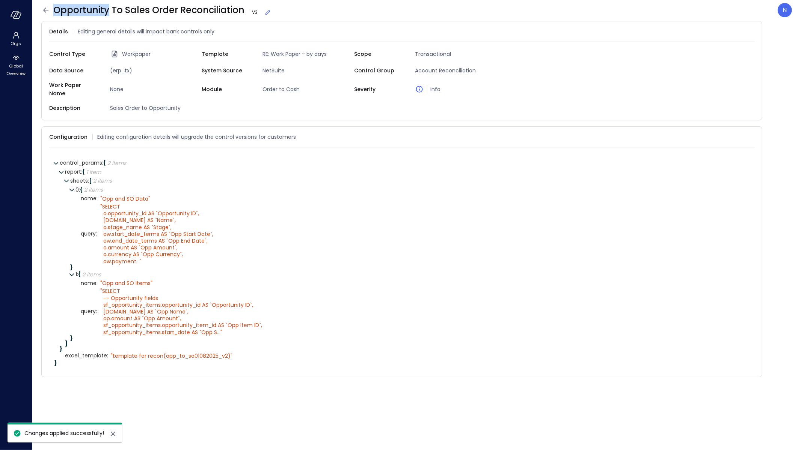
drag, startPoint x: 241, startPoint y: 11, endPoint x: 82, endPoint y: 12, distance: 158.8
click span "Opportunity To Sales Order Reconciliation V 3"
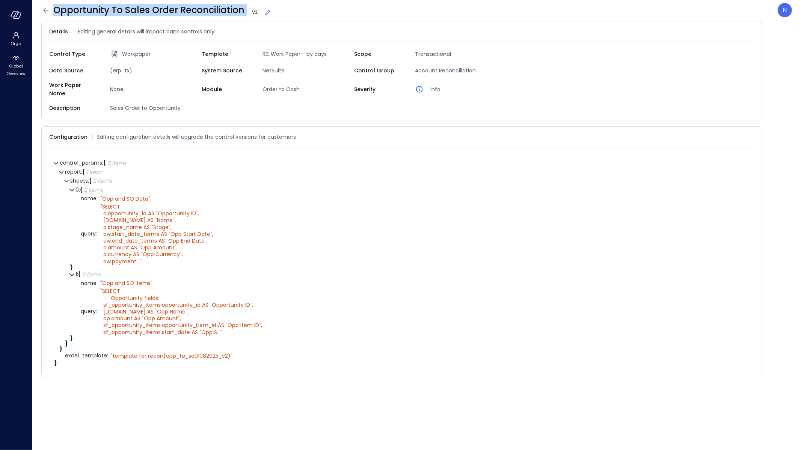
drag, startPoint x: 55, startPoint y: 9, endPoint x: 243, endPoint y: 10, distance: 188.1
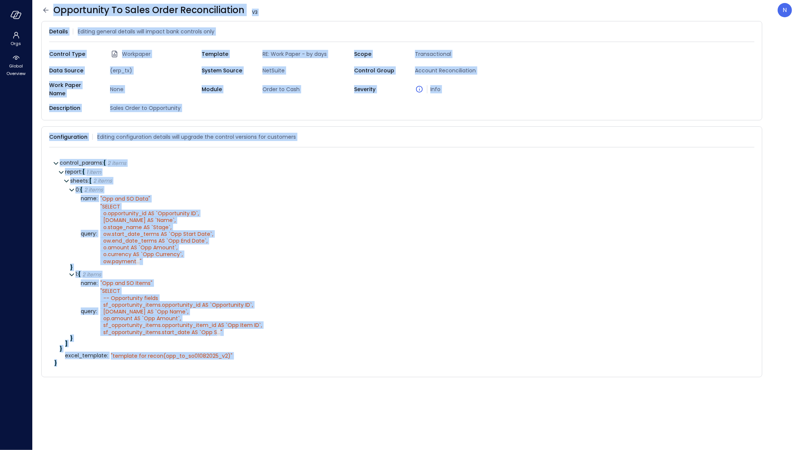
drag, startPoint x: 42, startPoint y: 3, endPoint x: 50, endPoint y: 16, distance: 15.0
click div "Opportunity To Sales Order Reconciliation V 3 N"
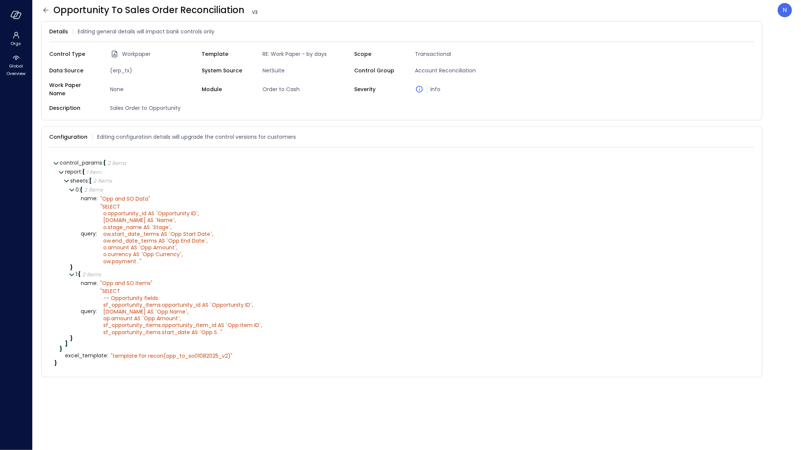
click icon
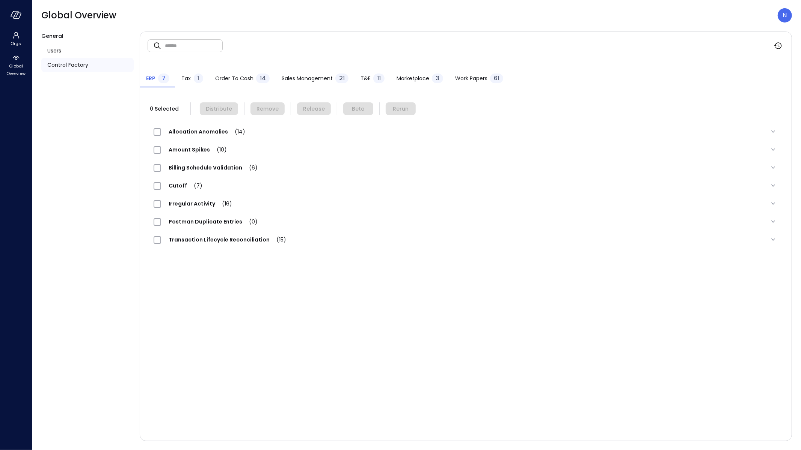
click input "text"
paste input "**********"
type input "**********"
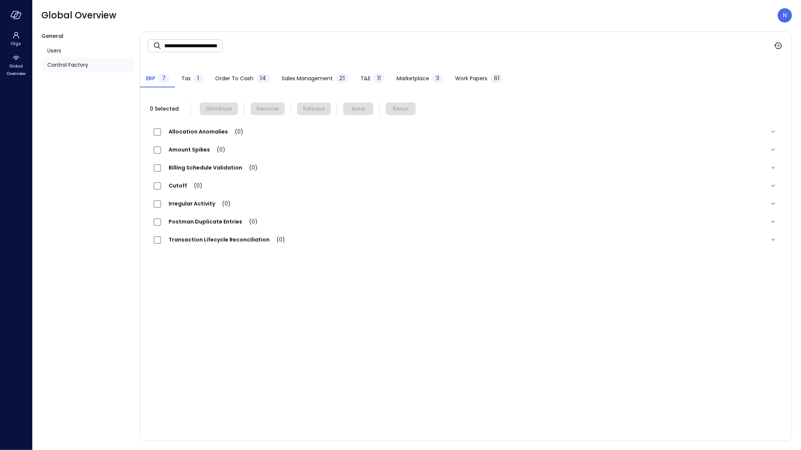
click span "Work Papers"
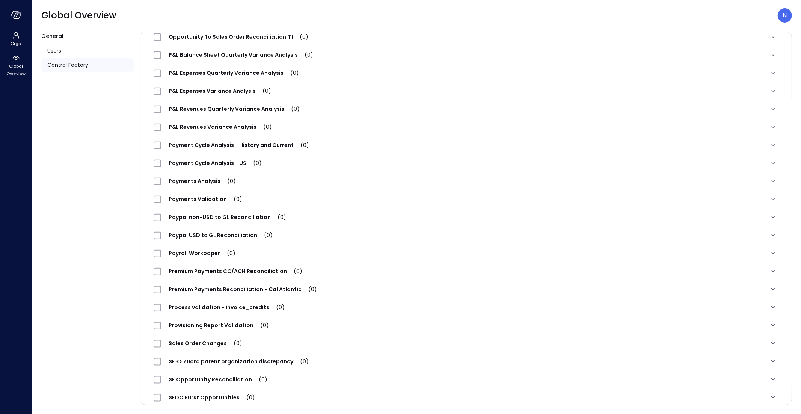
scroll to position [382, 0]
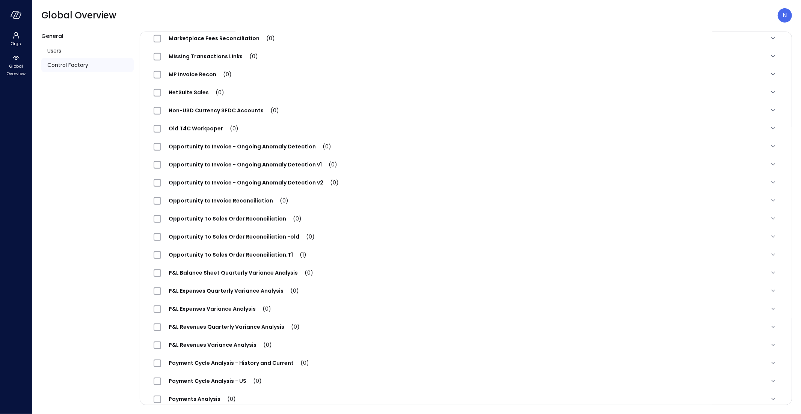
click span "Opportunity To Sales Order Reconciliation (0)"
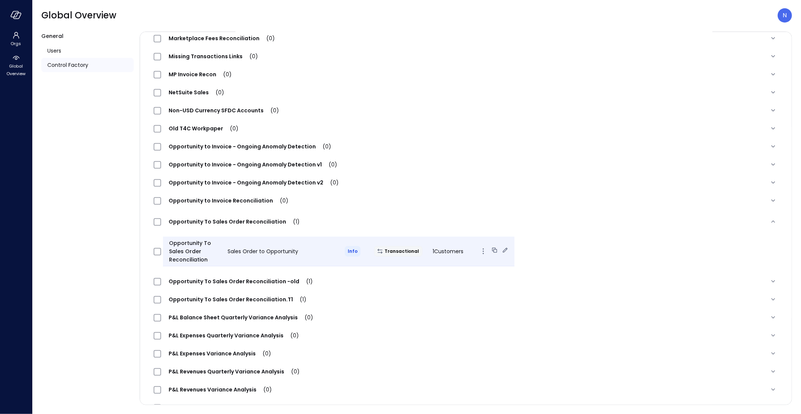
click icon
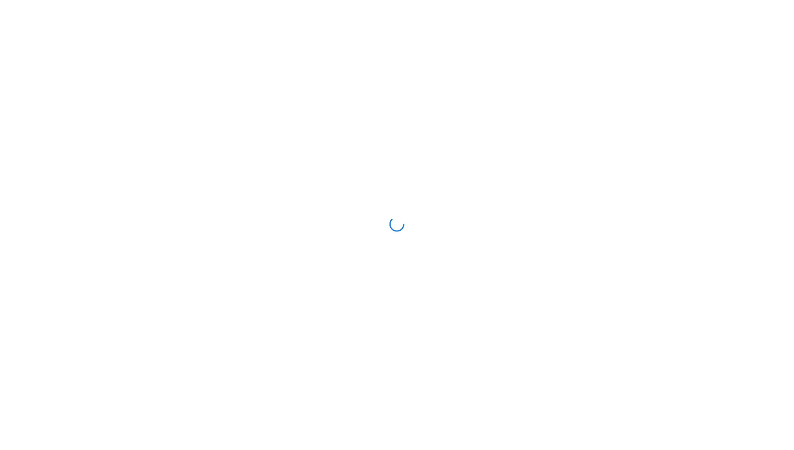
scroll to position [6, 0]
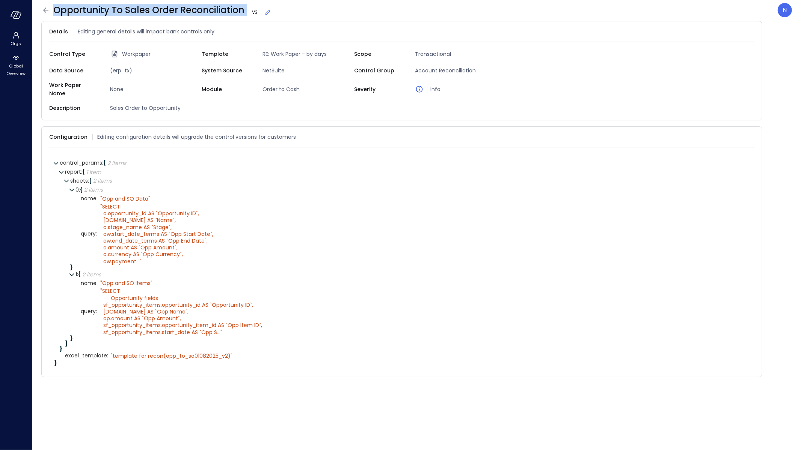
drag, startPoint x: 55, startPoint y: 405, endPoint x: 71, endPoint y: 120, distance: 284.6
click at [48, 9] on icon at bounding box center [45, 10] width 9 height 9
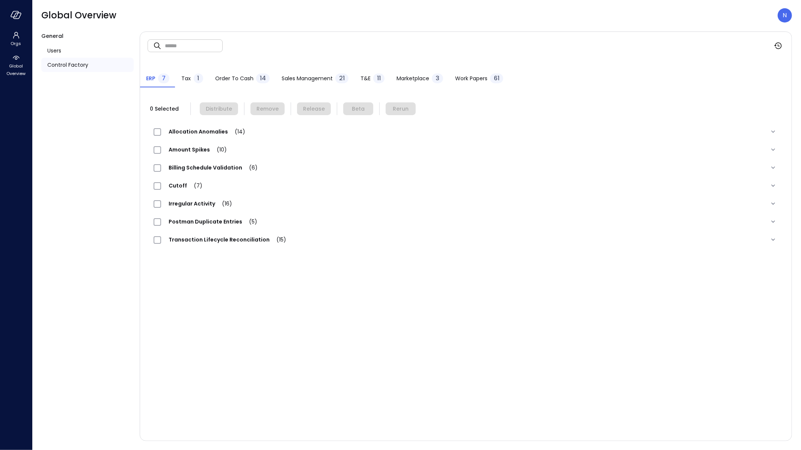
click at [460, 82] on span "Work Papers" at bounding box center [471, 78] width 32 height 8
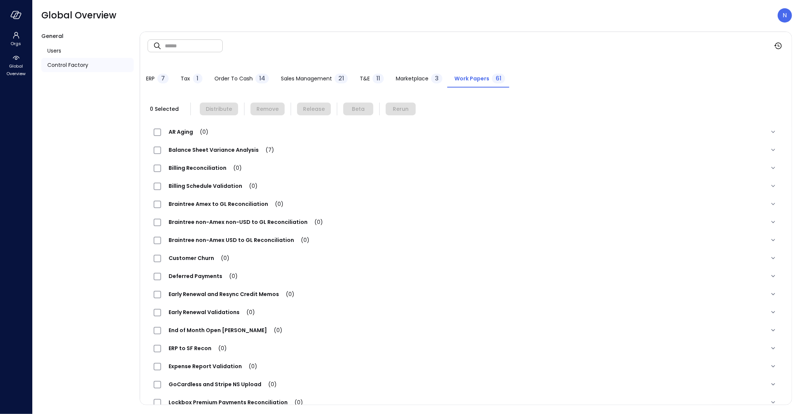
scroll to position [382, 0]
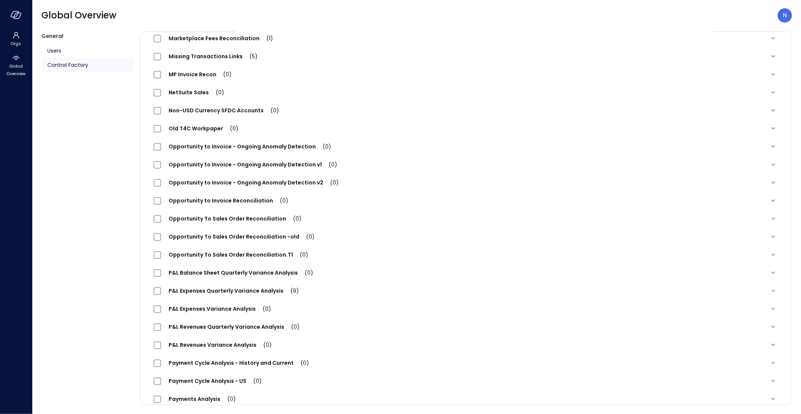
click at [244, 214] on div "Opportunity To Sales Order Reconciliation (0)" at bounding box center [231, 218] width 155 height 9
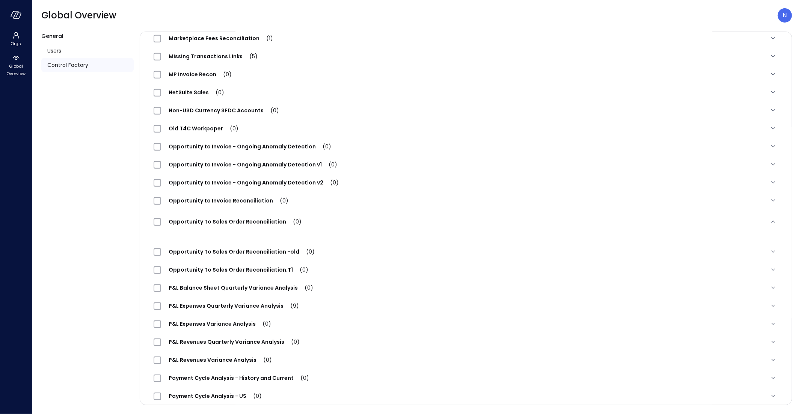
click at [242, 217] on div "Opportunity To Sales Order Reconciliation (0)" at bounding box center [231, 221] width 155 height 9
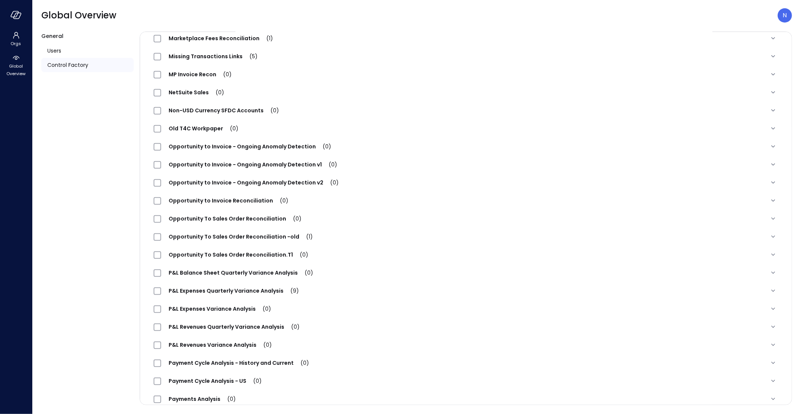
click at [240, 219] on span "Opportunity To Sales Order Reconciliation (0)" at bounding box center [235, 219] width 148 height 8
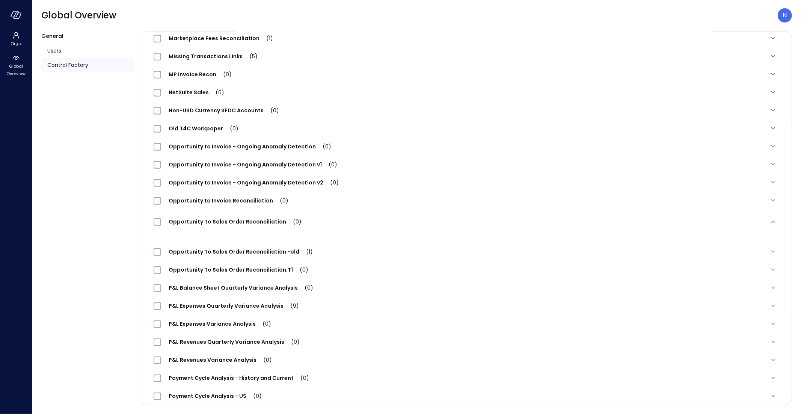
click at [480, 182] on div "Opportunity to Invoice - Ongoing Anomaly Detection v2 (0)" at bounding box center [456, 182] width 605 height 9
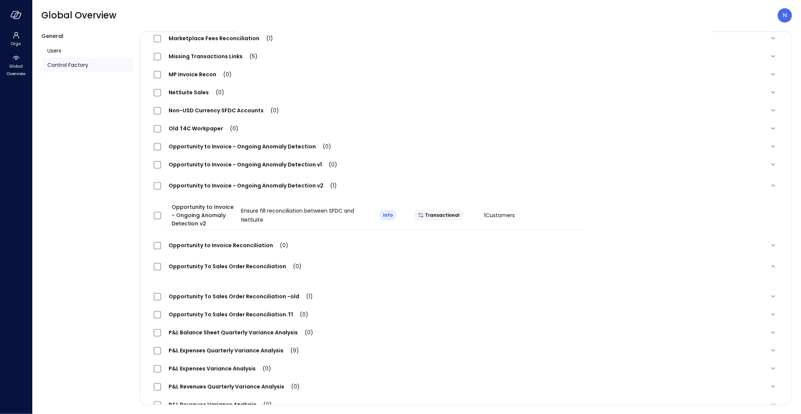
click at [256, 265] on span "Opportunity To Sales Order Reconciliation (0)" at bounding box center [235, 266] width 148 height 8
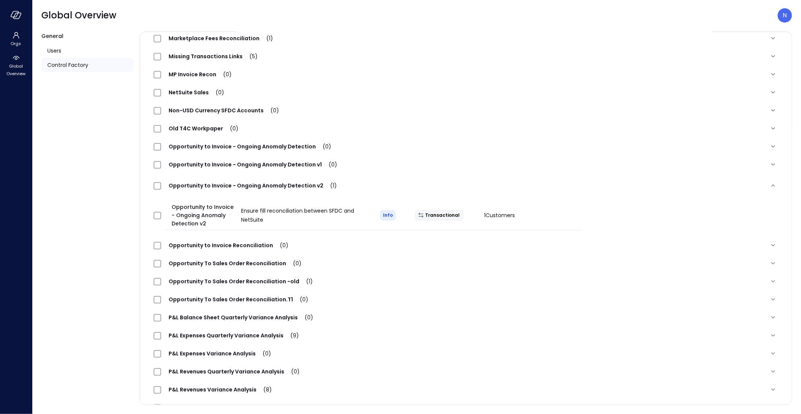
click at [246, 264] on span "Opportunity To Sales Order Reconciliation (0)" at bounding box center [235, 263] width 148 height 8
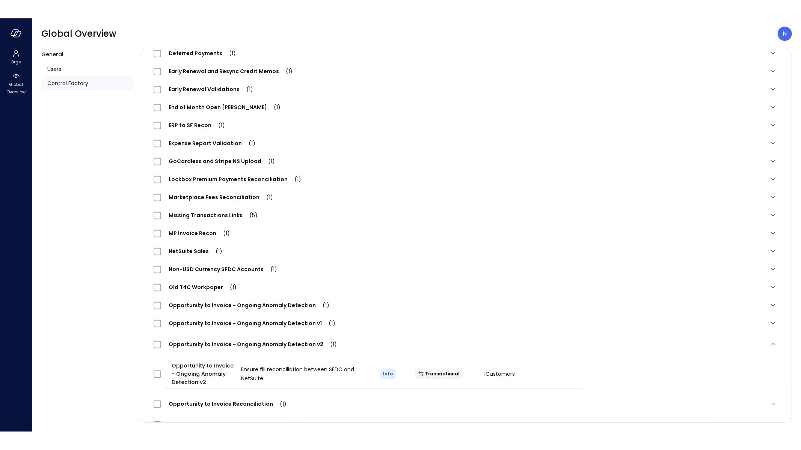
scroll to position [0, 0]
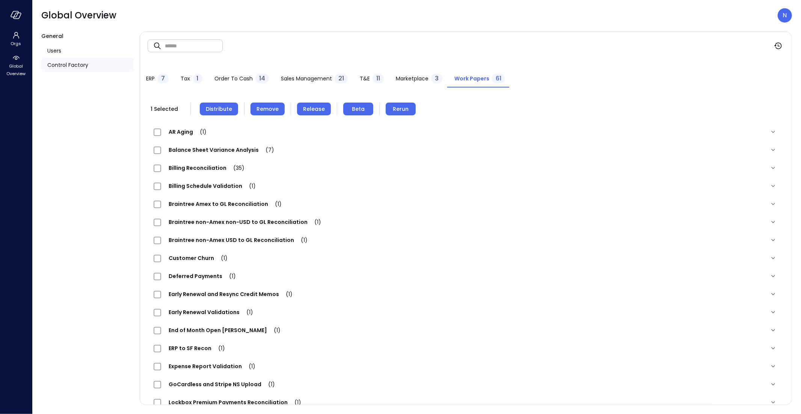
click at [224, 111] on span "Distribute" at bounding box center [219, 109] width 26 height 8
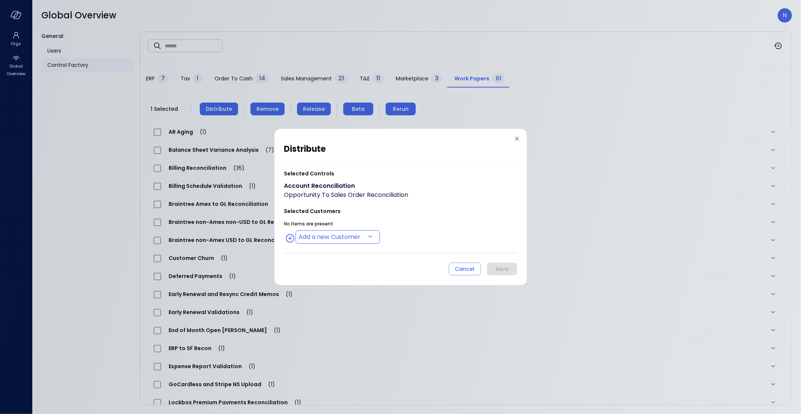
click at [327, 236] on body "Orgs Global Overview Global Overview N General Users Control Factory ​ ​ ERP 7 …" at bounding box center [400, 207] width 801 height 414
click at [413, 241] on div at bounding box center [400, 207] width 801 height 414
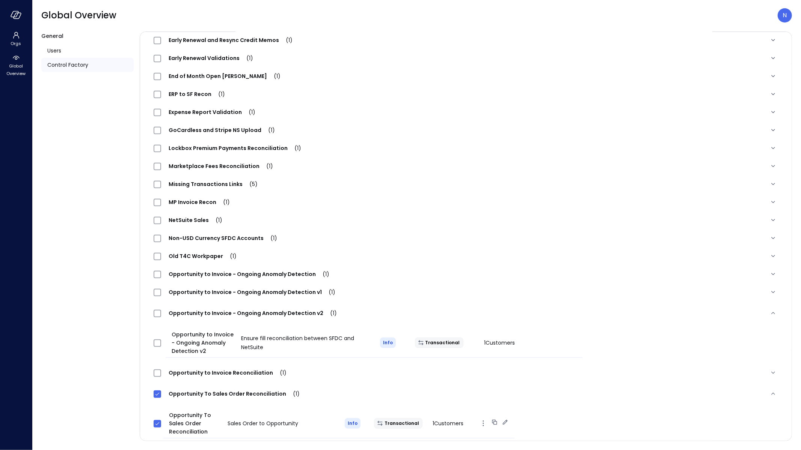
scroll to position [293, 0]
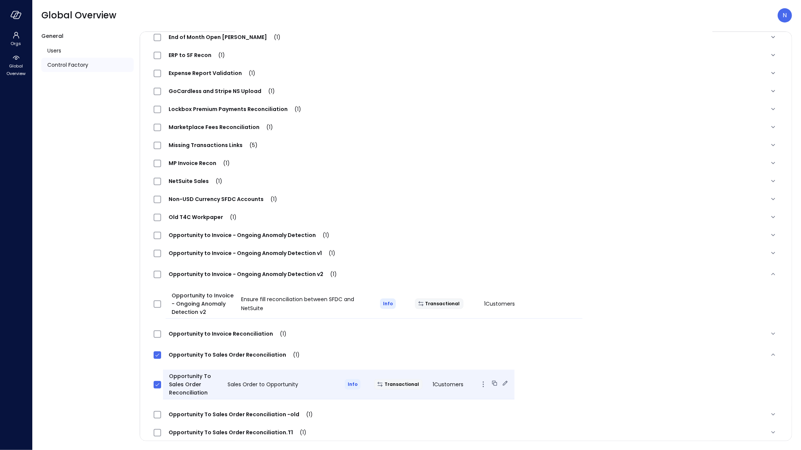
click at [491, 384] on div at bounding box center [500, 385] width 18 height 10
click at [501, 382] on icon at bounding box center [505, 384] width 8 height 8
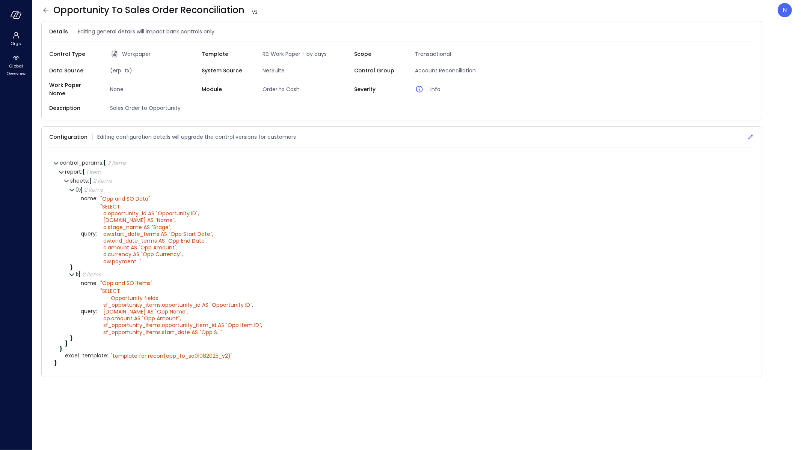
drag, startPoint x: 749, startPoint y: 130, endPoint x: 631, endPoint y: 160, distance: 121.9
click at [749, 133] on icon at bounding box center [751, 137] width 8 height 8
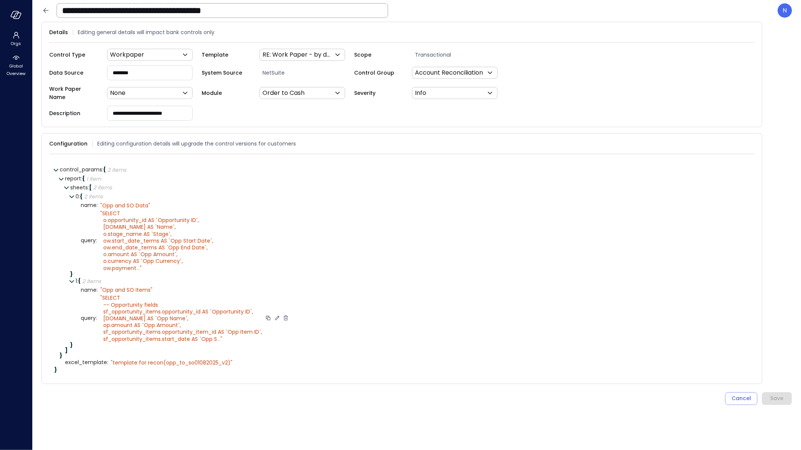
click at [274, 315] on icon at bounding box center [277, 318] width 7 height 7
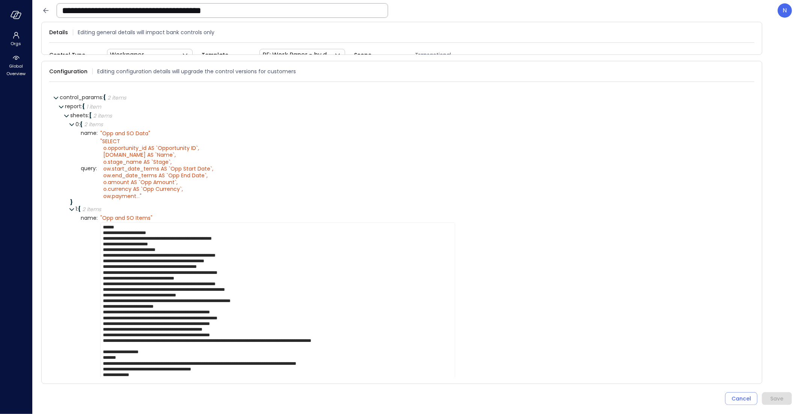
click at [730, 389] on form "**********" at bounding box center [416, 213] width 750 height 383
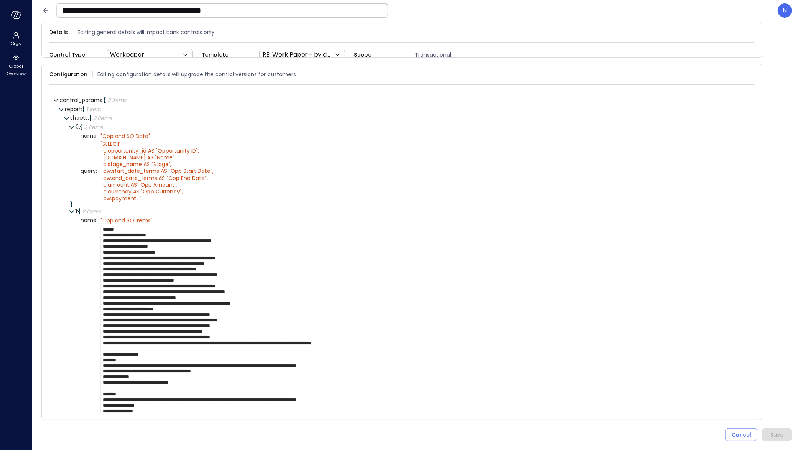
click at [41, 13] on icon at bounding box center [45, 10] width 9 height 9
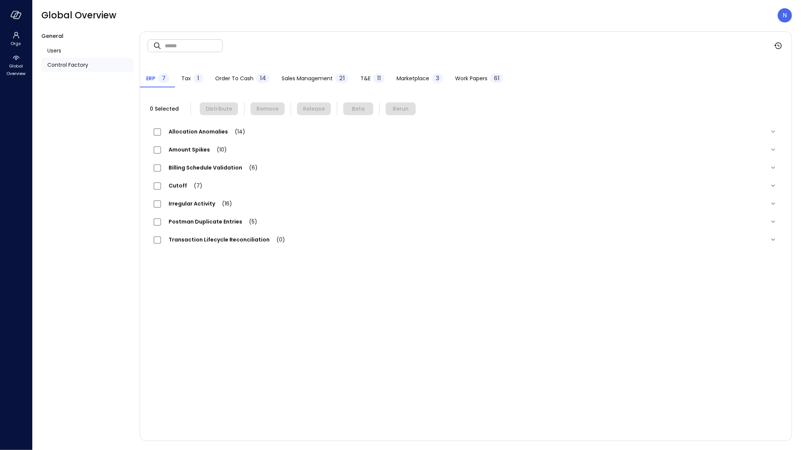
click at [418, 74] on div "Marketplace 3" at bounding box center [419, 79] width 47 height 11
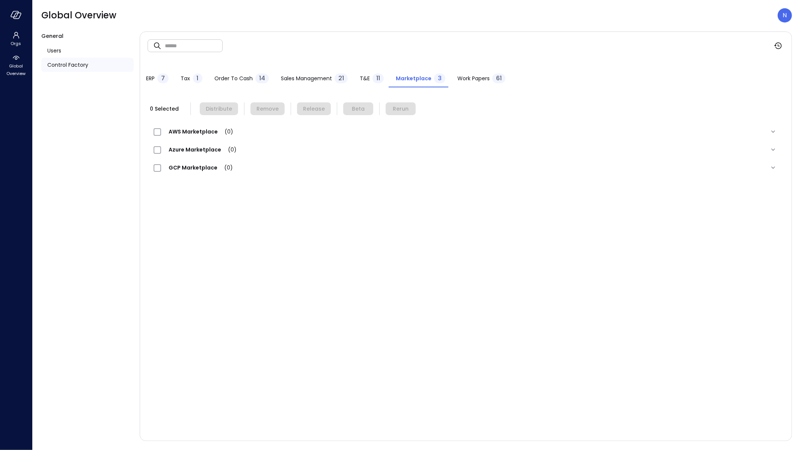
click at [482, 80] on span "Work Papers" at bounding box center [473, 78] width 32 height 8
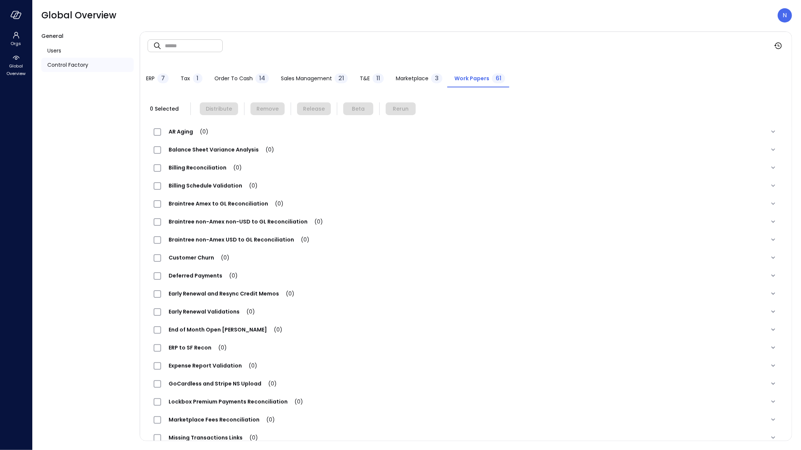
click at [215, 47] on input "text" at bounding box center [194, 46] width 58 height 20
paste input "**********"
type input "**********"
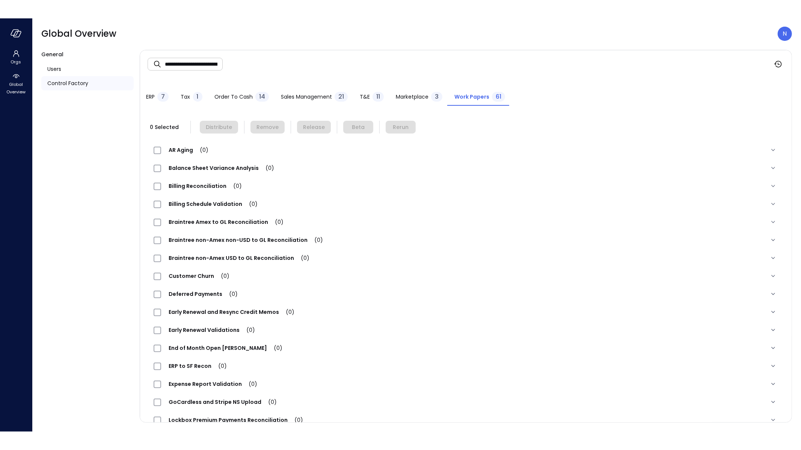
scroll to position [382, 0]
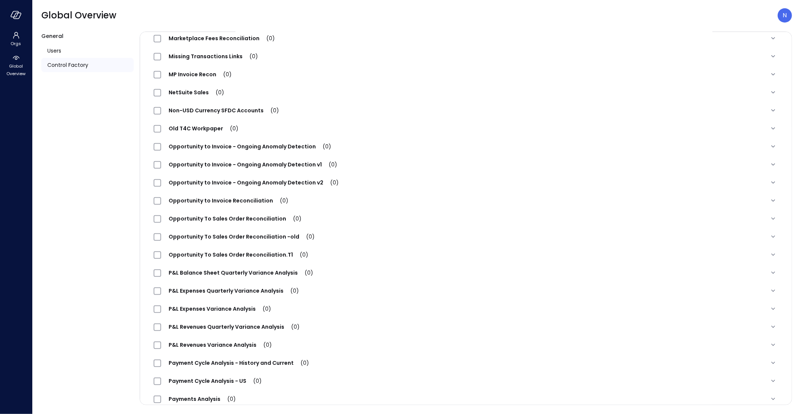
click at [239, 214] on div "Opportunity To Sales Order Reconciliation (0)" at bounding box center [231, 218] width 155 height 9
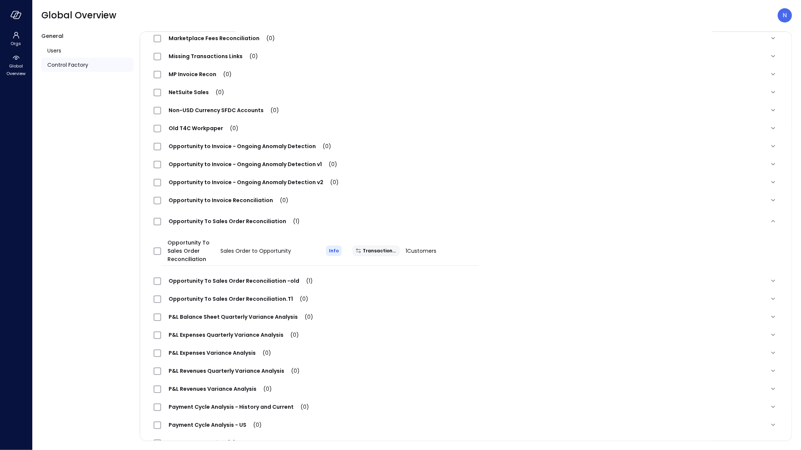
click at [158, 246] on div at bounding box center [158, 251] width 14 height 15
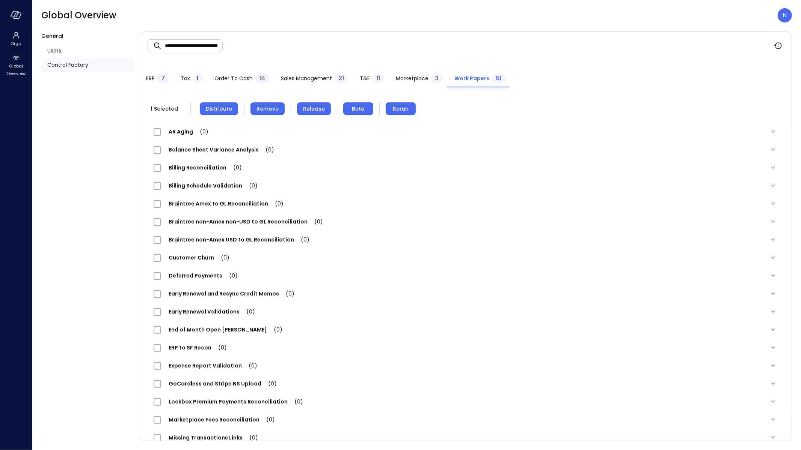
click at [222, 113] on button "Distribute" at bounding box center [219, 108] width 38 height 13
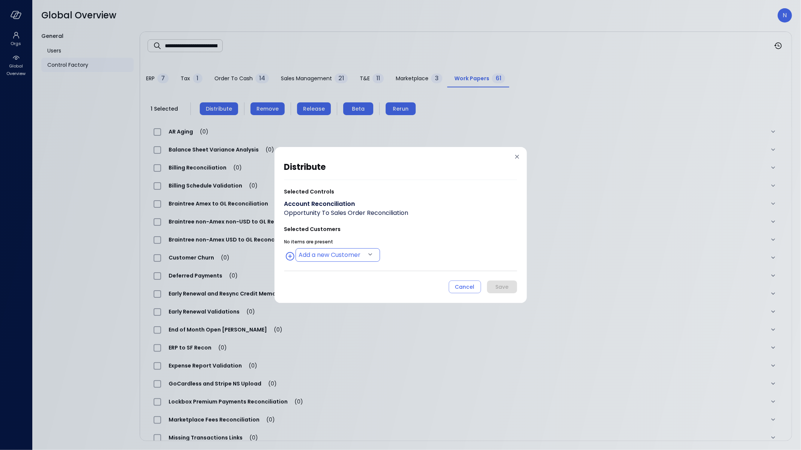
click at [328, 254] on body "**********" at bounding box center [400, 225] width 801 height 450
click at [443, 236] on div at bounding box center [400, 225] width 801 height 450
click at [340, 253] on body "**********" at bounding box center [400, 225] width 801 height 450
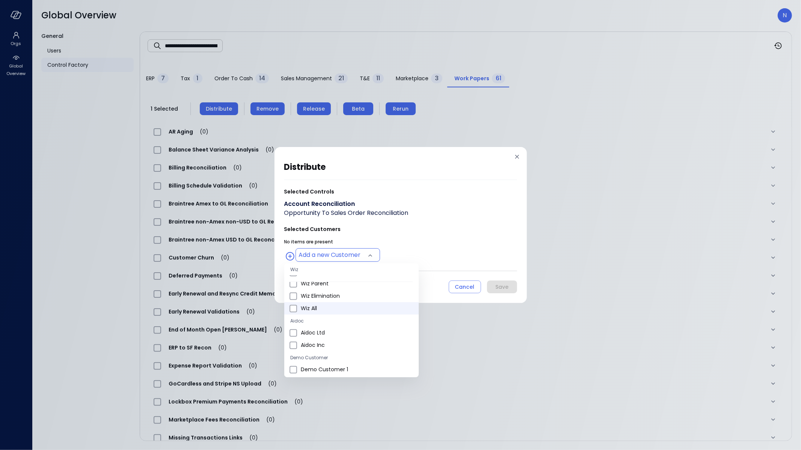
click at [318, 311] on span "Wiz All" at bounding box center [357, 309] width 112 height 8
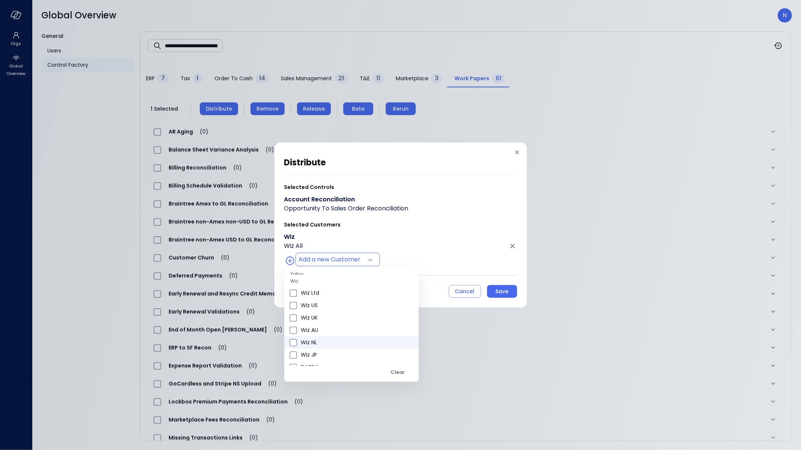
scroll to position [297, 0]
click at [330, 314] on span "Wiz US" at bounding box center [357, 317] width 112 height 8
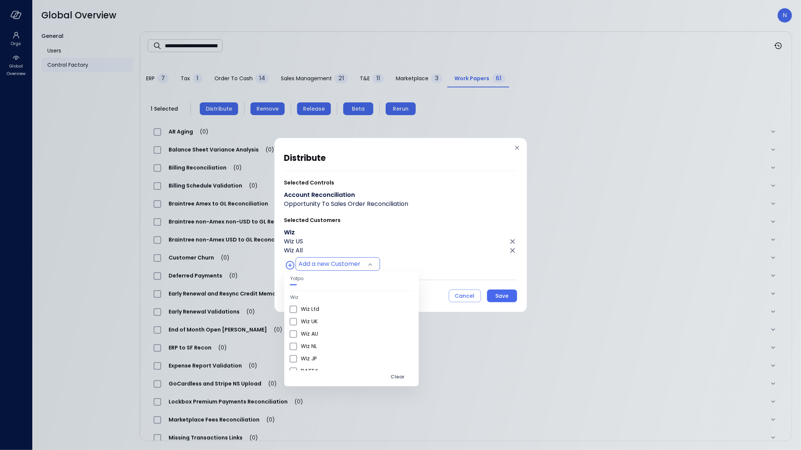
click at [330, 314] on li "Wiz Ltd" at bounding box center [351, 309] width 134 height 12
type input "**********"
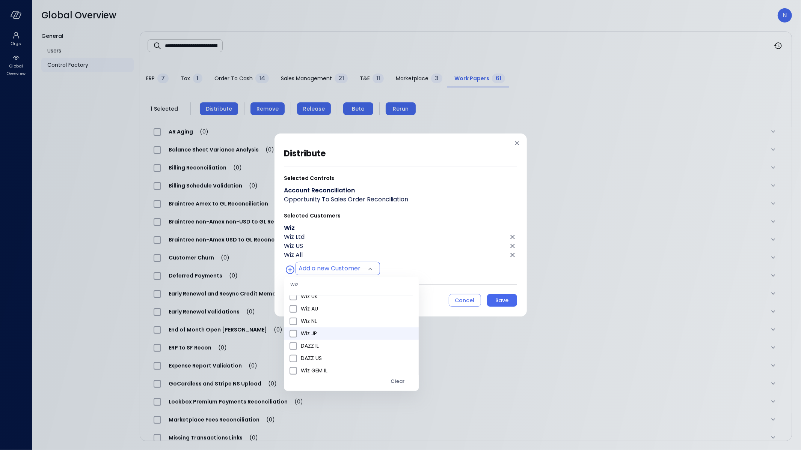
scroll to position [274, 0]
click at [509, 301] on div at bounding box center [400, 225] width 801 height 450
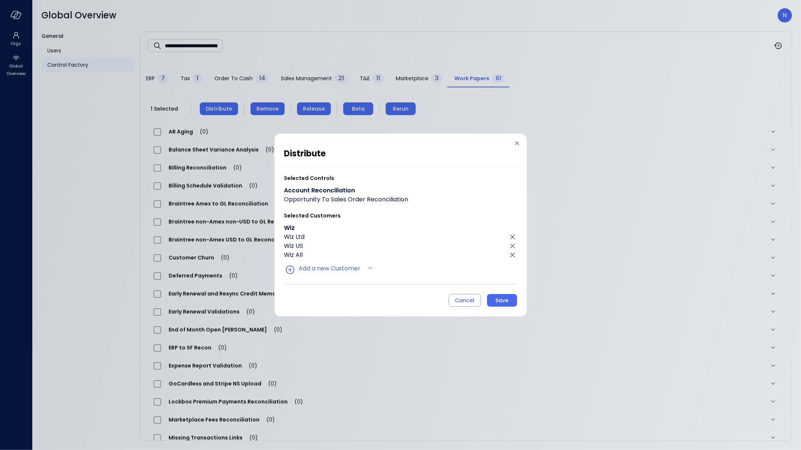
click at [509, 301] on button "Save" at bounding box center [502, 300] width 30 height 13
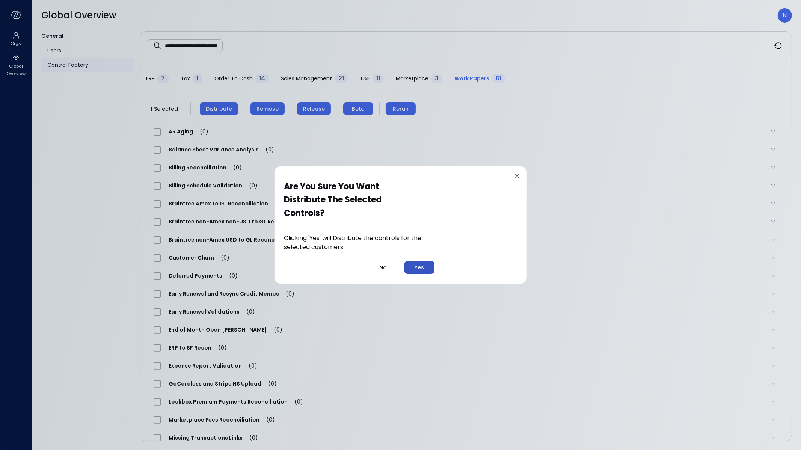
click at [416, 265] on div "Yes" at bounding box center [418, 267] width 9 height 9
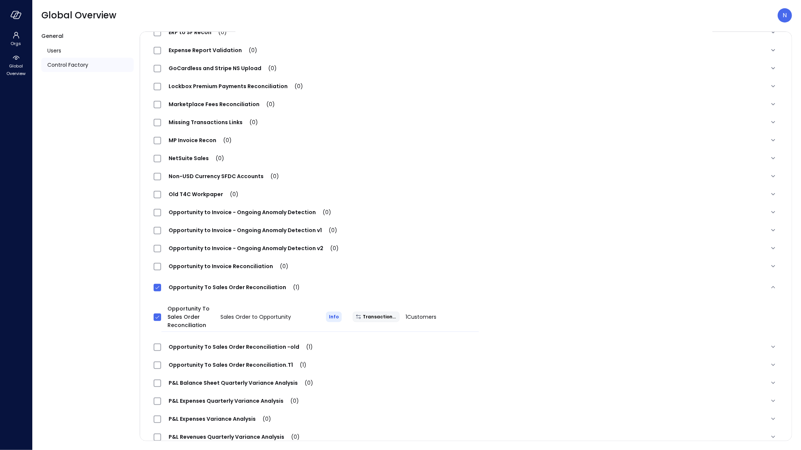
scroll to position [203, 0]
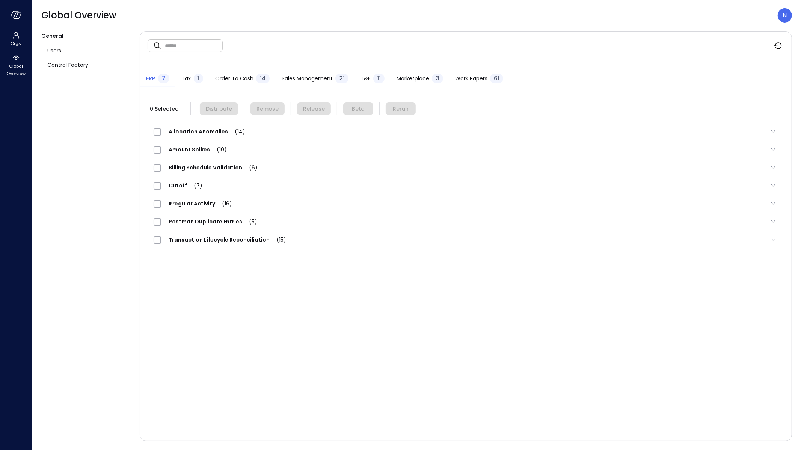
click at [457, 79] on span "Work Papers" at bounding box center [471, 78] width 32 height 8
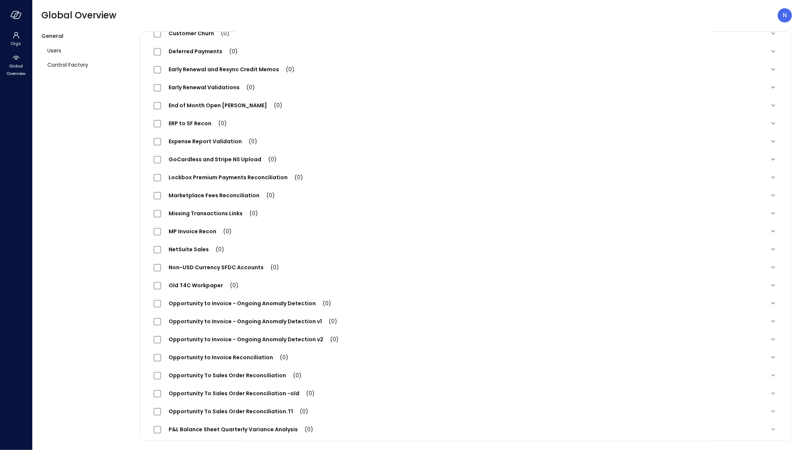
scroll to position [237, 0]
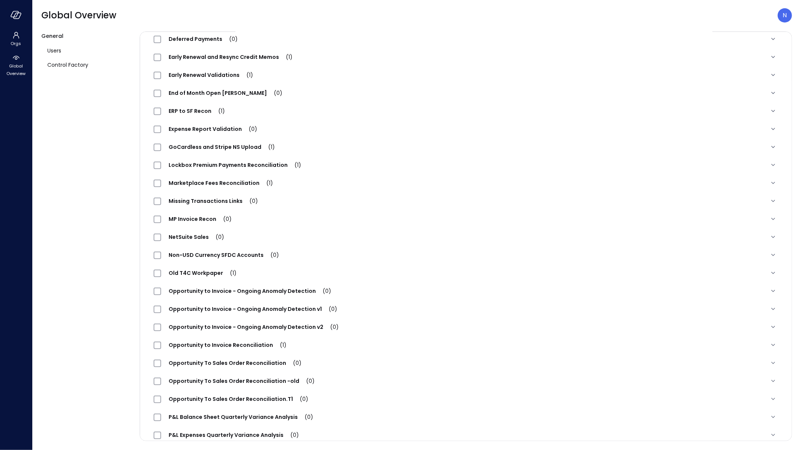
click at [268, 364] on span "Opportunity To Sales Order Reconciliation (0)" at bounding box center [235, 364] width 148 height 8
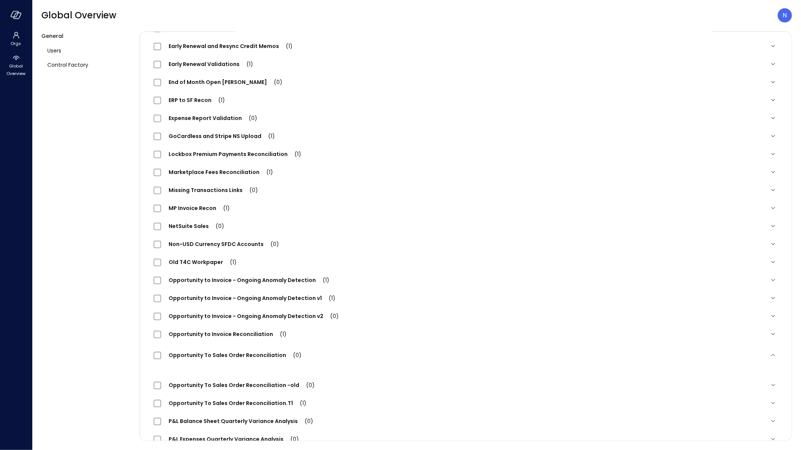
scroll to position [248, 0]
click at [256, 353] on span "Opportunity To Sales Order Reconciliation (0)" at bounding box center [235, 355] width 148 height 8
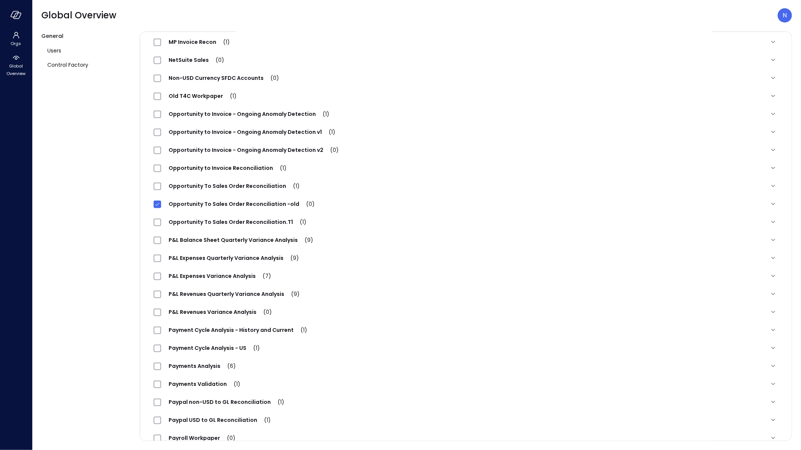
scroll to position [382, 0]
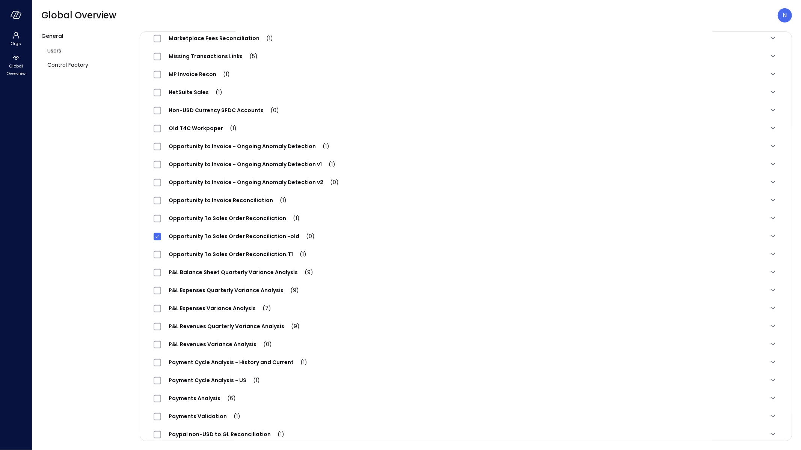
click at [159, 230] on div "Opportunity To Sales Order Reconciliation -old (0)" at bounding box center [466, 236] width 636 height 18
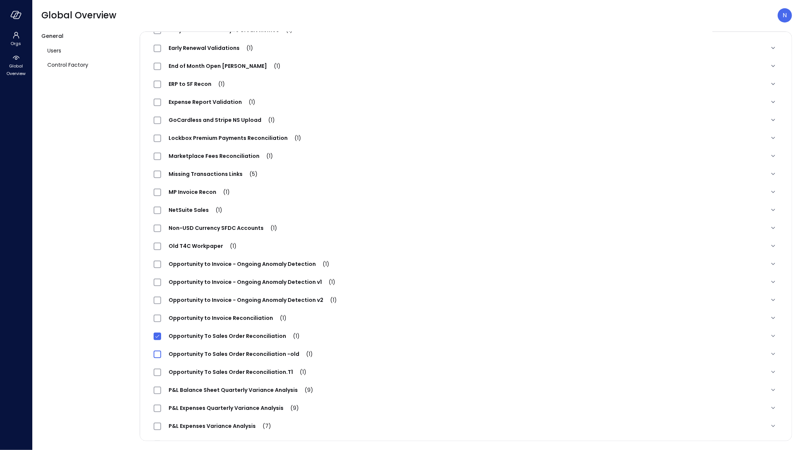
scroll to position [401, 0]
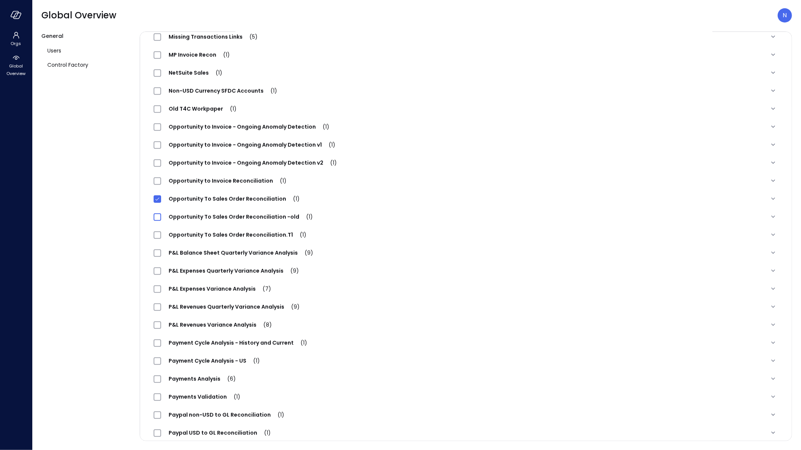
click at [223, 195] on span "Opportunity To Sales Order Reconciliation (1)" at bounding box center [234, 199] width 146 height 8
click at [222, 198] on span "Opportunity To Sales Order Reconciliation (1)" at bounding box center [234, 199] width 146 height 8
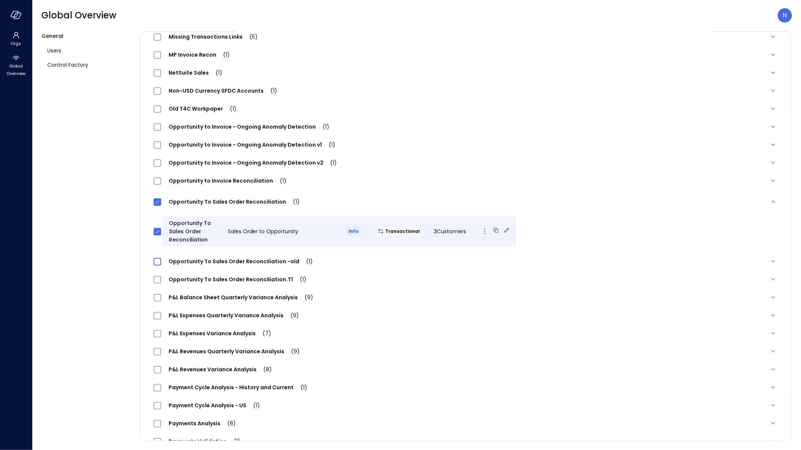
click at [436, 233] on span "3 Customers" at bounding box center [450, 232] width 32 height 8
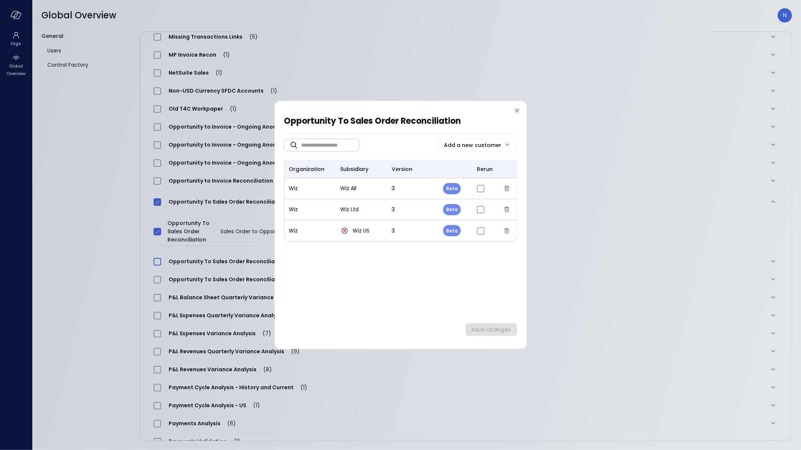
click at [457, 187] on body "Orgs Global Overview Global Overview N General Users Control Factory ​ ​ ERP 7 …" at bounding box center [400, 225] width 801 height 450
click at [464, 223] on li "Release" at bounding box center [462, 222] width 38 height 16
type input "*"
click at [422, 209] on div "3" at bounding box center [411, 210] width 41 height 8
click at [445, 205] on body "Orgs Global Overview Global Overview N General Users Control Factory ​ ​ ERP 7 …" at bounding box center [400, 225] width 801 height 450
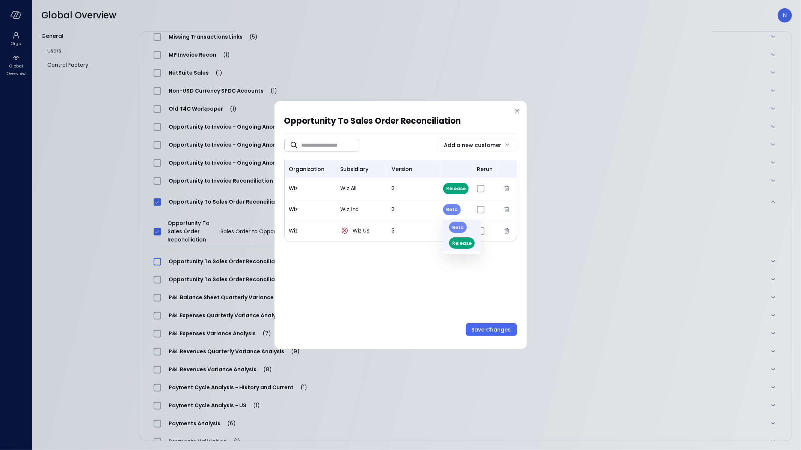
click at [461, 241] on li "Release" at bounding box center [462, 243] width 38 height 16
type input "*"
click at [459, 233] on div "Beta *" at bounding box center [455, 230] width 24 height 11
click at [455, 232] on body "Orgs Global Overview Global Overview N General Users Control Factory ​ ​ ERP 7 …" at bounding box center [400, 225] width 801 height 450
click at [460, 261] on li "Release" at bounding box center [462, 265] width 38 height 16
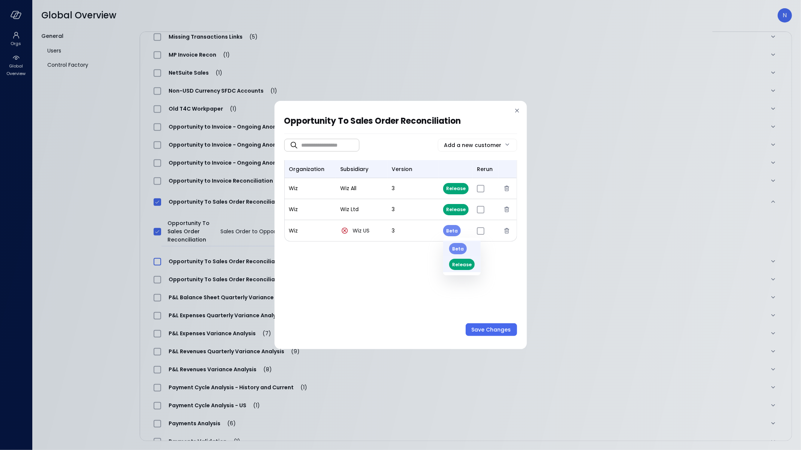
type input "*"
click at [494, 330] on div "Save Changes" at bounding box center [490, 329] width 39 height 9
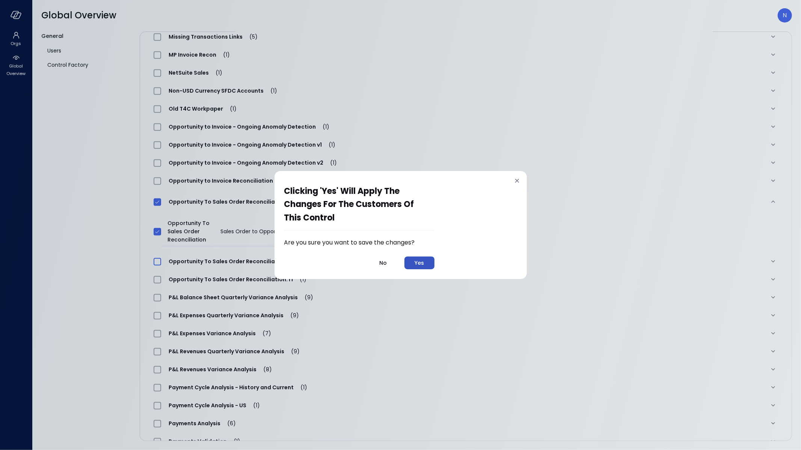
click at [425, 264] on button "Yes" at bounding box center [419, 263] width 30 height 13
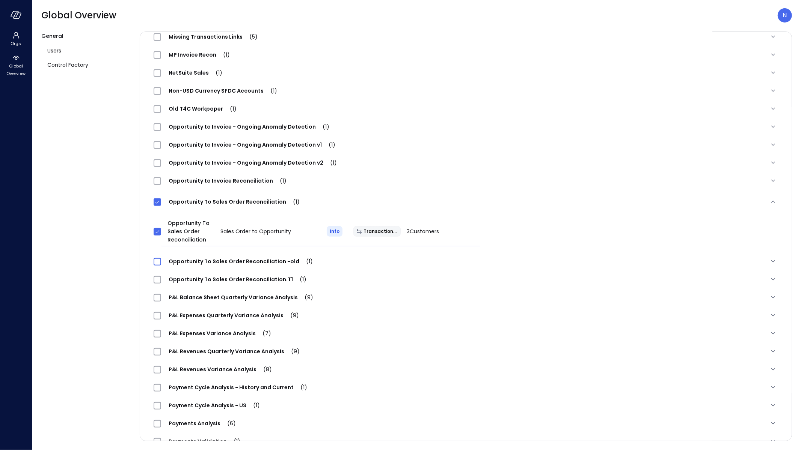
click at [244, 260] on span "Opportunity To Sales Order Reconciliation -old (1)" at bounding box center [240, 262] width 159 height 8
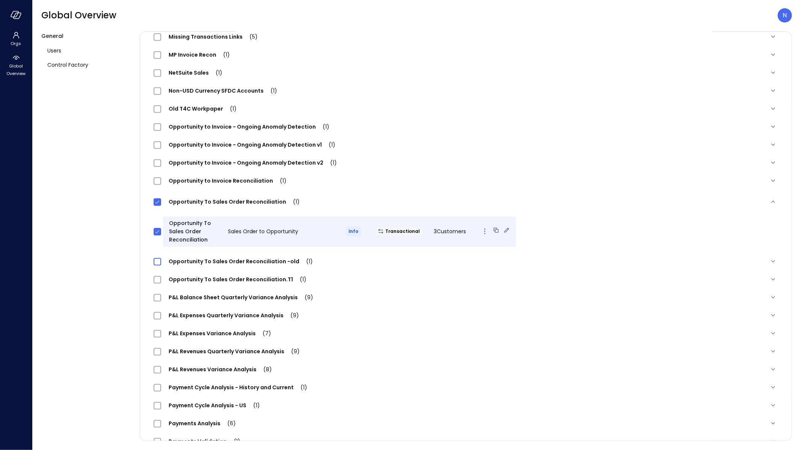
click at [161, 232] on div "Opportunity To Sales Order Reconciliation Sales Order to Opportunity Info Trans…" at bounding box center [335, 232] width 374 height 42
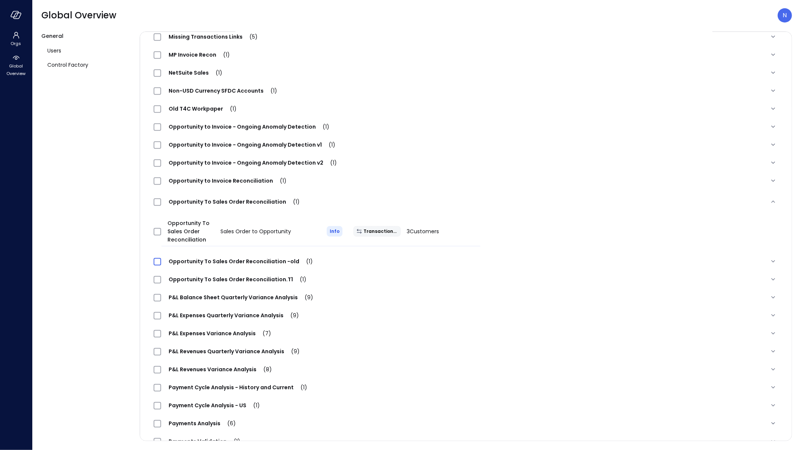
click at [205, 261] on span "Opportunity To Sales Order Reconciliation -old (1)" at bounding box center [240, 262] width 159 height 8
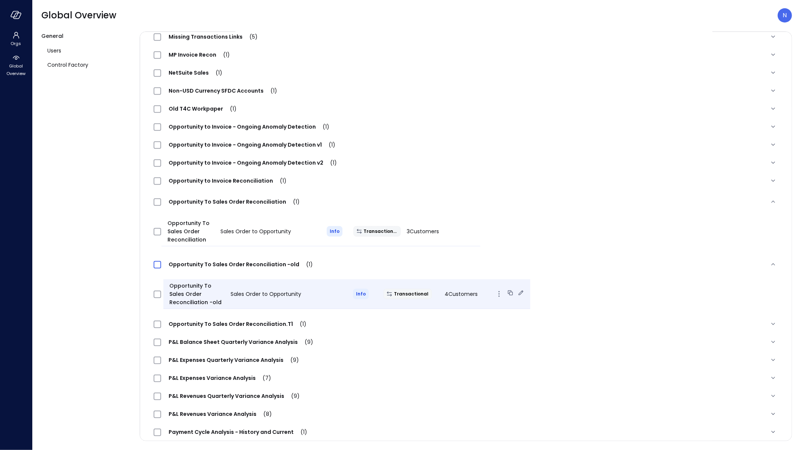
click at [458, 297] on span "4 Customers" at bounding box center [460, 295] width 33 height 8
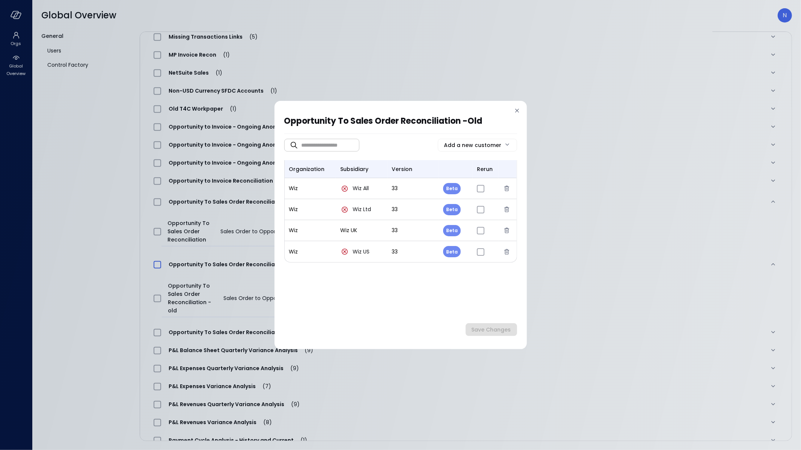
click at [521, 111] on div "Opportunity To Sales Order Reconciliation -old ​ ​ Add a new customer organizat…" at bounding box center [400, 225] width 252 height 248
click at [520, 110] on icon at bounding box center [517, 111] width 8 height 8
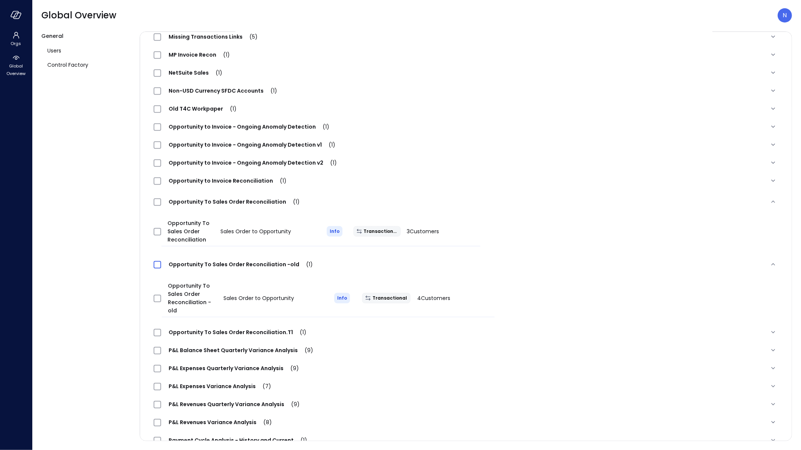
click at [518, 109] on div "Old T4C Workpaper (1)" at bounding box center [456, 108] width 605 height 9
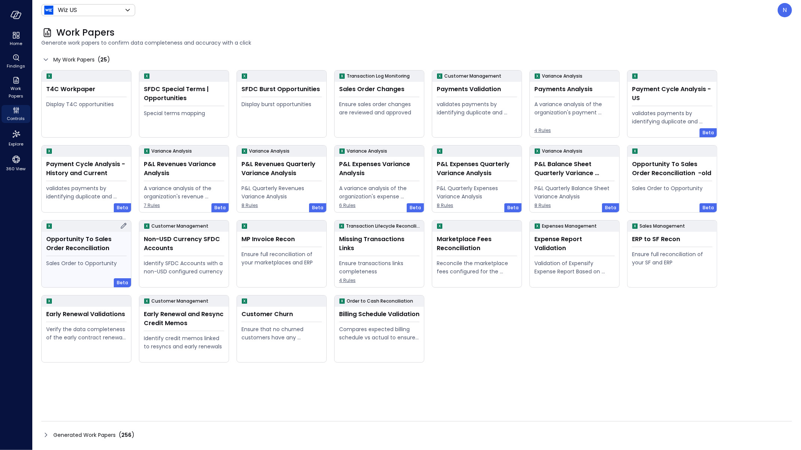
click at [121, 225] on icon at bounding box center [123, 225] width 9 height 9
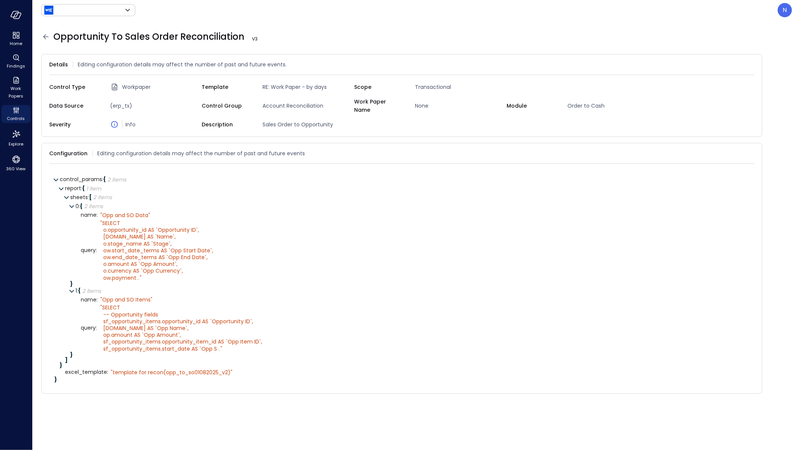
type input "******"
click at [218, 345] on span "..." at bounding box center [218, 349] width 3 height 8
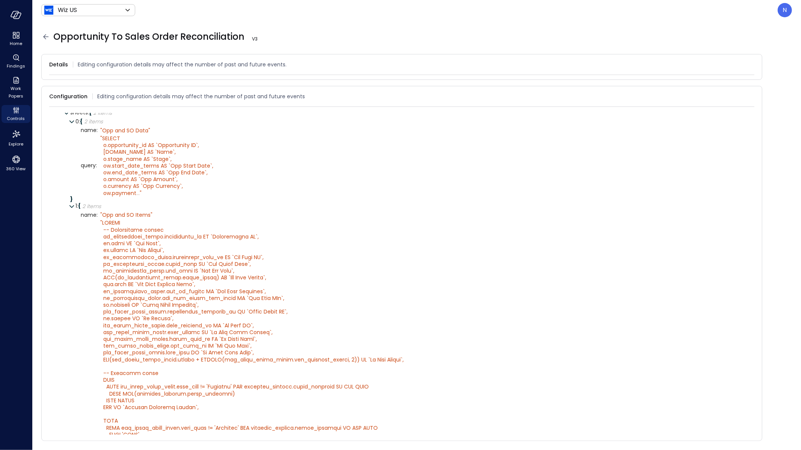
scroll to position [149, 0]
